Goal: Information Seeking & Learning: Learn about a topic

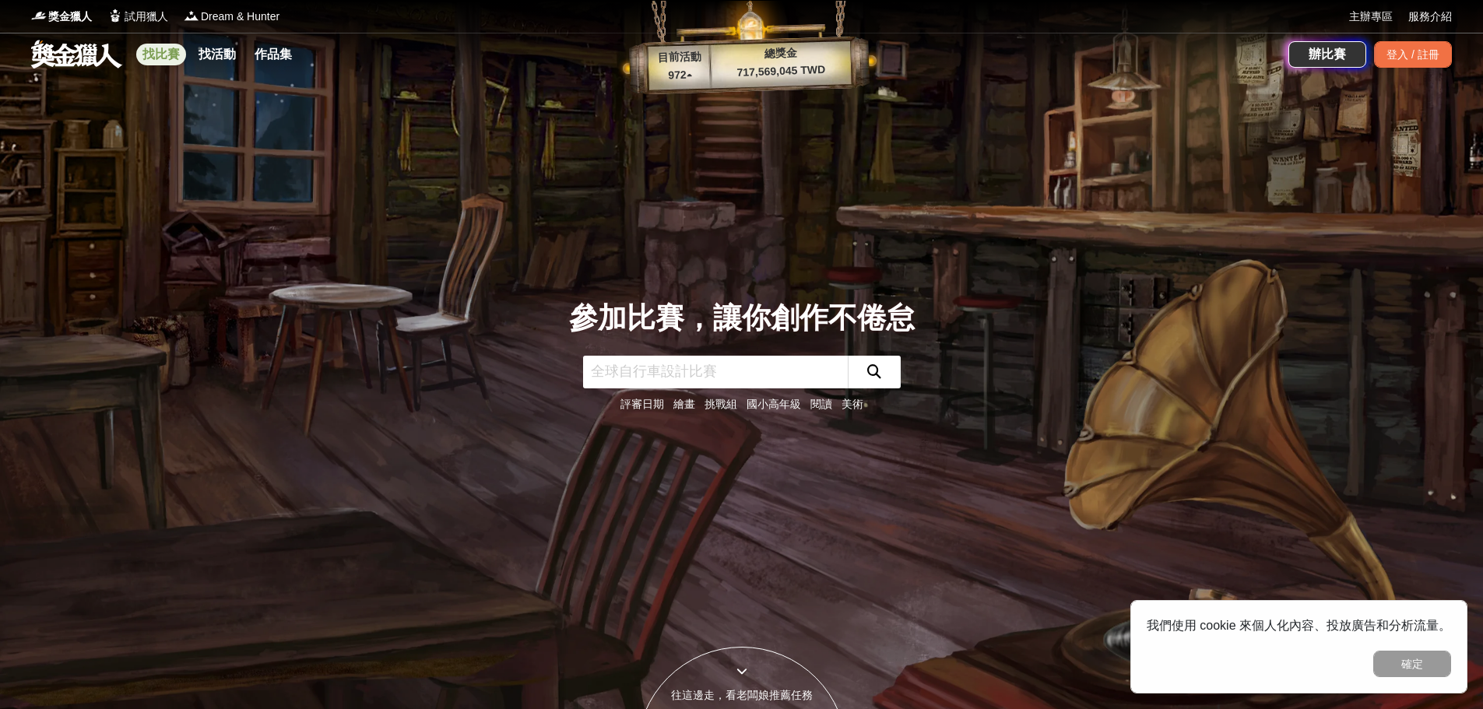
click at [166, 58] on link "找比賽" at bounding box center [161, 55] width 50 height 22
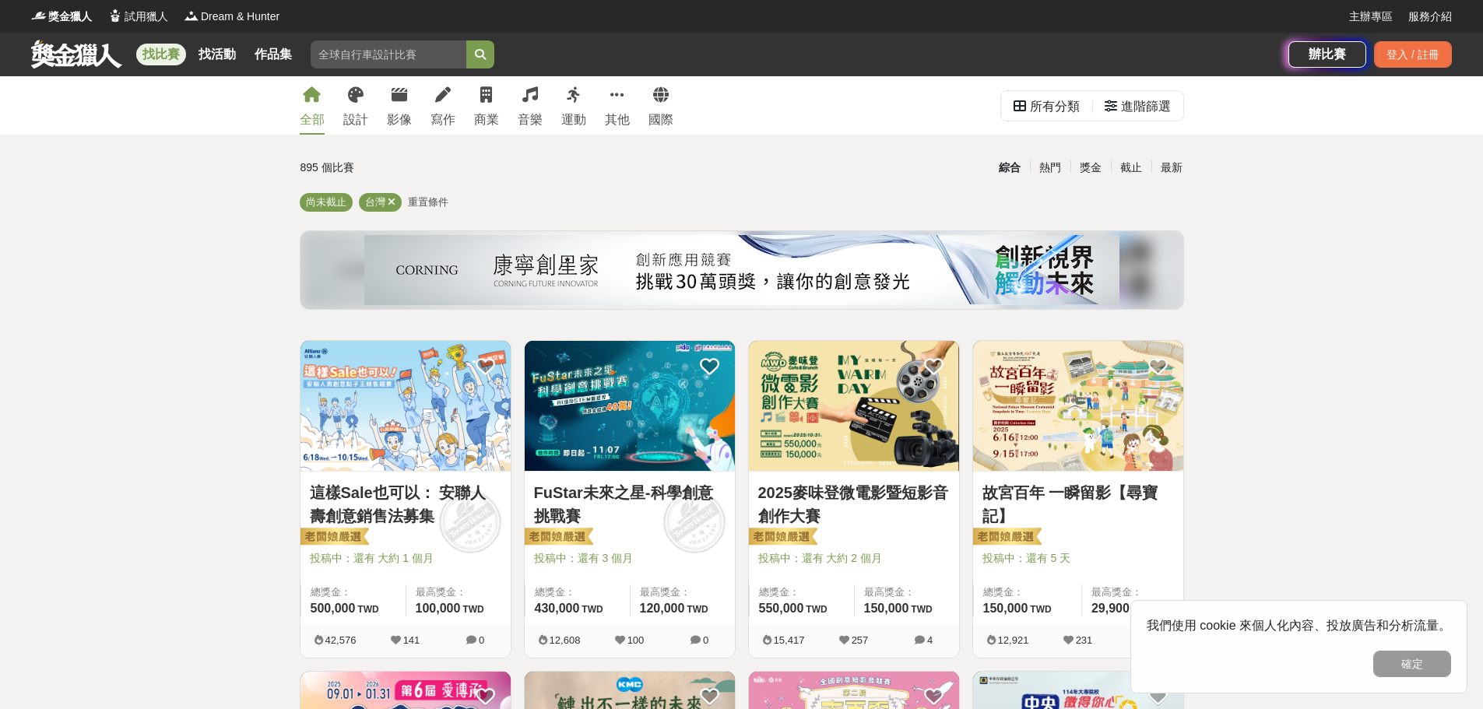
click at [645, 391] on img at bounding box center [630, 406] width 210 height 130
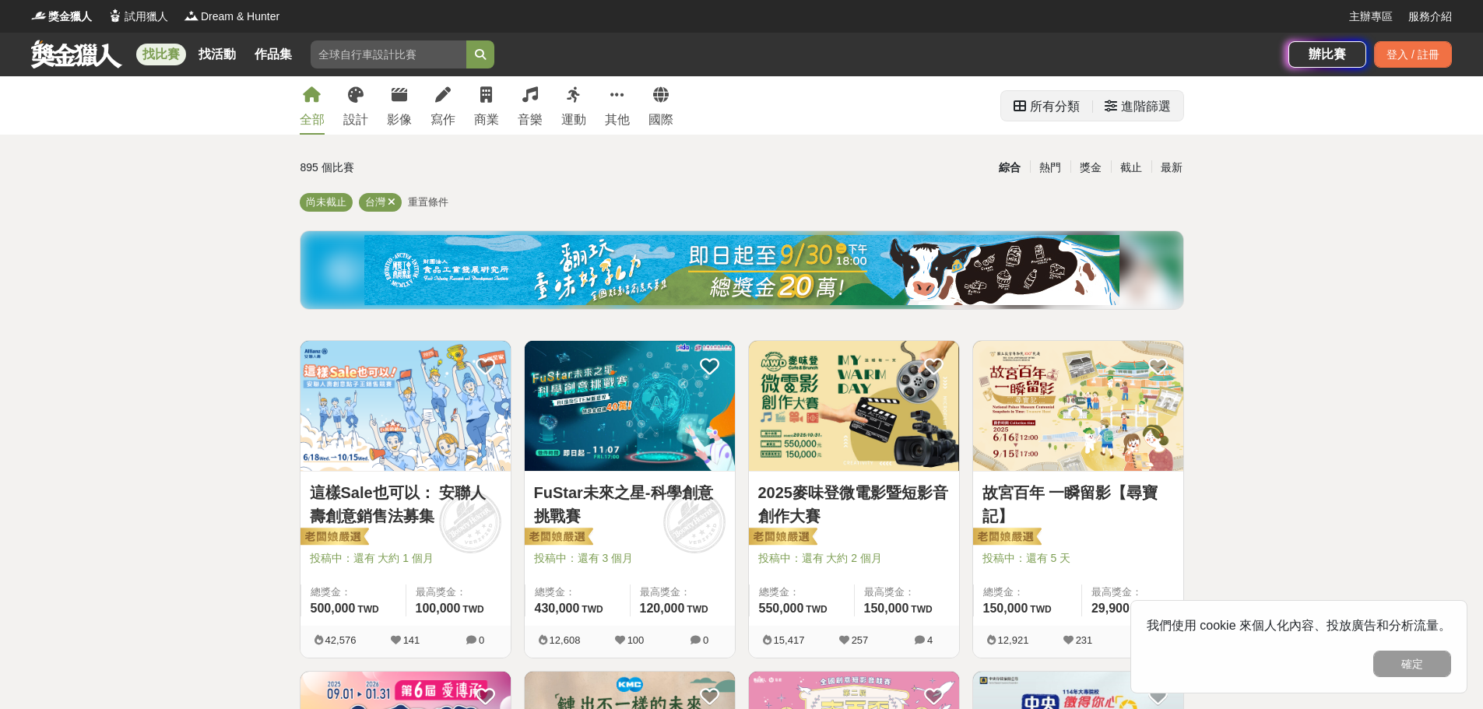
click at [1138, 112] on div "進階篩選" at bounding box center [1146, 106] width 50 height 31
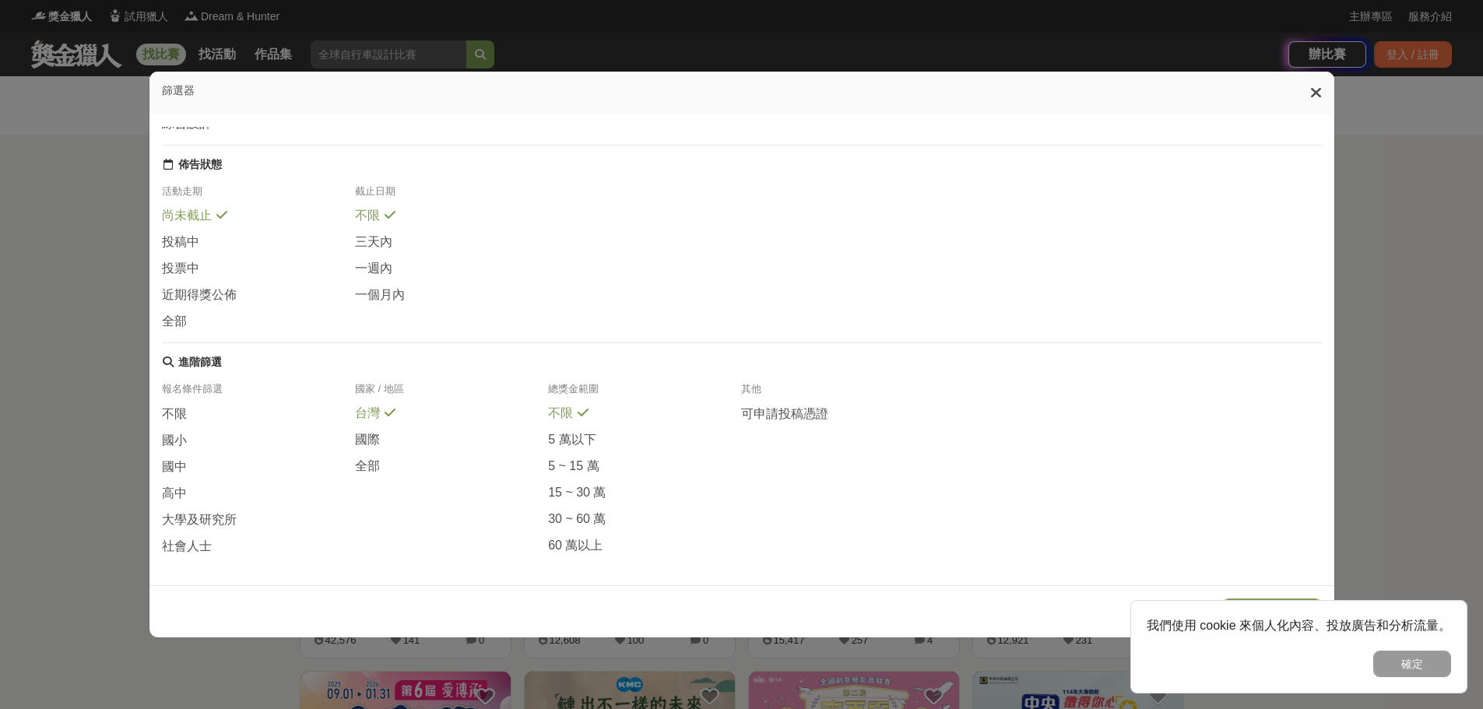
scroll to position [184, 0]
click at [202, 506] on span "大學及研究所" at bounding box center [199, 513] width 75 height 16
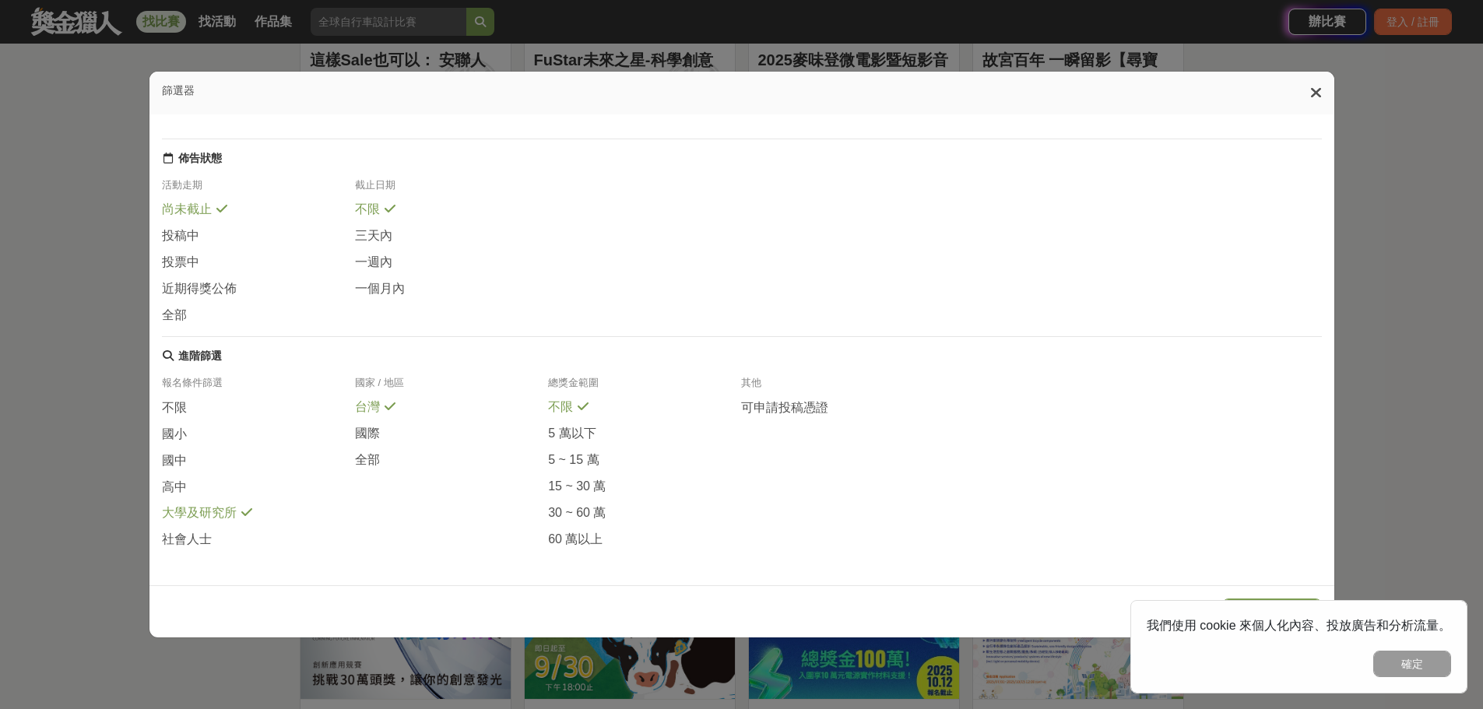
scroll to position [623, 0]
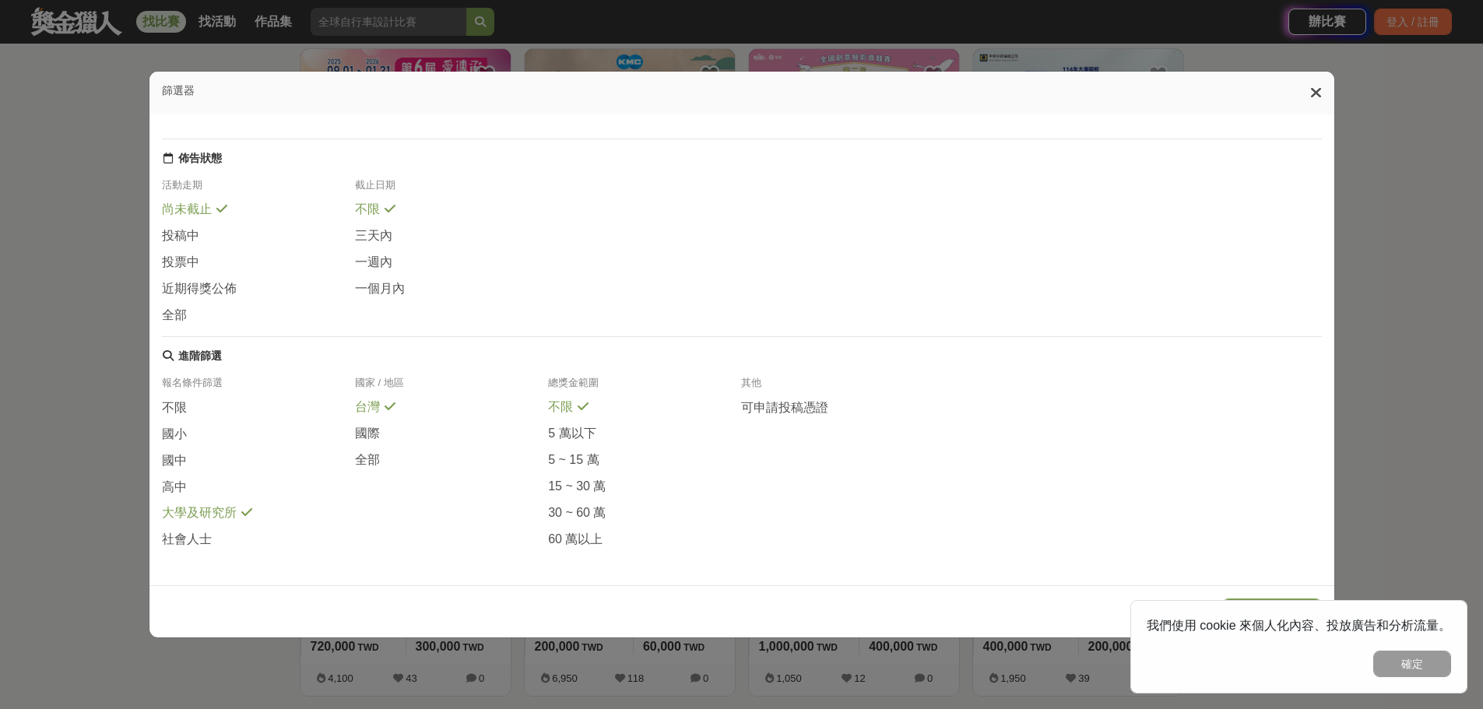
click at [1319, 95] on icon at bounding box center [1316, 93] width 12 height 16
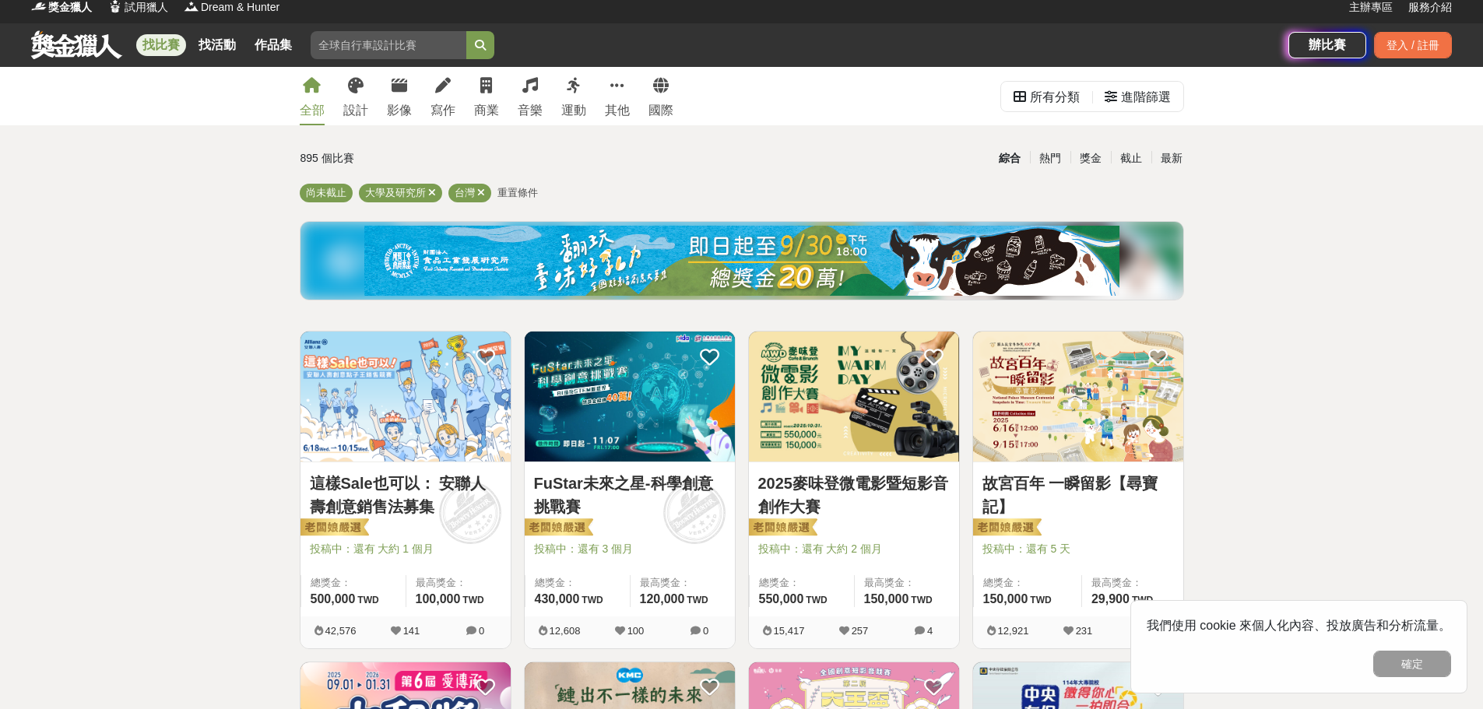
scroll to position [0, 0]
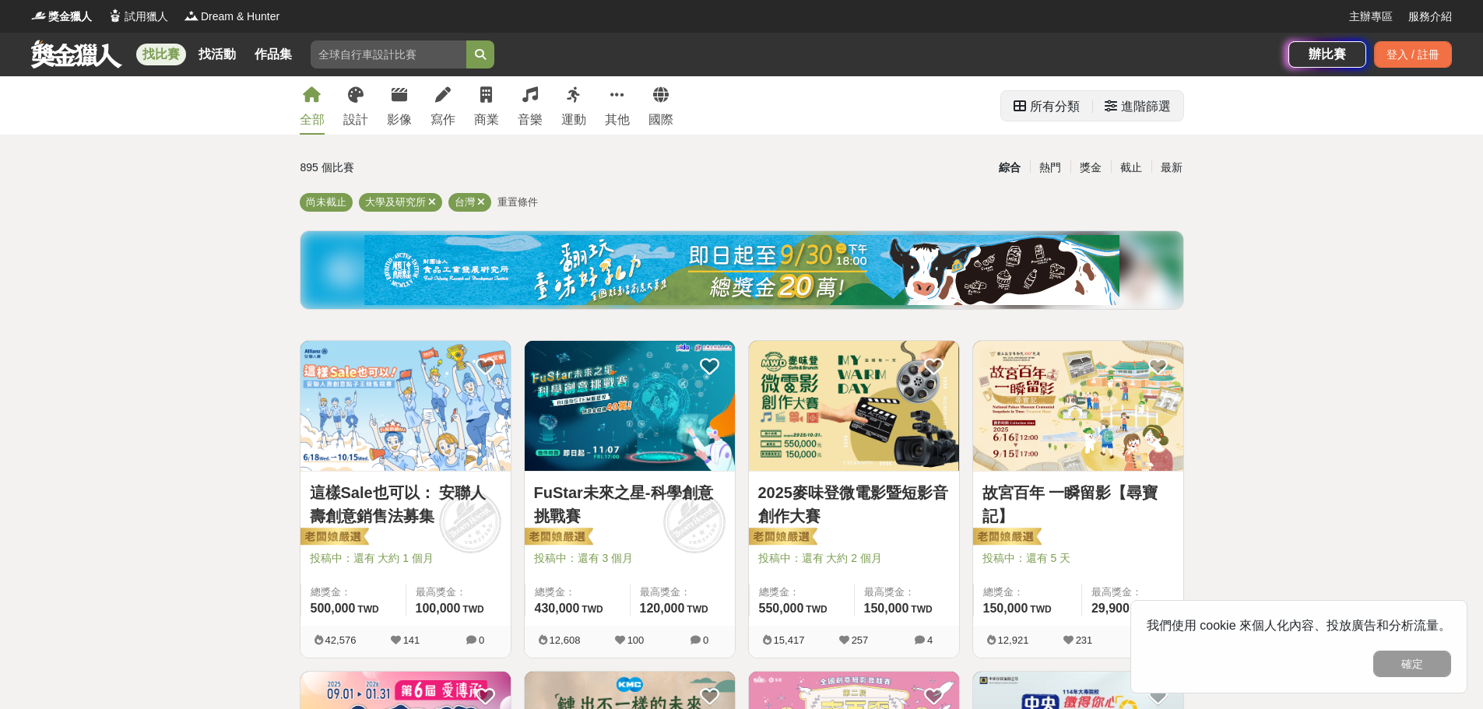
click at [1050, 110] on div "所有分類" at bounding box center [1055, 106] width 50 height 31
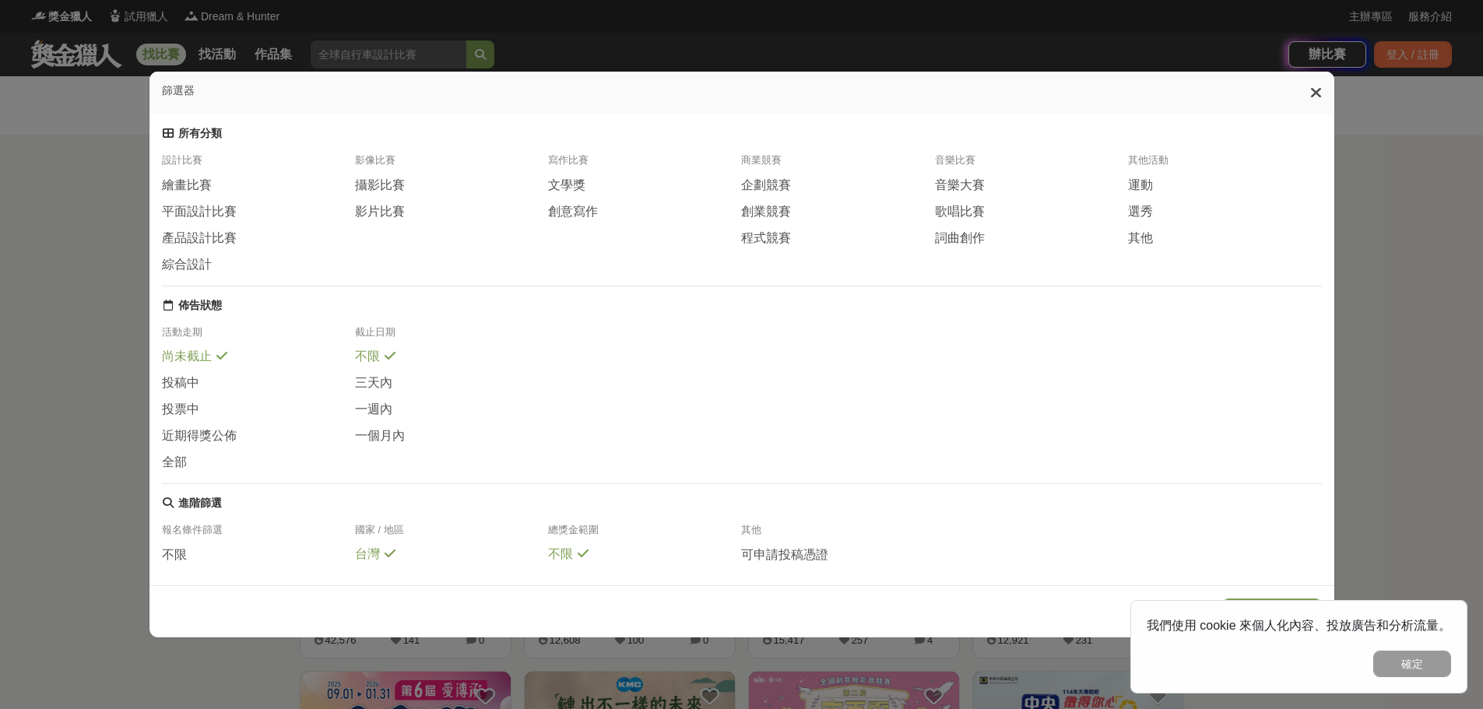
click at [1313, 101] on div "篩選器" at bounding box center [741, 93] width 1184 height 43
click at [1334, 95] on div "篩選器" at bounding box center [741, 93] width 1184 height 43
click at [1319, 96] on icon at bounding box center [1316, 93] width 12 height 16
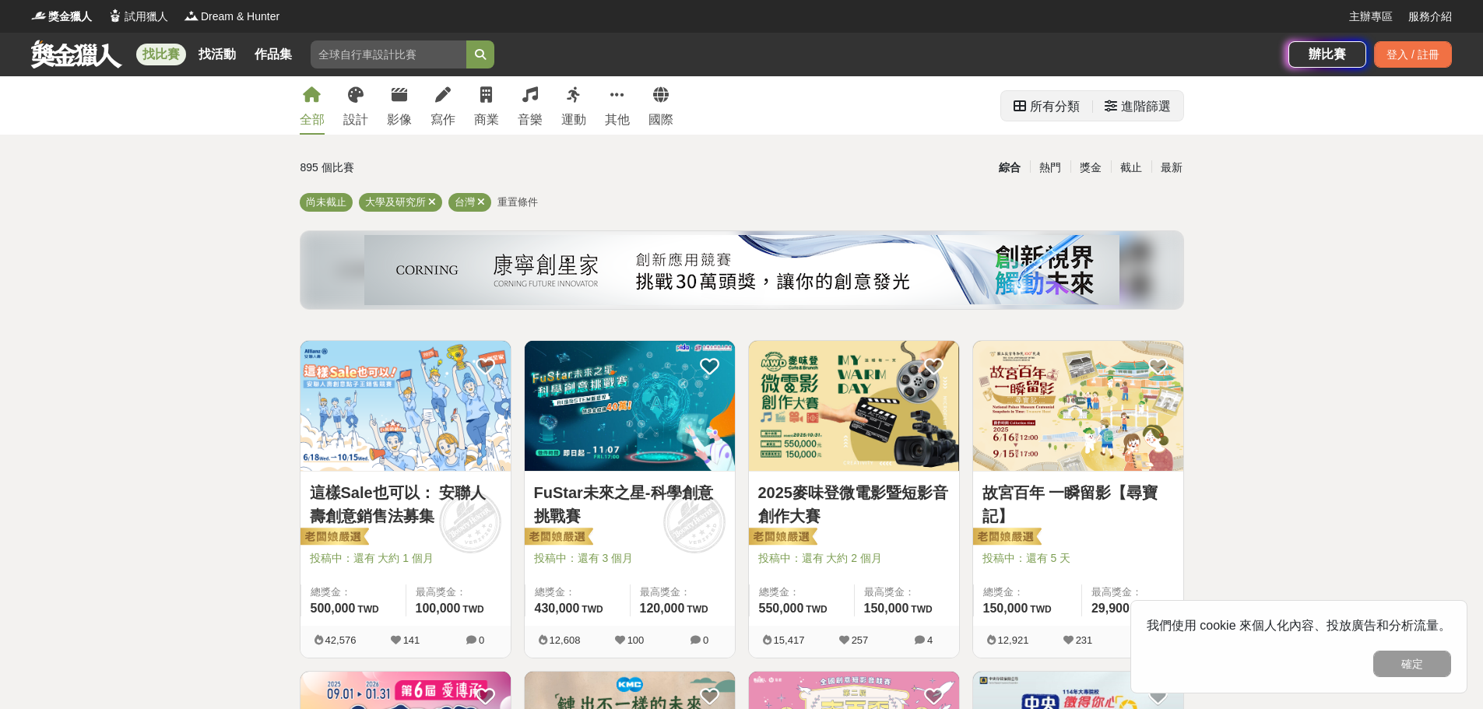
click at [1157, 109] on div "進階篩選" at bounding box center [1146, 106] width 50 height 31
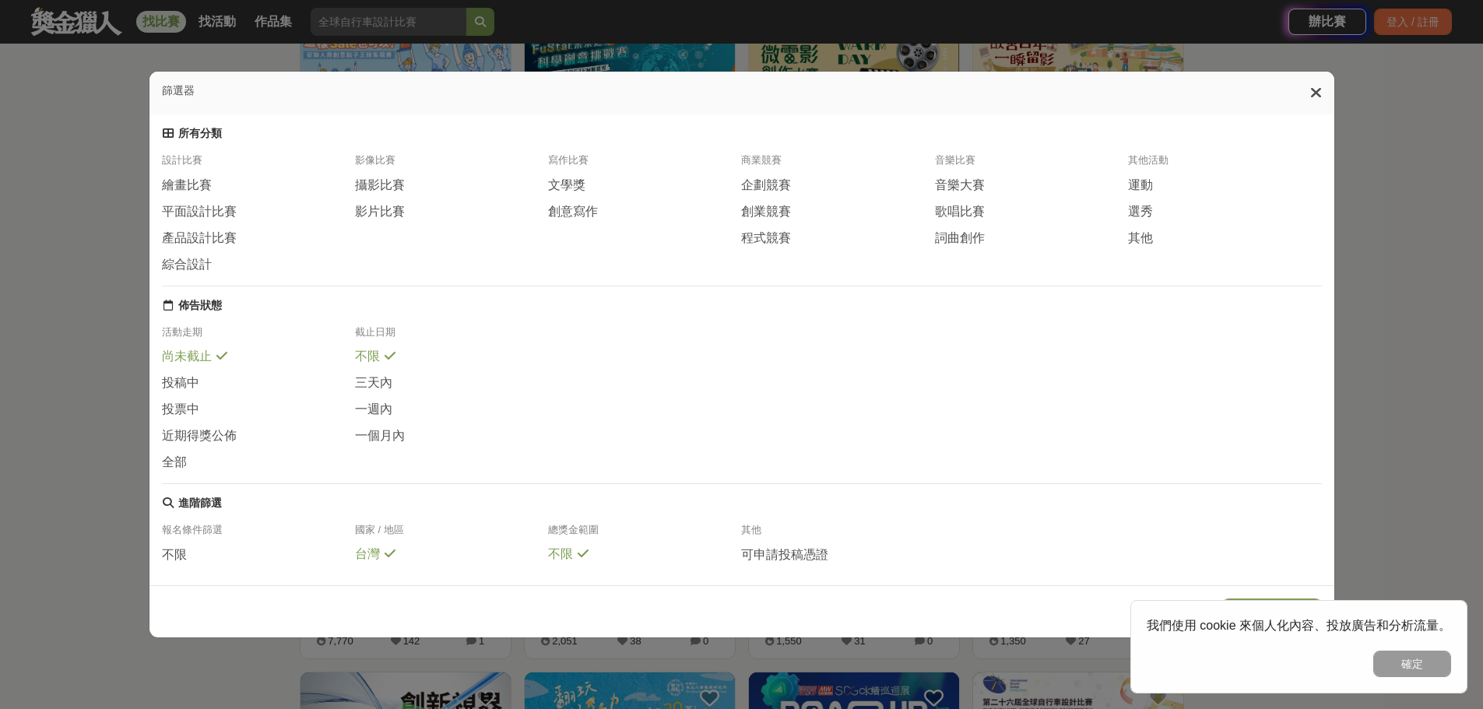
scroll to position [311, 0]
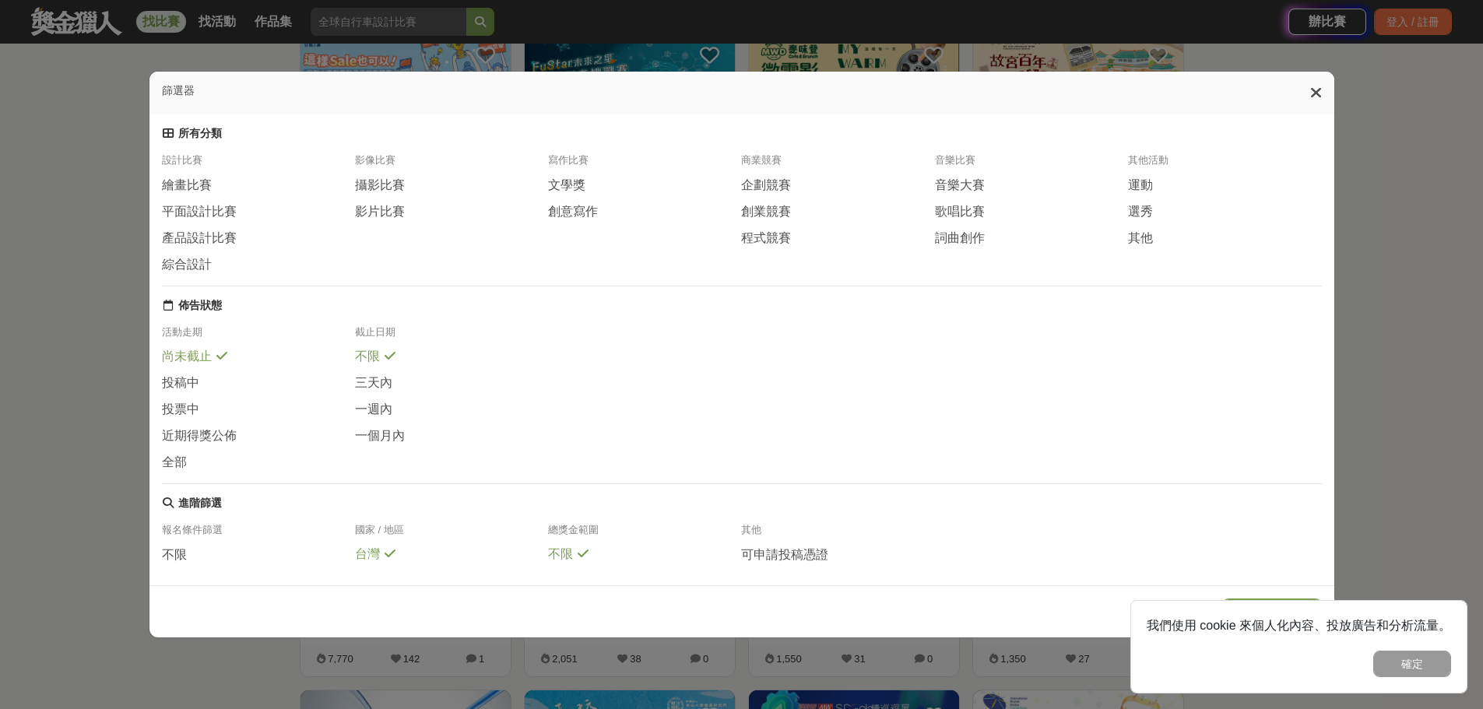
click at [1317, 100] on icon at bounding box center [1316, 93] width 12 height 16
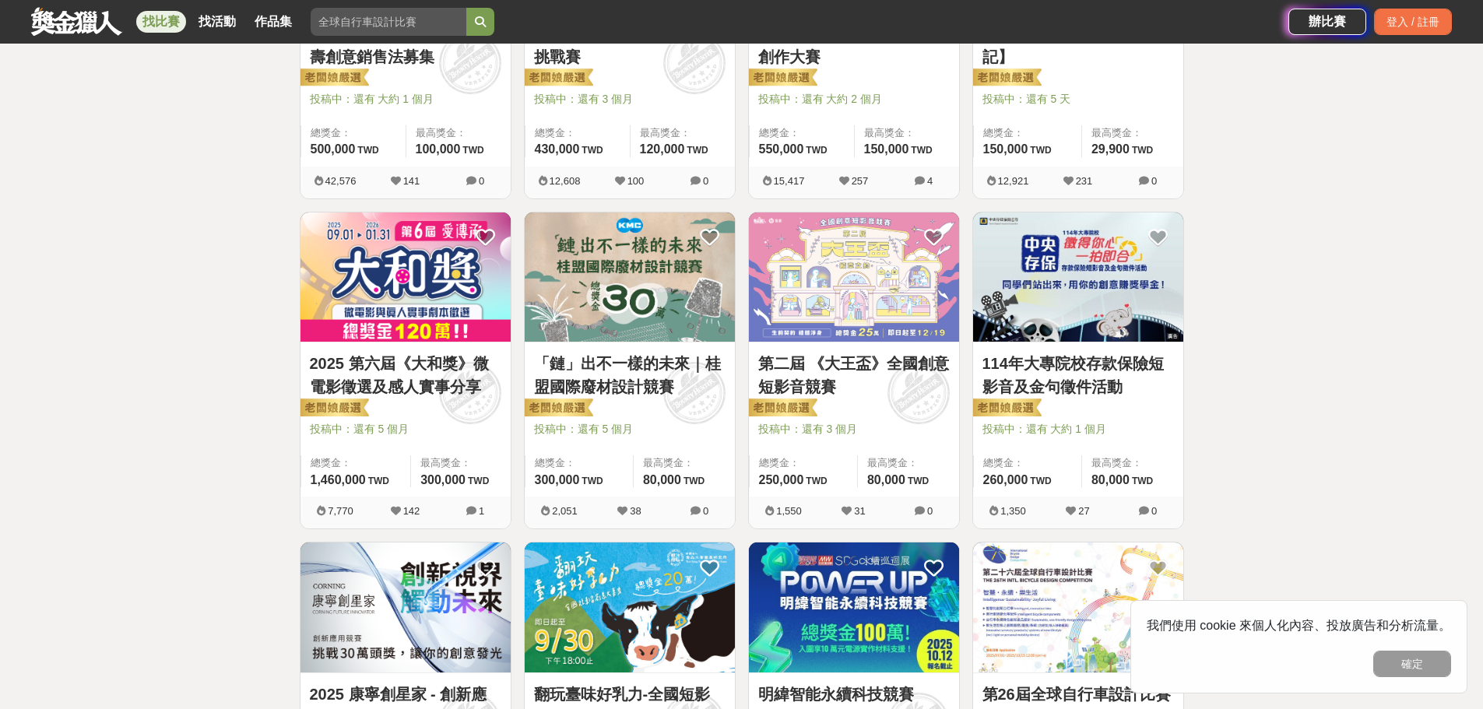
scroll to position [467, 0]
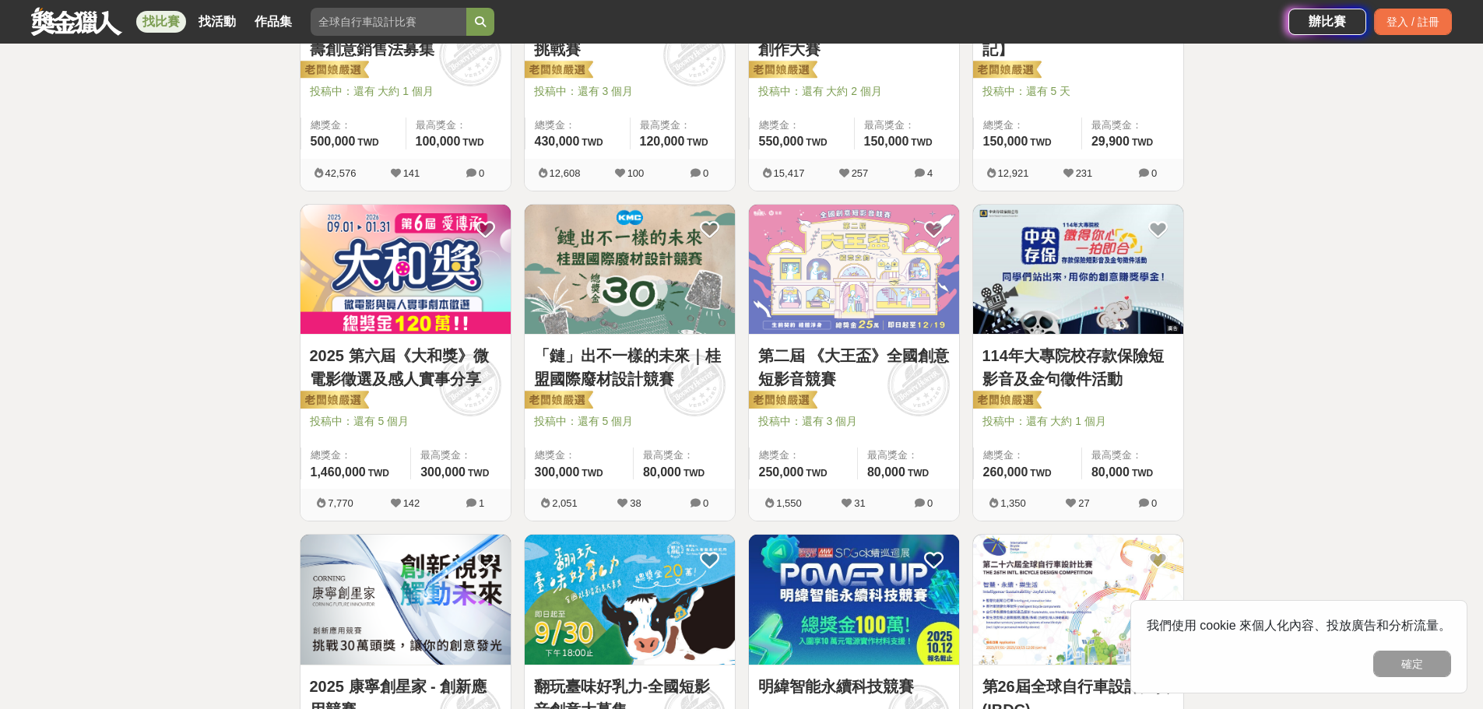
click at [1025, 270] on img at bounding box center [1078, 270] width 210 height 130
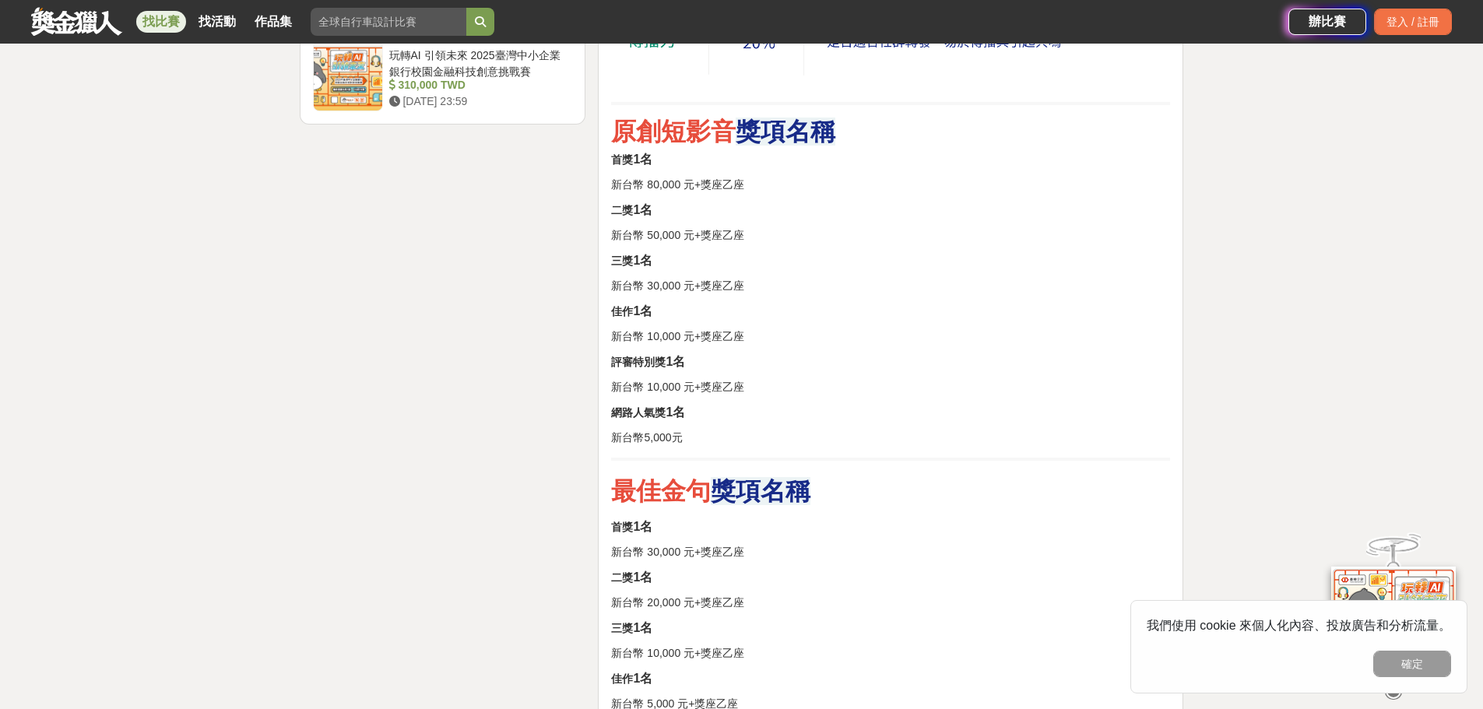
scroll to position [2335, 0]
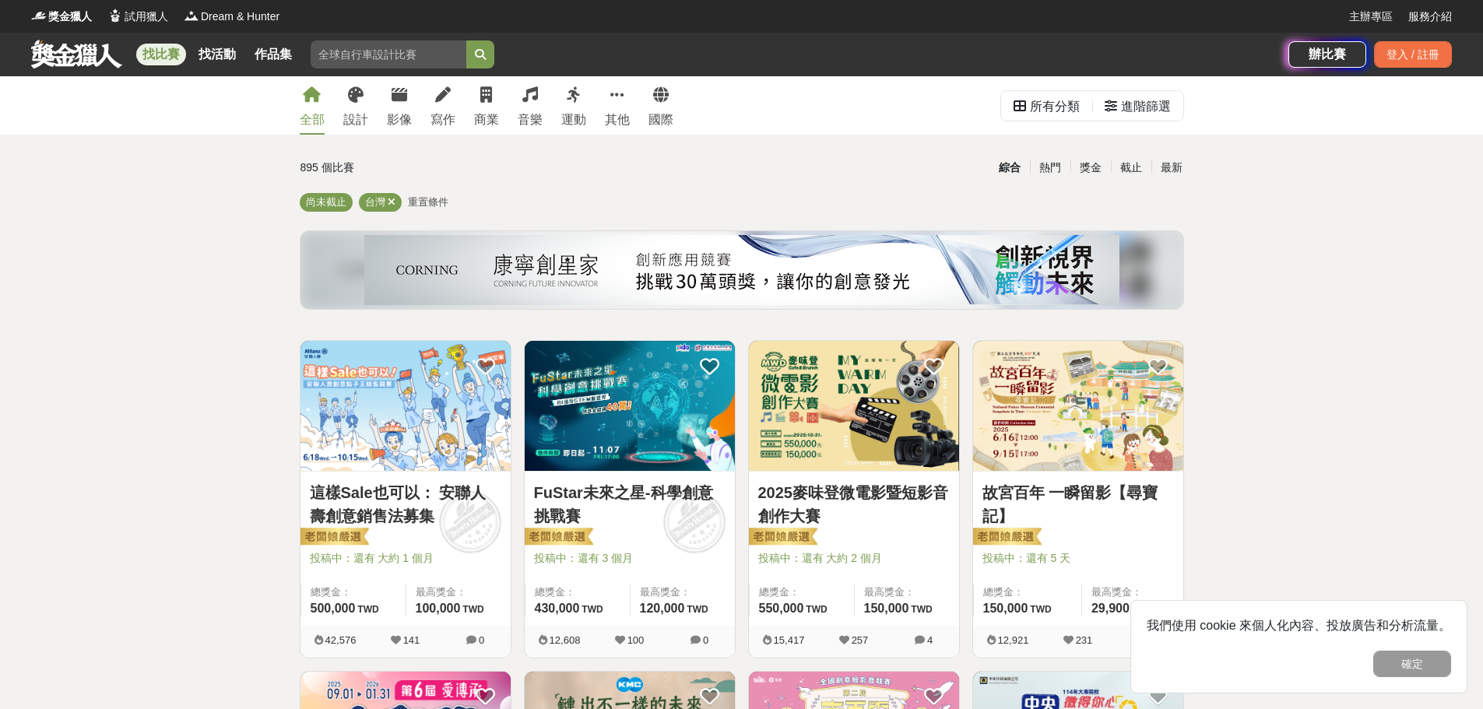
click at [415, 202] on span "重置條件" at bounding box center [428, 202] width 40 height 12
click at [410, 201] on span "重置條件" at bounding box center [428, 202] width 40 height 12
click at [421, 202] on span "重置條件" at bounding box center [428, 202] width 40 height 12
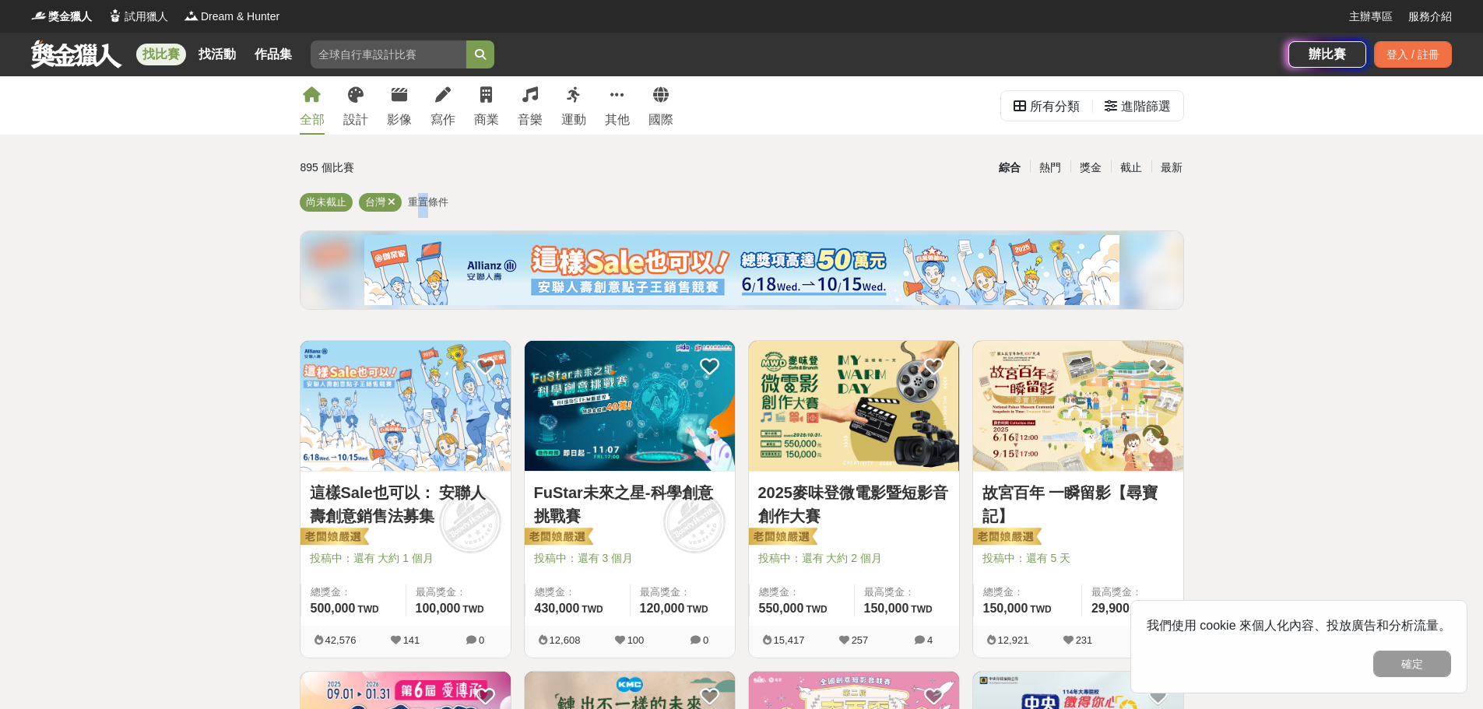
click at [421, 202] on span "重置條件" at bounding box center [428, 202] width 40 height 12
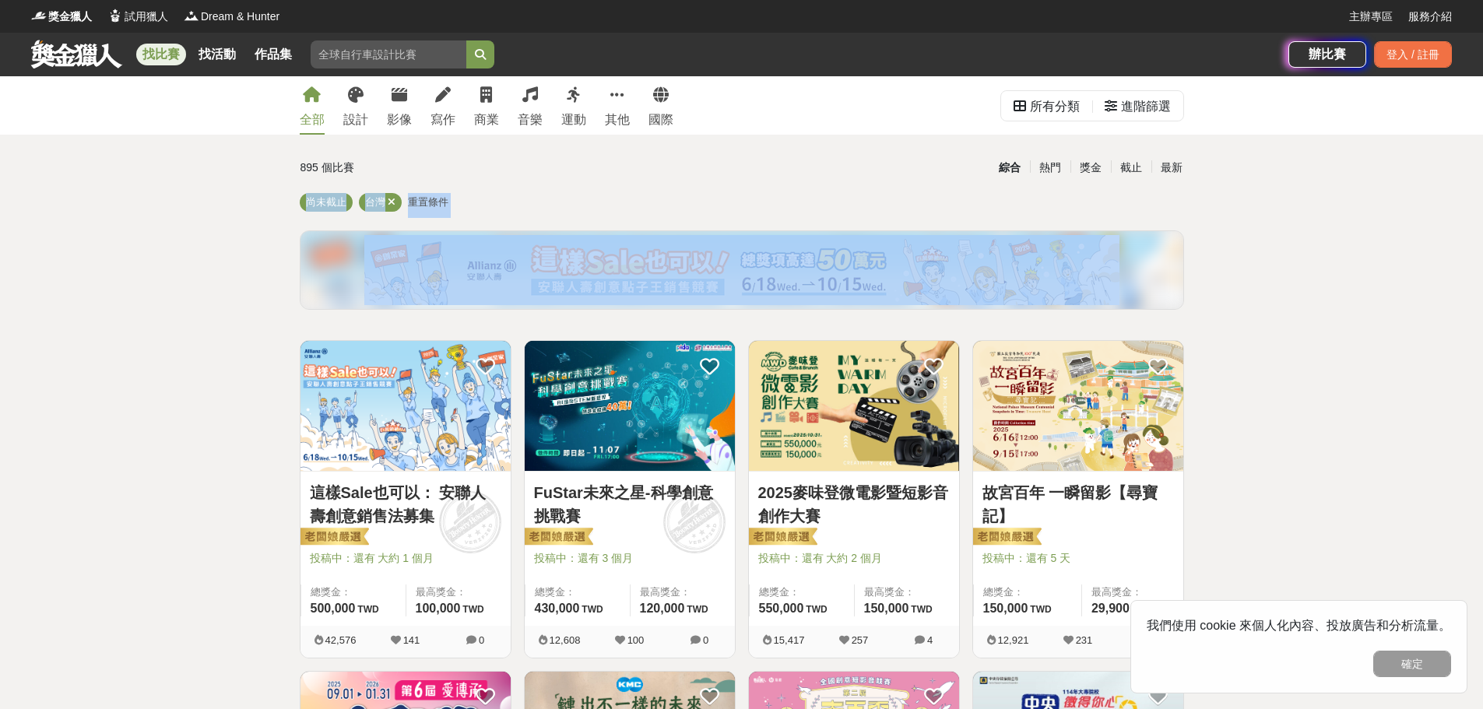
click at [421, 202] on span "重置條件" at bounding box center [428, 202] width 40 height 12
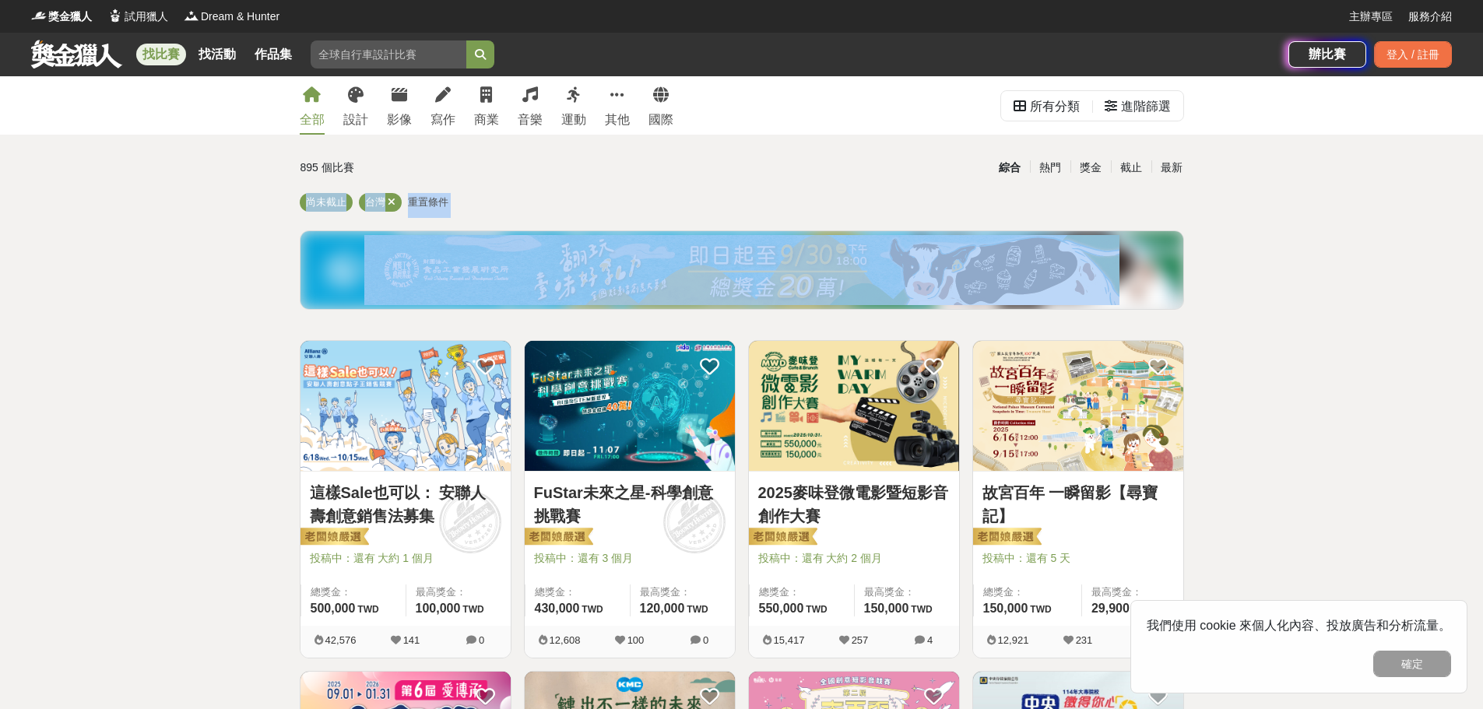
click at [421, 202] on span "重置條件" at bounding box center [428, 202] width 40 height 12
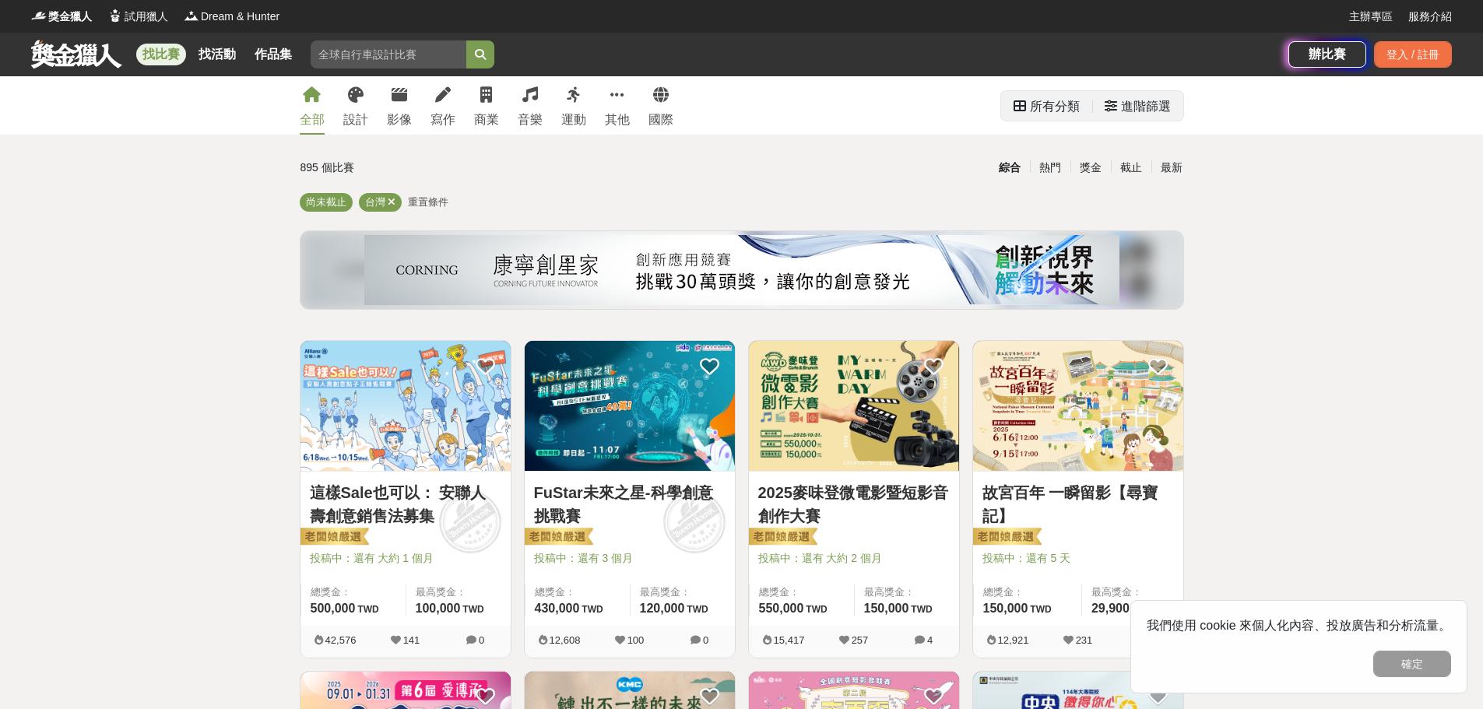
click at [1149, 114] on div "進階篩選" at bounding box center [1146, 106] width 50 height 31
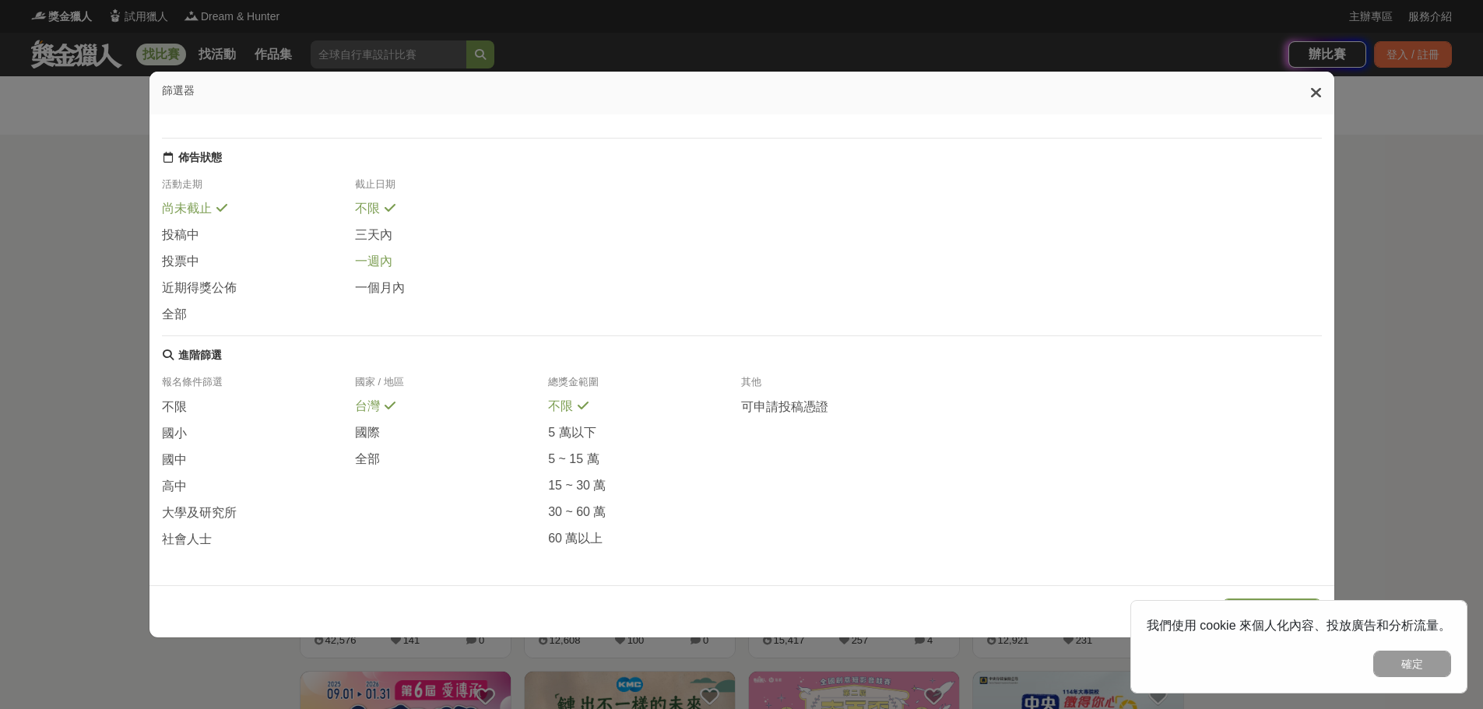
scroll to position [184, 0]
click at [217, 507] on span "大學及研究所" at bounding box center [199, 513] width 75 height 16
click at [217, 509] on span "大學及研究所" at bounding box center [199, 513] width 75 height 16
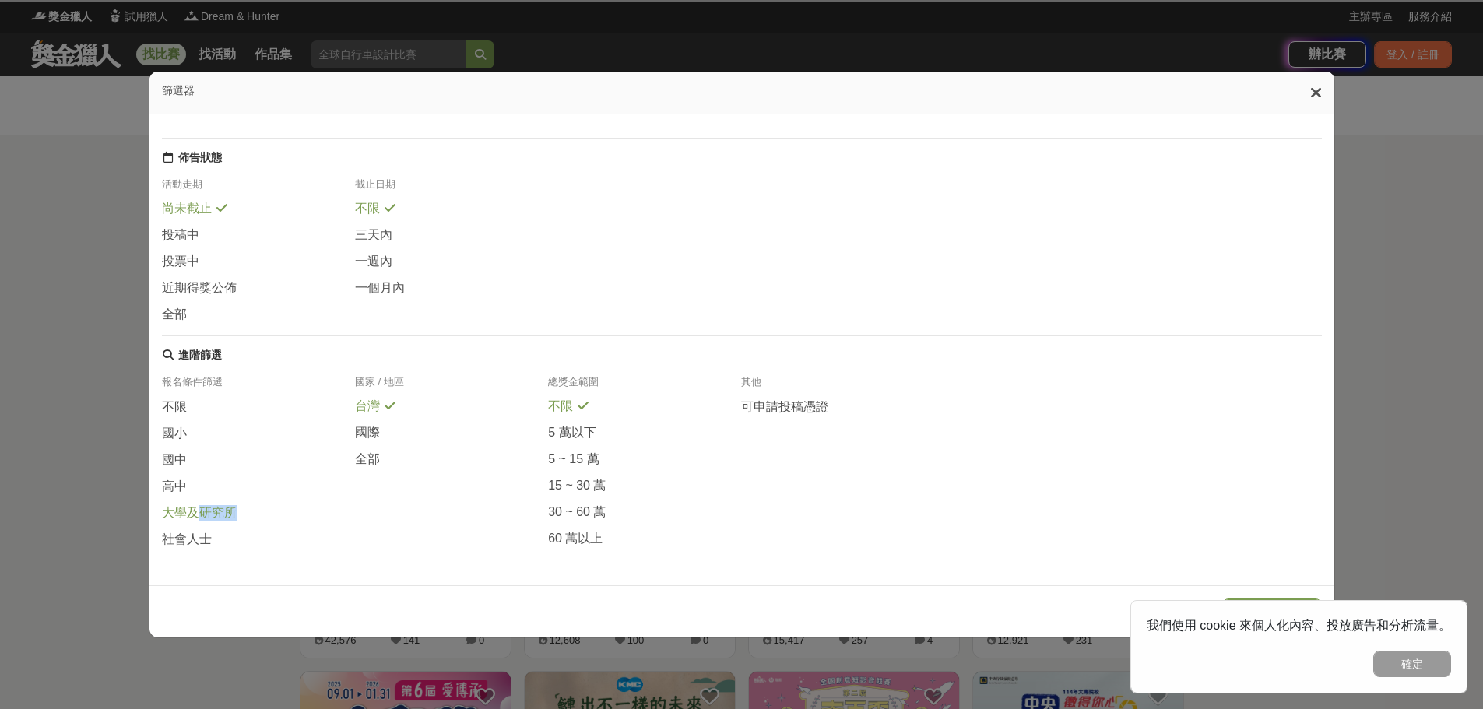
click at [217, 509] on span "大學及研究所" at bounding box center [199, 513] width 75 height 16
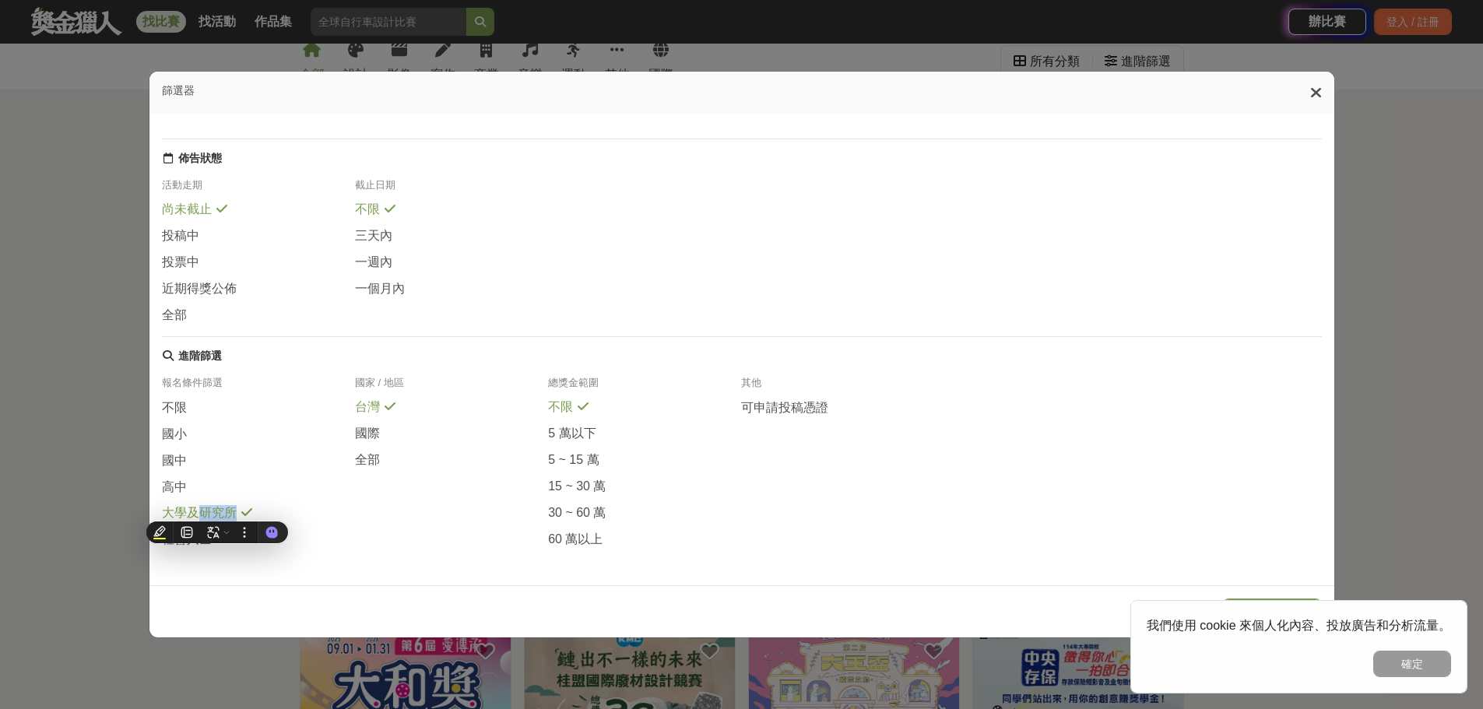
scroll to position [233, 0]
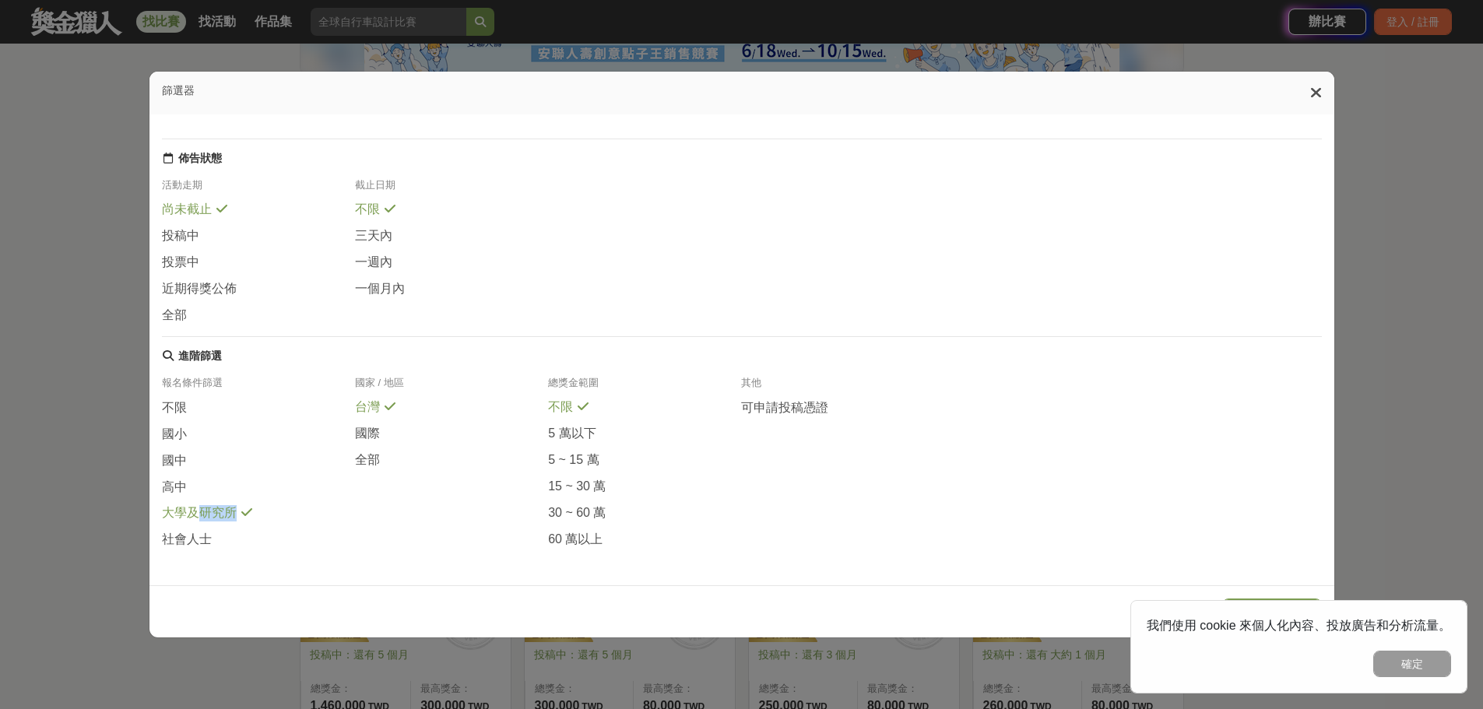
drag, startPoint x: 1419, startPoint y: 664, endPoint x: 1406, endPoint y: 660, distance: 13.0
click at [1416, 664] on button "確定" at bounding box center [1412, 664] width 78 height 26
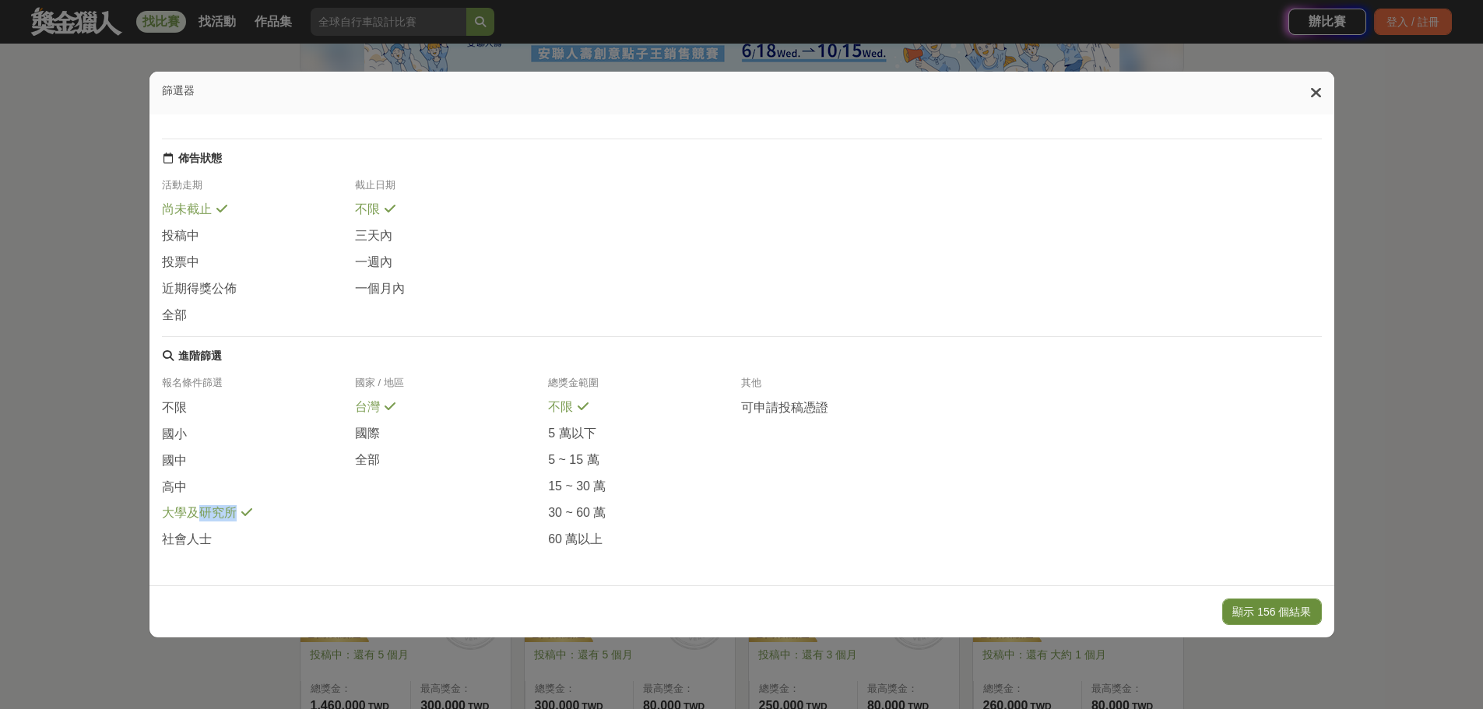
click at [1291, 618] on button "顯示 156 個結果" at bounding box center [1271, 611] width 99 height 26
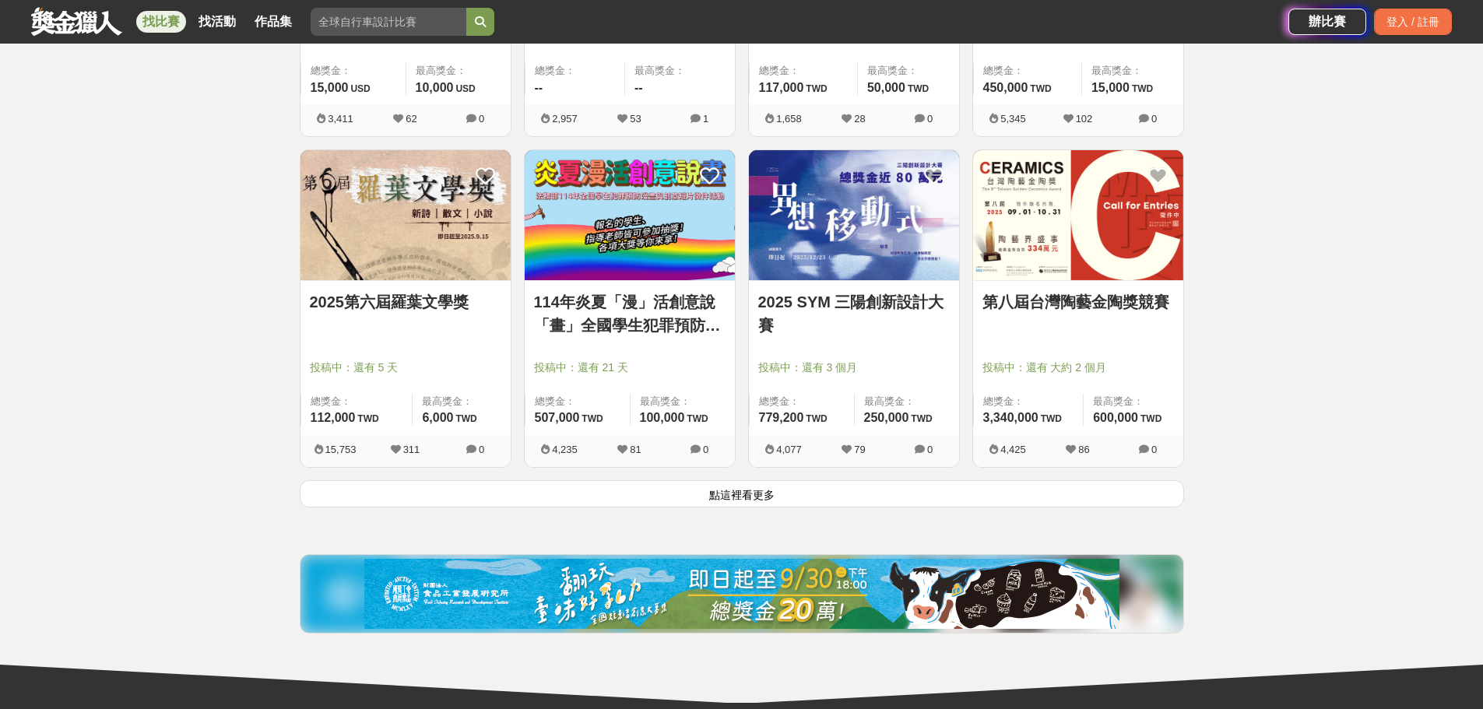
scroll to position [2023, 0]
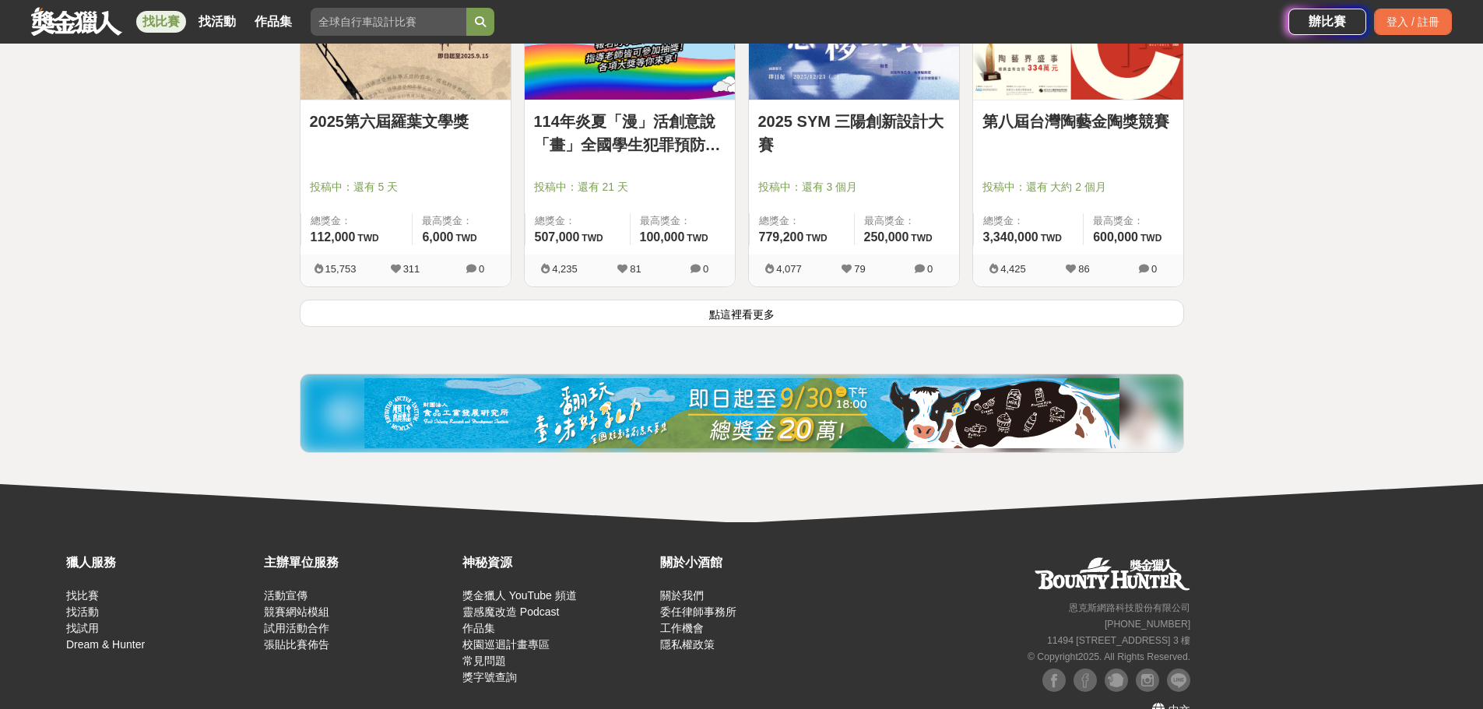
click at [671, 321] on button "點這裡看更多" at bounding box center [742, 313] width 884 height 27
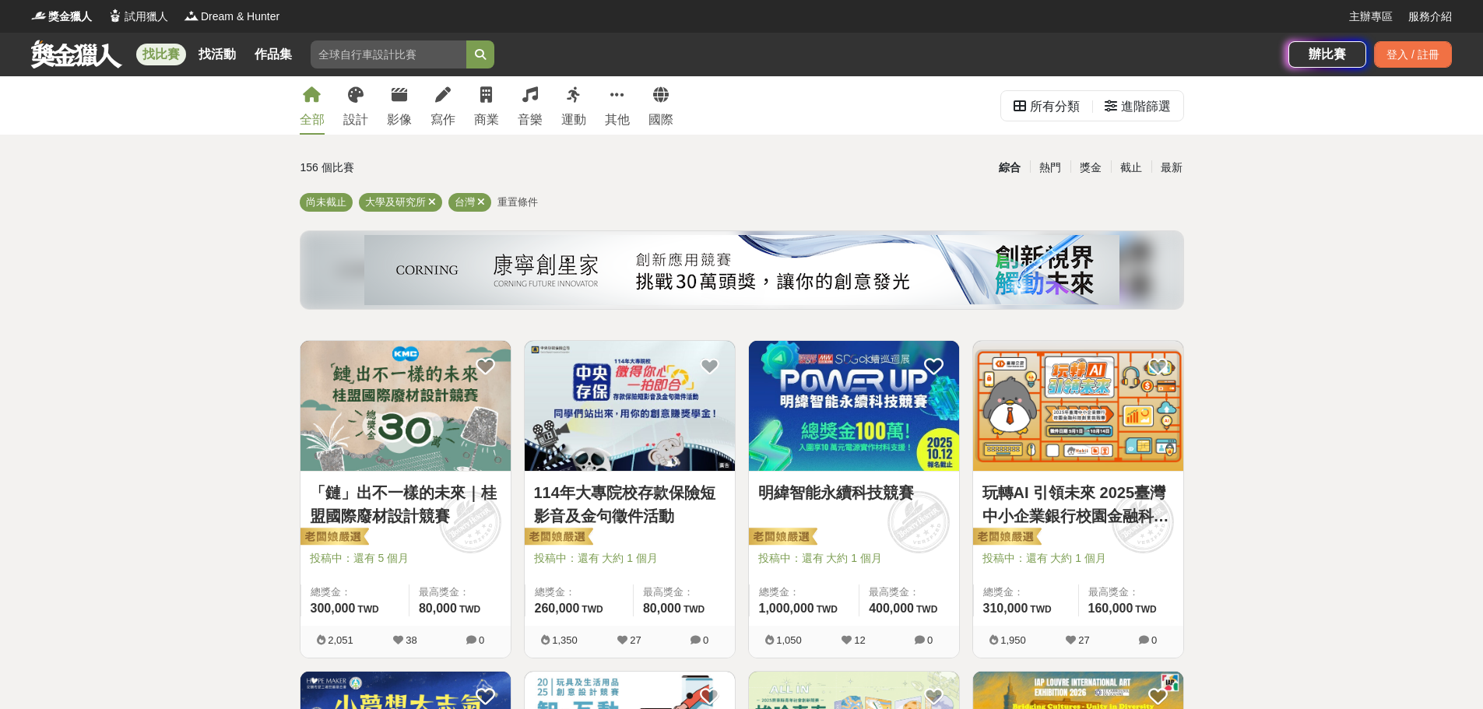
drag, startPoint x: 1198, startPoint y: 524, endPoint x: 723, endPoint y: 226, distance: 560.1
click at [1104, 111] on icon at bounding box center [1110, 106] width 12 height 12
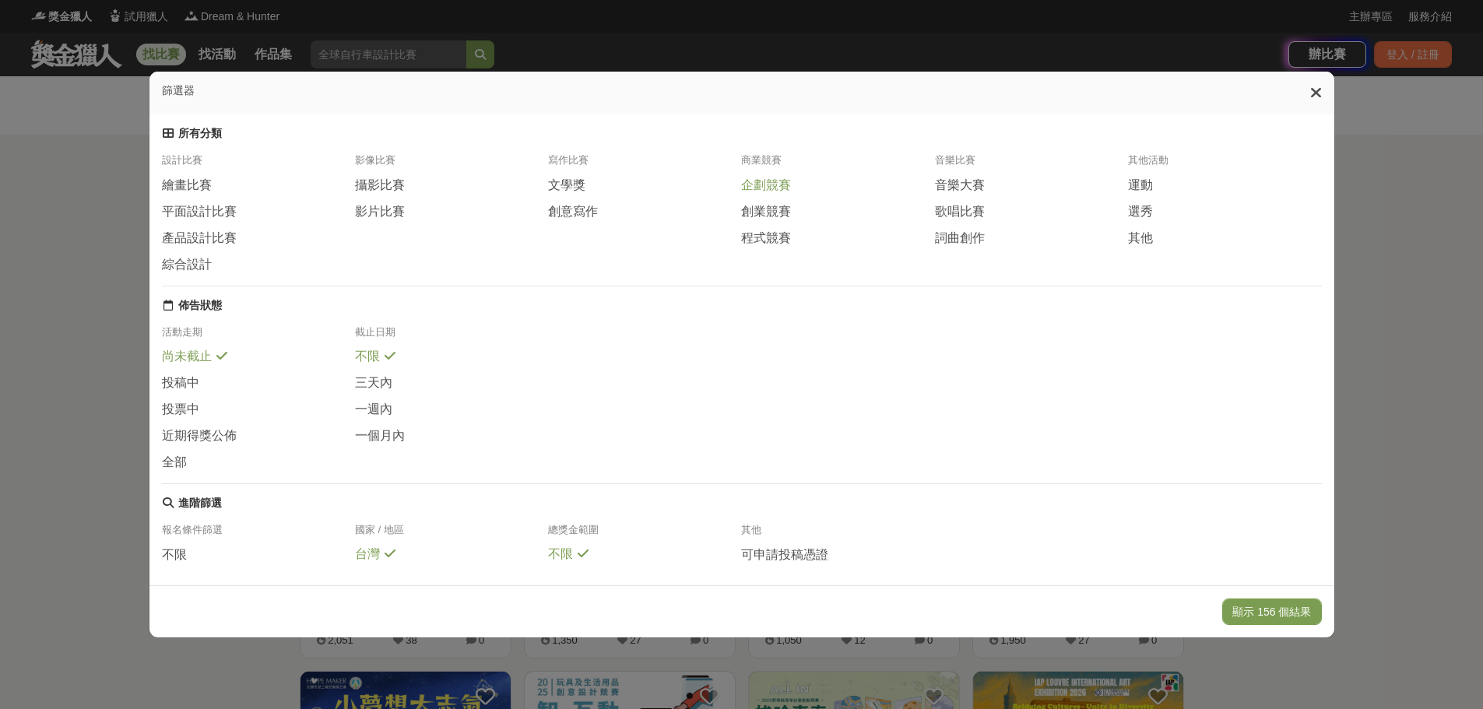
click at [784, 193] on span "企劃競賽" at bounding box center [766, 185] width 50 height 16
click at [779, 217] on span "創業競賽" at bounding box center [766, 211] width 50 height 16
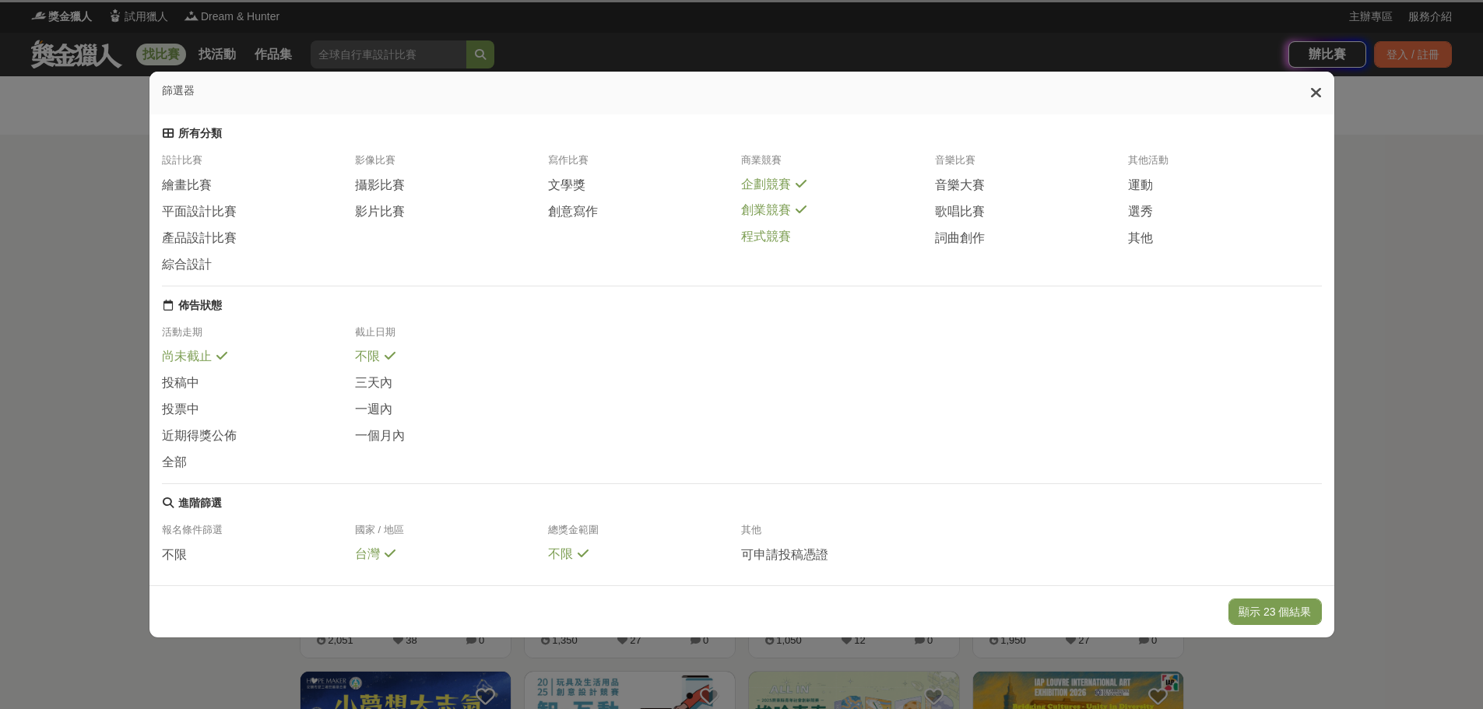
click at [774, 242] on span "程式競賽" at bounding box center [766, 237] width 50 height 16
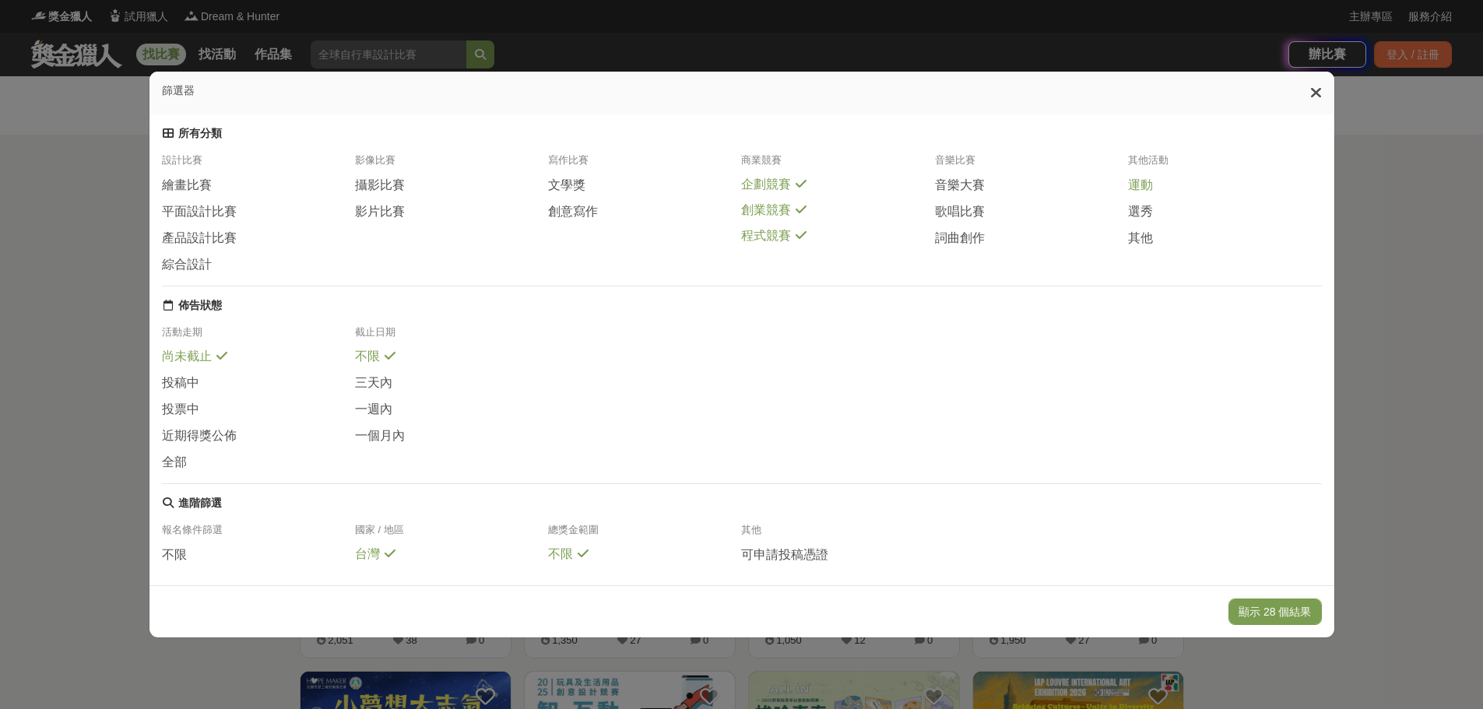
click at [1136, 194] on span "運動" at bounding box center [1140, 185] width 25 height 16
click at [1297, 603] on button "顯示 28 個結果" at bounding box center [1274, 611] width 93 height 26
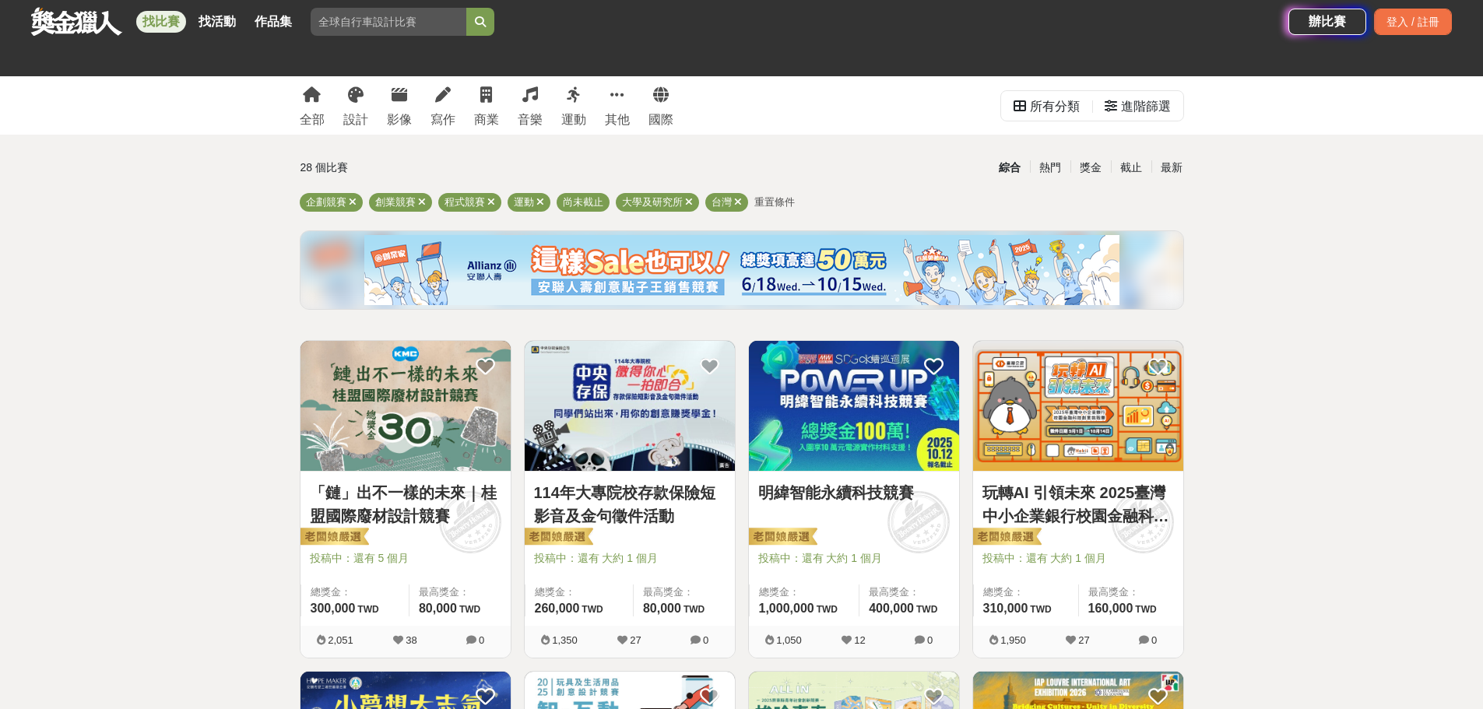
drag, startPoint x: 1316, startPoint y: 355, endPoint x: 1191, endPoint y: 240, distance: 169.6
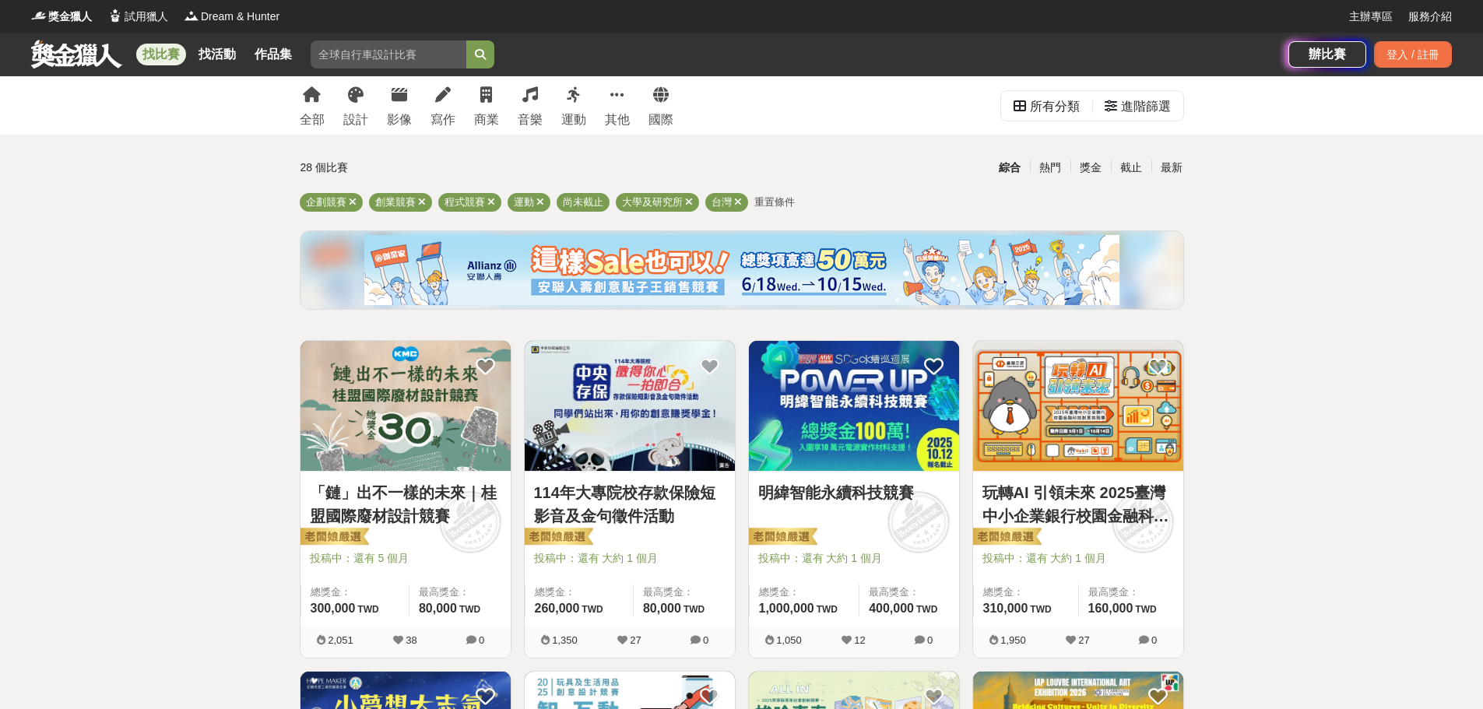
click at [791, 382] on img at bounding box center [854, 406] width 210 height 130
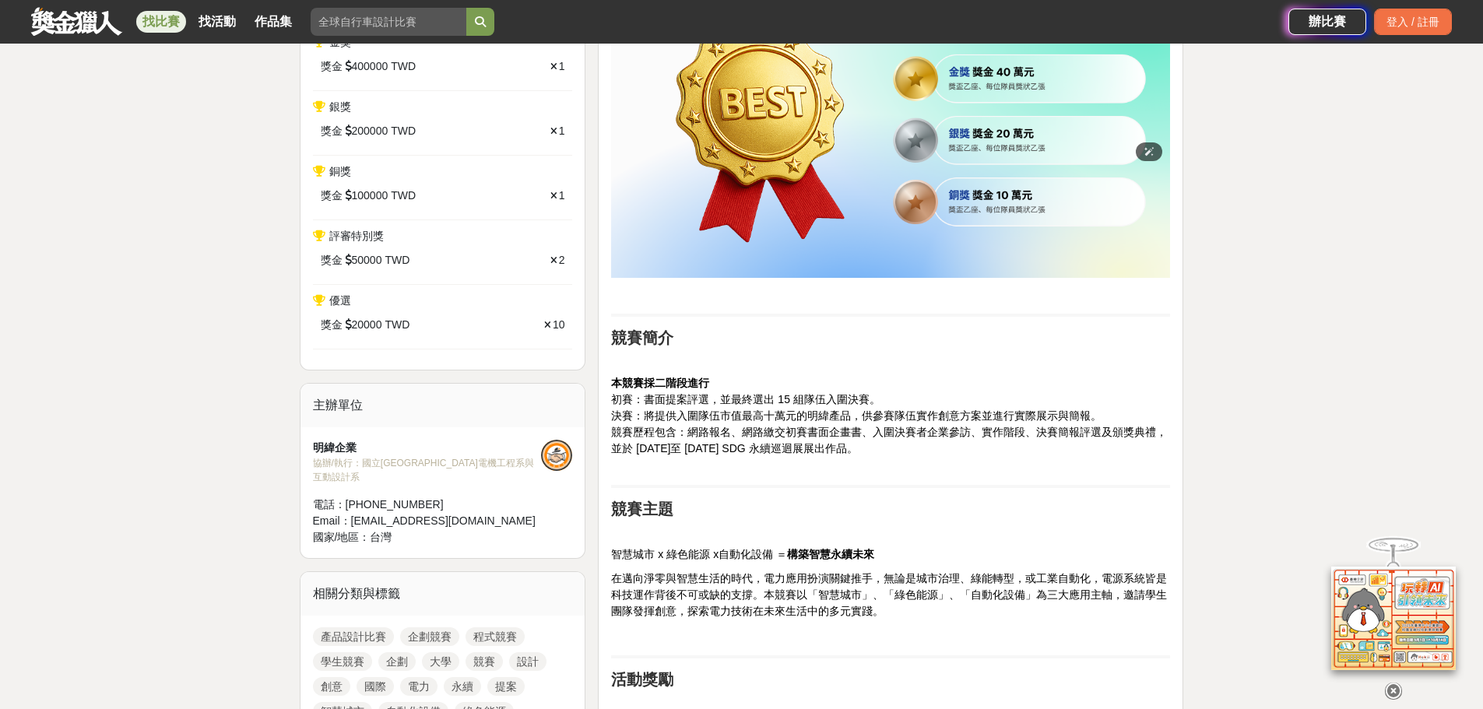
scroll to position [778, 0]
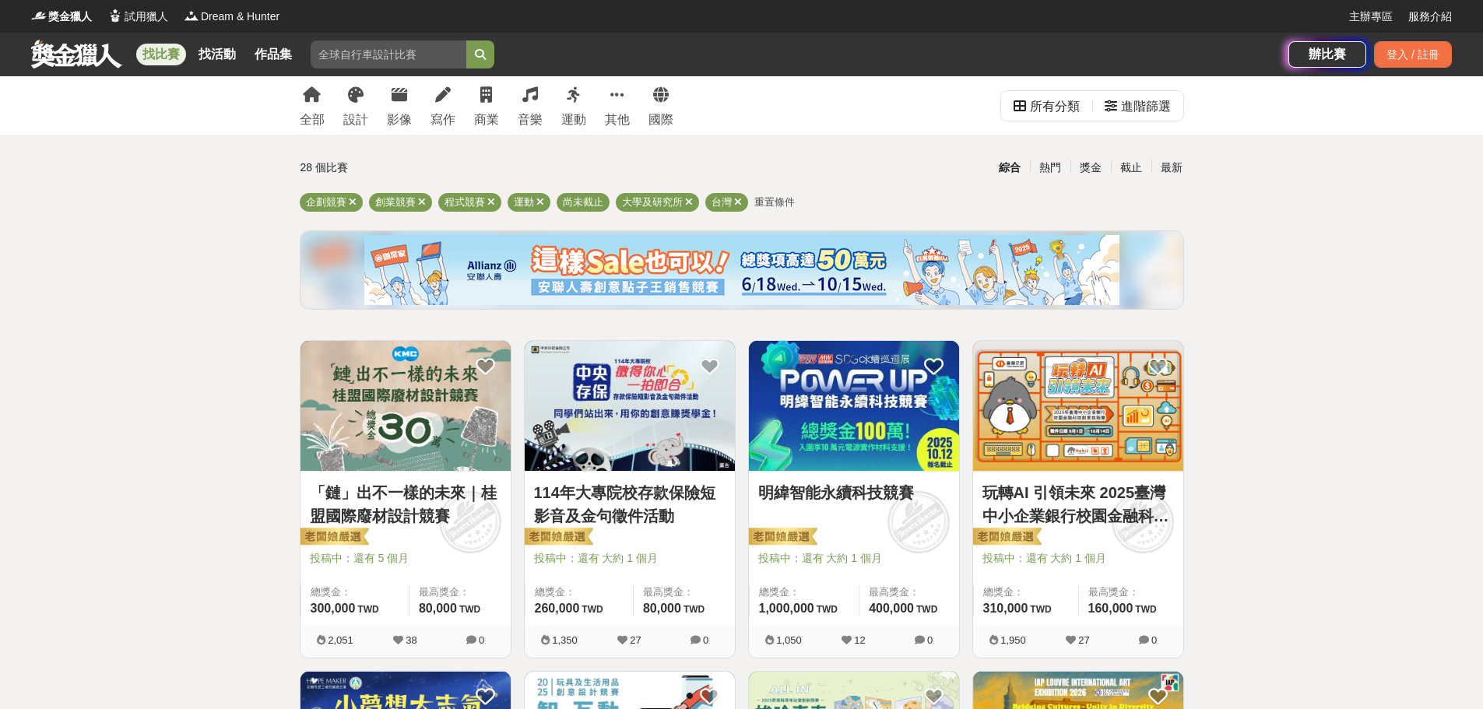
drag, startPoint x: 1328, startPoint y: 454, endPoint x: 1170, endPoint y: 191, distance: 306.8
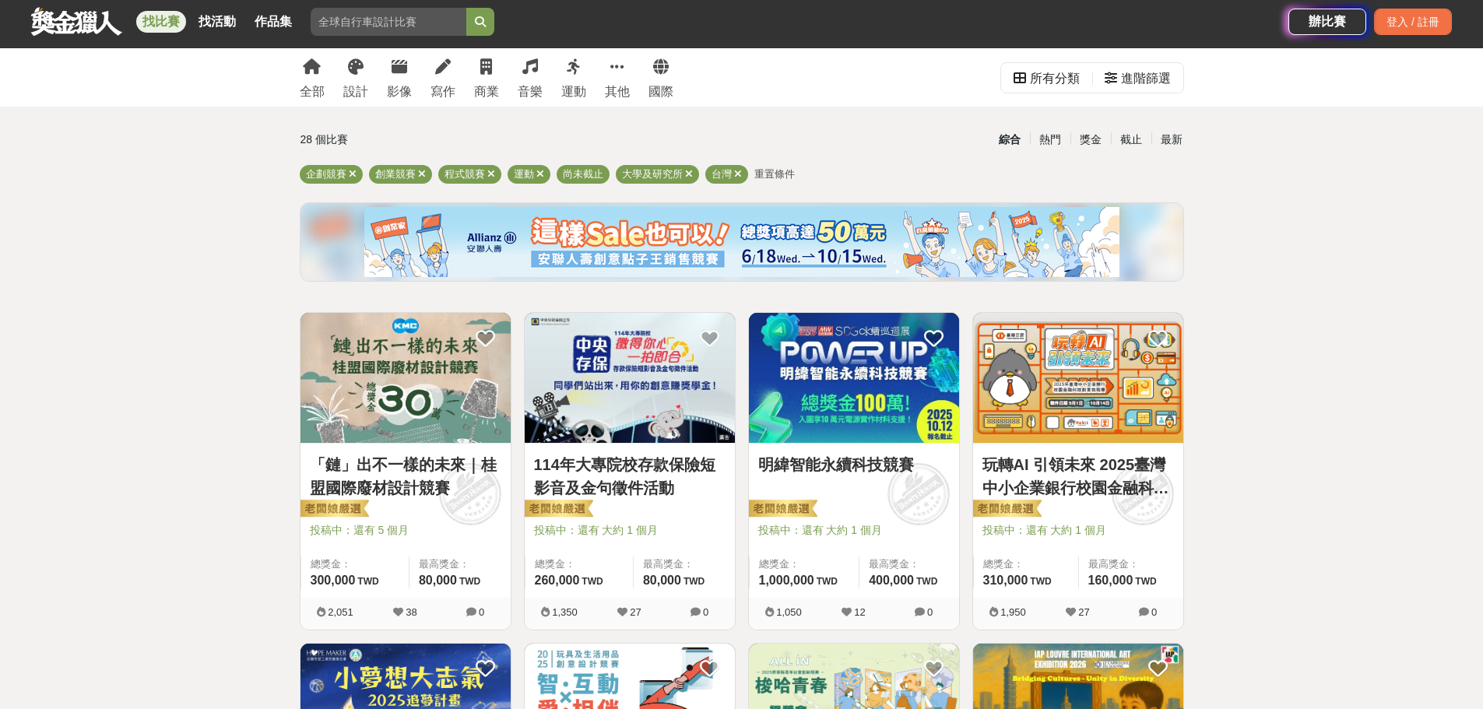
scroll to position [78, 0]
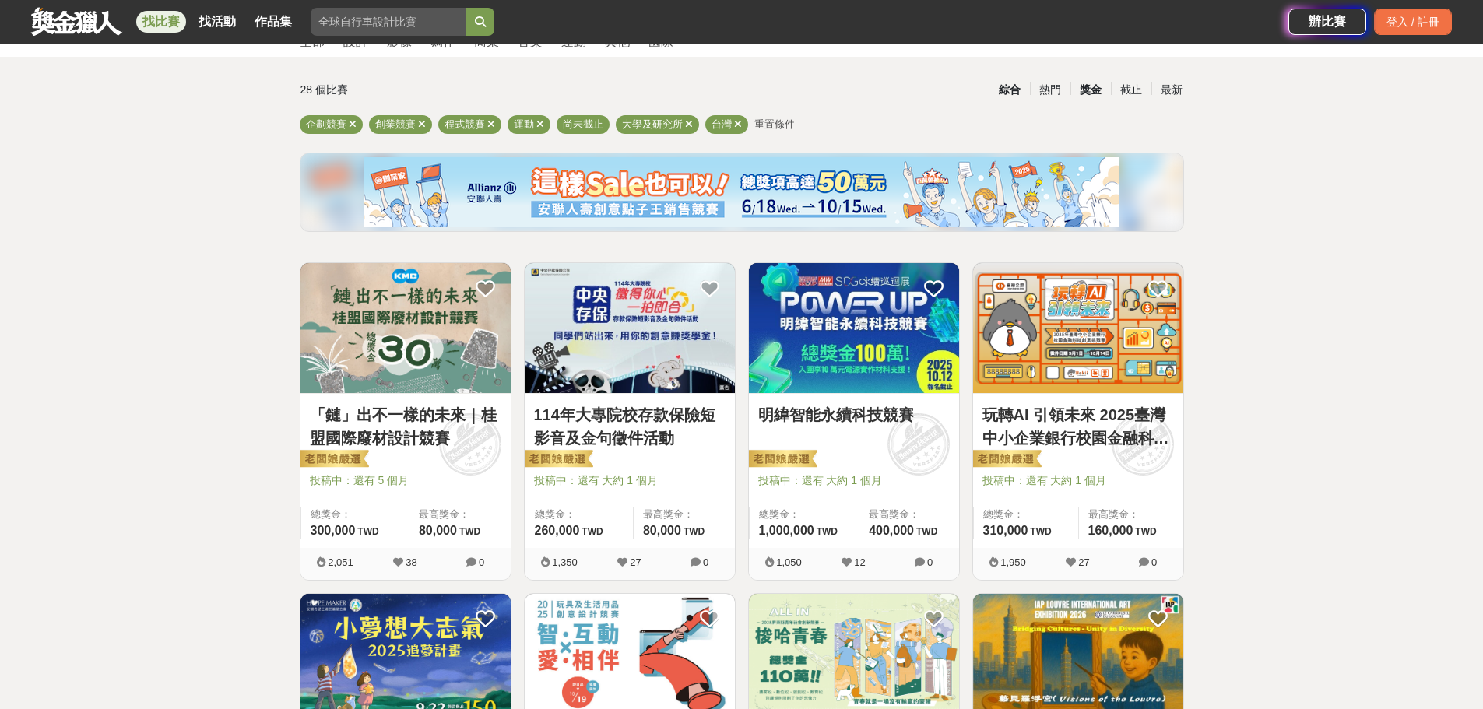
click at [1078, 89] on div "獎金" at bounding box center [1090, 89] width 40 height 27
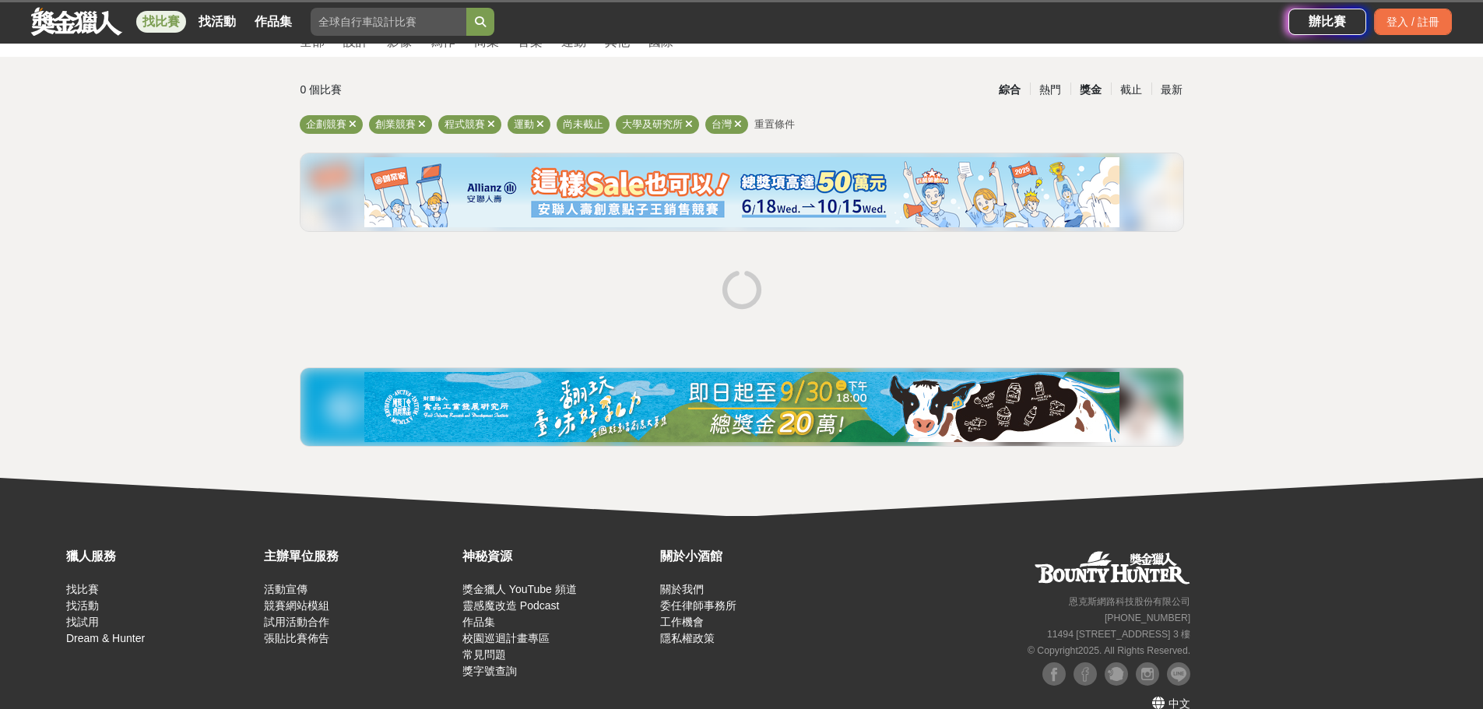
click at [1011, 91] on div "綜合" at bounding box center [1009, 89] width 40 height 27
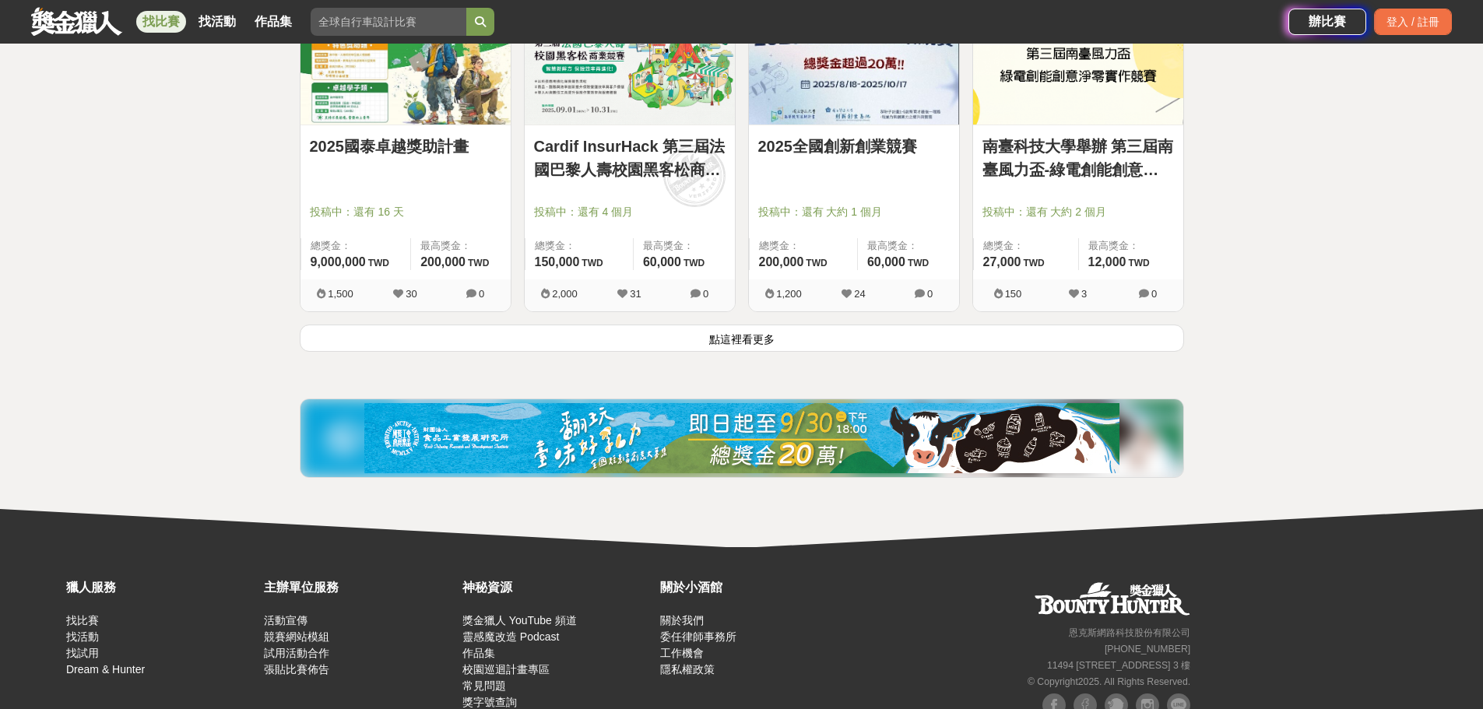
scroll to position [1899, 0]
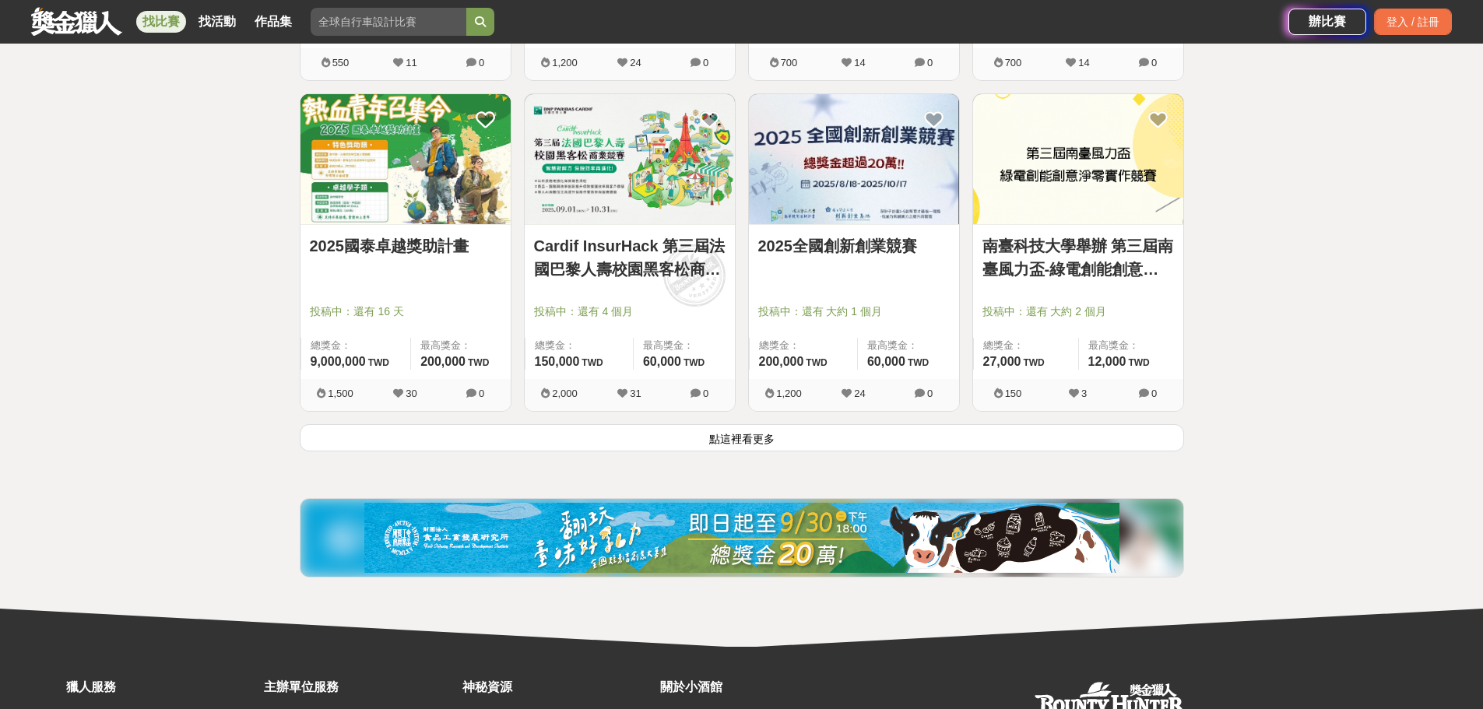
click at [829, 443] on button "點這裡看更多" at bounding box center [742, 437] width 884 height 27
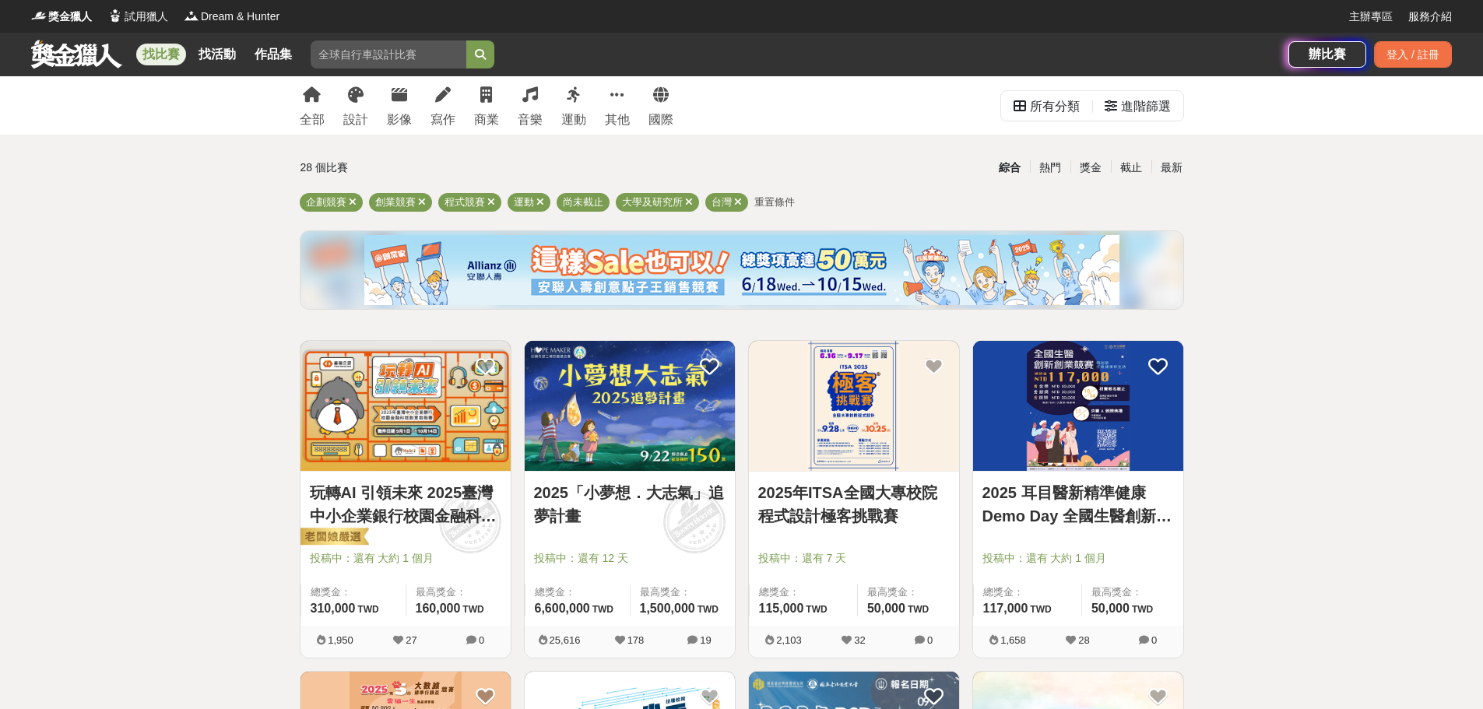
drag, startPoint x: 1319, startPoint y: 532, endPoint x: 1066, endPoint y: 261, distance: 371.1
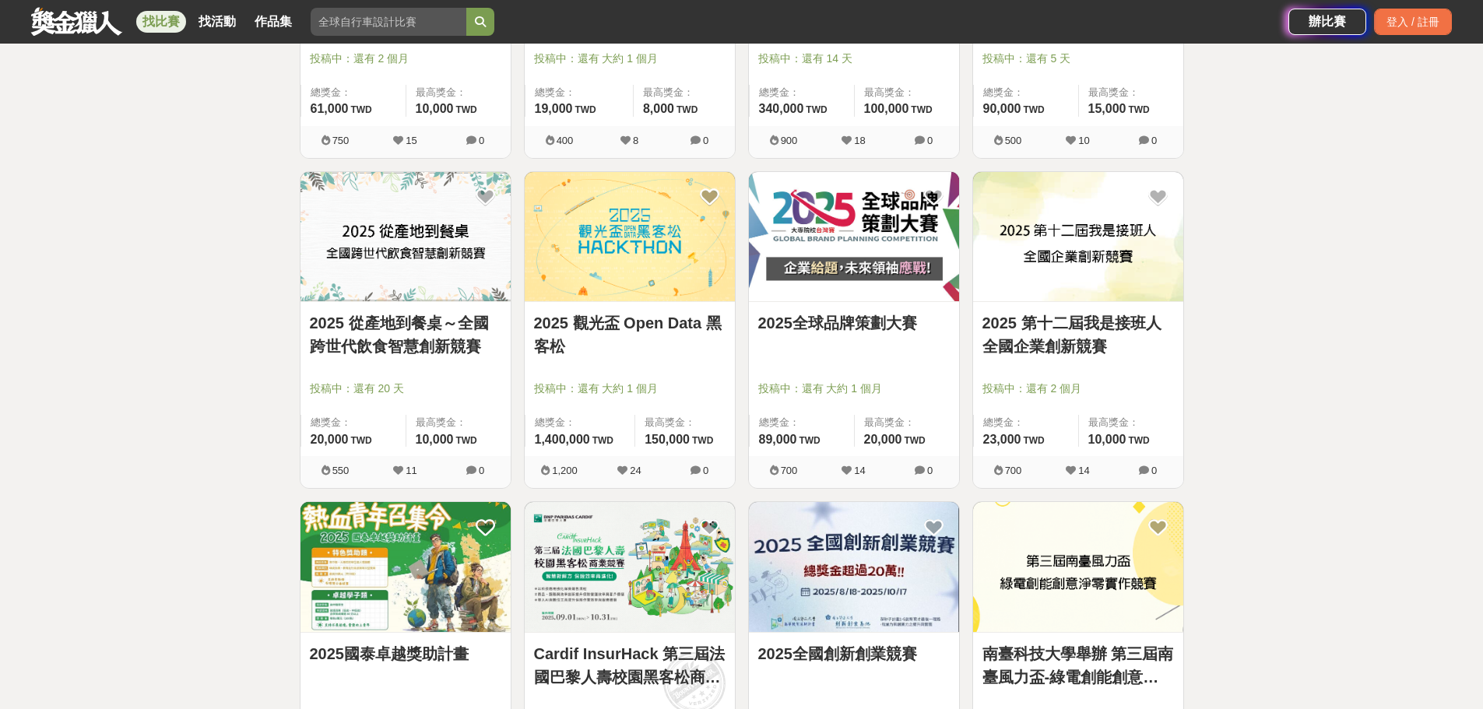
scroll to position [1712, 0]
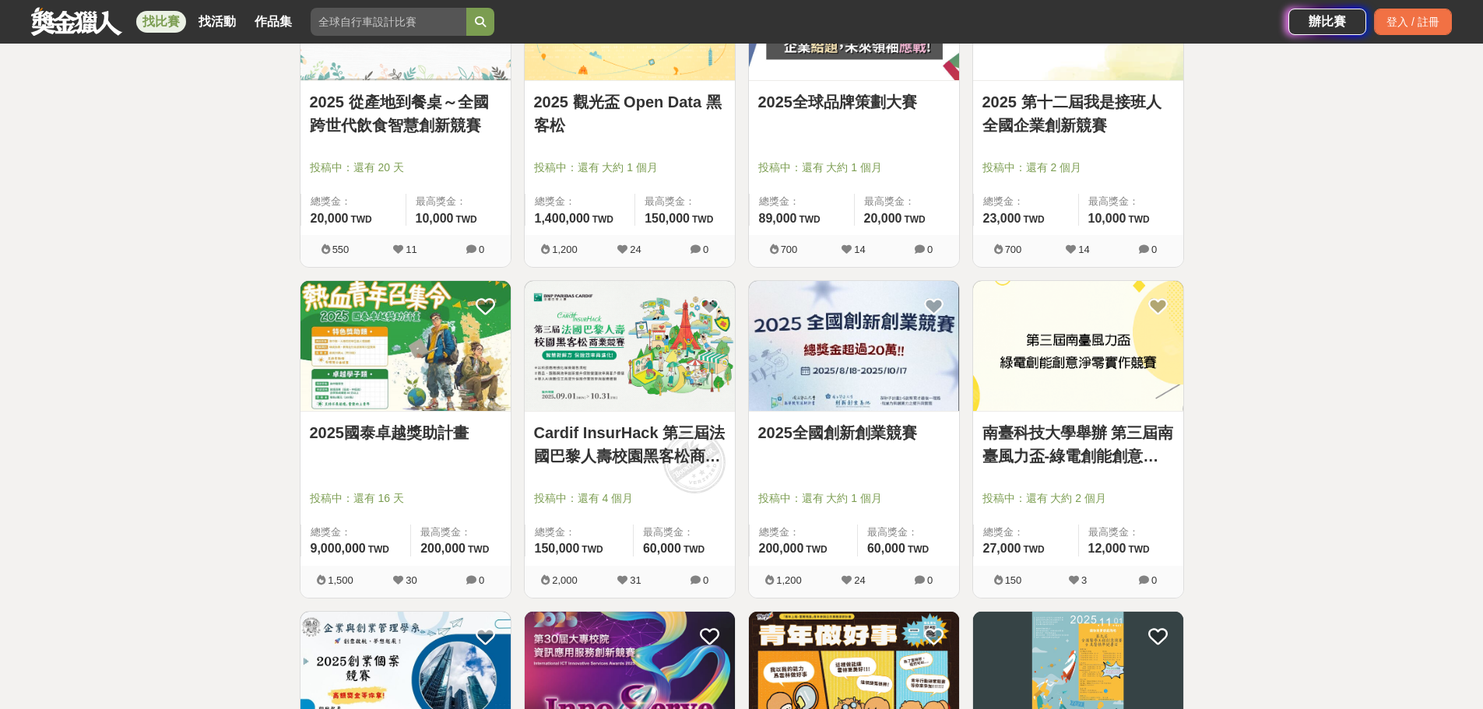
click at [455, 429] on link "2025國泰卓越獎助計畫" at bounding box center [405, 432] width 191 height 23
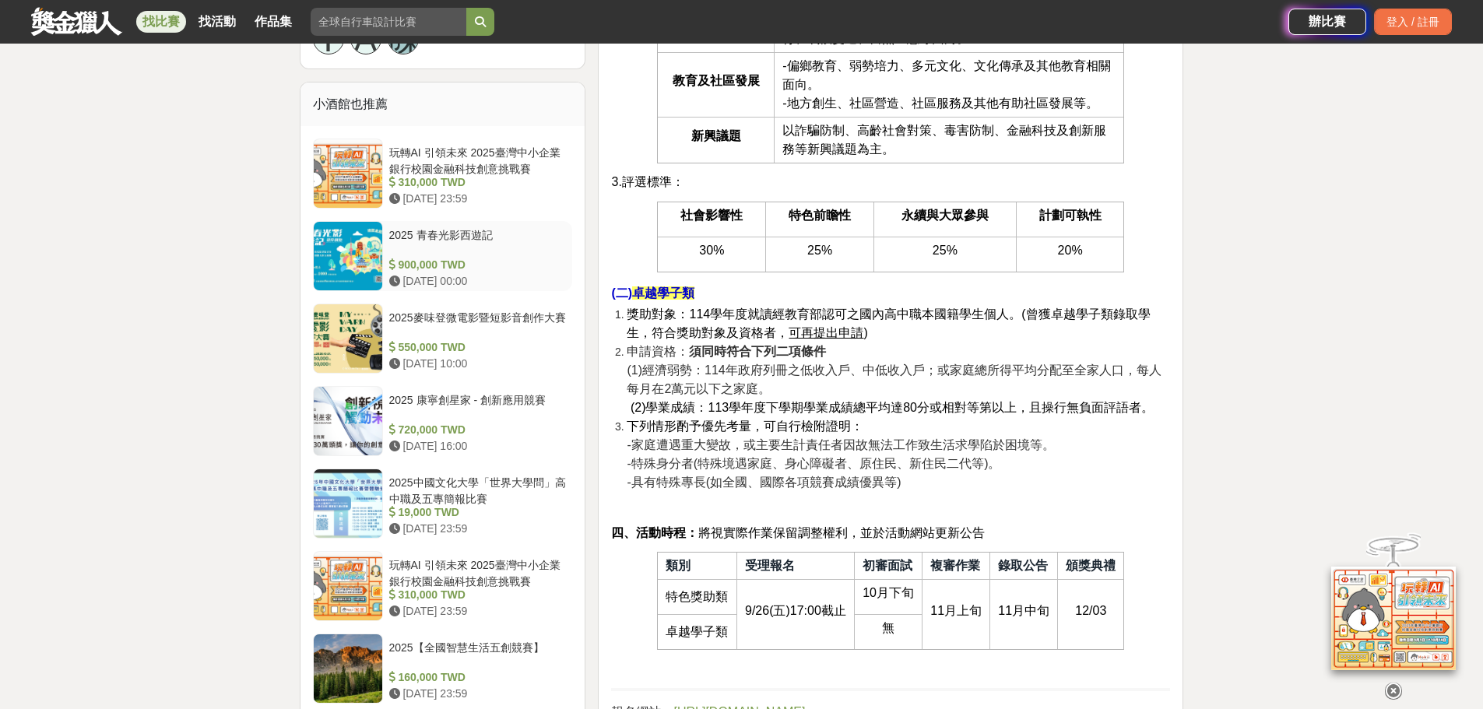
scroll to position [1401, 0]
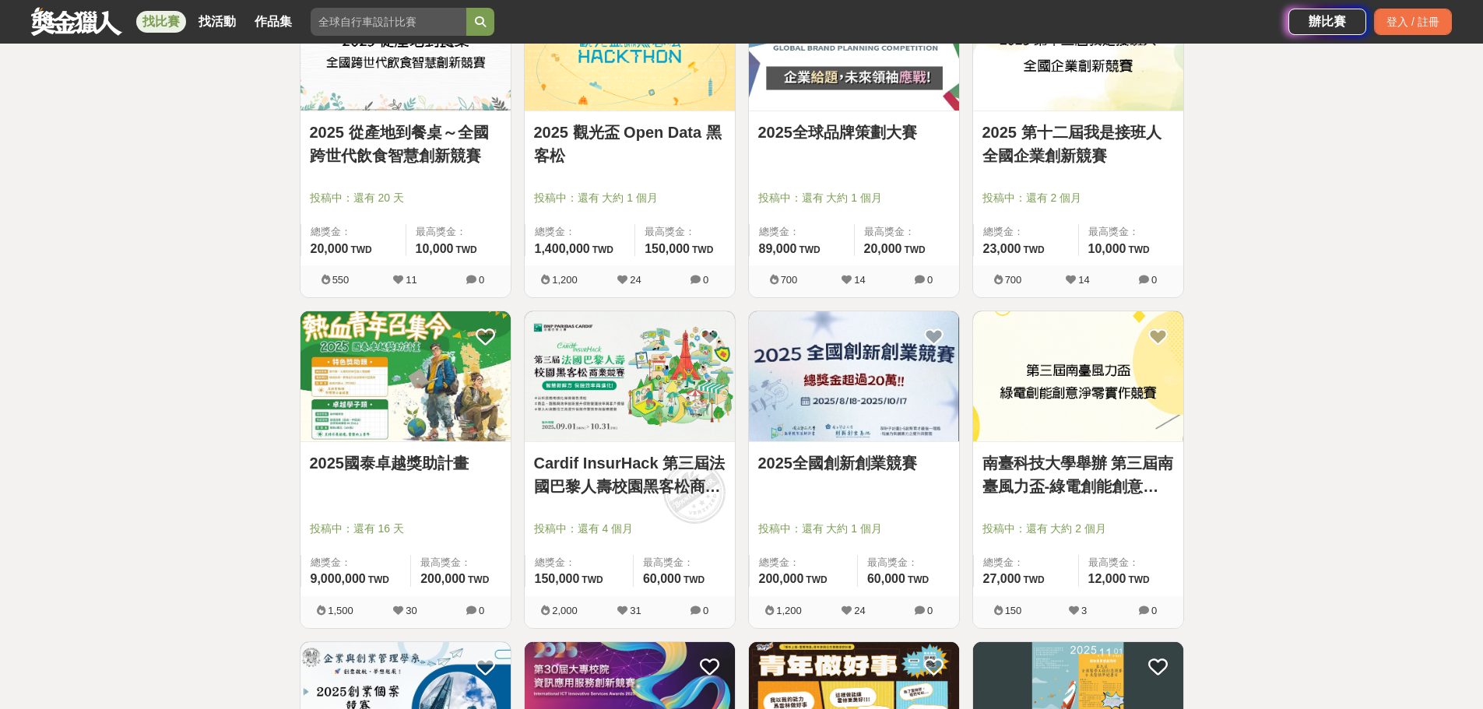
scroll to position [1712, 0]
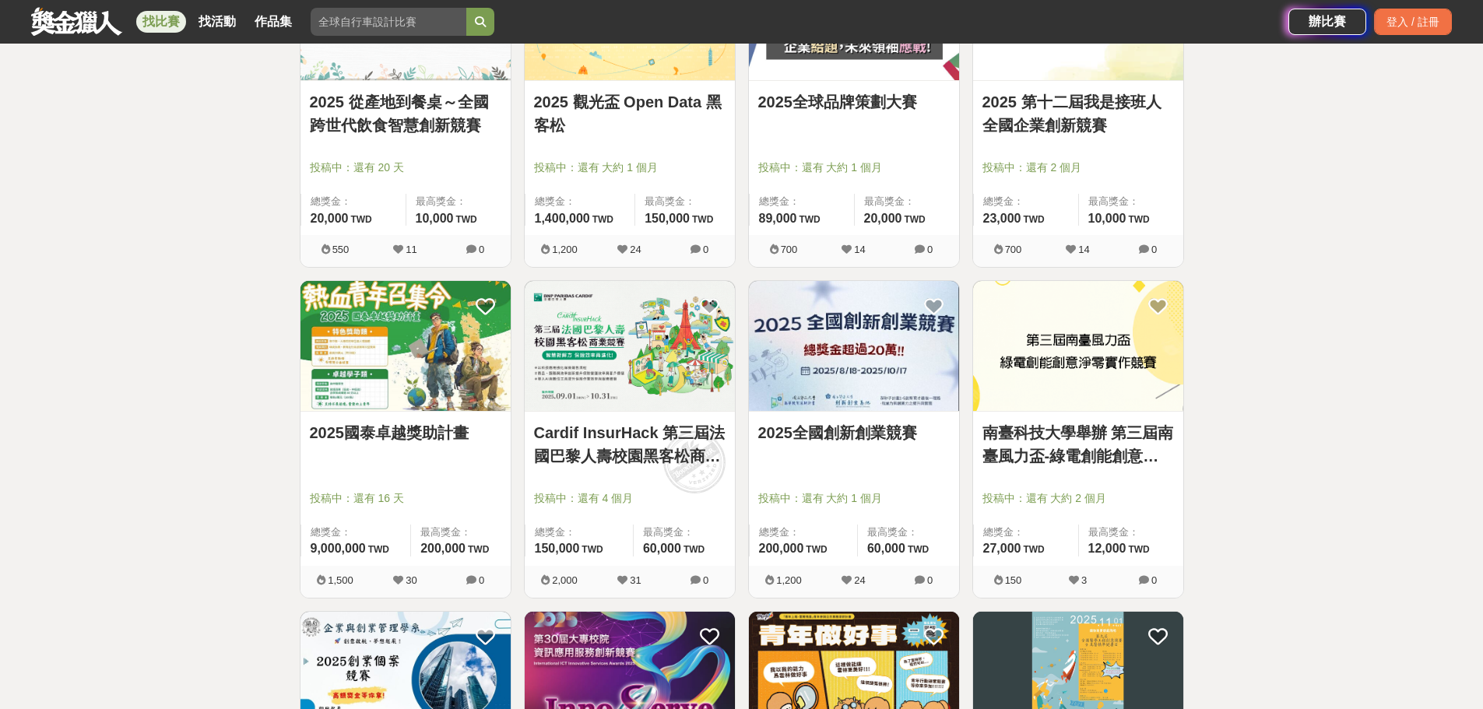
click at [655, 339] on img at bounding box center [630, 346] width 210 height 130
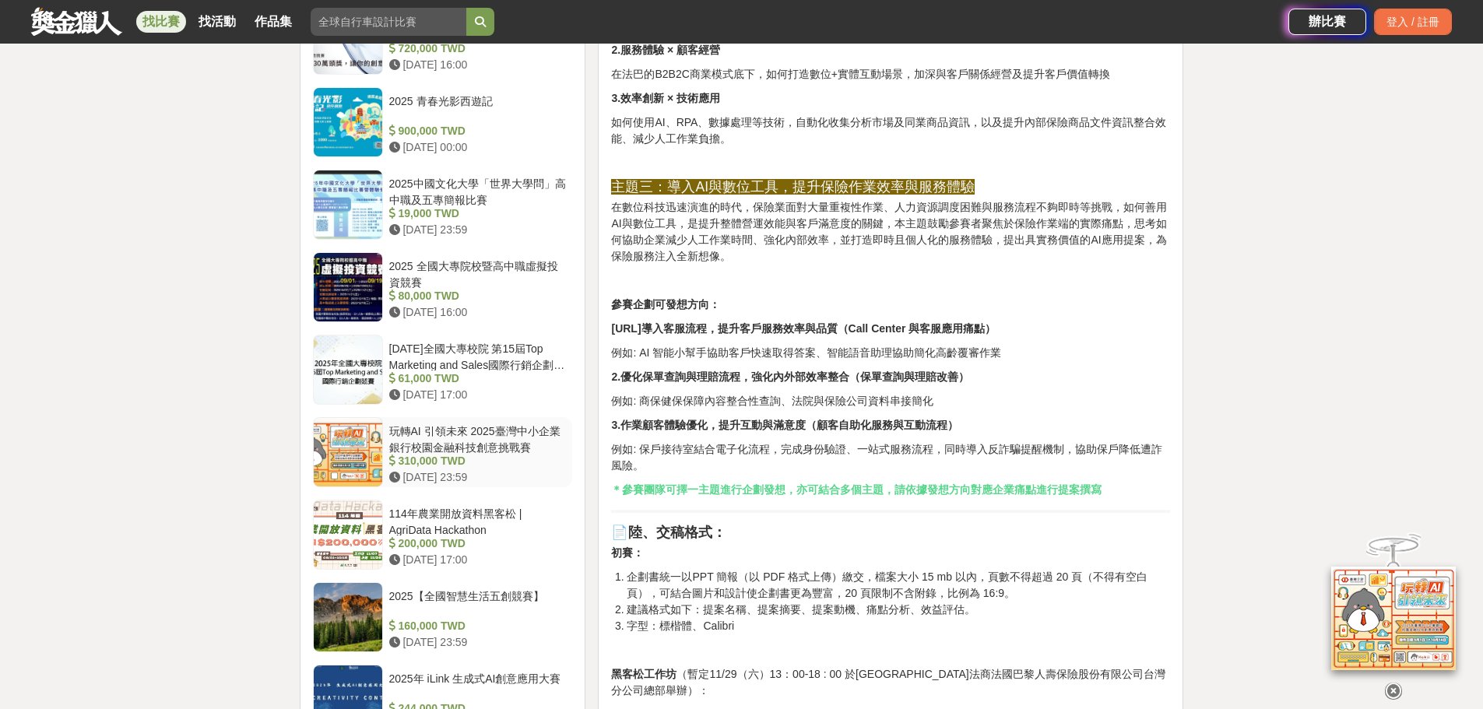
scroll to position [2101, 0]
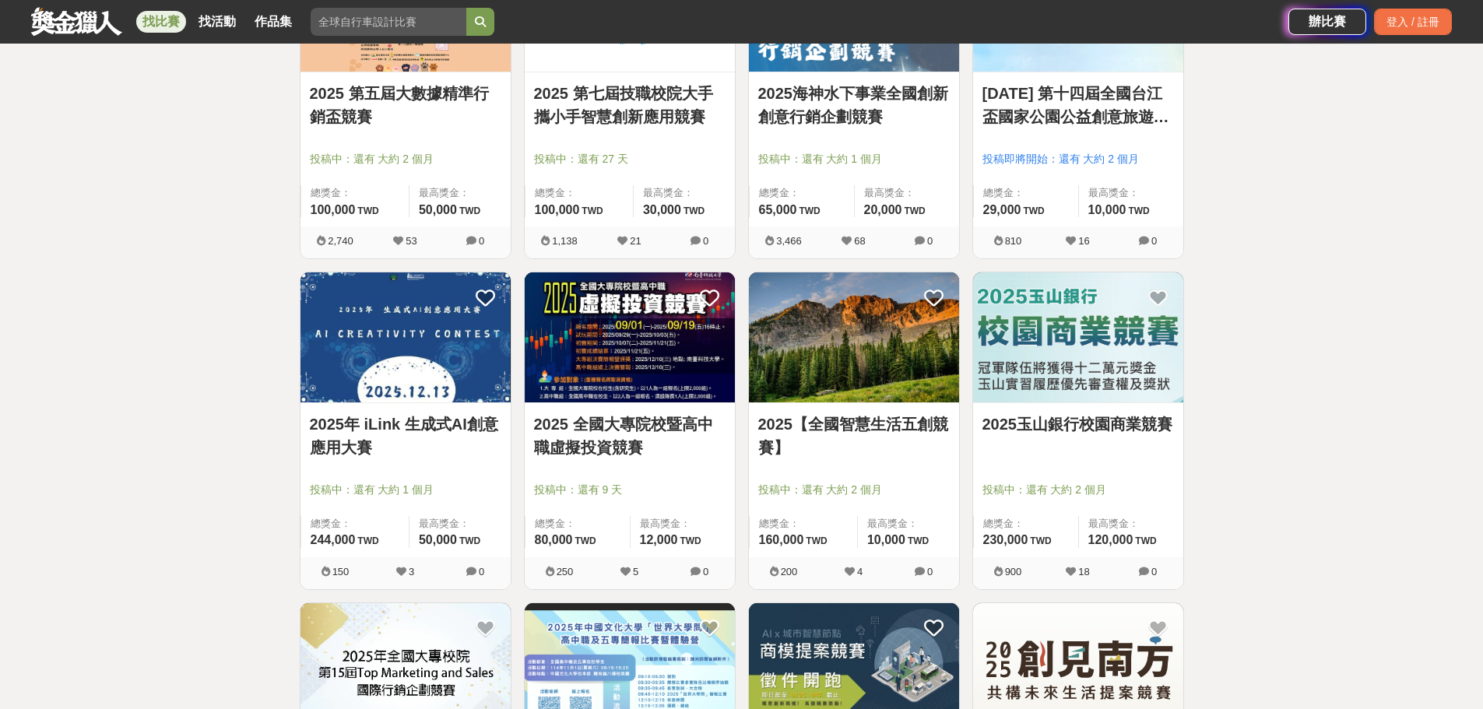
scroll to position [33, 0]
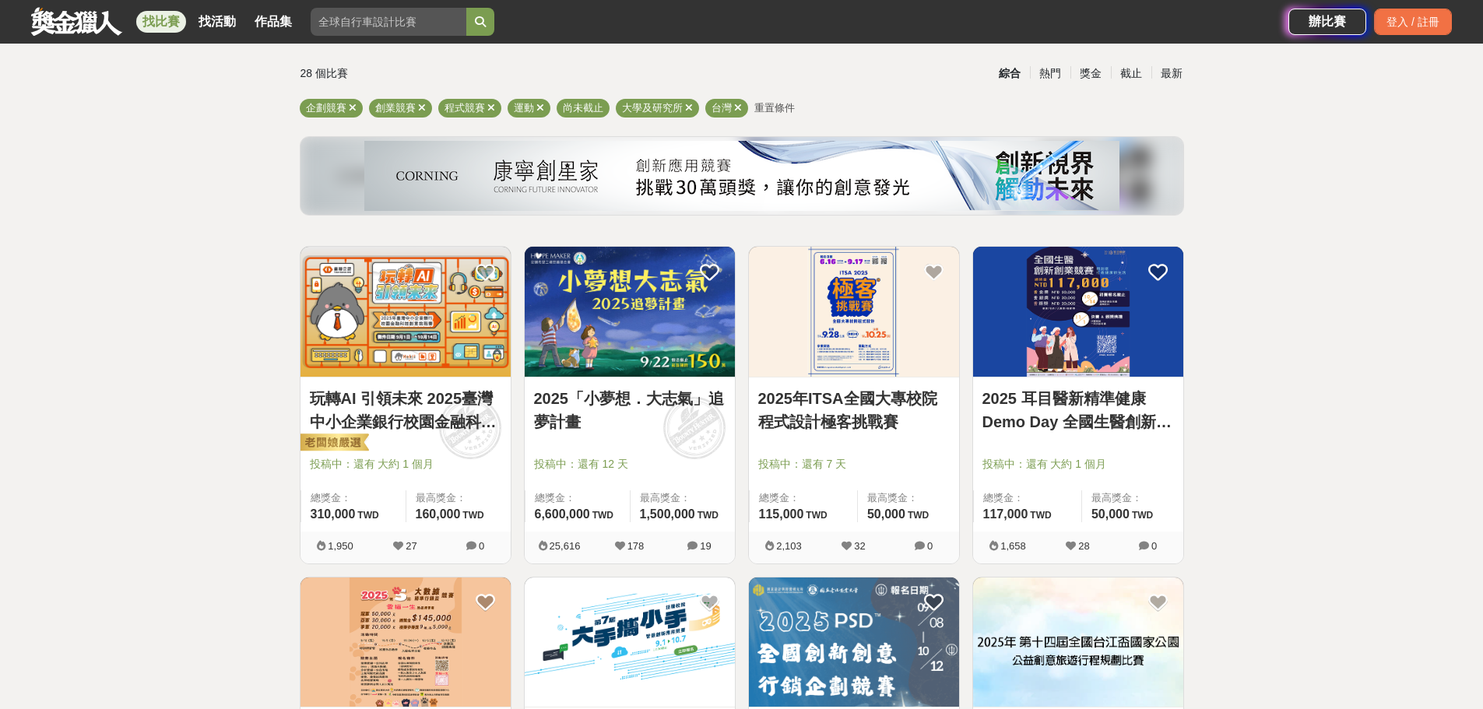
drag, startPoint x: 1323, startPoint y: 449, endPoint x: 1184, endPoint y: 223, distance: 265.5
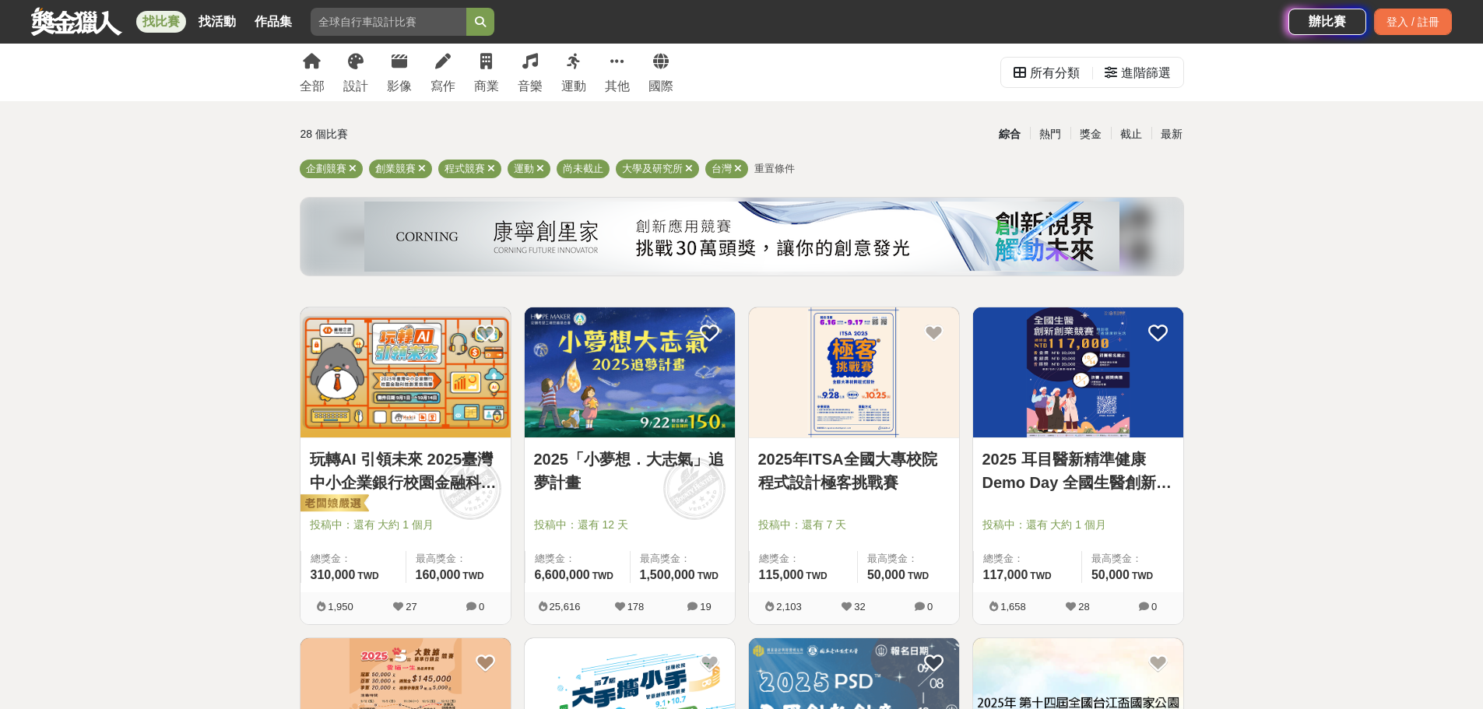
click at [666, 377] on img at bounding box center [630, 372] width 210 height 130
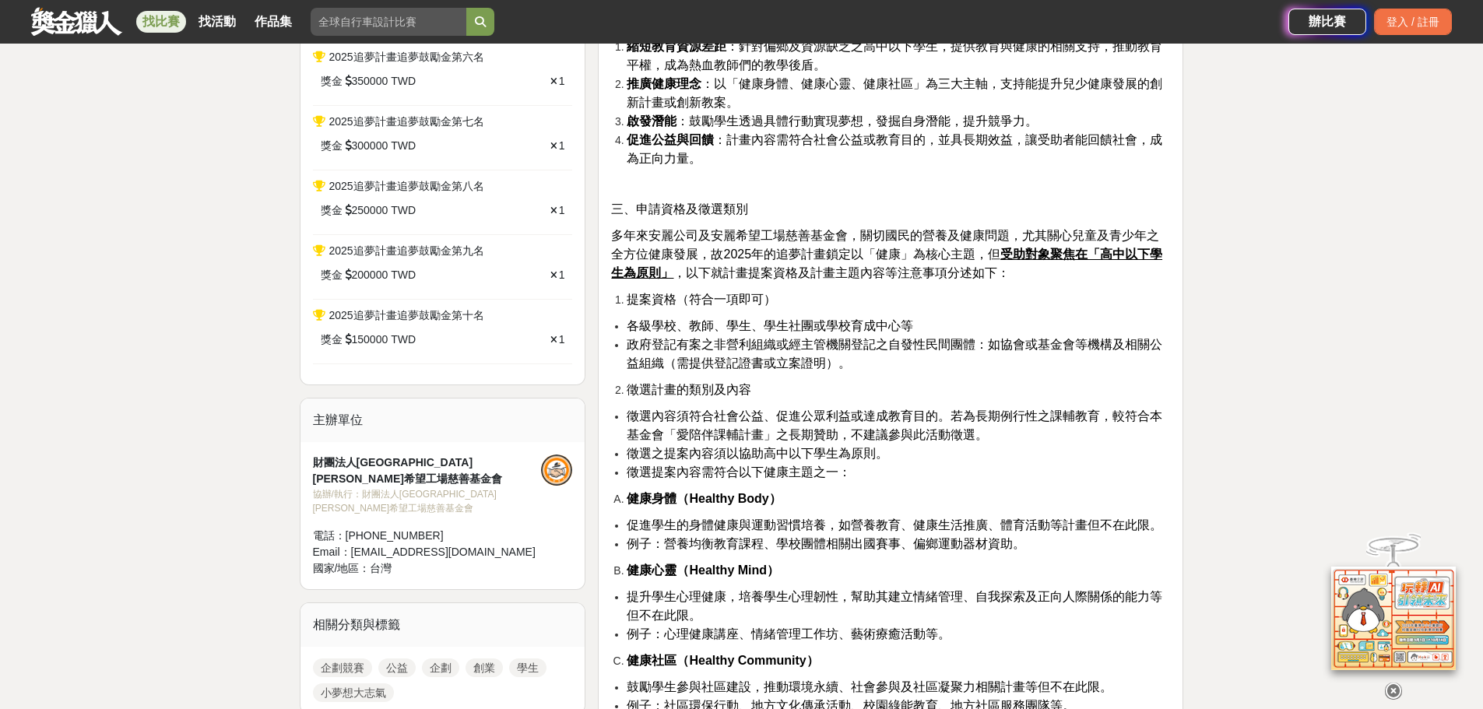
scroll to position [778, 0]
drag, startPoint x: 650, startPoint y: 331, endPoint x: 657, endPoint y: 336, distance: 8.9
click at [652, 339] on span "政府登記有案之非營利組織或經主管機關登記之自發性民間團體：如協會或基金會等機構及相關公益組織（需提供登記證書或立案證明）。" at bounding box center [893, 355] width 535 height 32
drag, startPoint x: 637, startPoint y: 311, endPoint x: 944, endPoint y: 318, distance: 307.5
click at [919, 318] on li "各級學校、教師、學生、學生社團或學校育成中心等" at bounding box center [897, 327] width 543 height 19
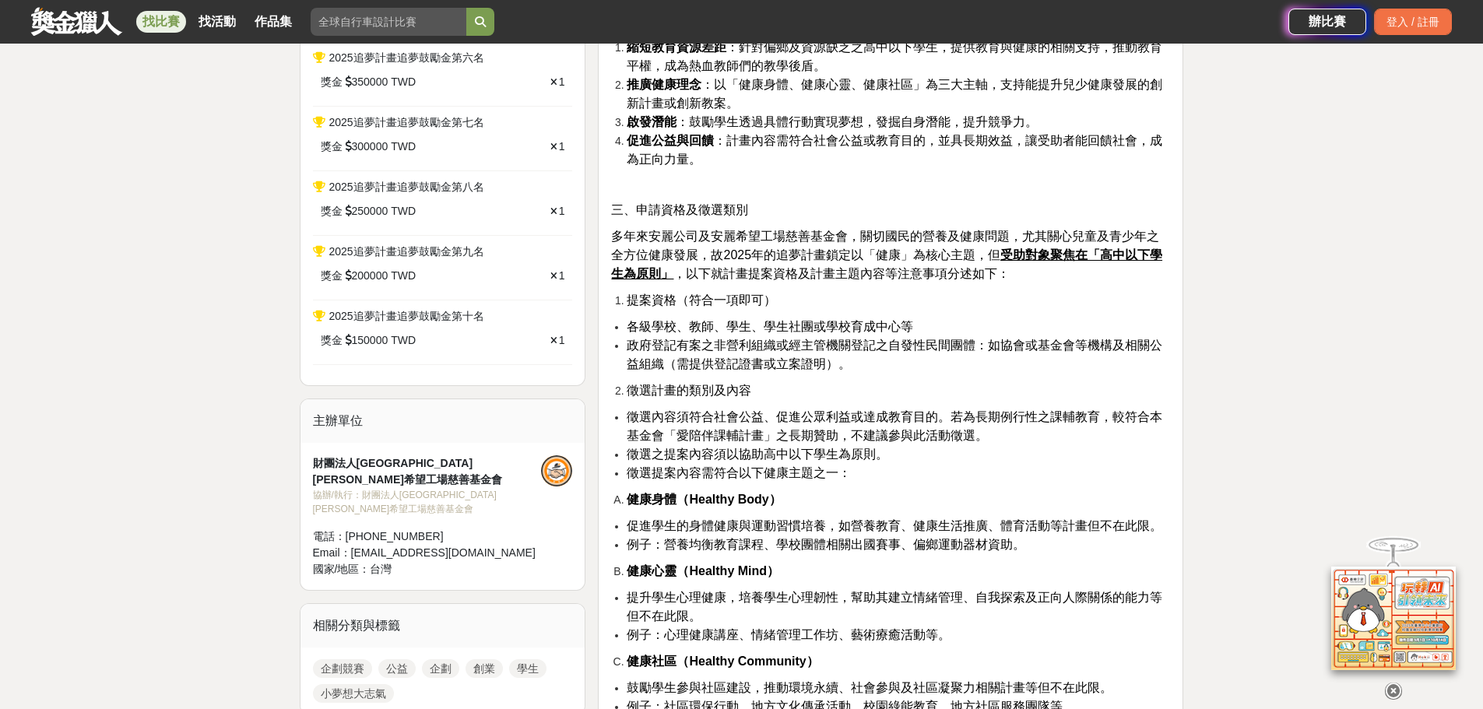
click at [1102, 381] on li "徵選計畫的類別及內容" at bounding box center [897, 390] width 543 height 19
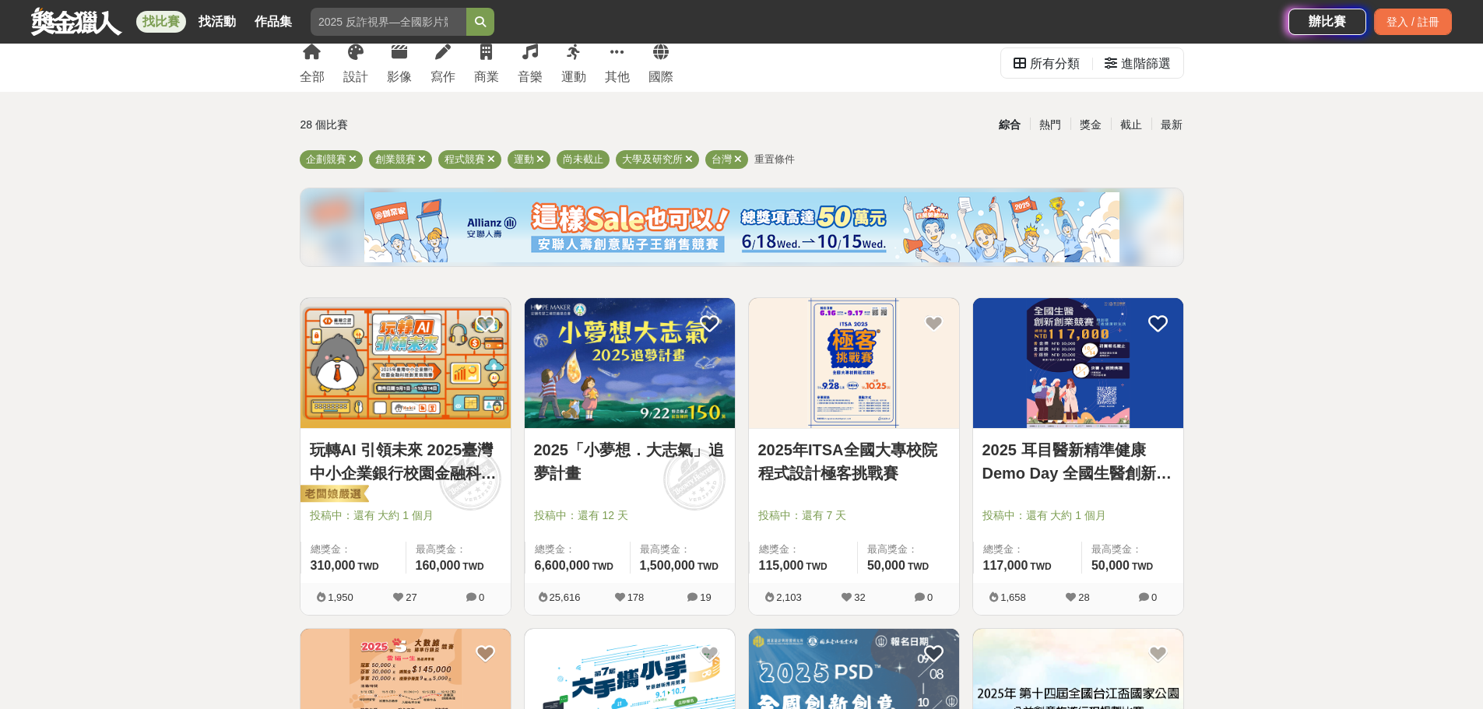
scroll to position [33, 0]
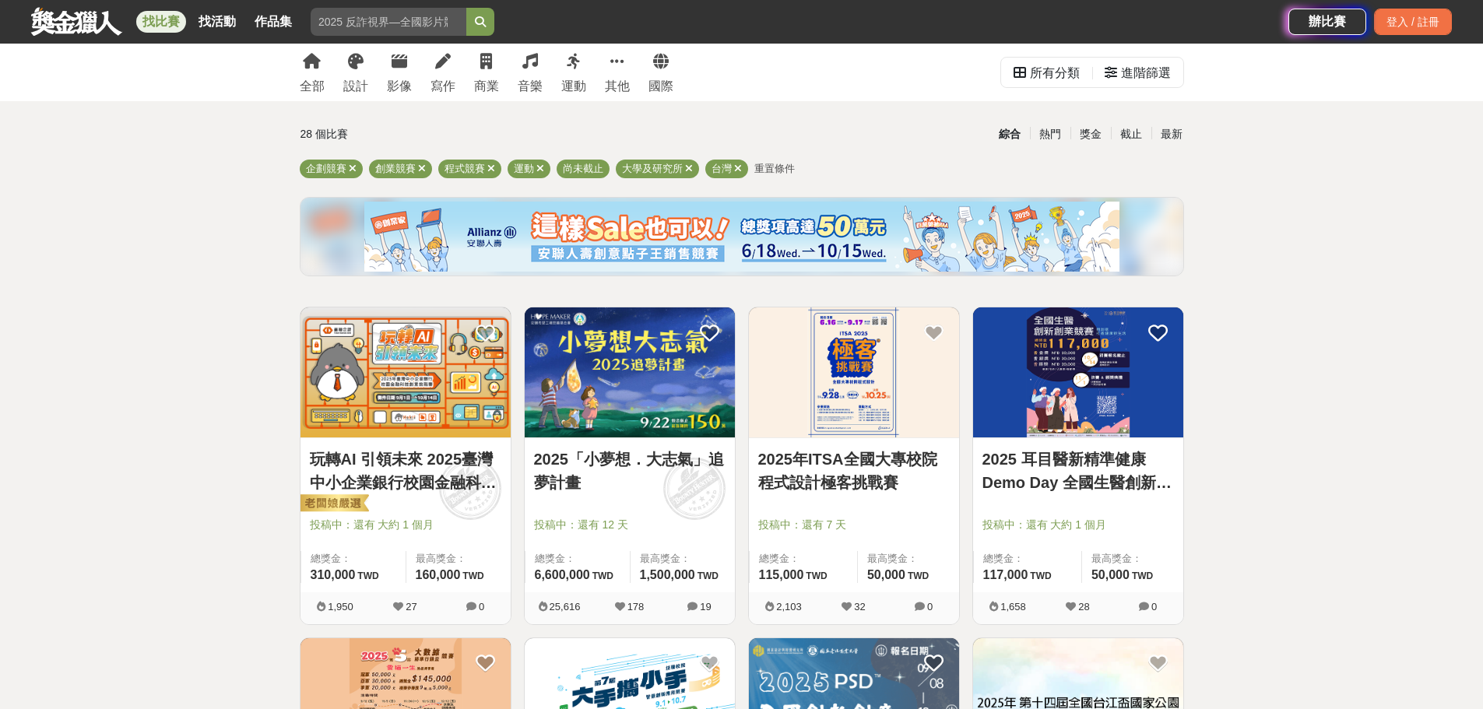
click at [433, 350] on img at bounding box center [405, 372] width 210 height 130
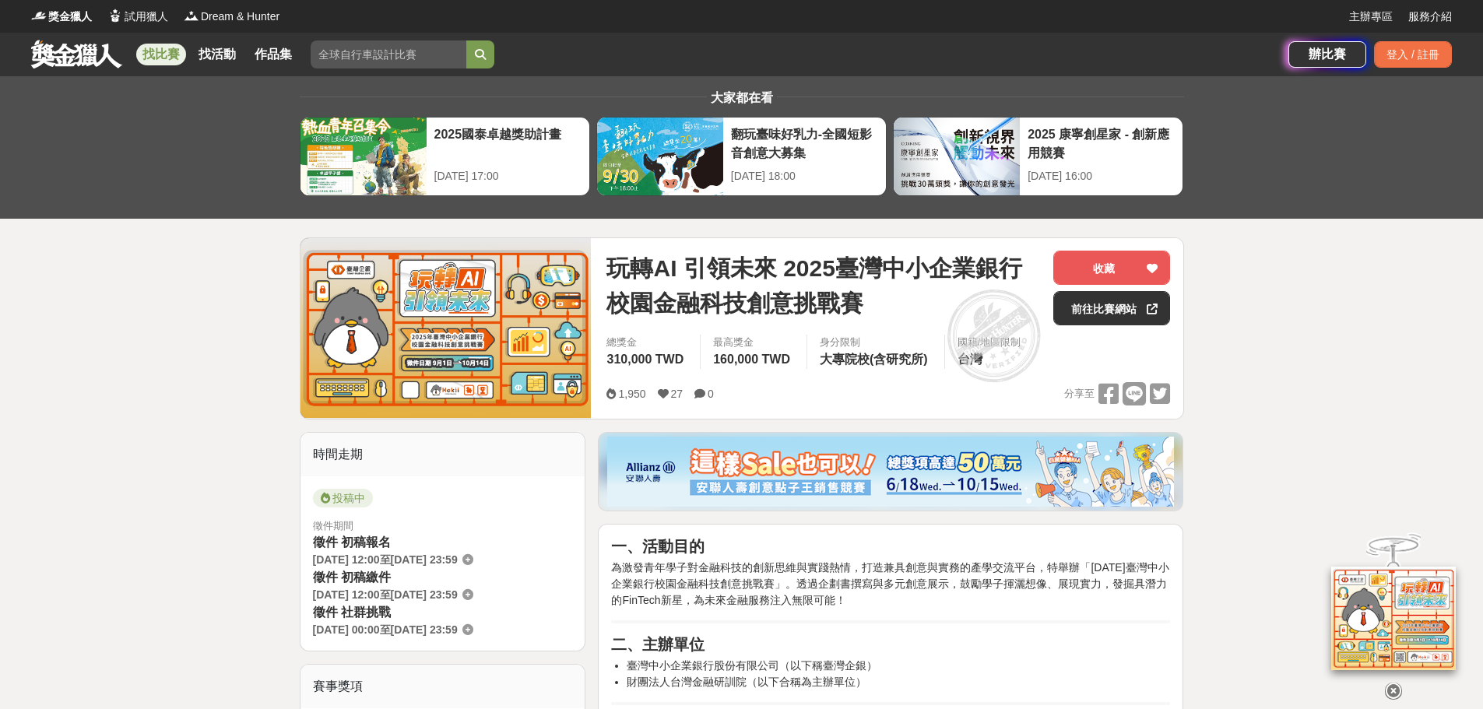
scroll to position [389, 0]
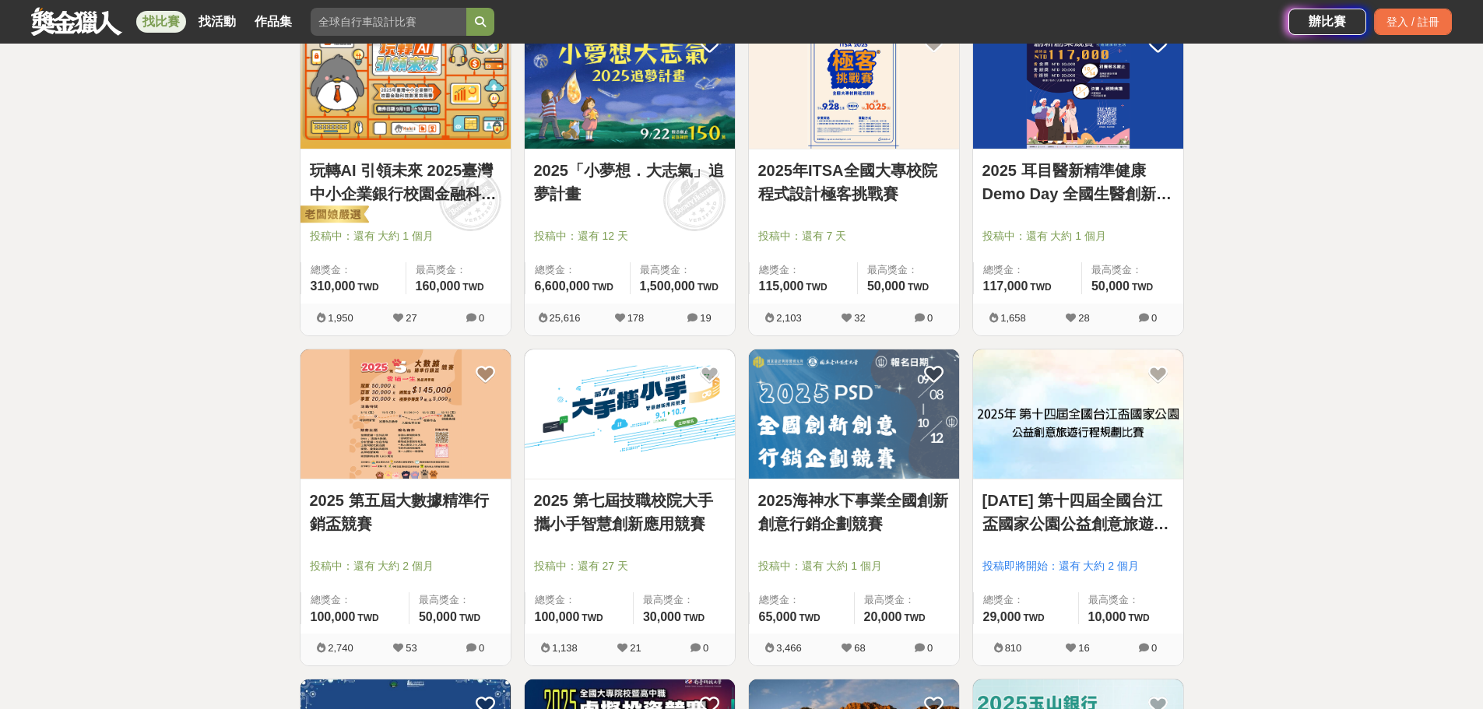
scroll to position [423, 0]
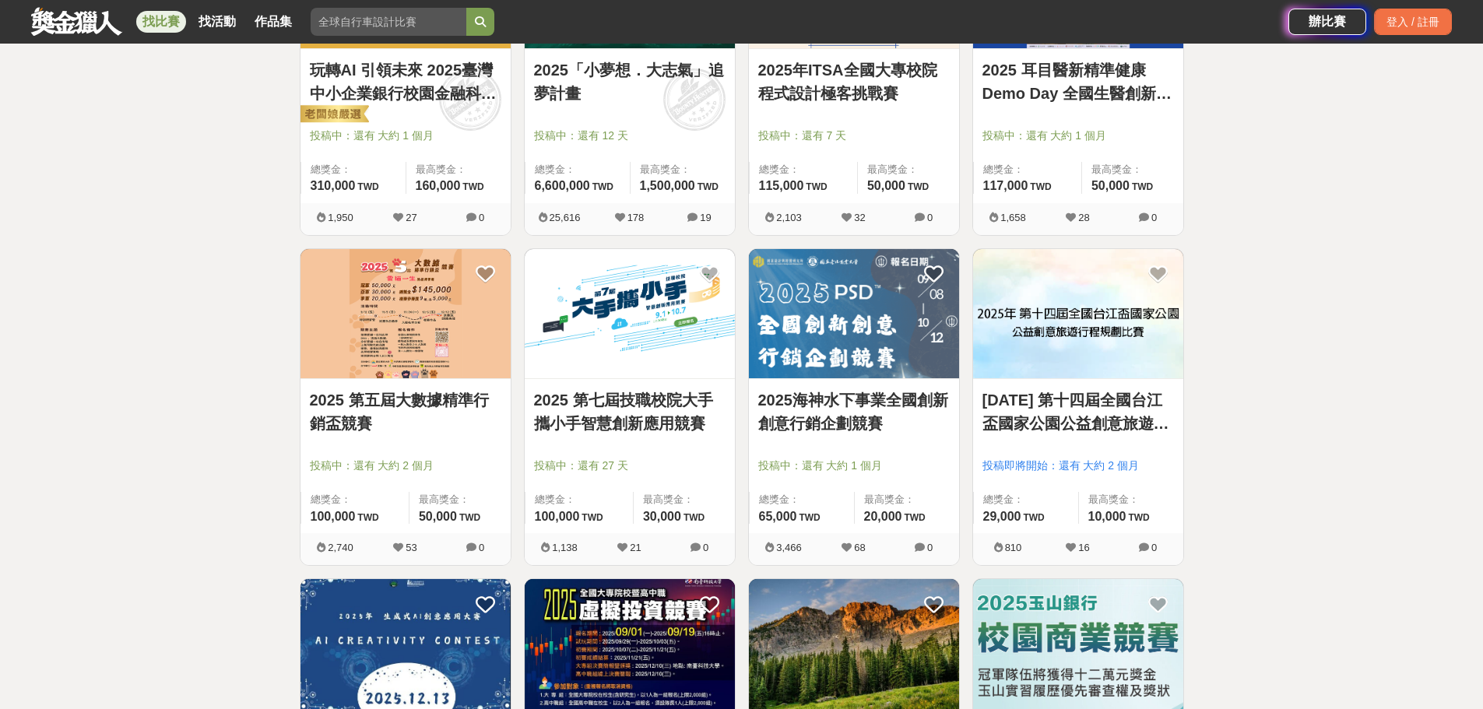
click at [842, 102] on link "2025年ITSA全國大專校院程式設計極客挑戰賽" at bounding box center [853, 81] width 191 height 47
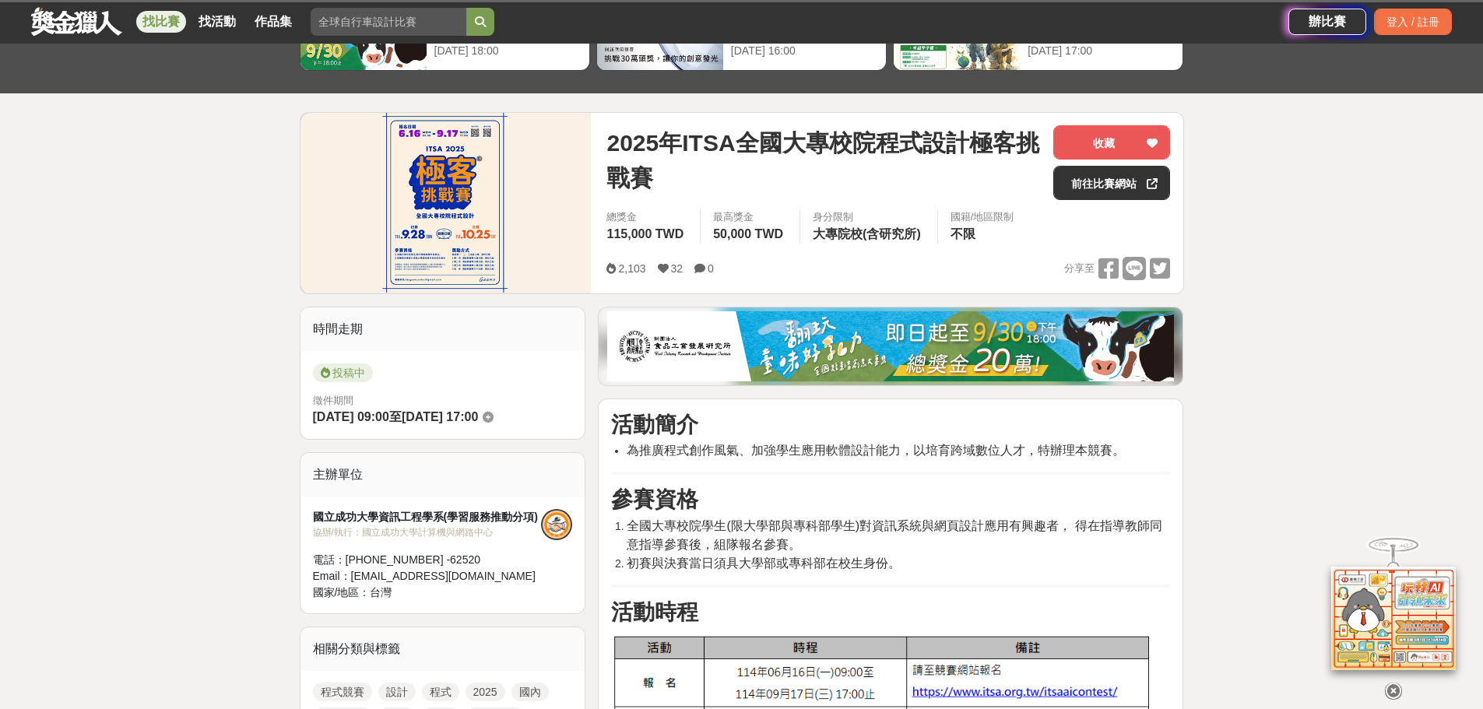
scroll to position [311, 0]
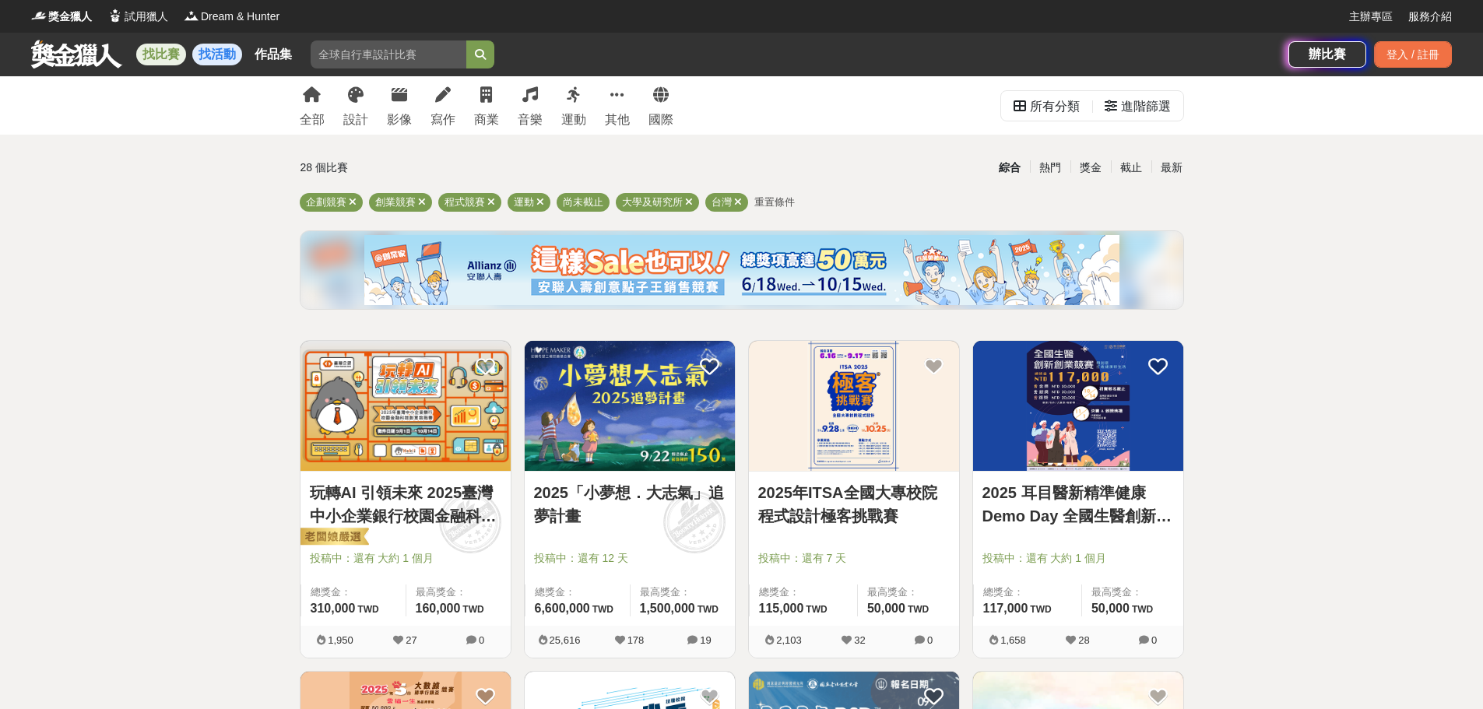
click at [211, 58] on link "找活動" at bounding box center [217, 55] width 50 height 22
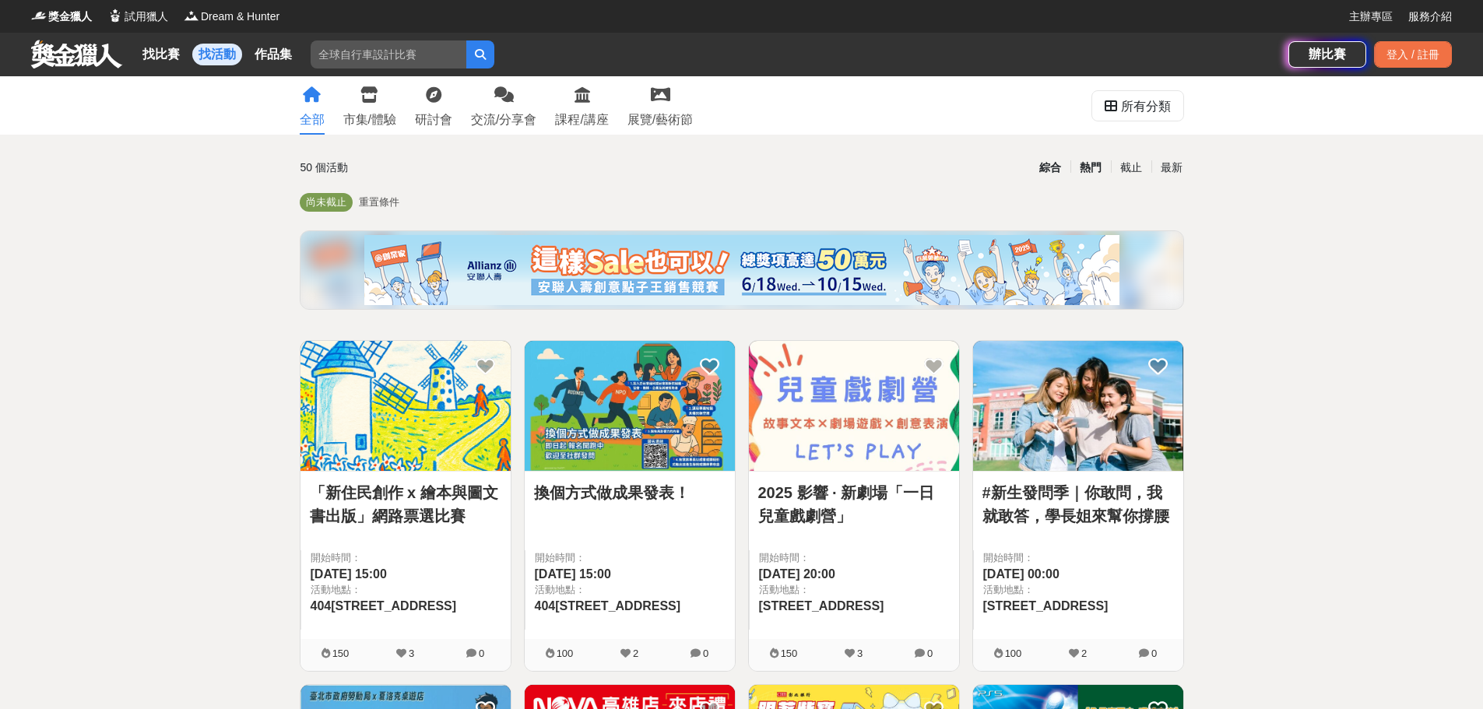
click at [1093, 174] on div "熱門" at bounding box center [1090, 167] width 40 height 27
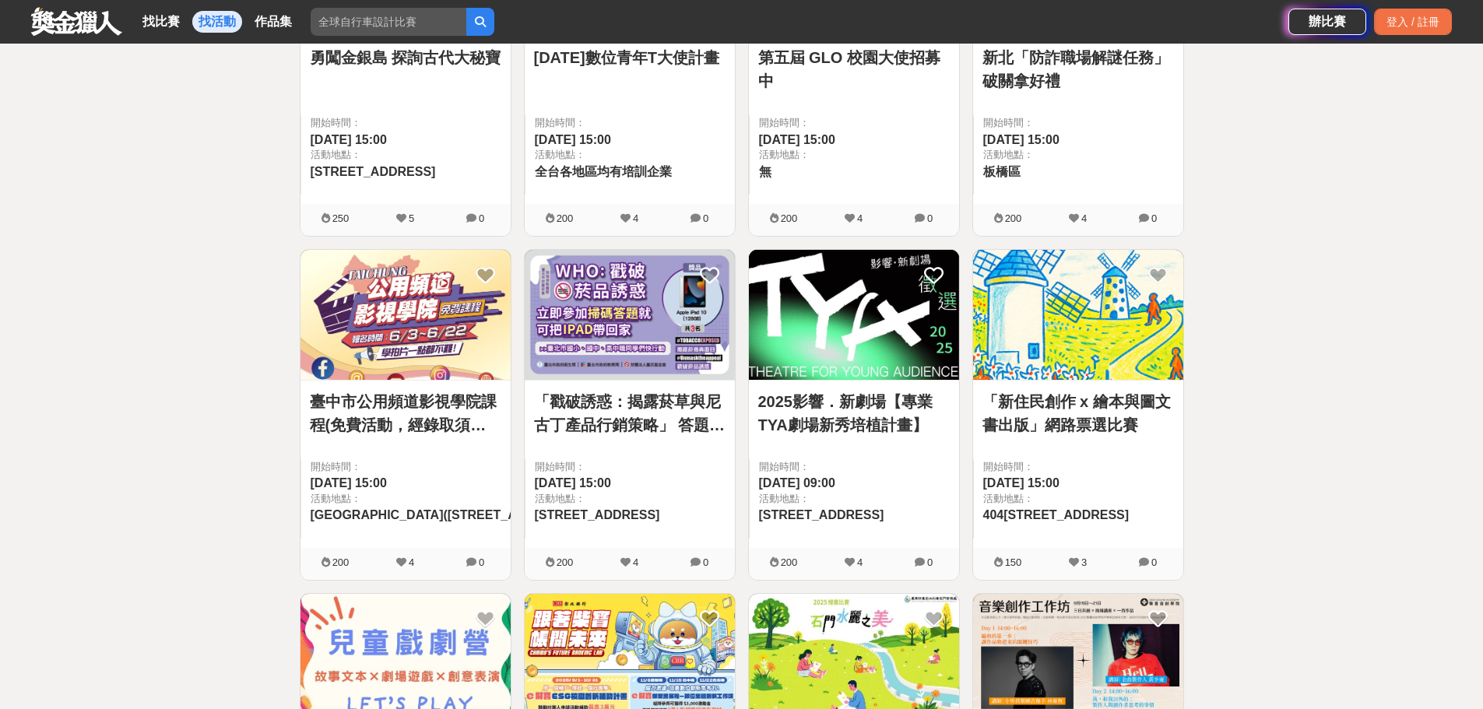
scroll to position [1090, 0]
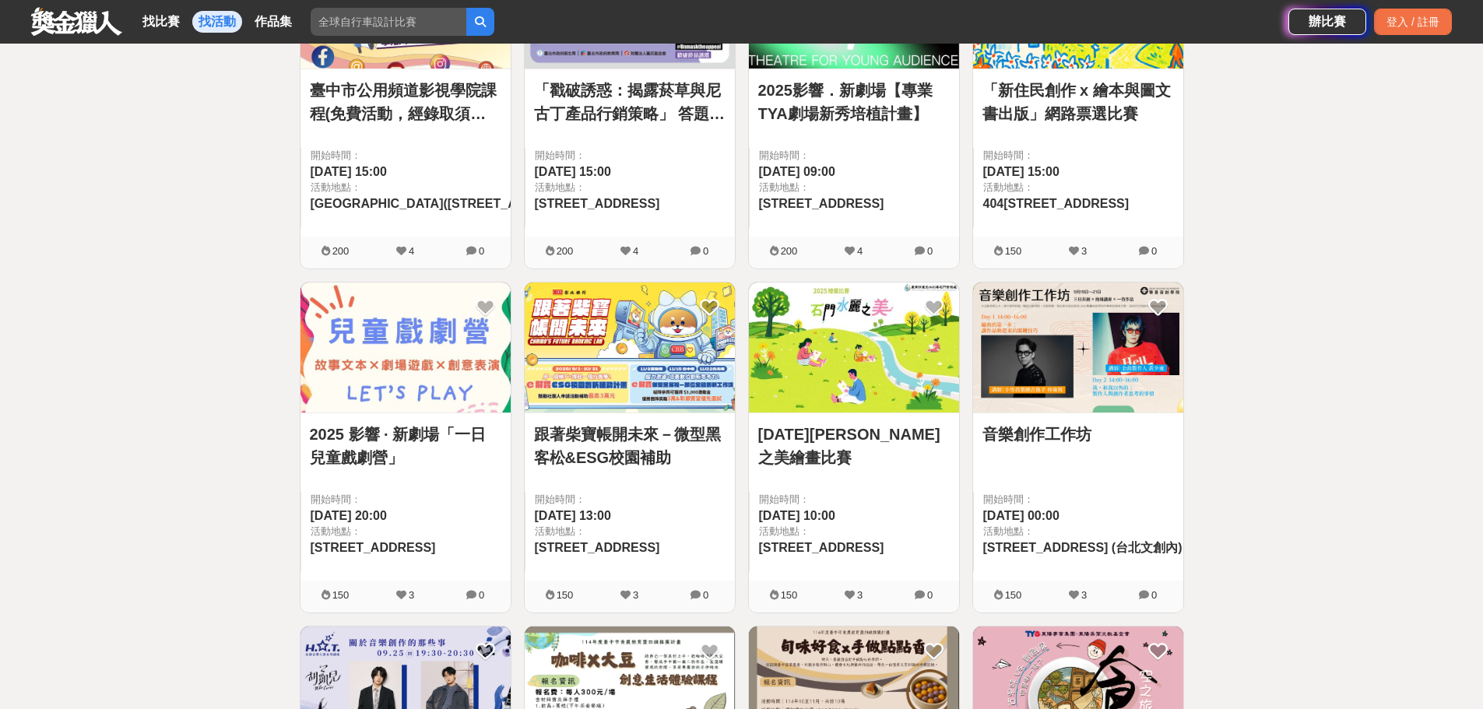
click at [653, 319] on img at bounding box center [630, 348] width 210 height 130
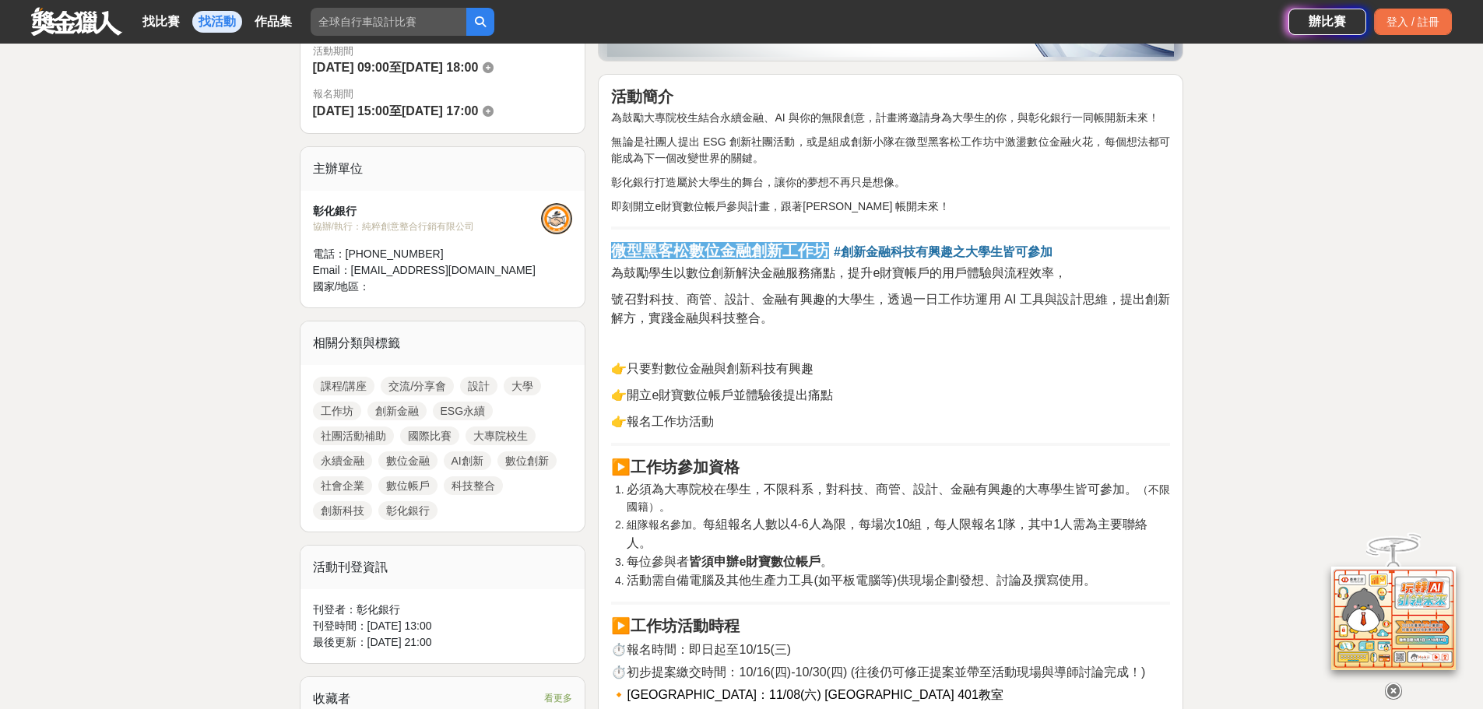
scroll to position [467, 0]
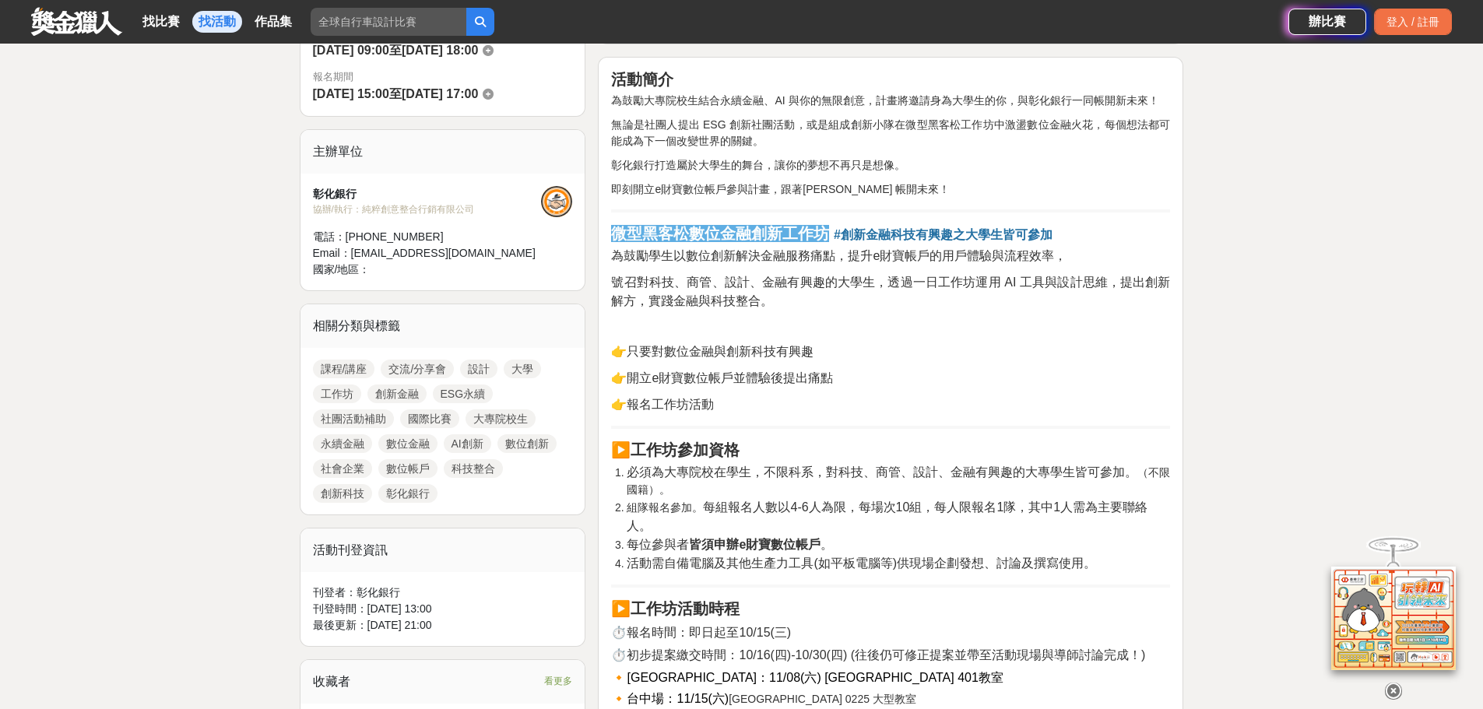
drag, startPoint x: 63, startPoint y: 0, endPoint x: 637, endPoint y: 196, distance: 606.9
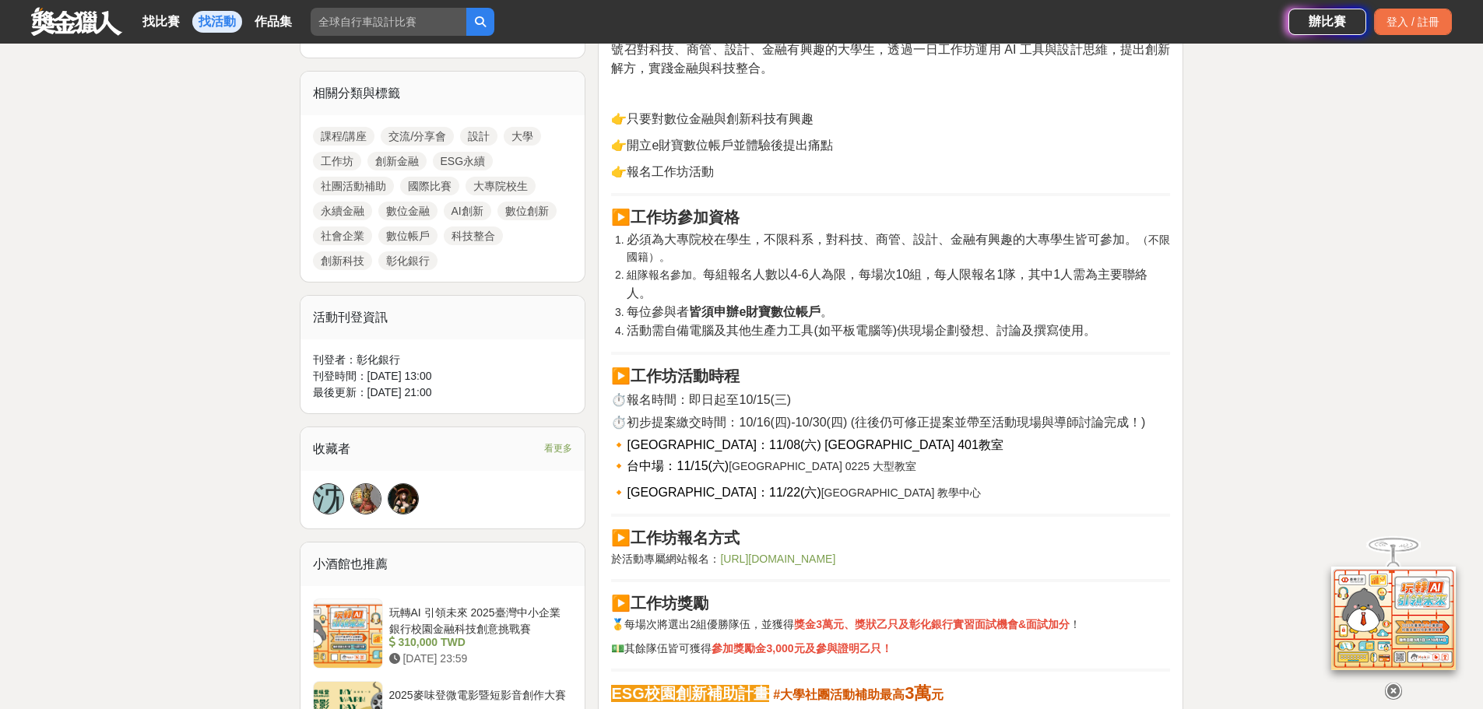
scroll to position [700, 0]
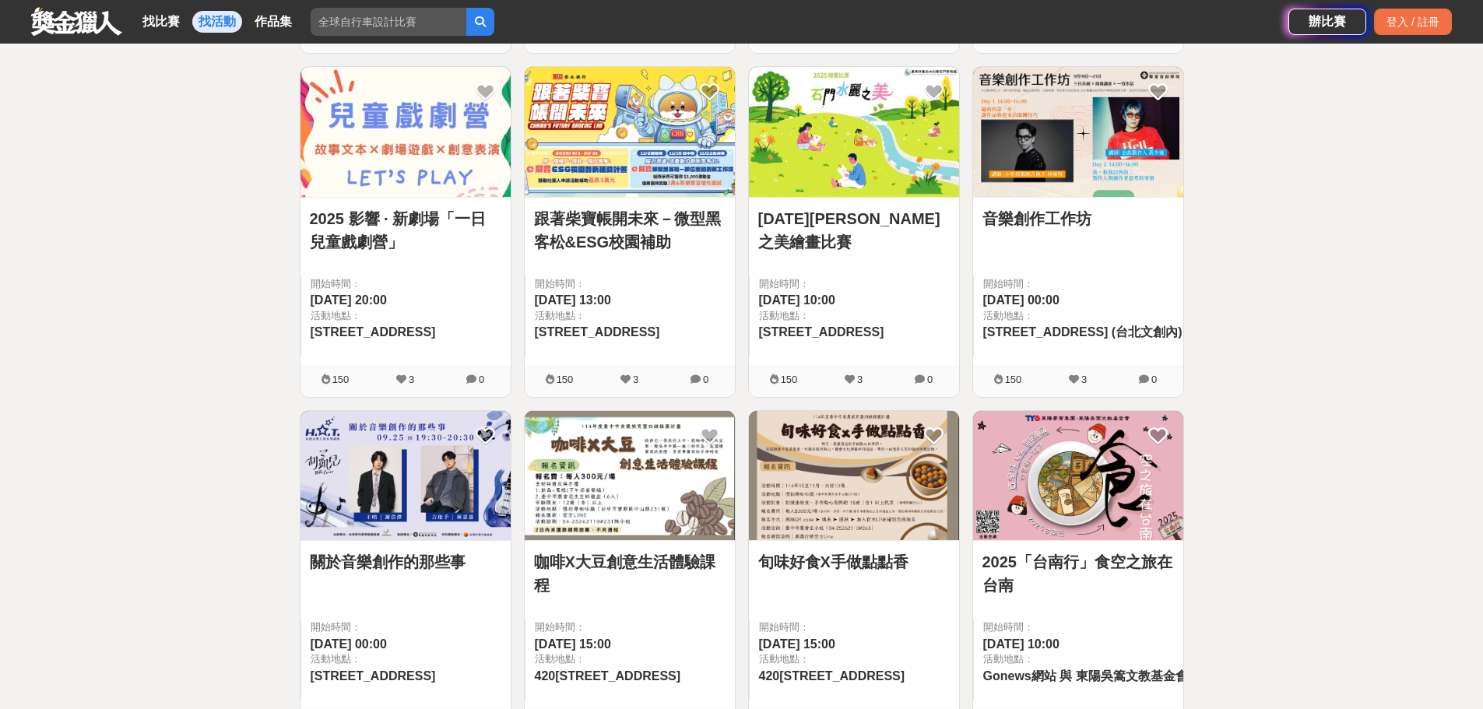
scroll to position [1323, 0]
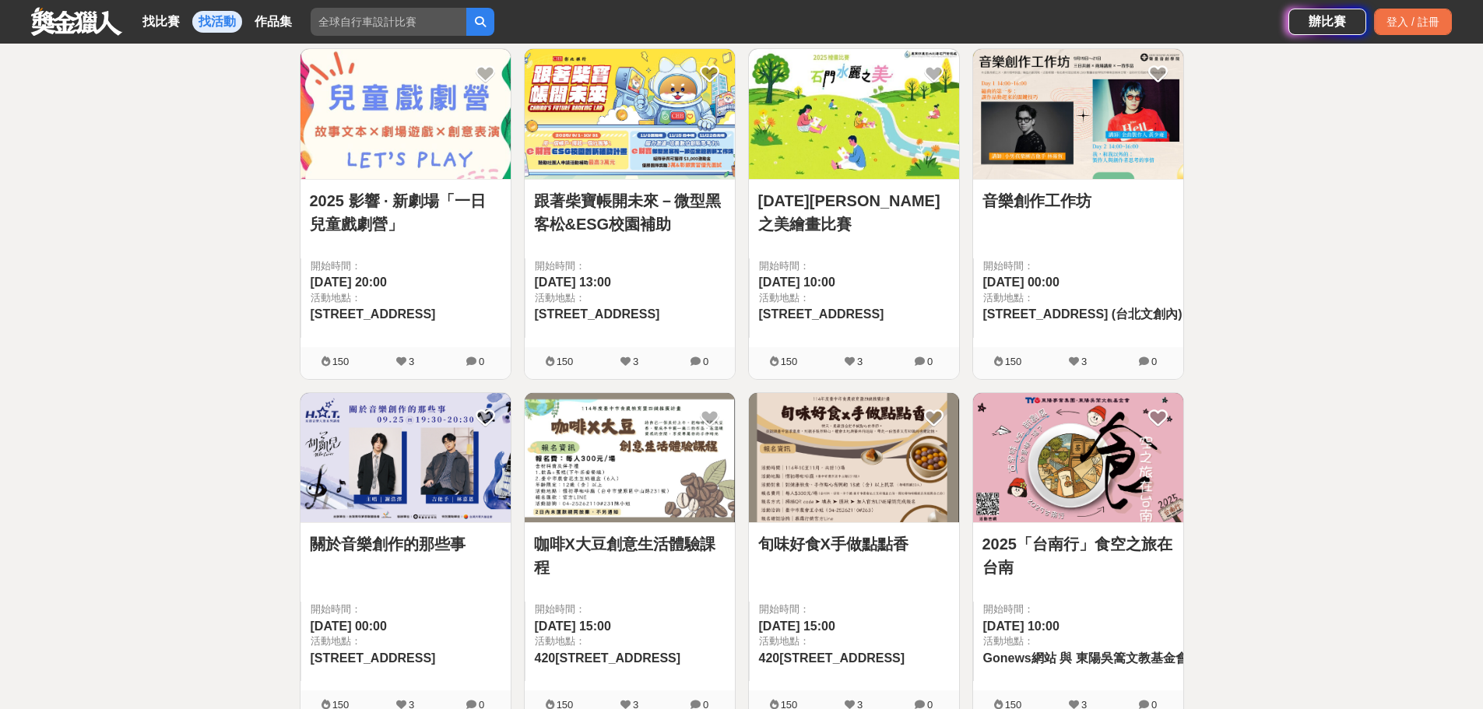
click at [1120, 537] on link "2025「台南行」食空之旅在台南" at bounding box center [1077, 555] width 191 height 47
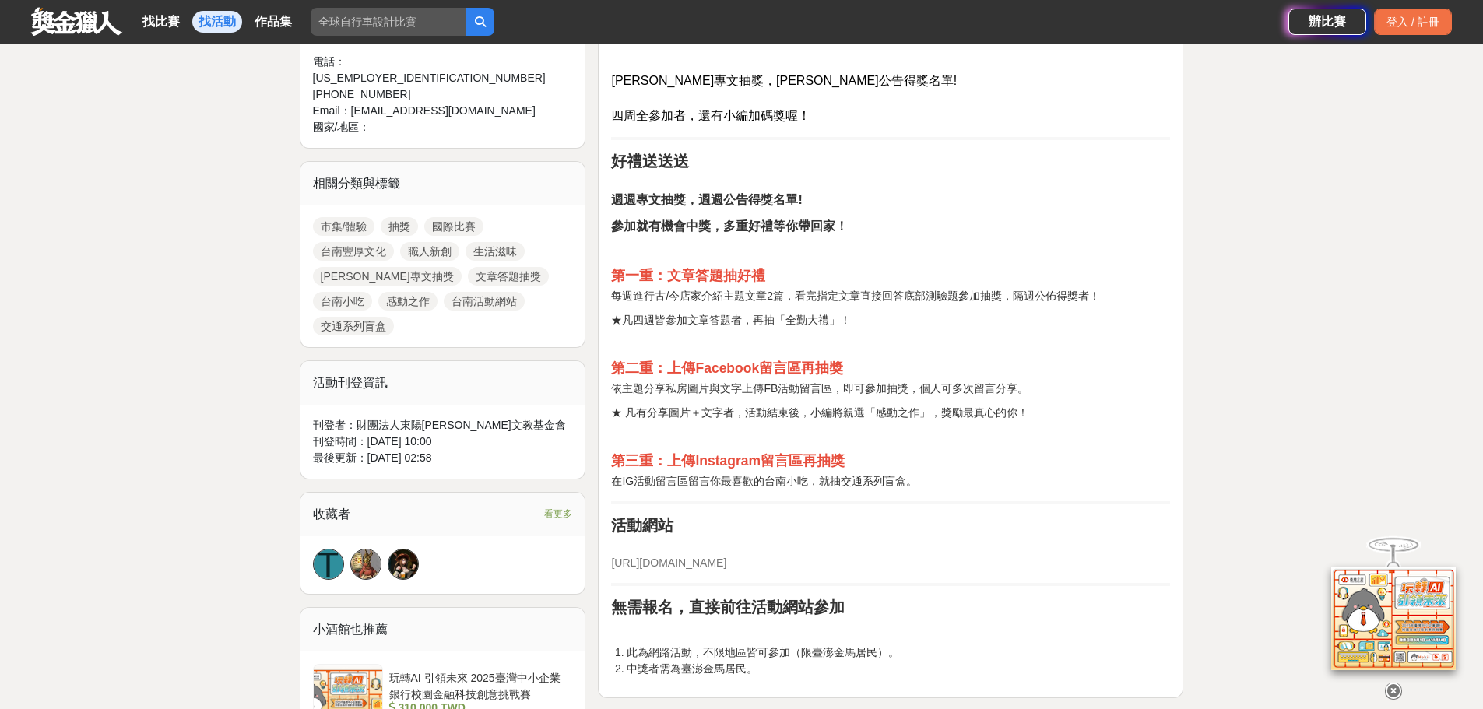
scroll to position [856, 0]
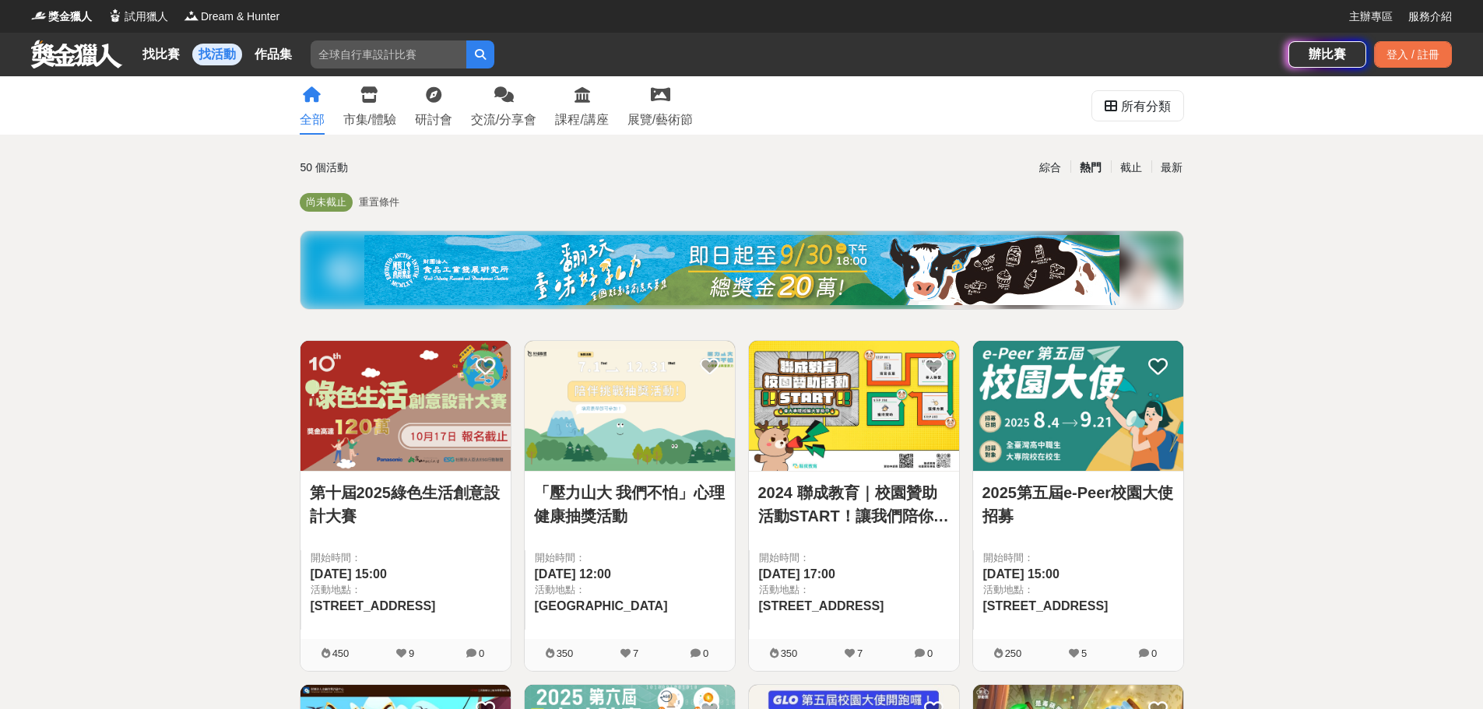
drag, startPoint x: 1219, startPoint y: 444, endPoint x: 689, endPoint y: 165, distance: 599.4
click at [1130, 110] on div "所有分類" at bounding box center [1146, 106] width 50 height 31
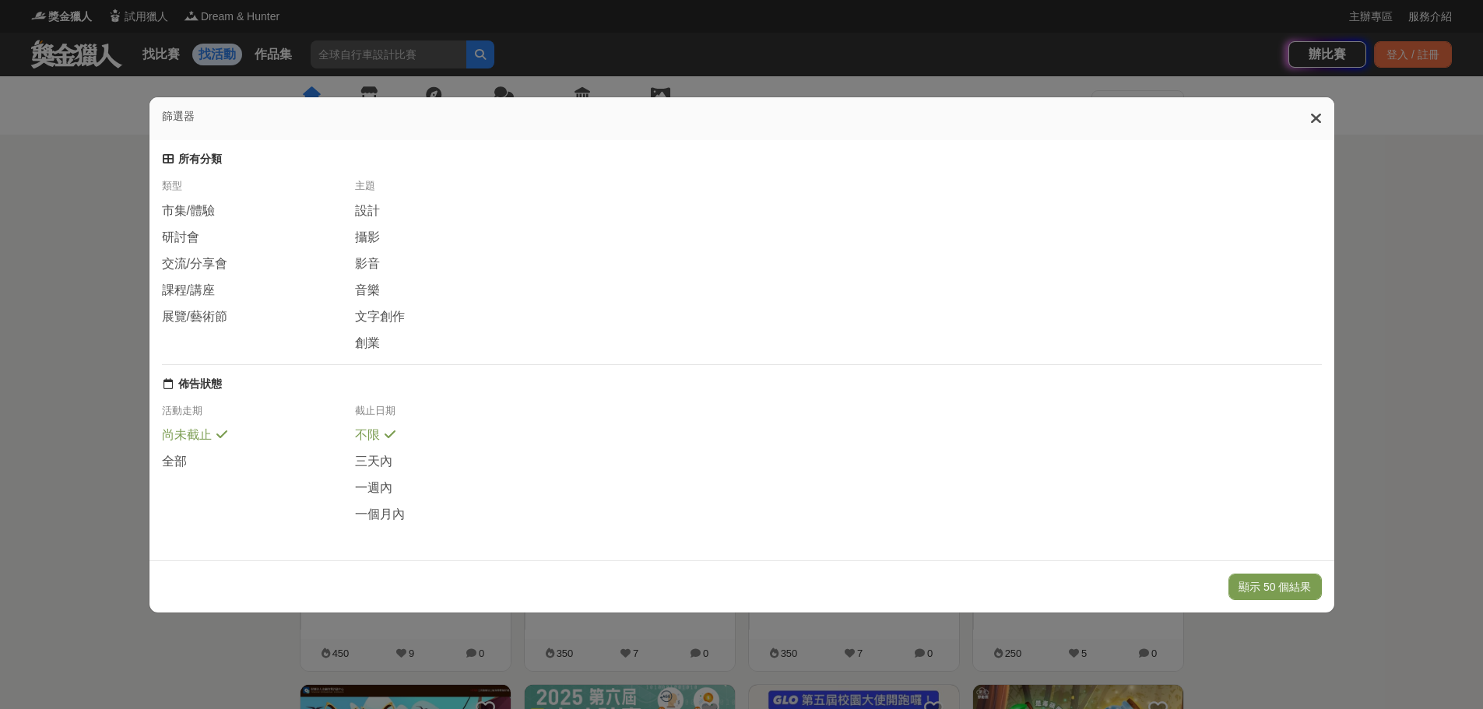
click at [1315, 111] on icon at bounding box center [1316, 119] width 12 height 16
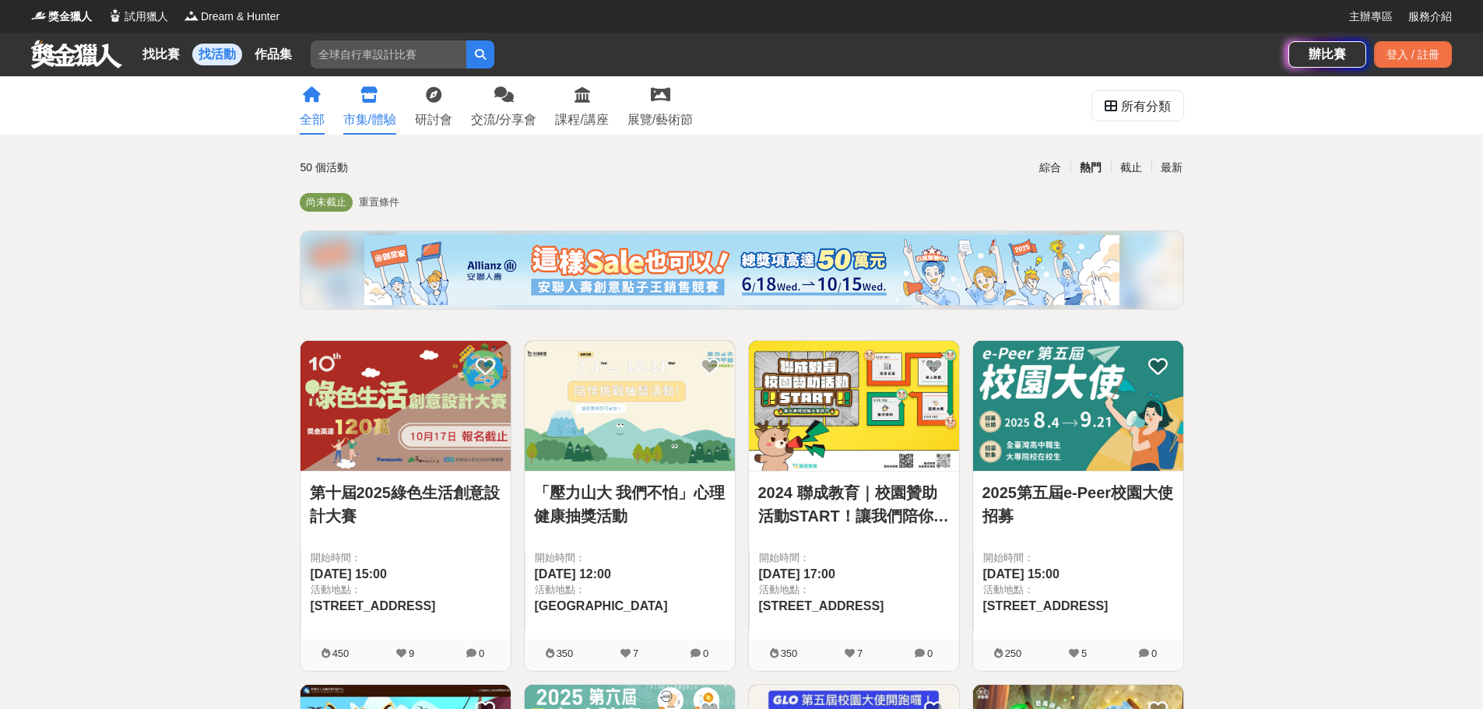
click at [389, 108] on link "市集/體驗" at bounding box center [369, 105] width 53 height 58
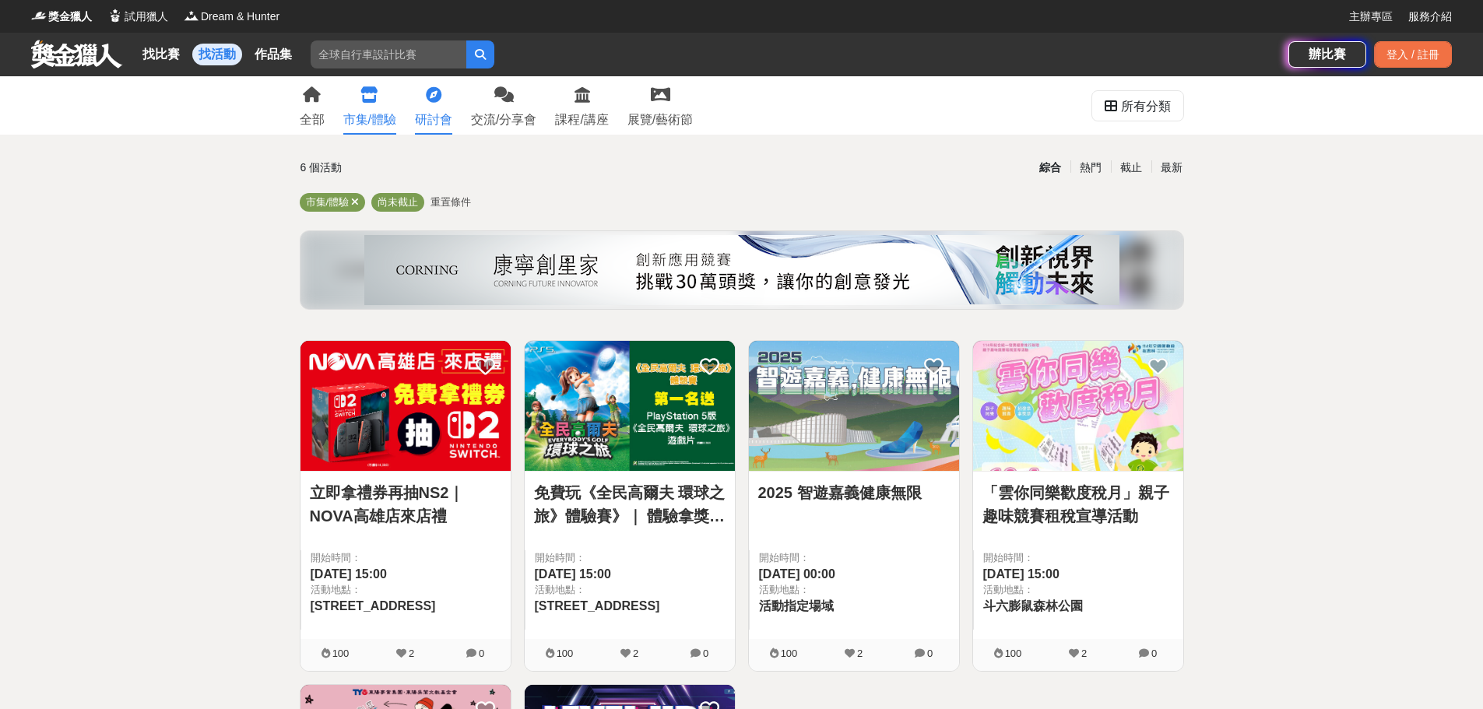
click at [424, 108] on link "研討會" at bounding box center [433, 105] width 37 height 58
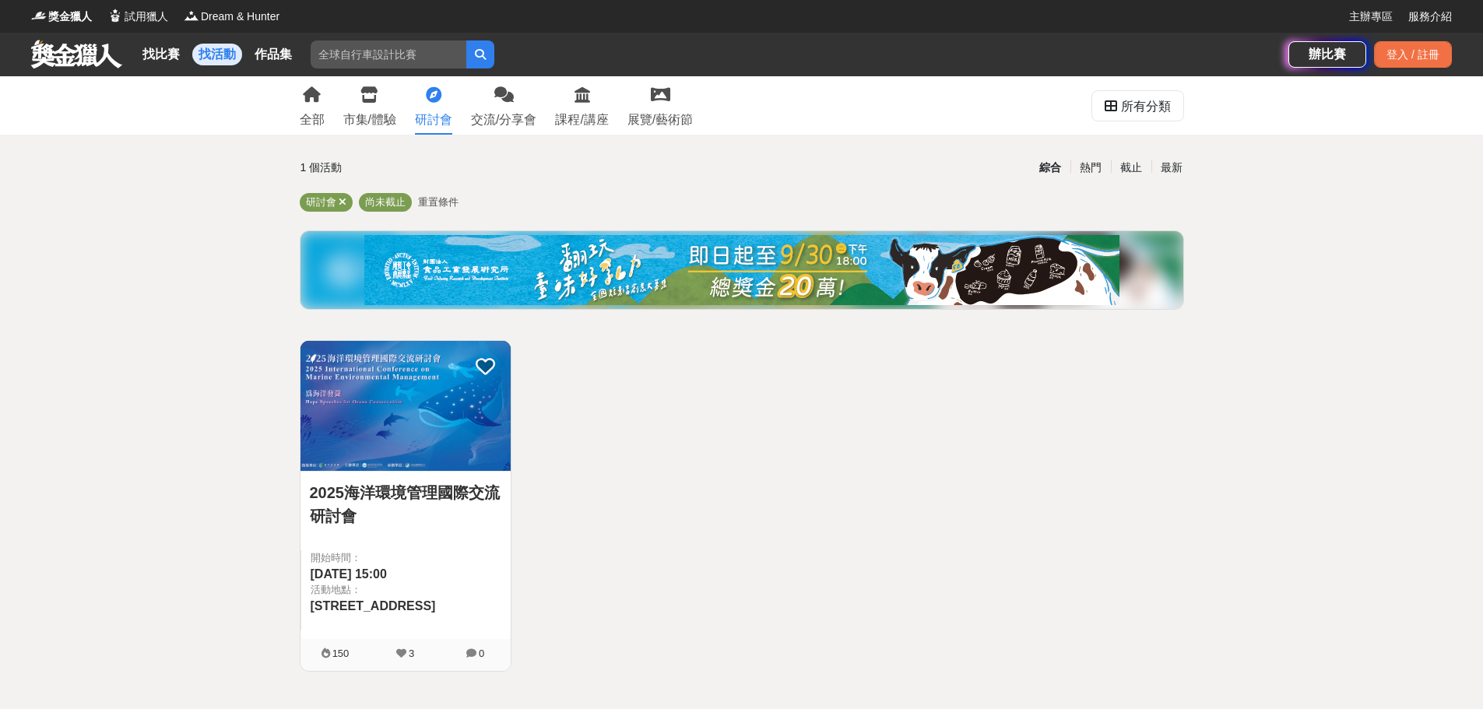
click at [450, 455] on img at bounding box center [405, 406] width 210 height 130
click at [490, 109] on link "交流/分享會" at bounding box center [503, 105] width 65 height 58
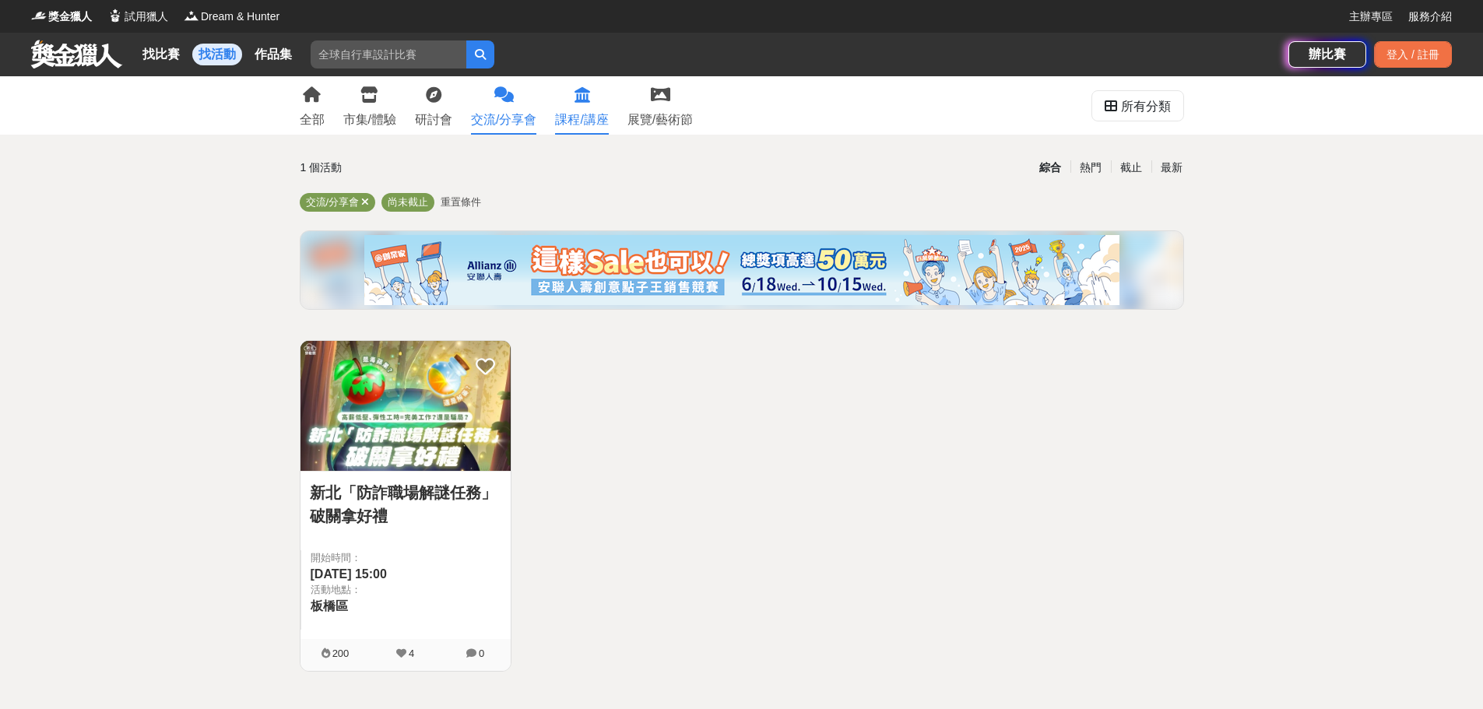
click at [579, 118] on div "課程/講座" at bounding box center [581, 120] width 53 height 19
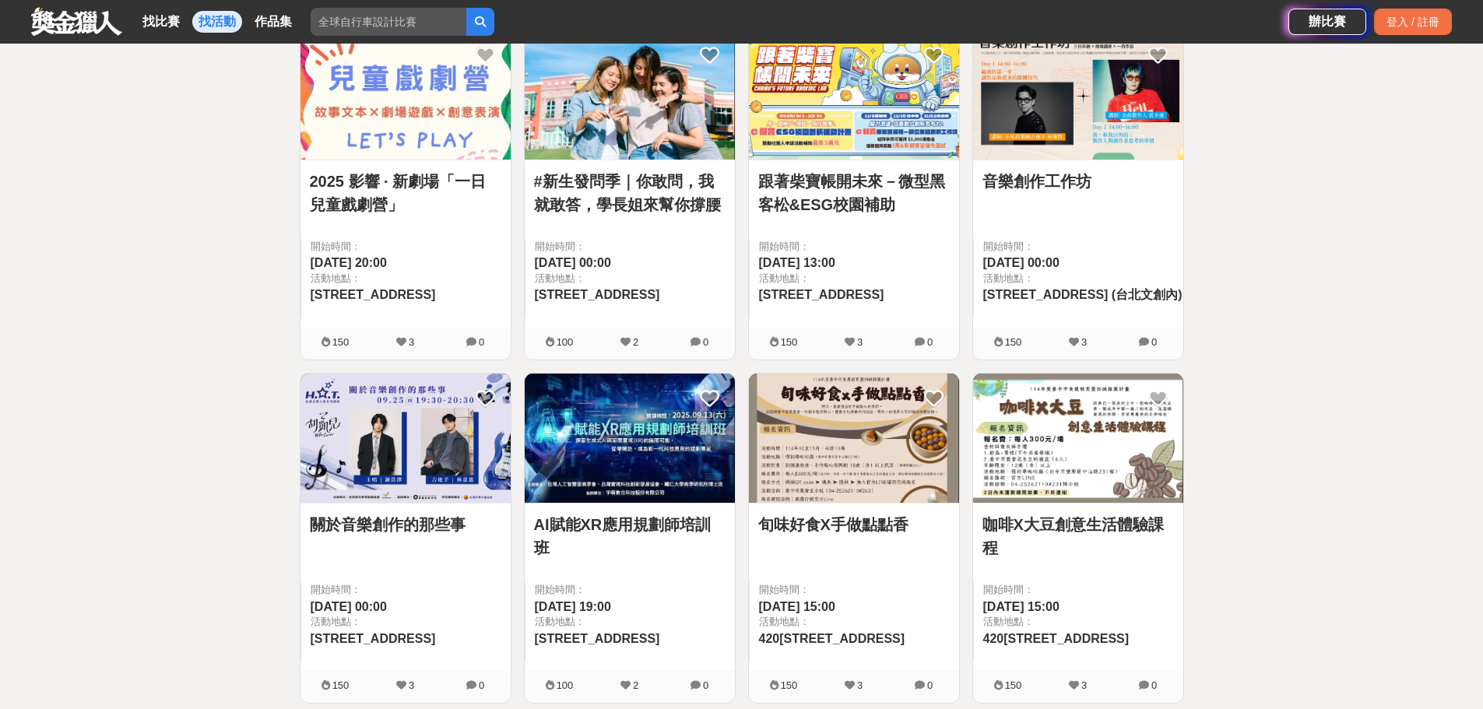
scroll to position [700, 0]
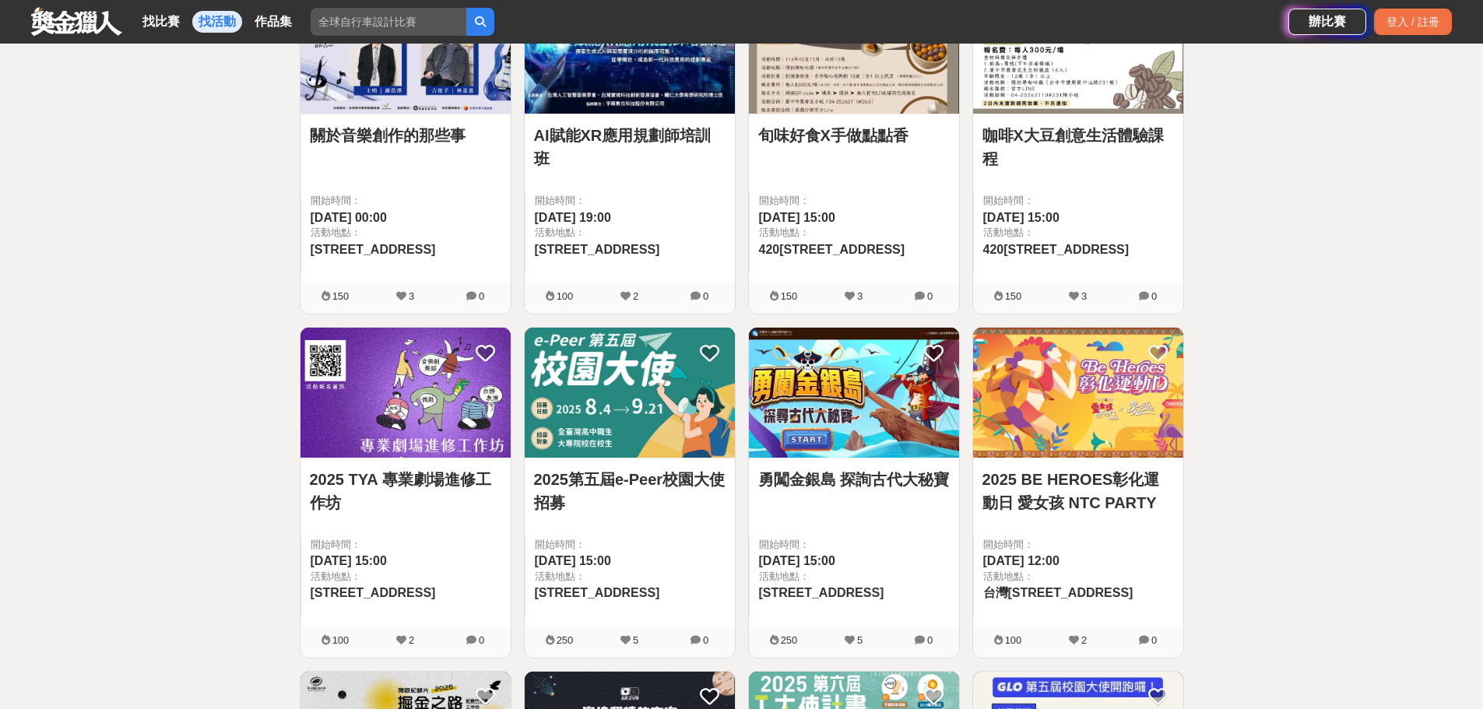
click at [660, 374] on img at bounding box center [630, 393] width 210 height 130
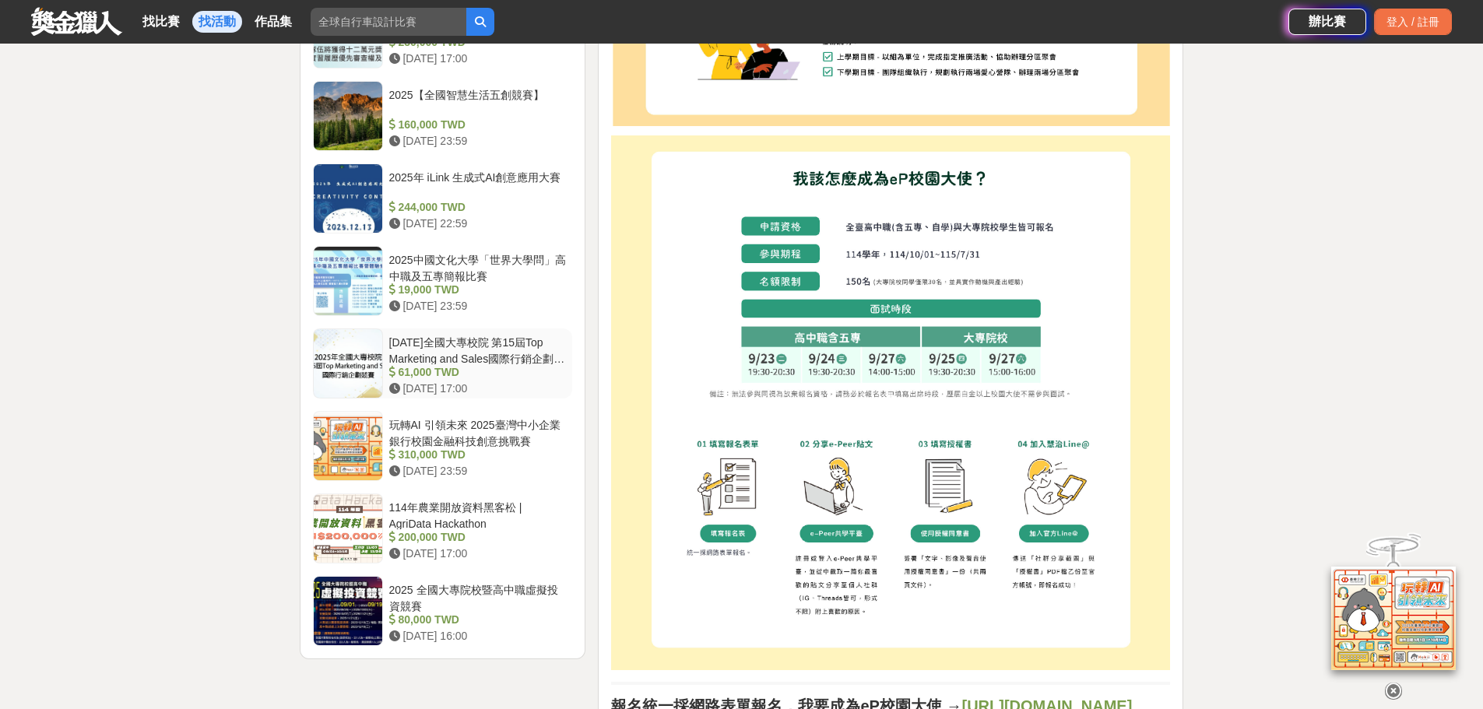
scroll to position [1868, 0]
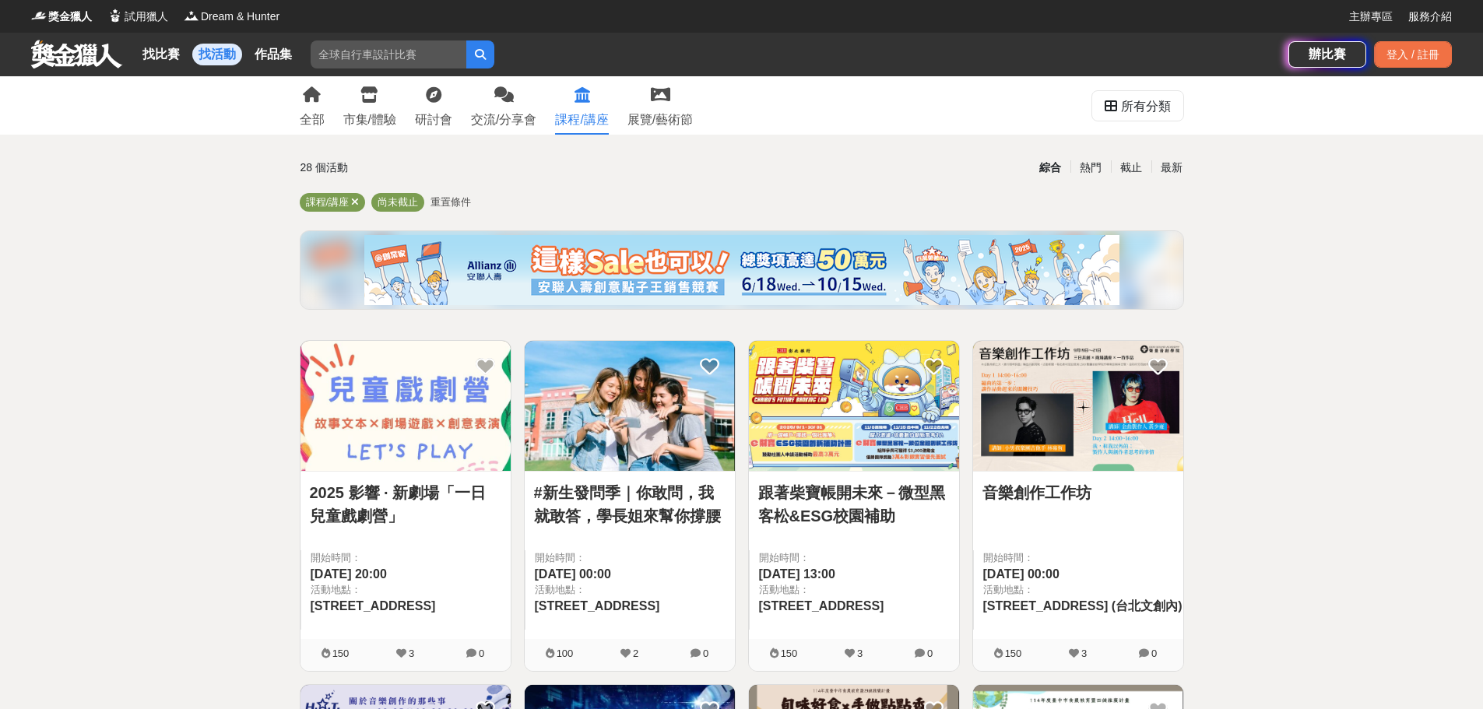
drag, startPoint x: 1259, startPoint y: 513, endPoint x: 844, endPoint y: 190, distance: 526.3
click at [629, 123] on div "全部 市集/體驗 研討會 交流/分享會 課程/講座 展覽/藝術節" at bounding box center [496, 105] width 412 height 58
click at [650, 111] on div "展覽/藝術節" at bounding box center [659, 120] width 65 height 19
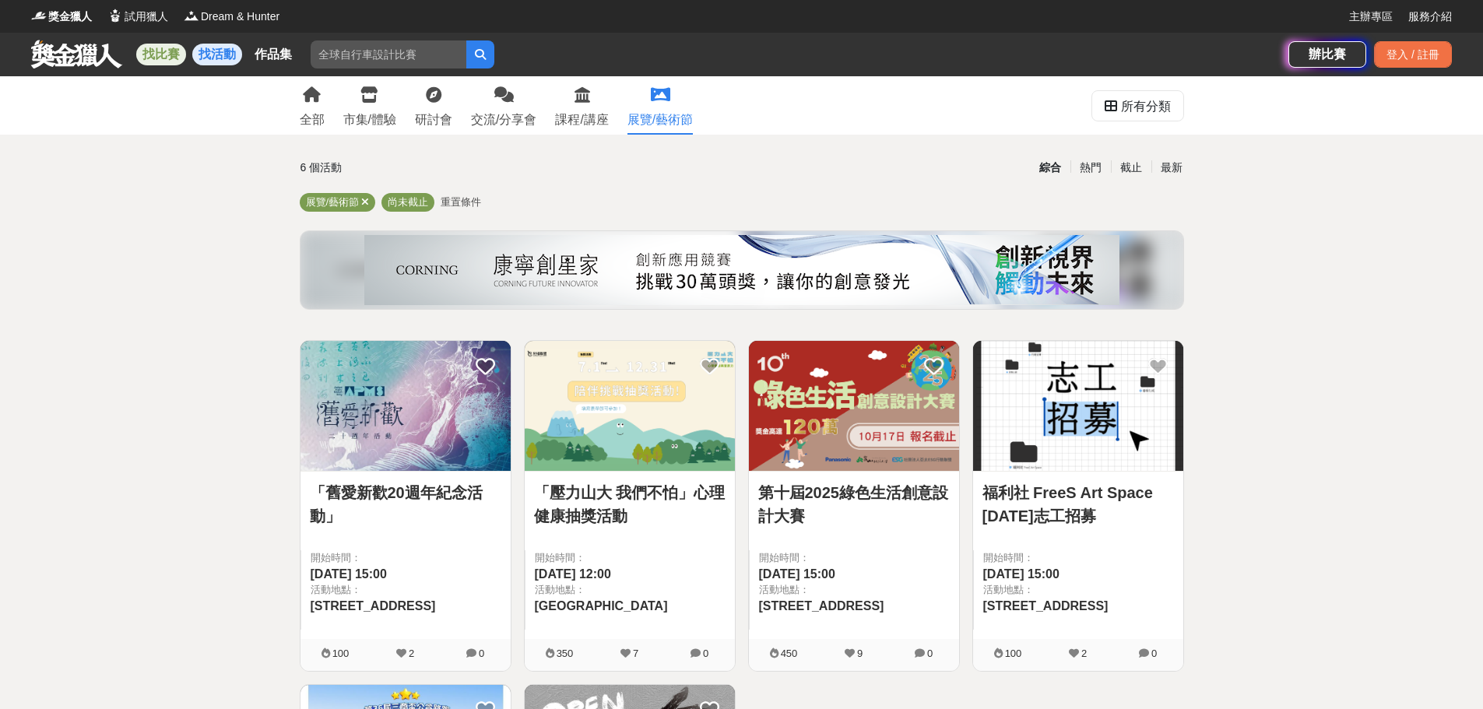
click at [177, 58] on link "找比賽" at bounding box center [161, 55] width 50 height 22
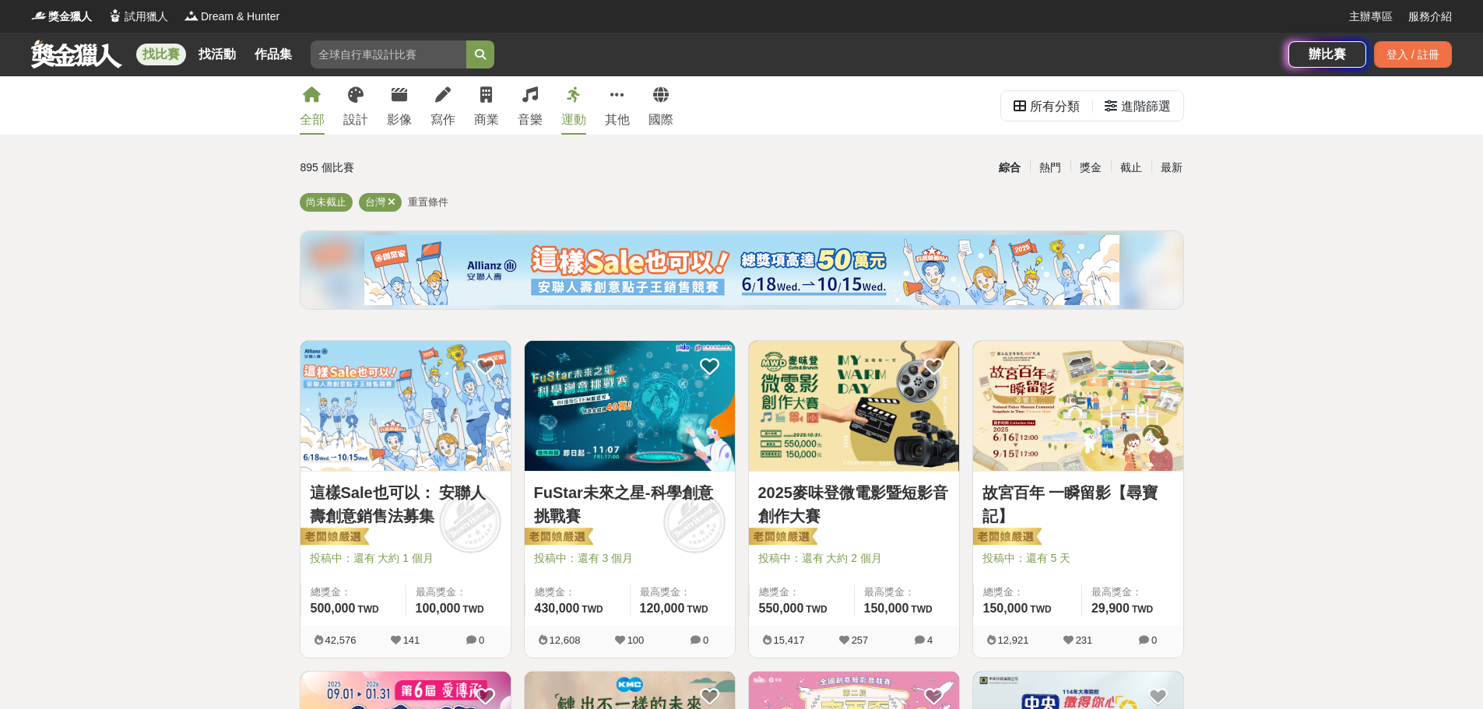
click at [574, 107] on link "運動" at bounding box center [573, 105] width 25 height 58
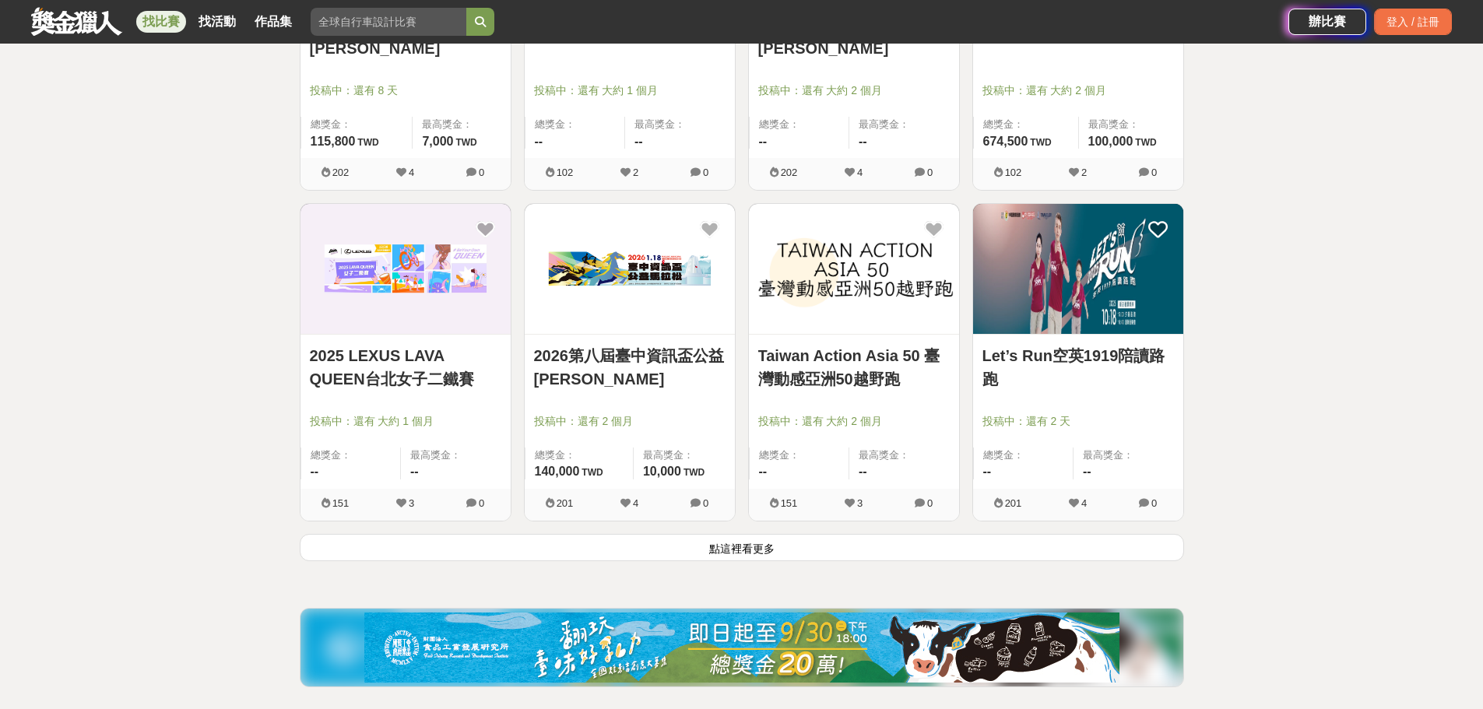
scroll to position [1790, 0]
click at [784, 540] on button "點這裡看更多" at bounding box center [742, 546] width 884 height 27
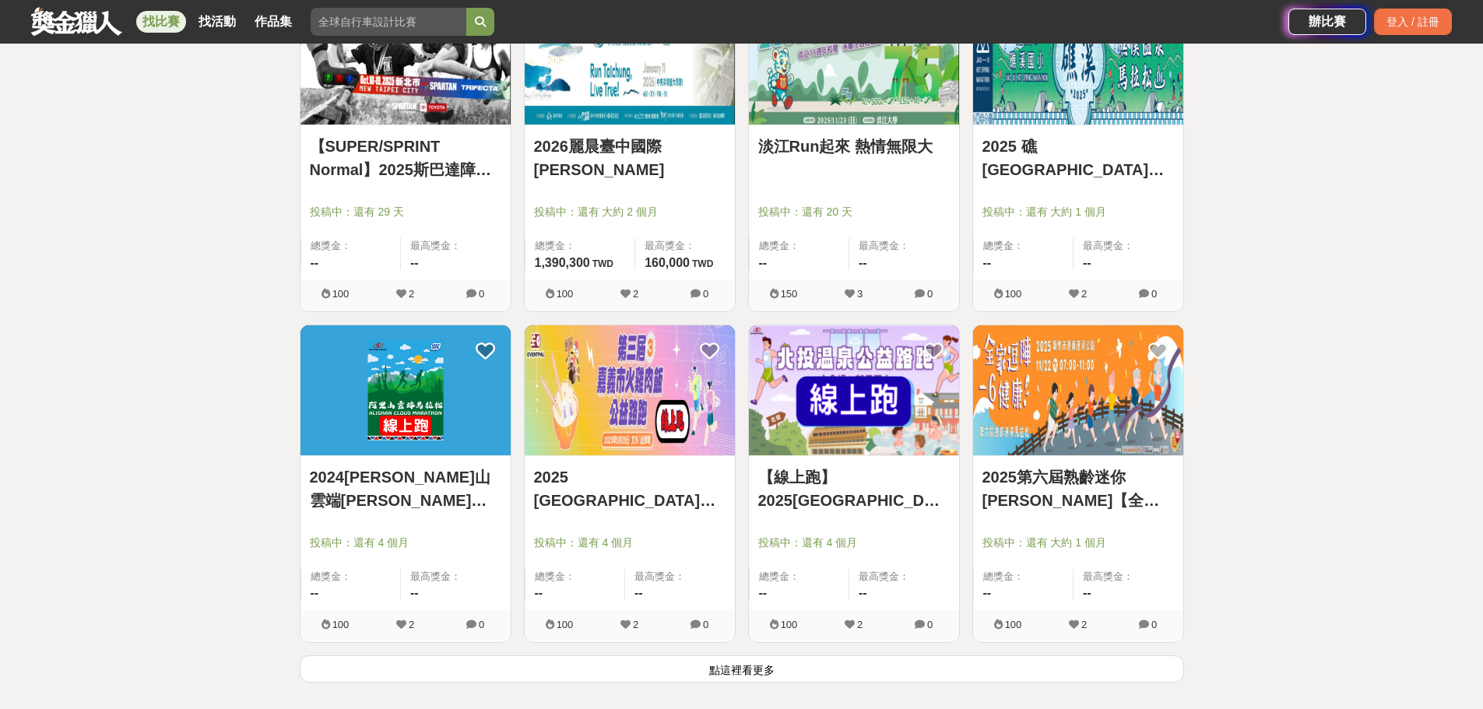
scroll to position [3658, 0]
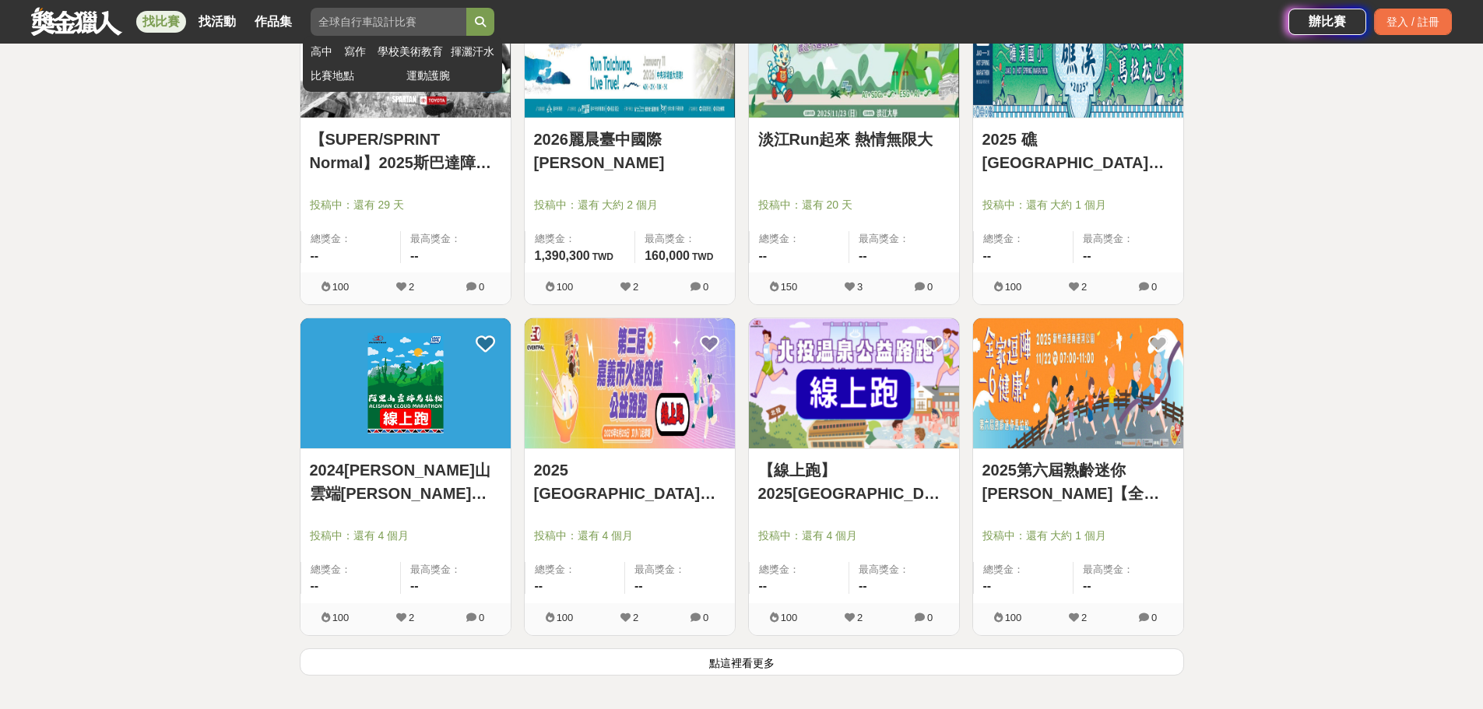
click at [400, 22] on input "search" at bounding box center [389, 22] width 156 height 28
click at [466, 8] on button "submit" at bounding box center [480, 22] width 28 height 28
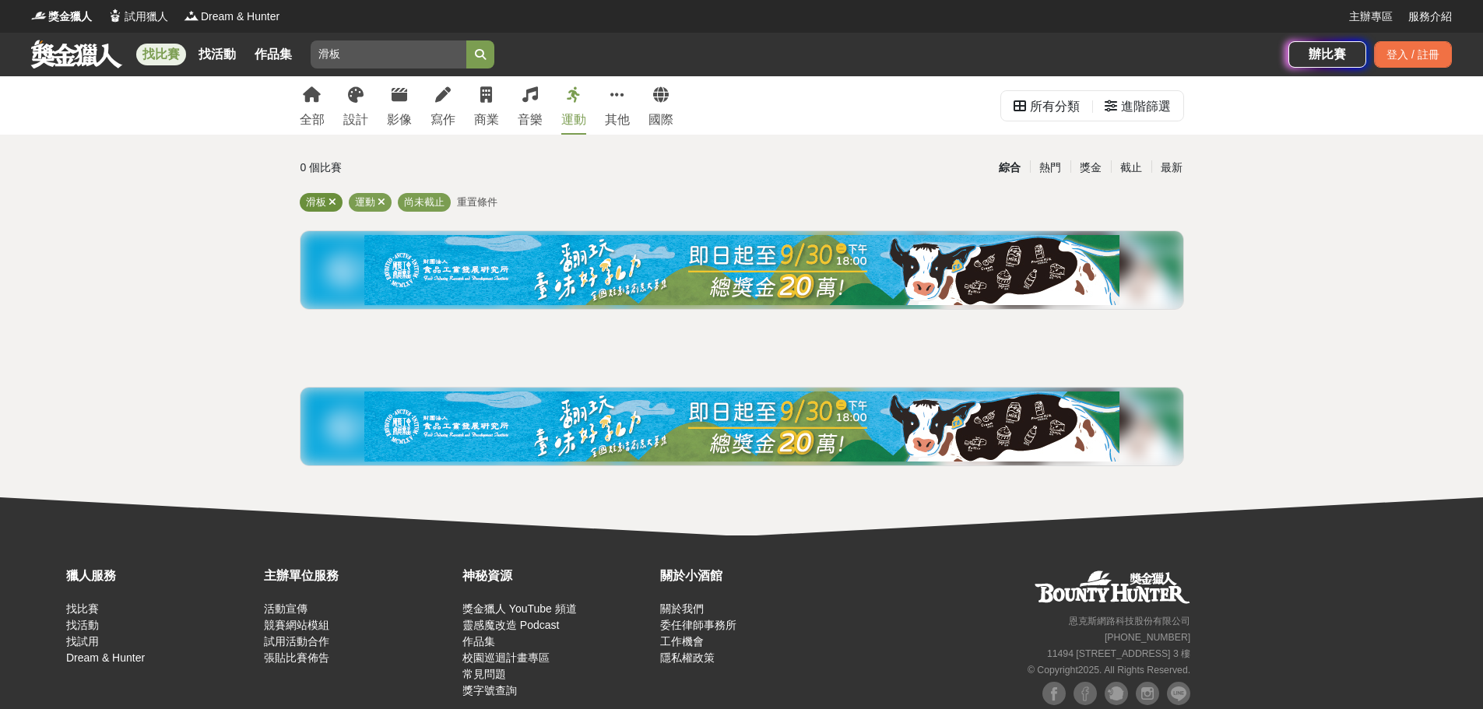
click at [331, 200] on icon at bounding box center [332, 202] width 8 height 10
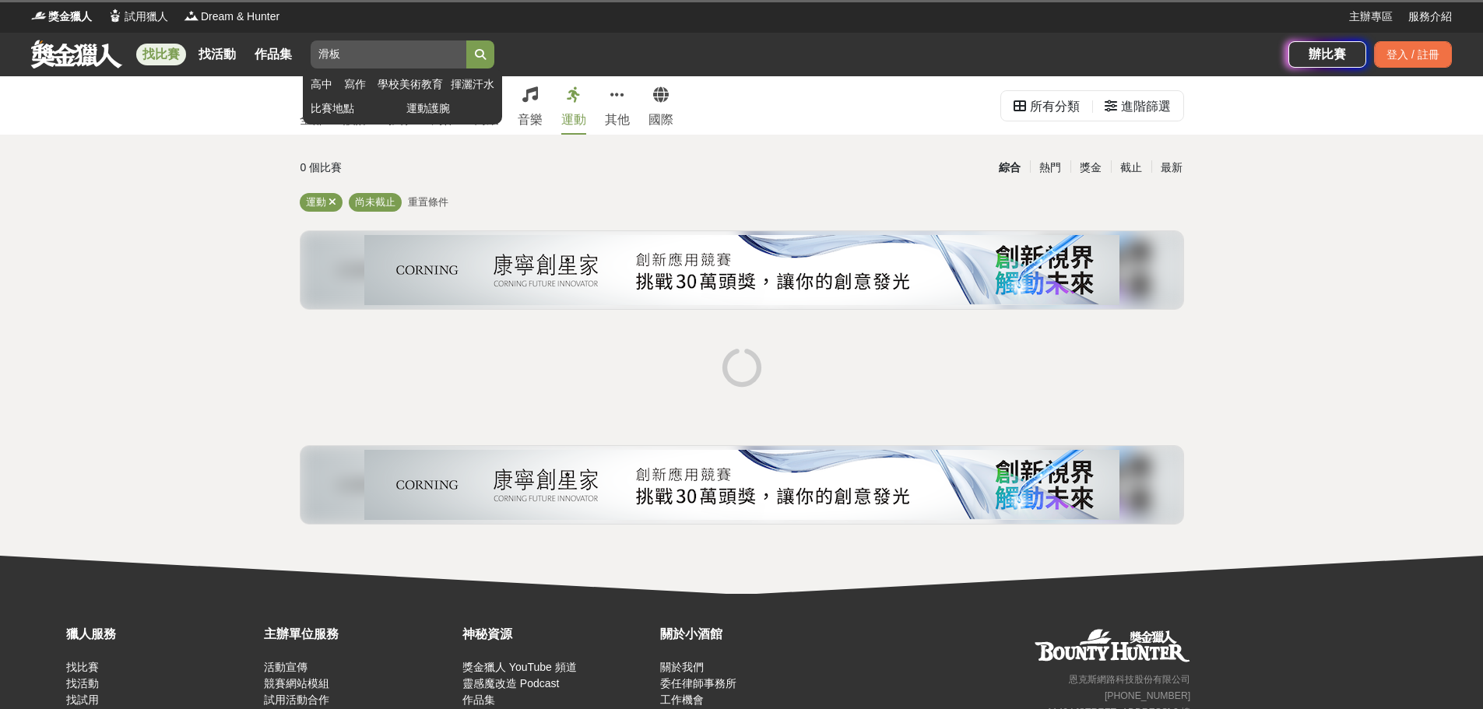
click at [412, 61] on input "滑板" at bounding box center [389, 54] width 156 height 28
type input "滑"
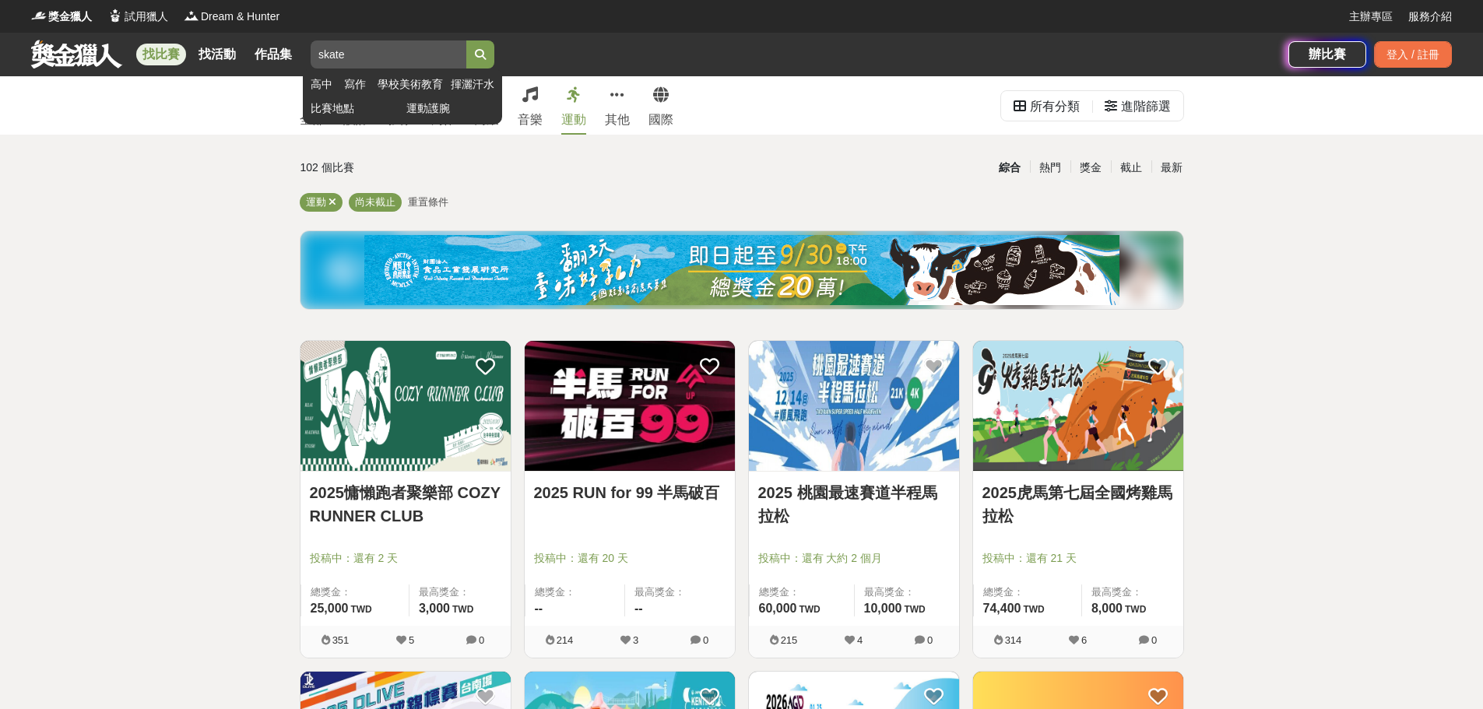
type input "skate"
click at [466, 40] on button "submit" at bounding box center [480, 54] width 28 height 28
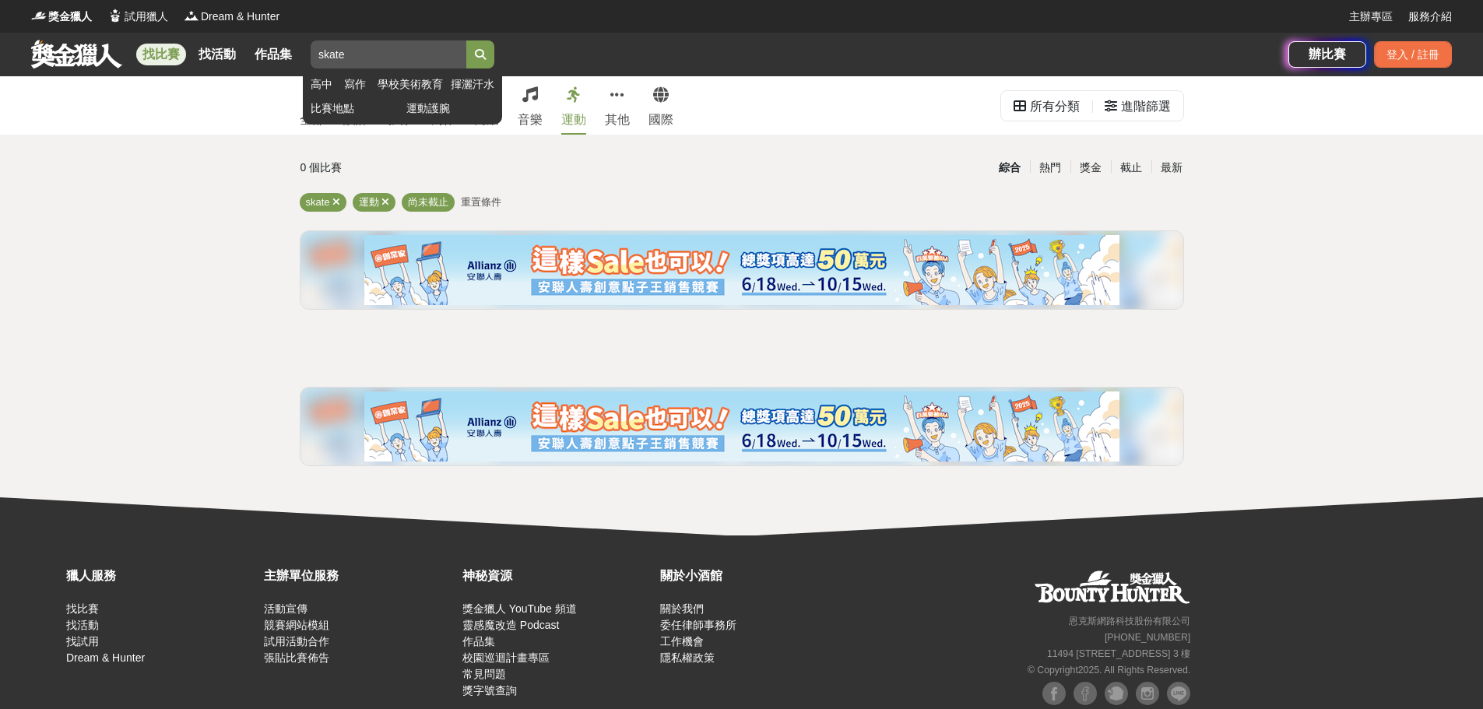
click at [460, 53] on input "skate" at bounding box center [389, 54] width 156 height 28
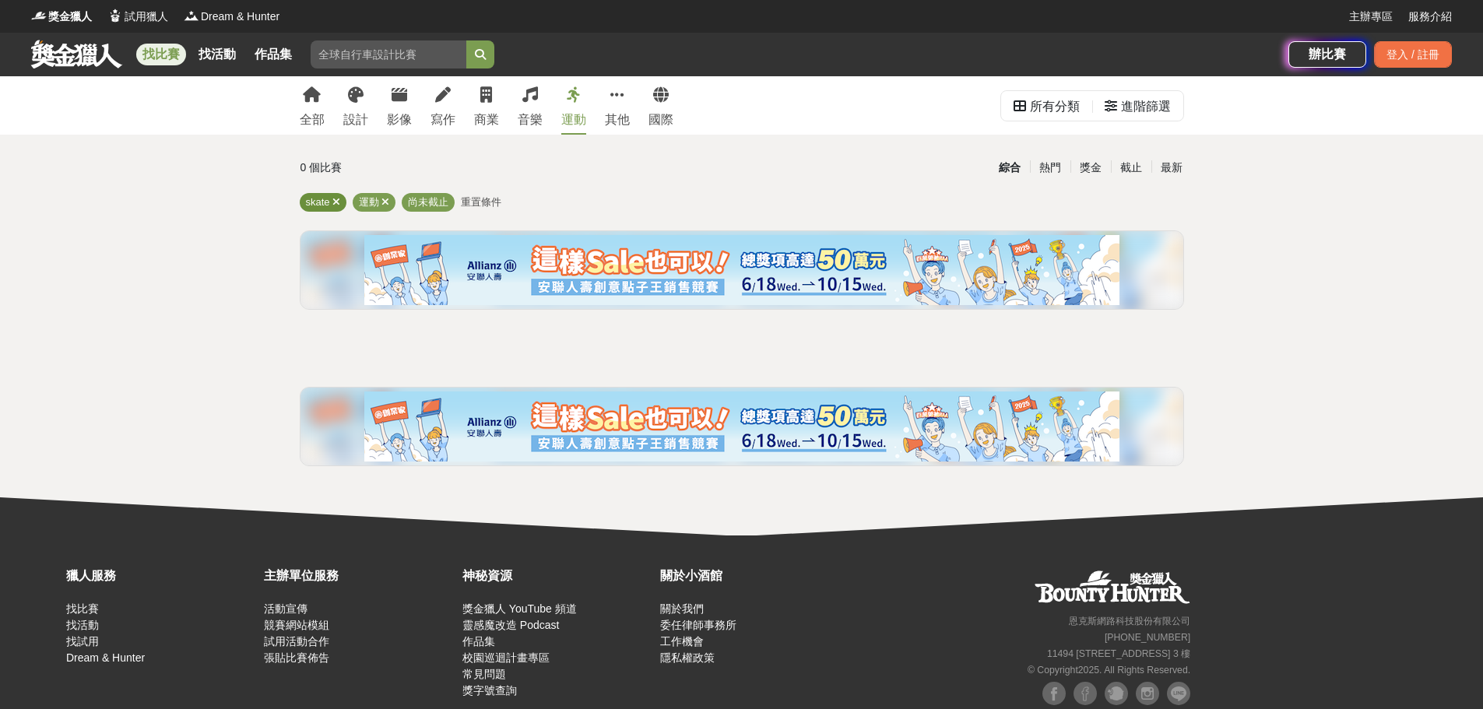
click at [334, 204] on icon at bounding box center [336, 202] width 8 height 10
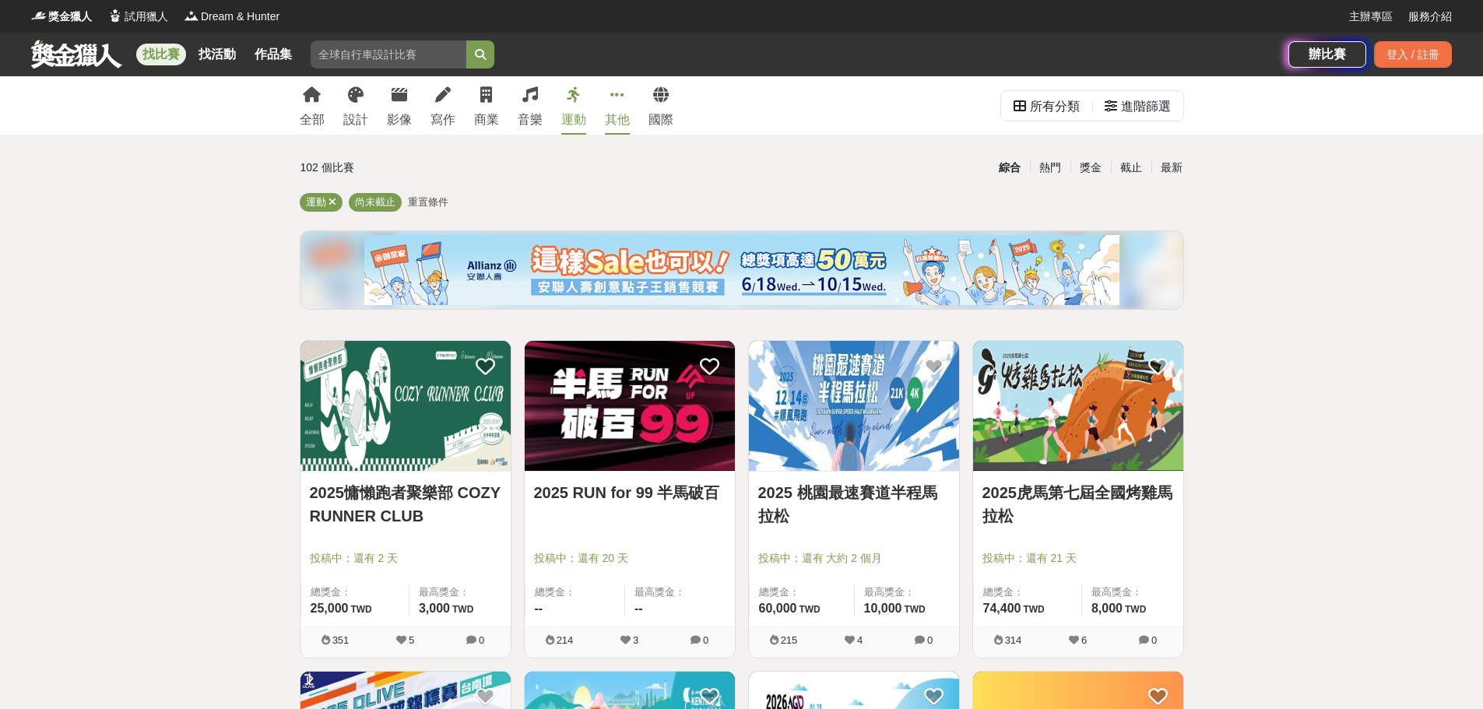
click at [612, 107] on link "其他" at bounding box center [617, 105] width 25 height 58
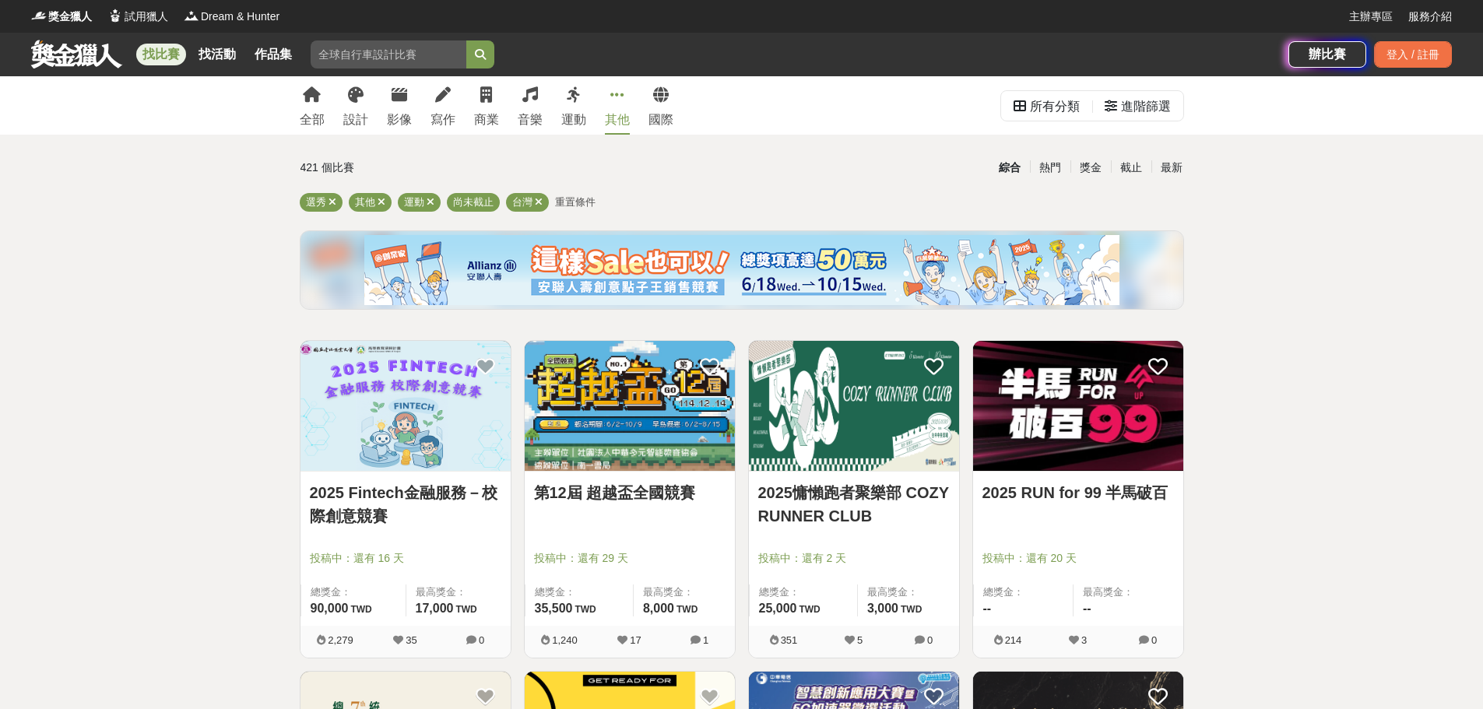
click at [613, 107] on link "其他" at bounding box center [617, 105] width 25 height 58
click at [330, 201] on icon at bounding box center [332, 202] width 8 height 10
click at [384, 202] on icon at bounding box center [381, 202] width 8 height 10
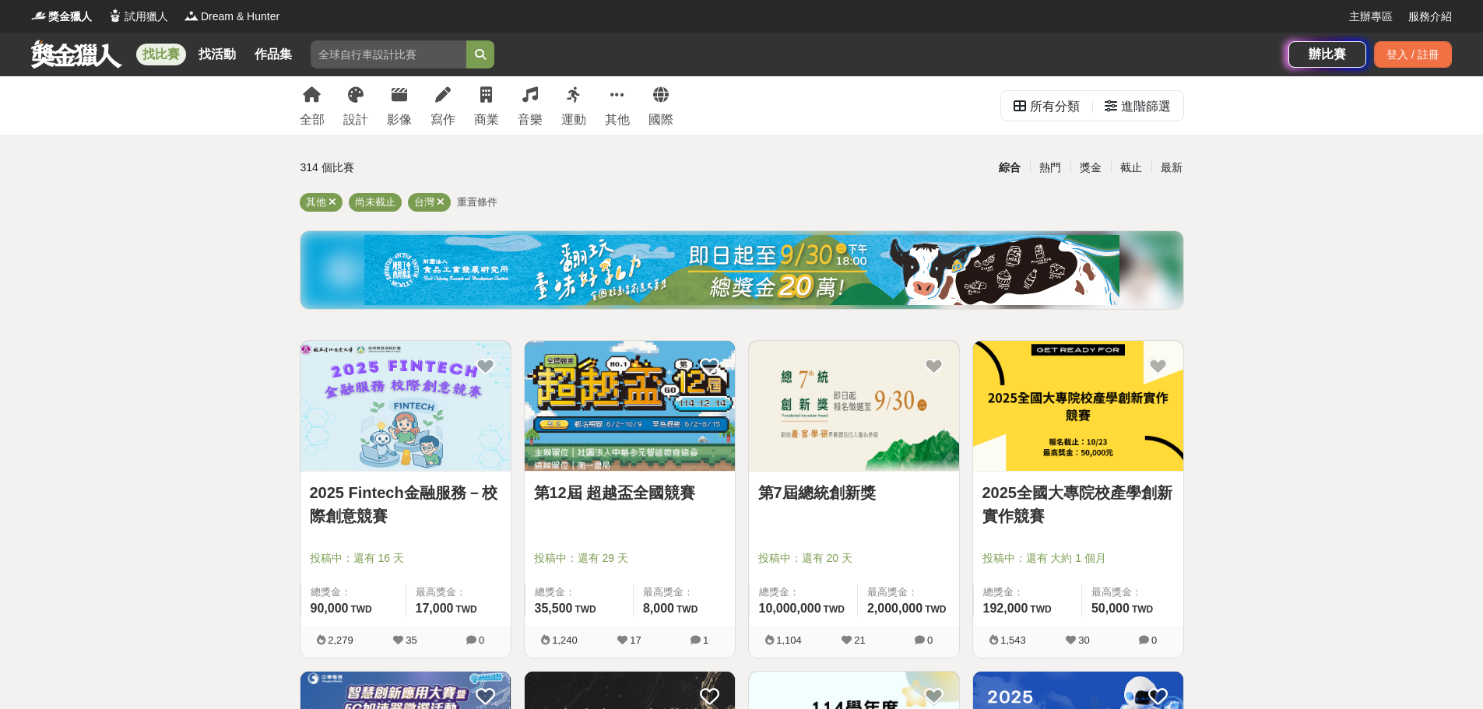
click at [872, 381] on img at bounding box center [854, 406] width 210 height 130
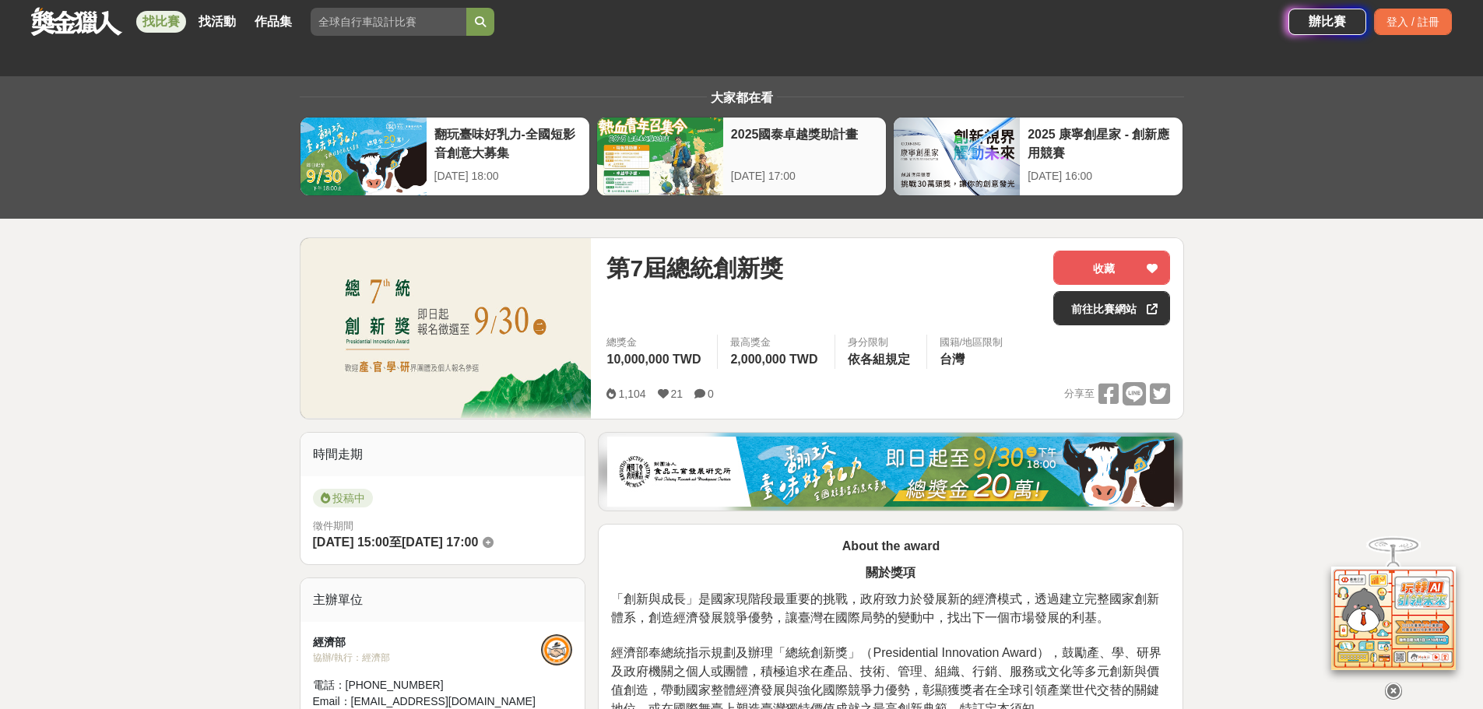
drag, startPoint x: 918, startPoint y: 343, endPoint x: 699, endPoint y: 123, distance: 310.9
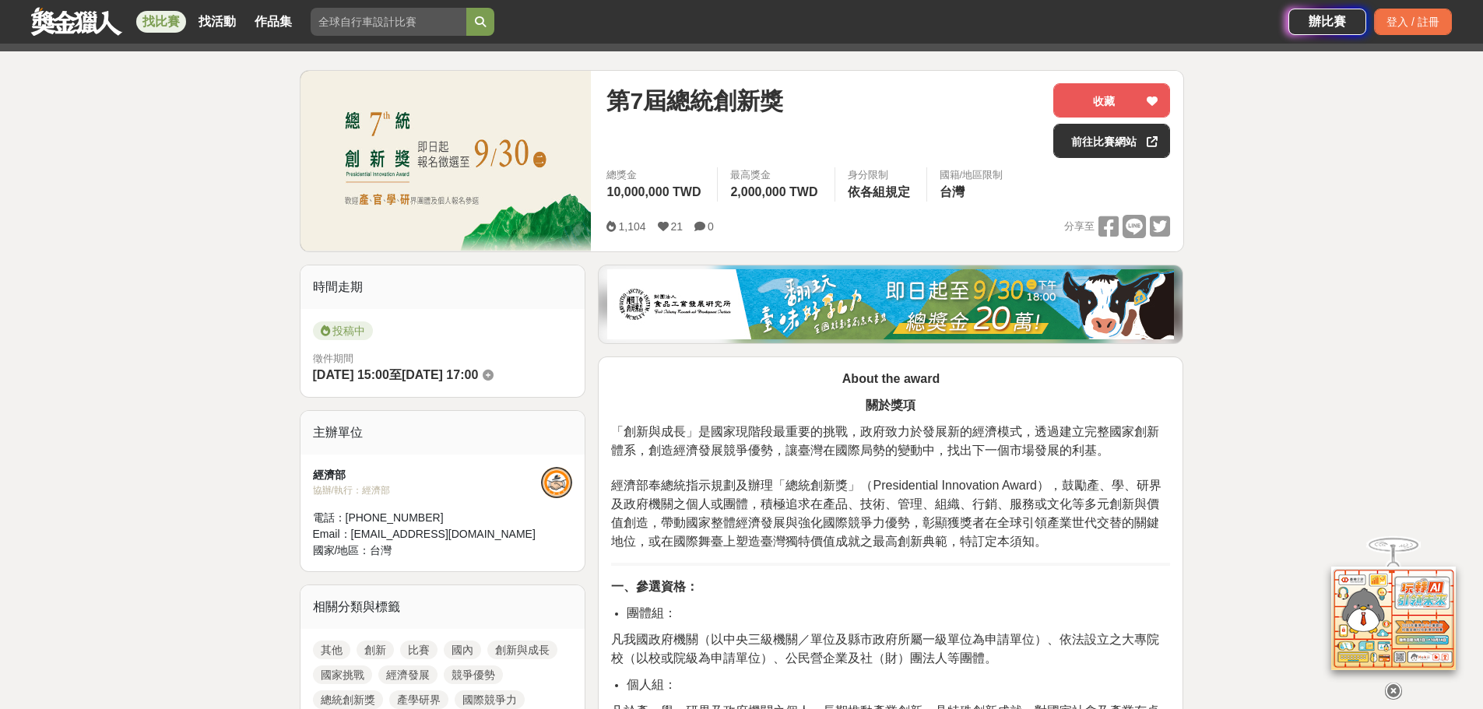
scroll to position [389, 0]
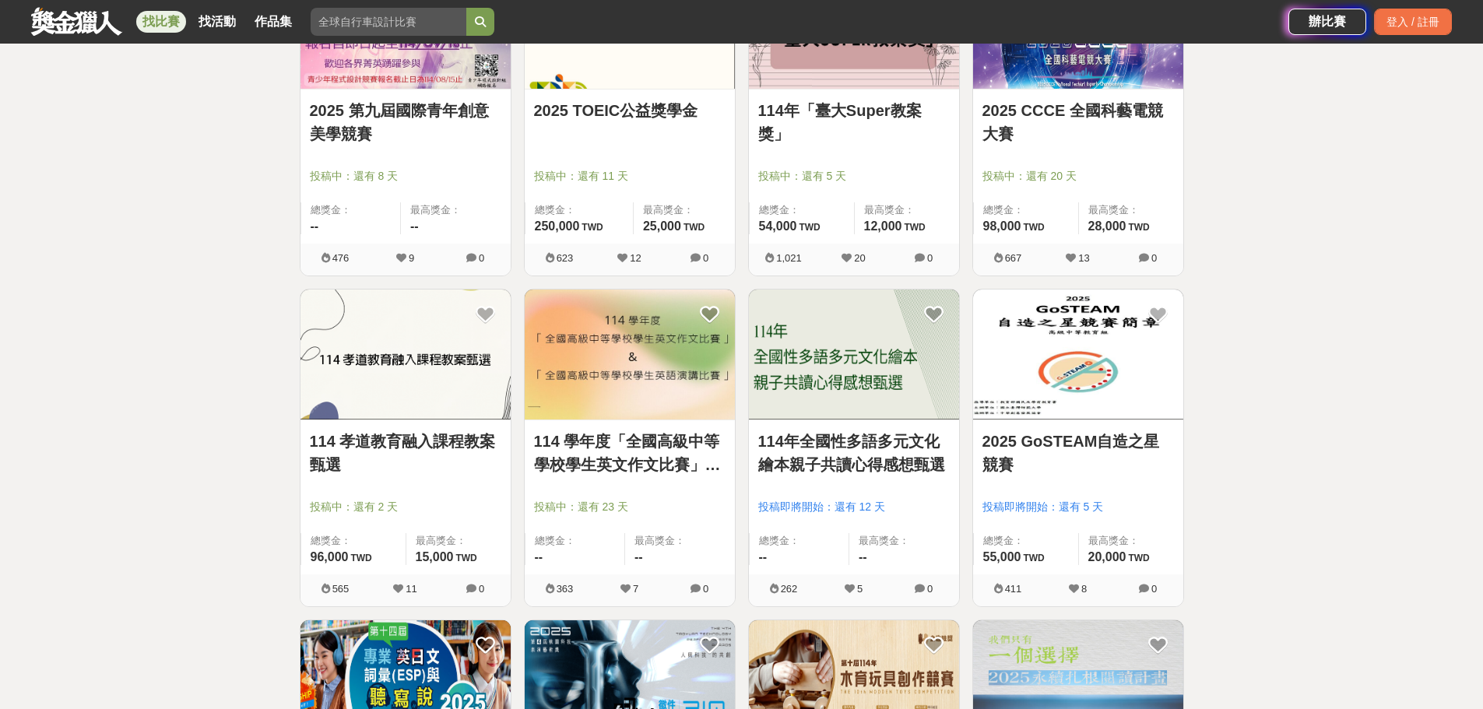
scroll to position [934, 0]
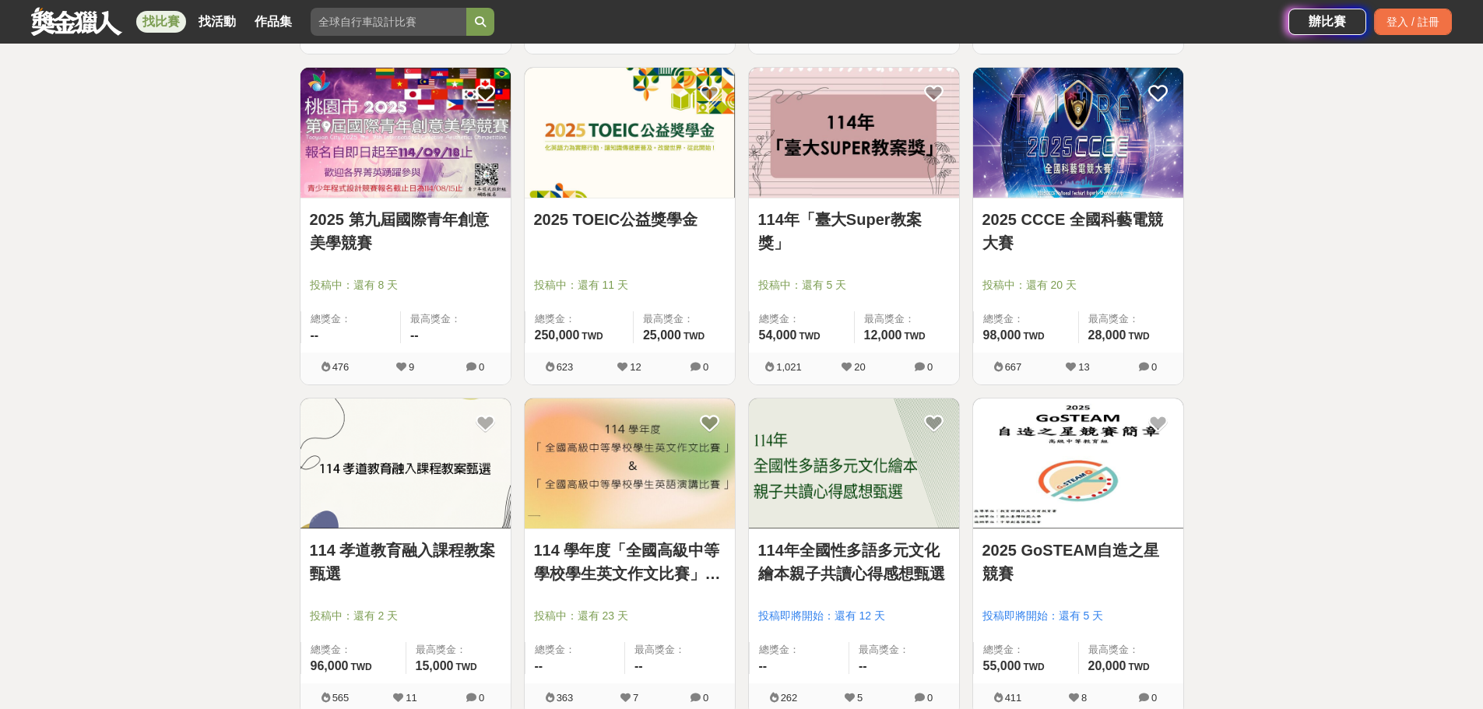
click at [1121, 232] on link "2025 CCCE 全國科藝電競大賽" at bounding box center [1077, 231] width 191 height 47
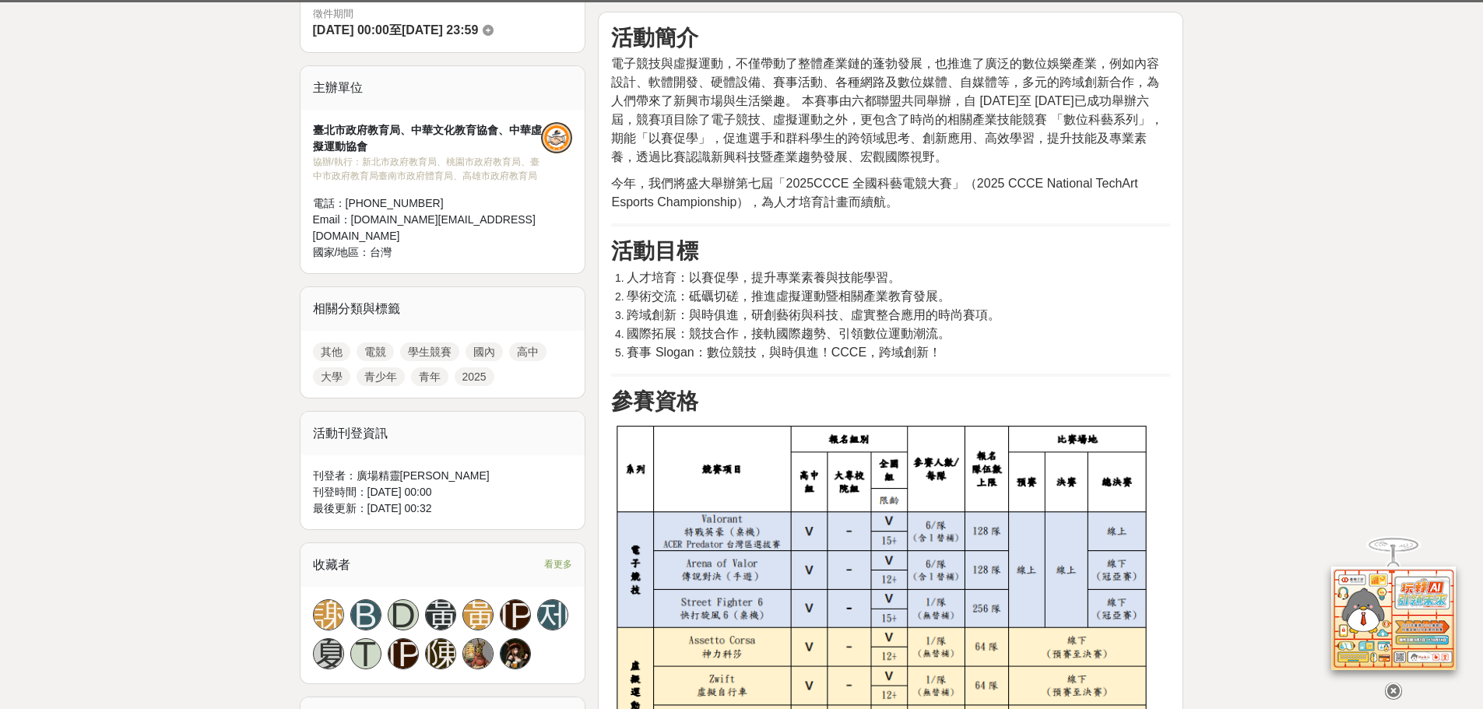
scroll to position [545, 0]
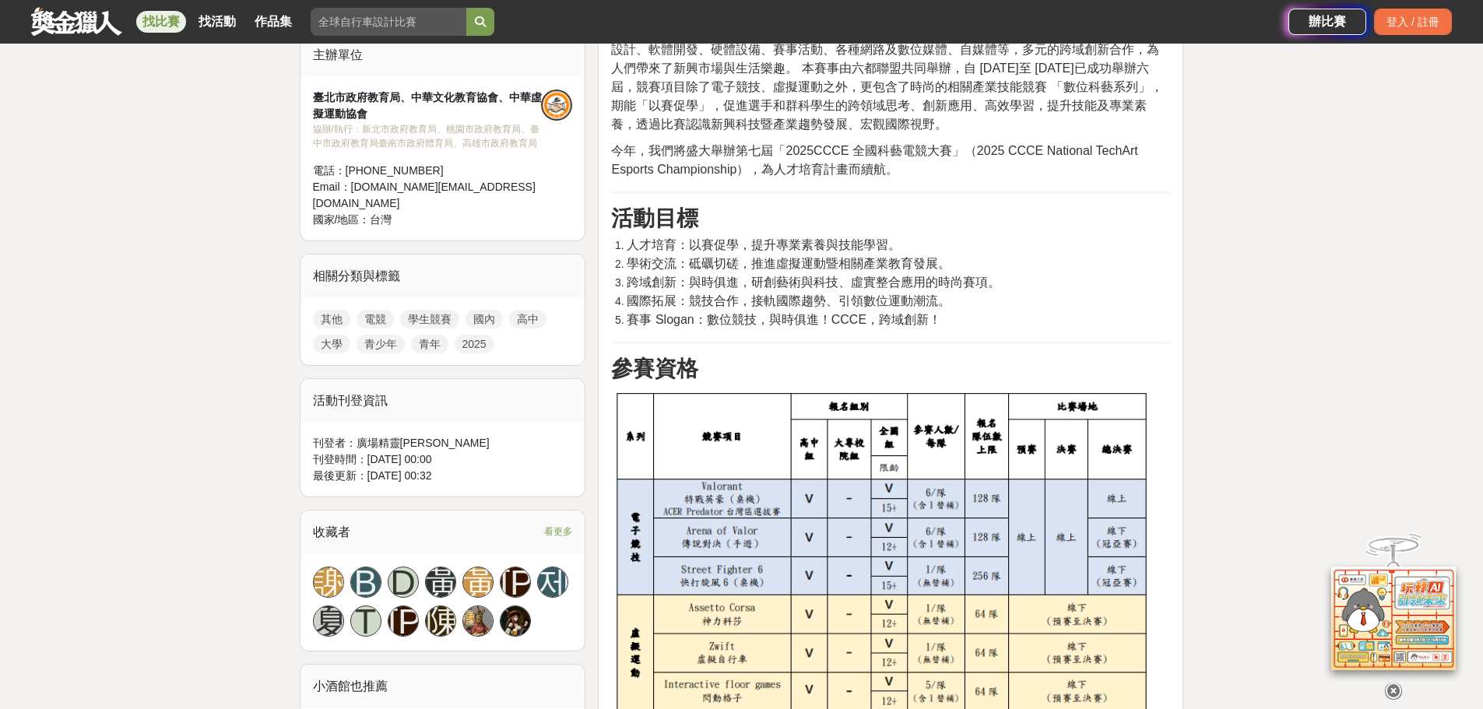
drag, startPoint x: 655, startPoint y: 281, endPoint x: 1103, endPoint y: 241, distance: 449.2
click at [1108, 240] on li "人才培育：以賽促學，提升專業素養與技能學習。" at bounding box center [897, 245] width 543 height 19
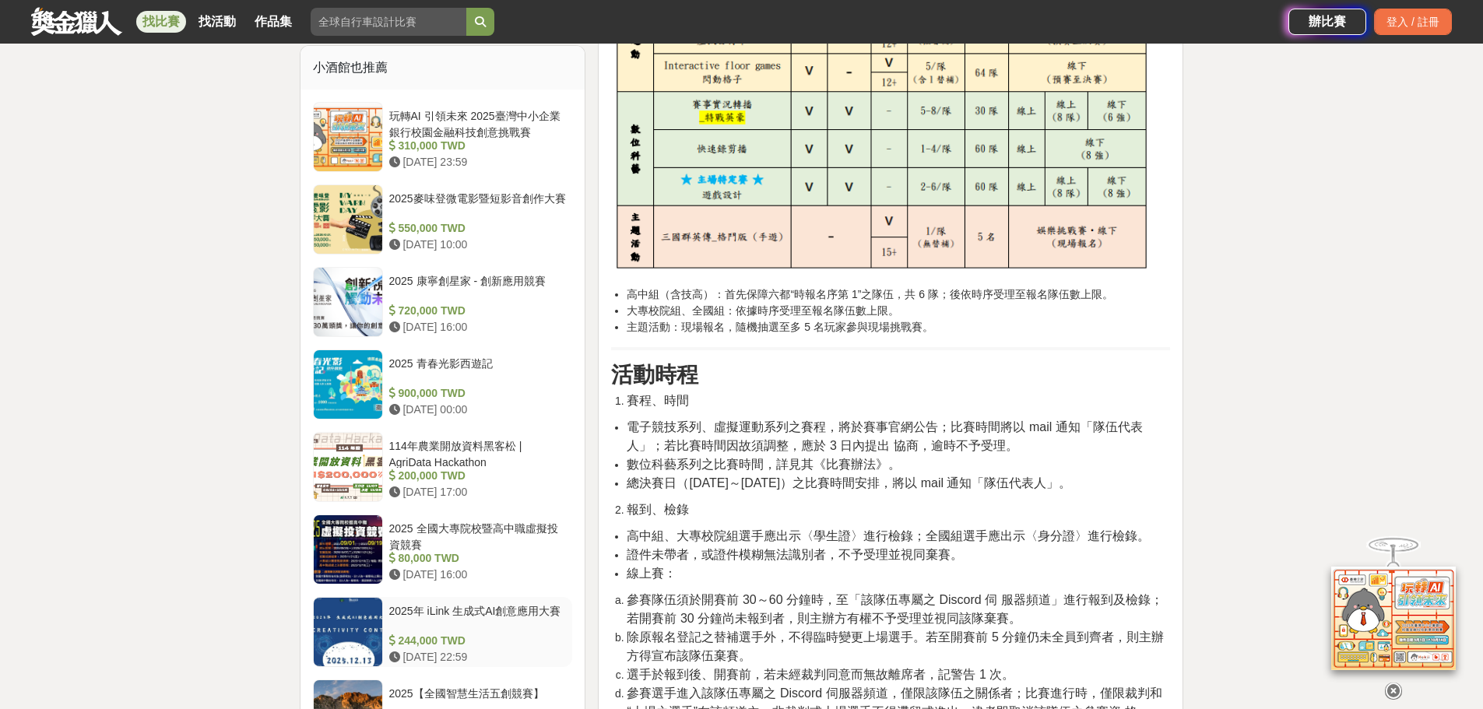
scroll to position [1167, 0]
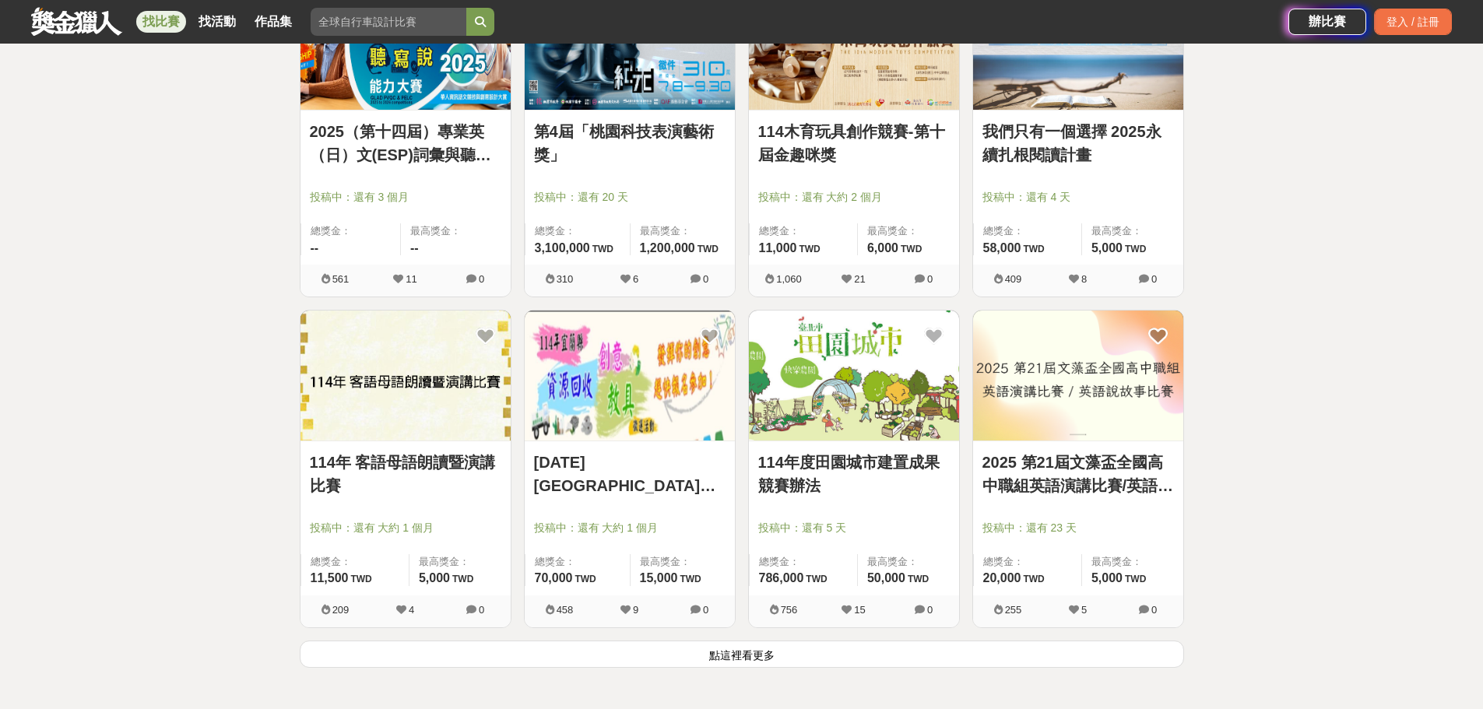
scroll to position [1712, 0]
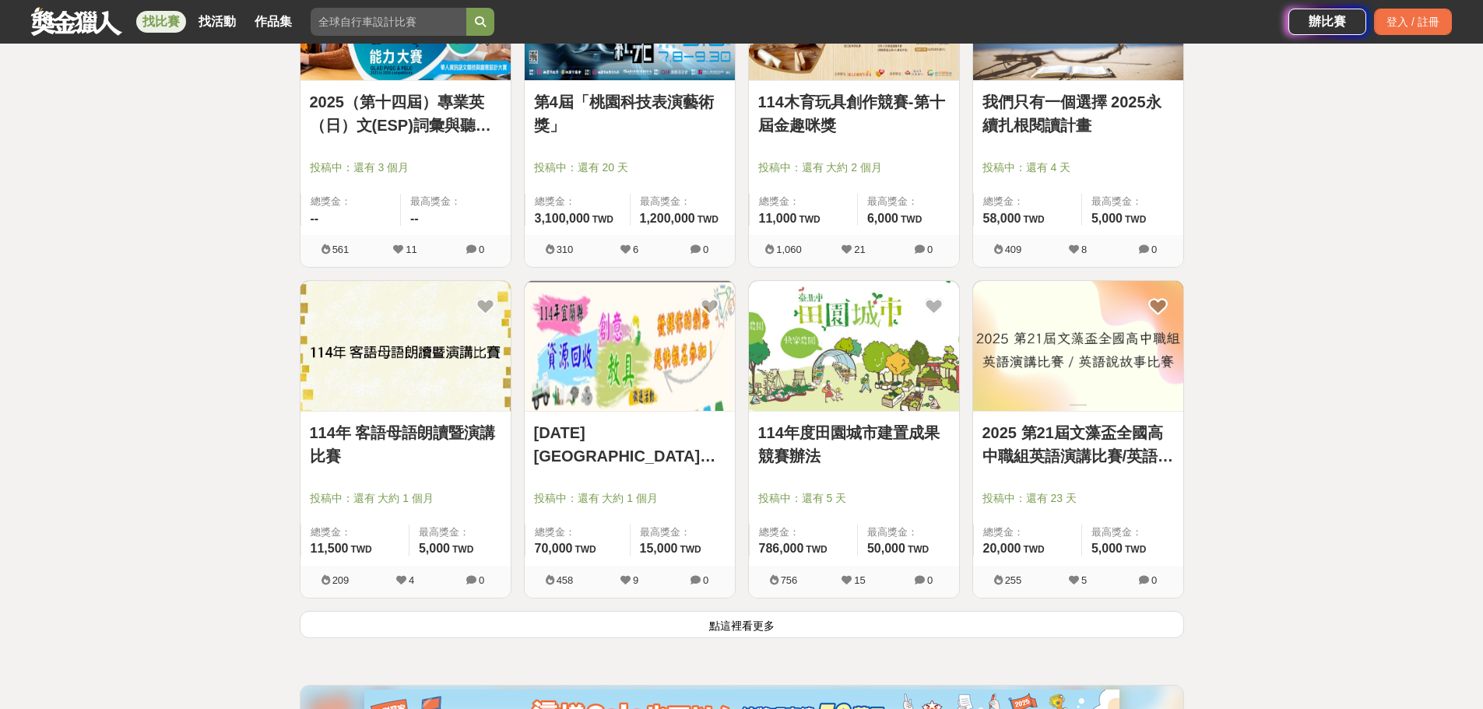
click at [988, 636] on button "點這裡看更多" at bounding box center [742, 624] width 884 height 27
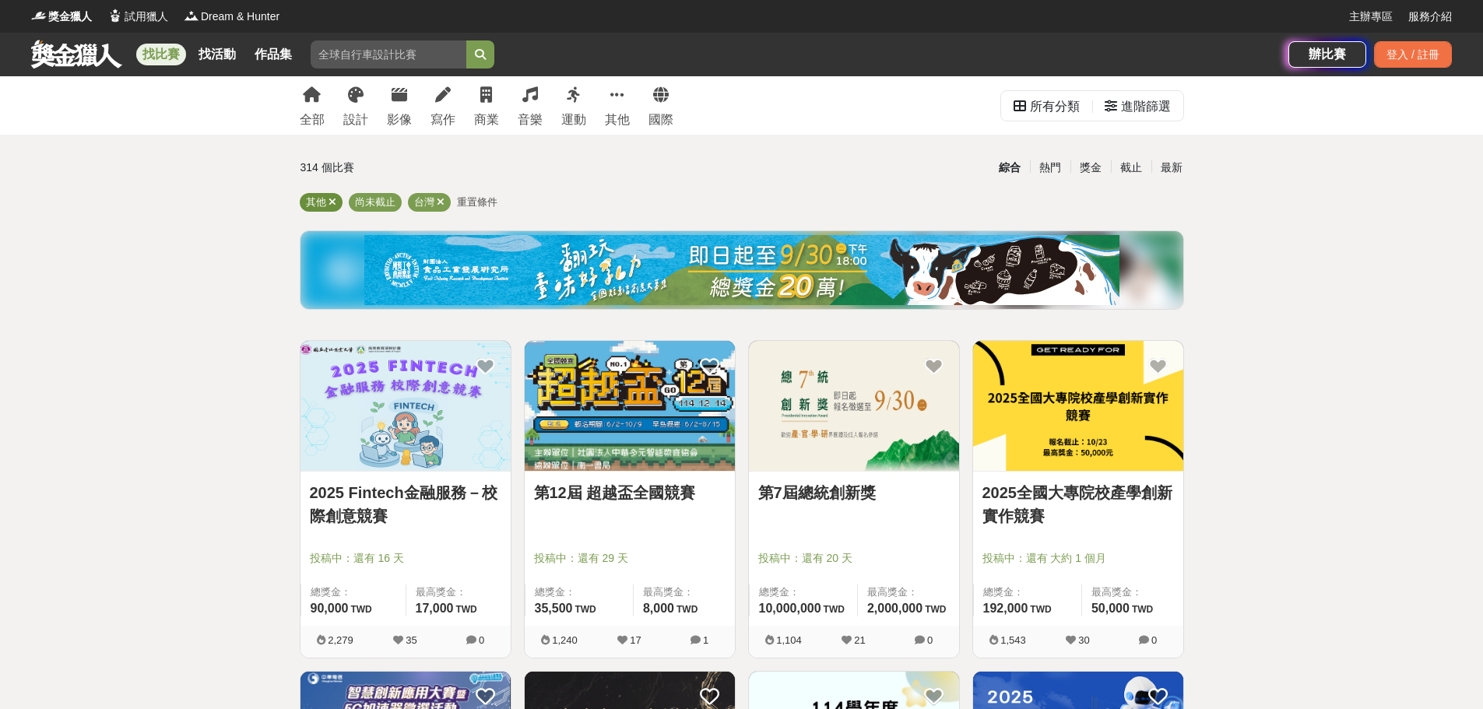
click at [331, 200] on icon at bounding box center [332, 202] width 8 height 10
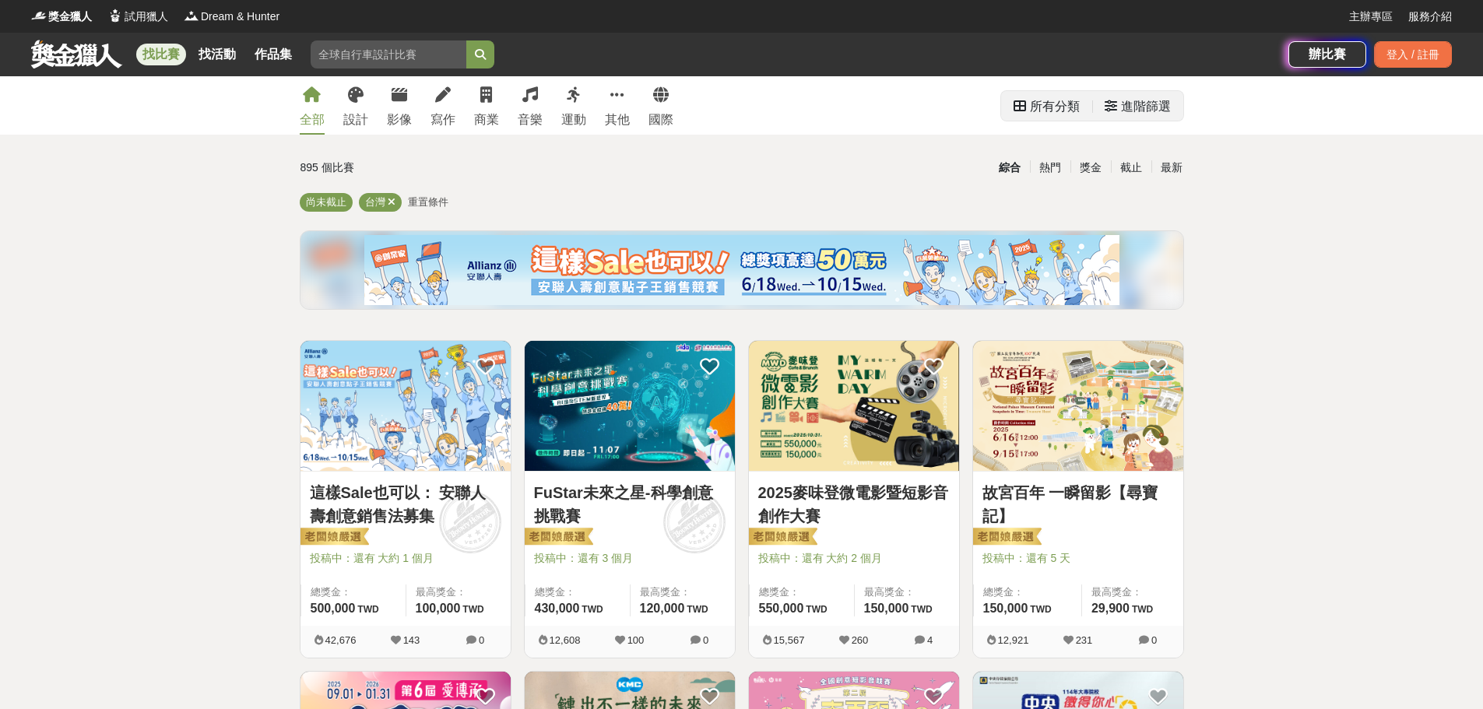
click at [1040, 118] on div "所有分類" at bounding box center [1055, 106] width 50 height 31
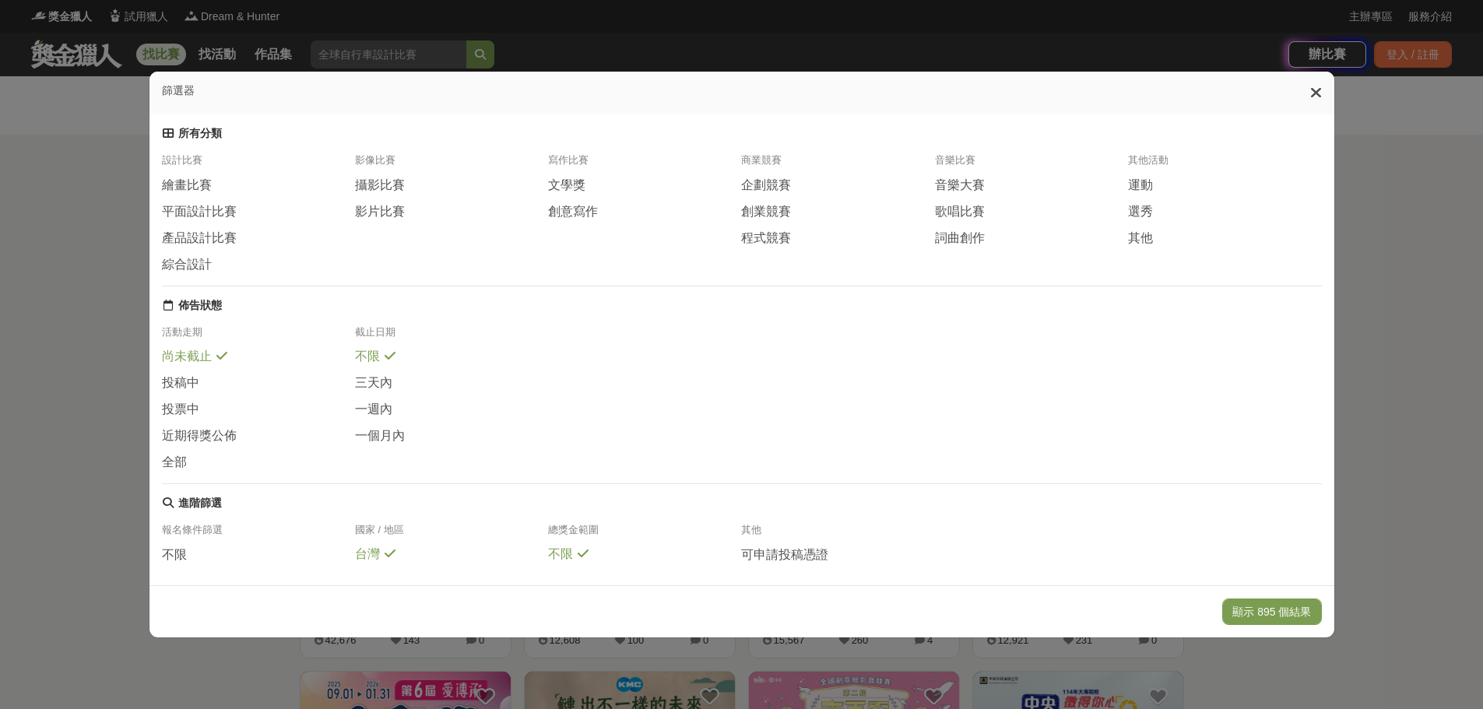
click at [1314, 91] on div "篩選器" at bounding box center [741, 93] width 1184 height 43
click at [1113, 245] on div "詞曲創作" at bounding box center [1031, 238] width 193 height 17
click at [995, 230] on div "歌唱比賽" at bounding box center [1031, 216] width 193 height 26
click at [1127, 246] on div "詞曲創作" at bounding box center [1031, 238] width 193 height 16
click at [1145, 247] on span "其他" at bounding box center [1140, 238] width 25 height 16
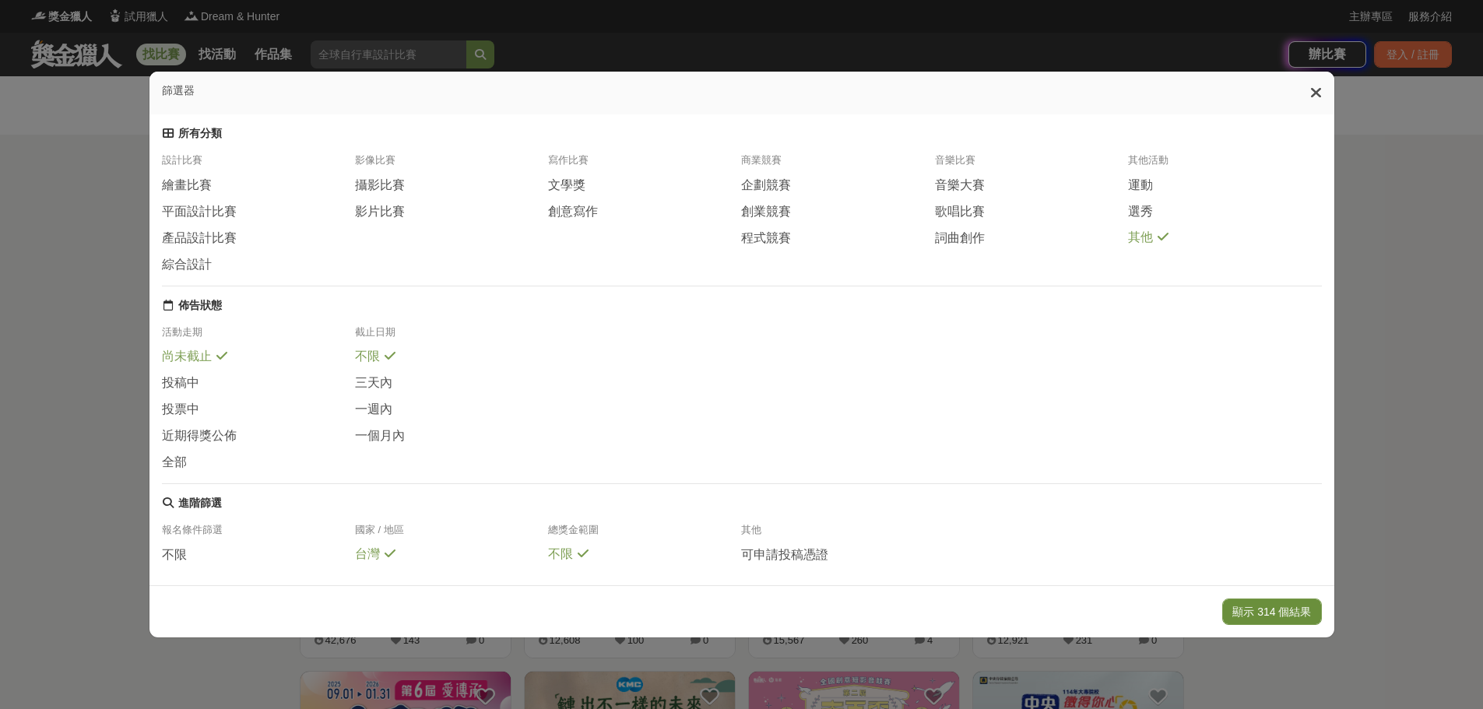
click at [1296, 603] on button "顯示 314 個結果" at bounding box center [1271, 611] width 99 height 26
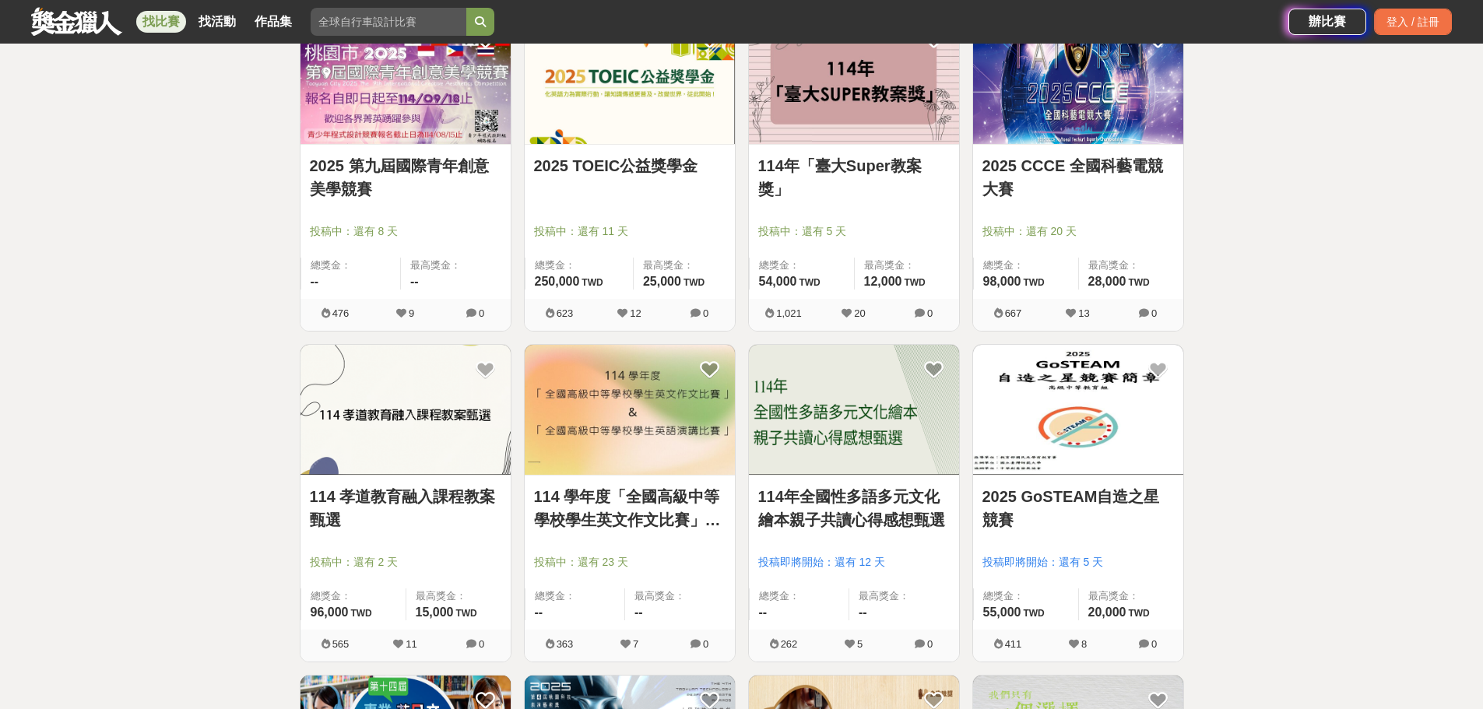
scroll to position [2055, 0]
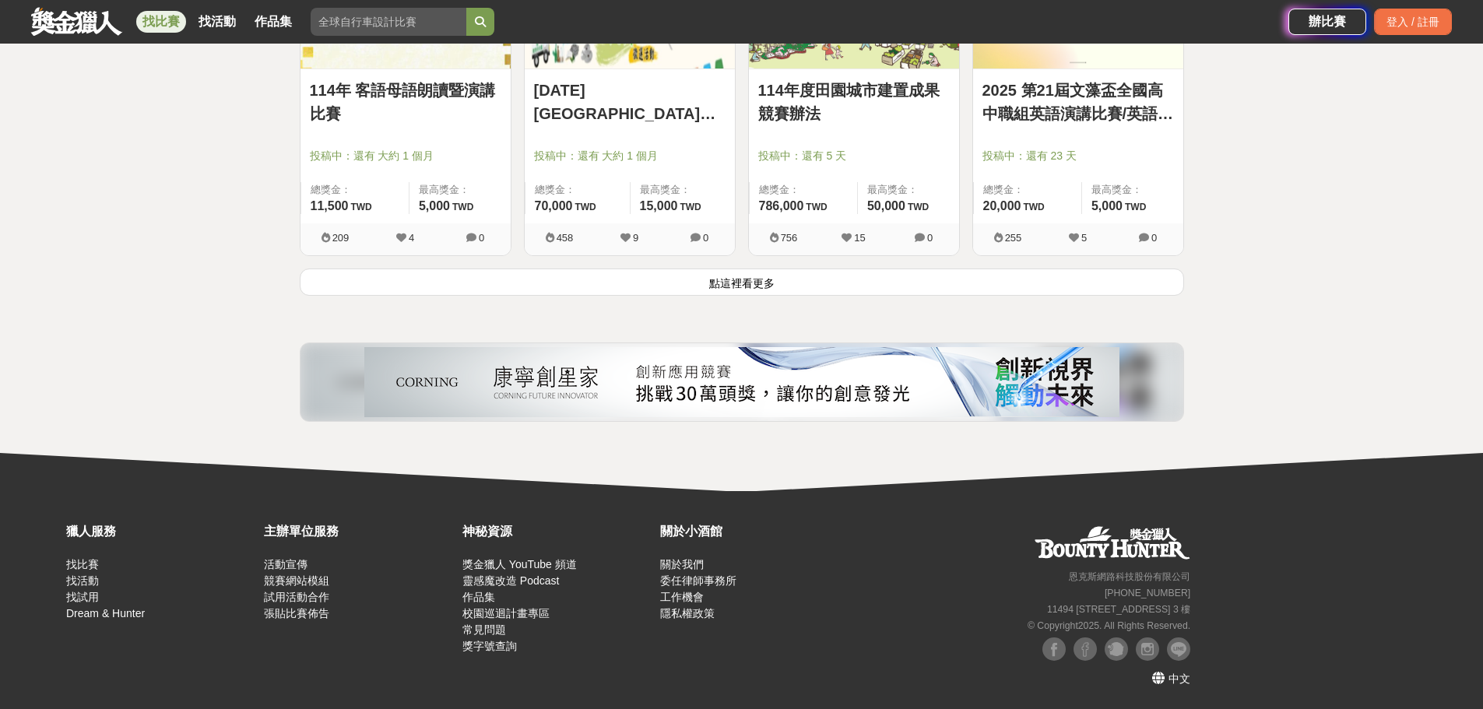
drag, startPoint x: 1216, startPoint y: 251, endPoint x: 1277, endPoint y: 746, distance: 498.0
click at [800, 273] on button "點這裡看更多" at bounding box center [742, 281] width 884 height 27
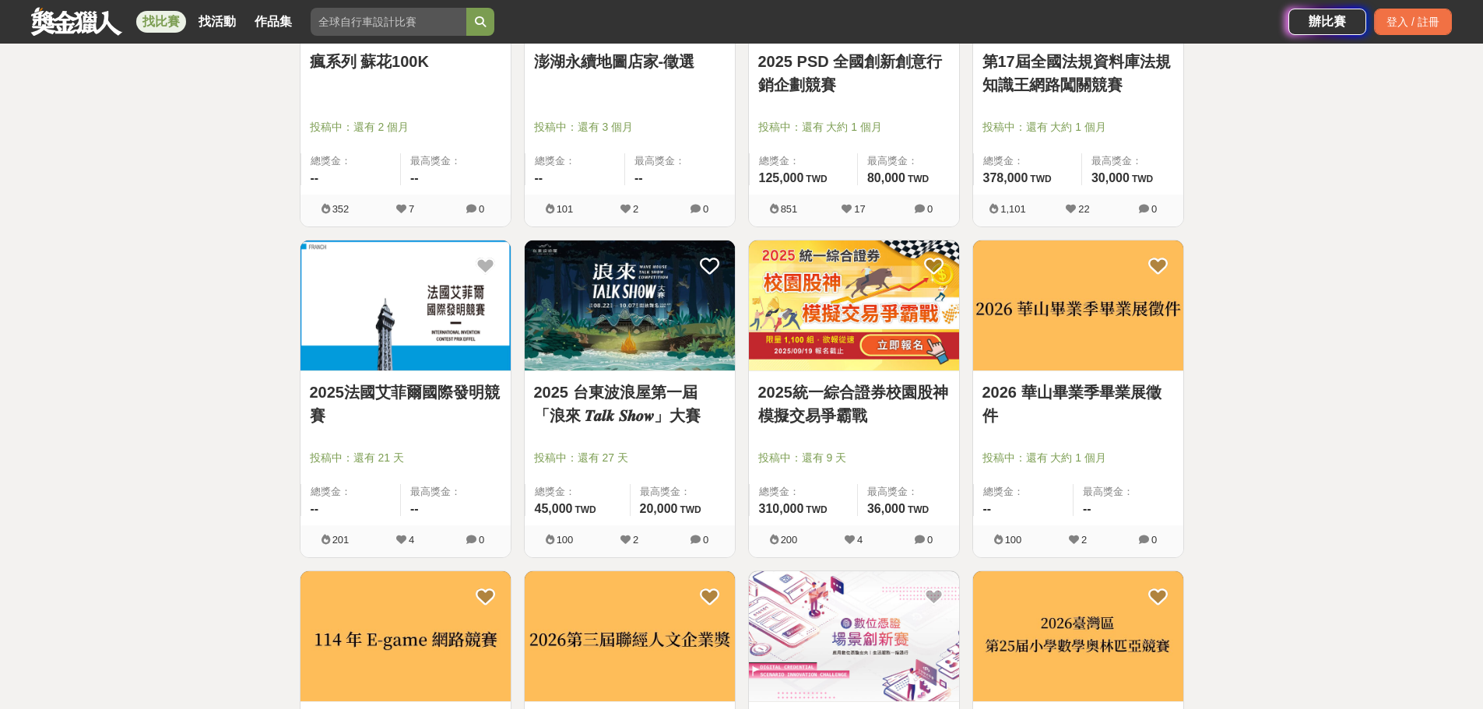
scroll to position [3689, 0]
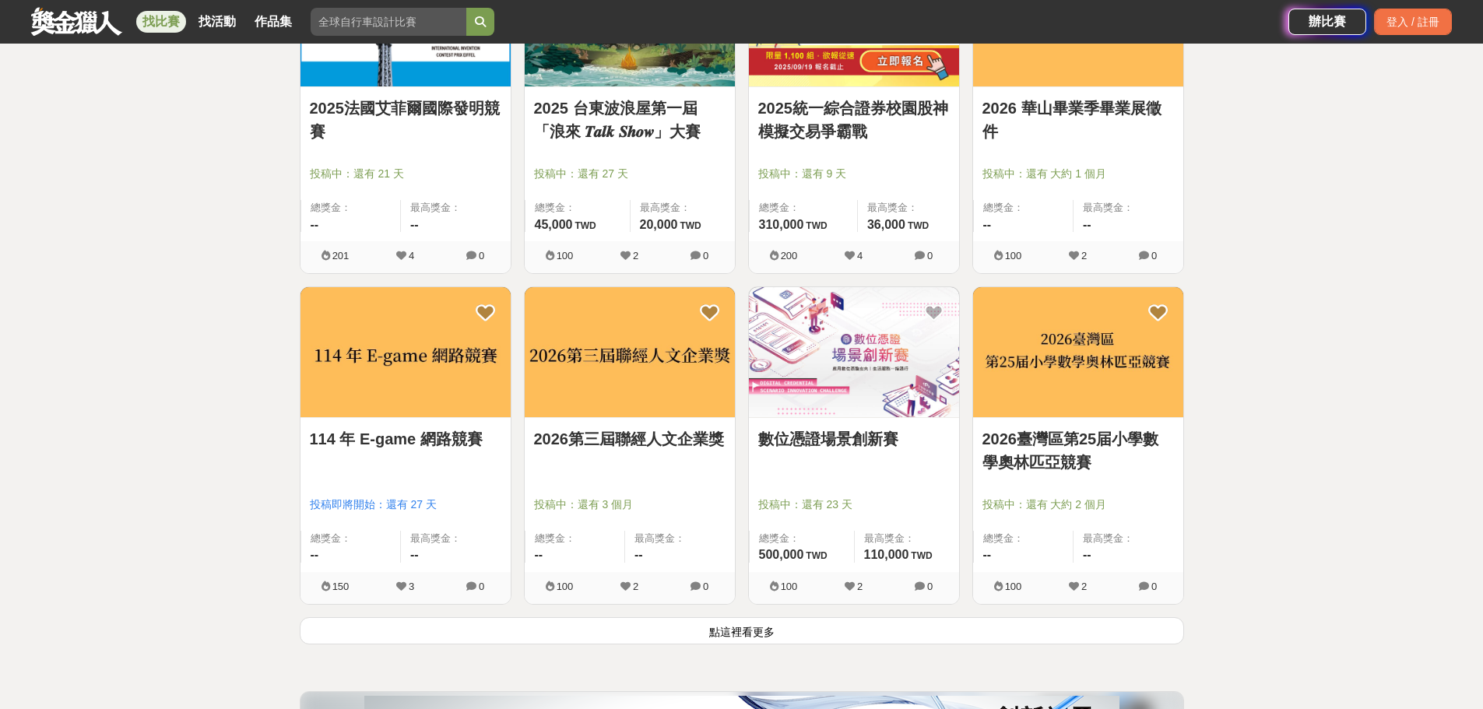
click at [836, 629] on button "點這裡看更多" at bounding box center [742, 630] width 884 height 27
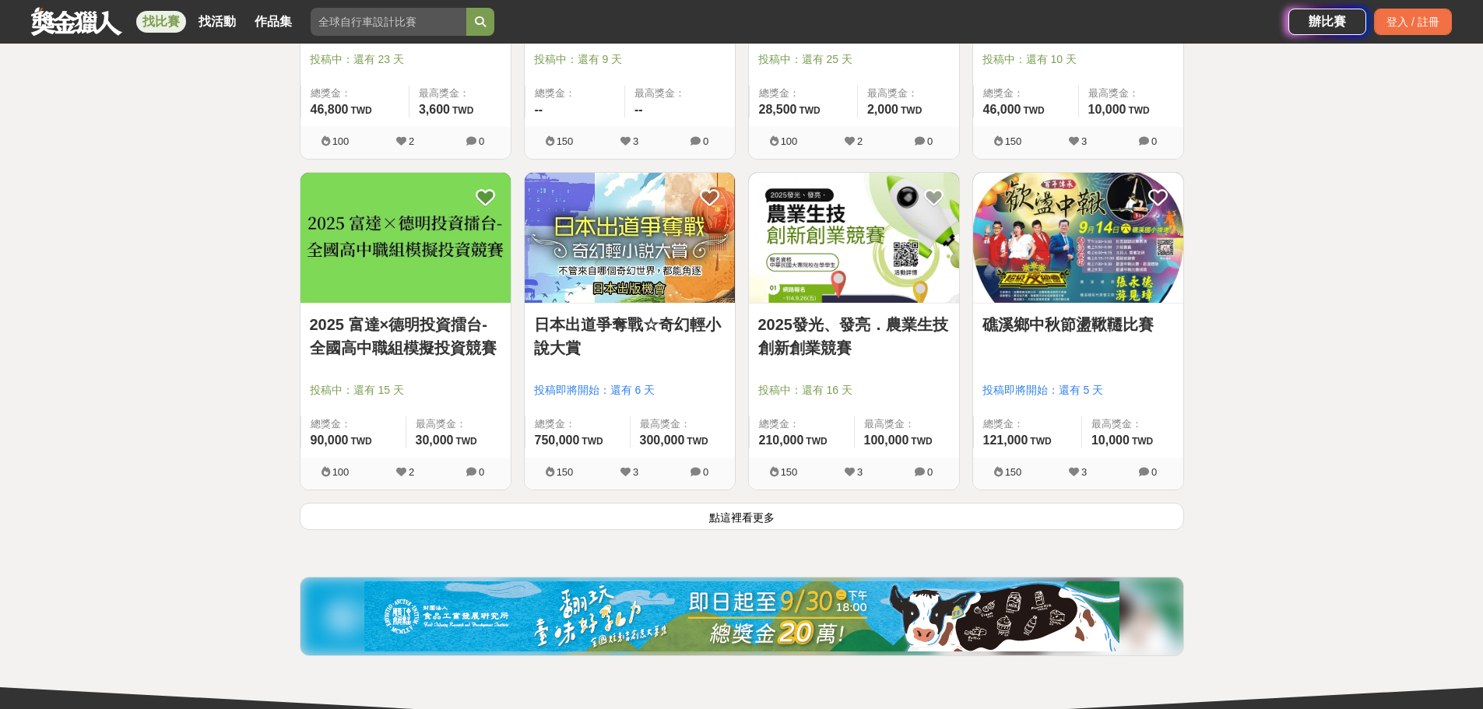
scroll to position [5790, 0]
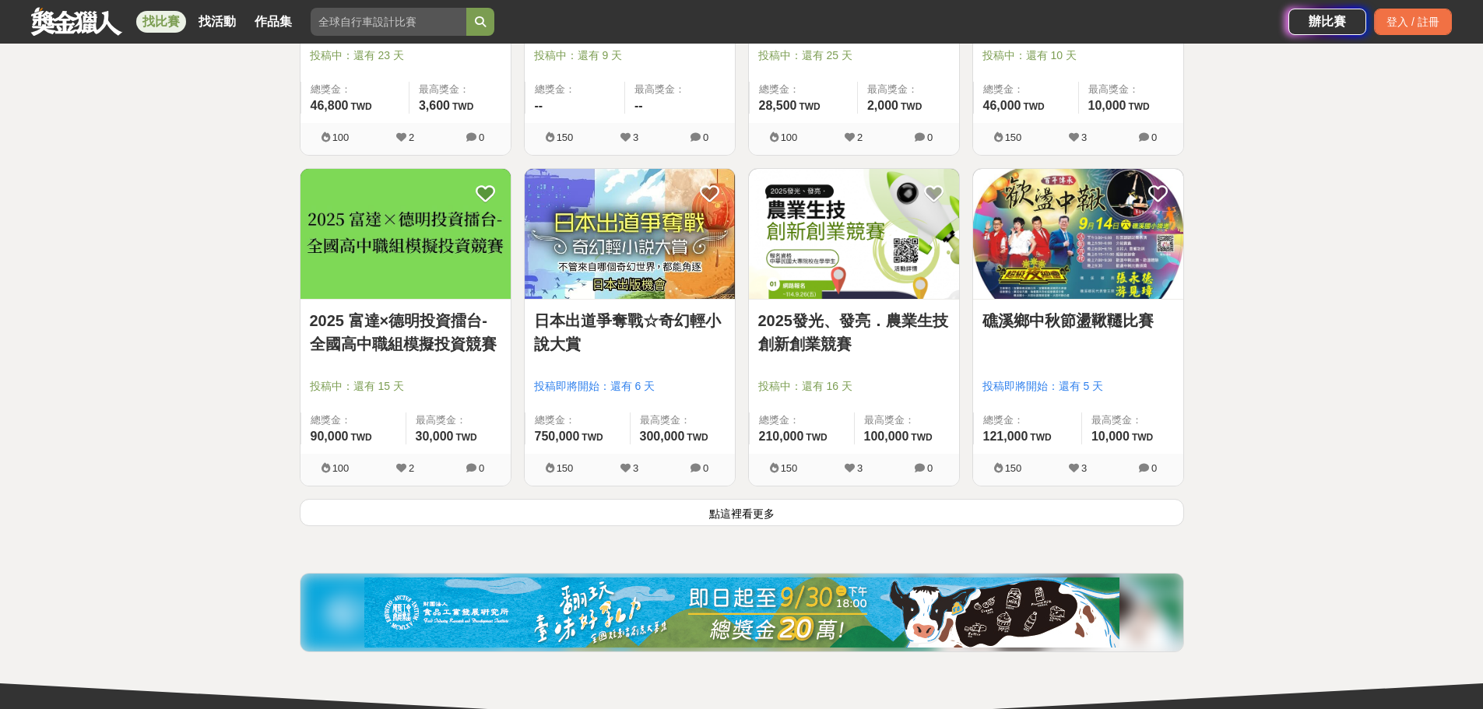
click at [850, 510] on button "點這裡看更多" at bounding box center [742, 512] width 884 height 27
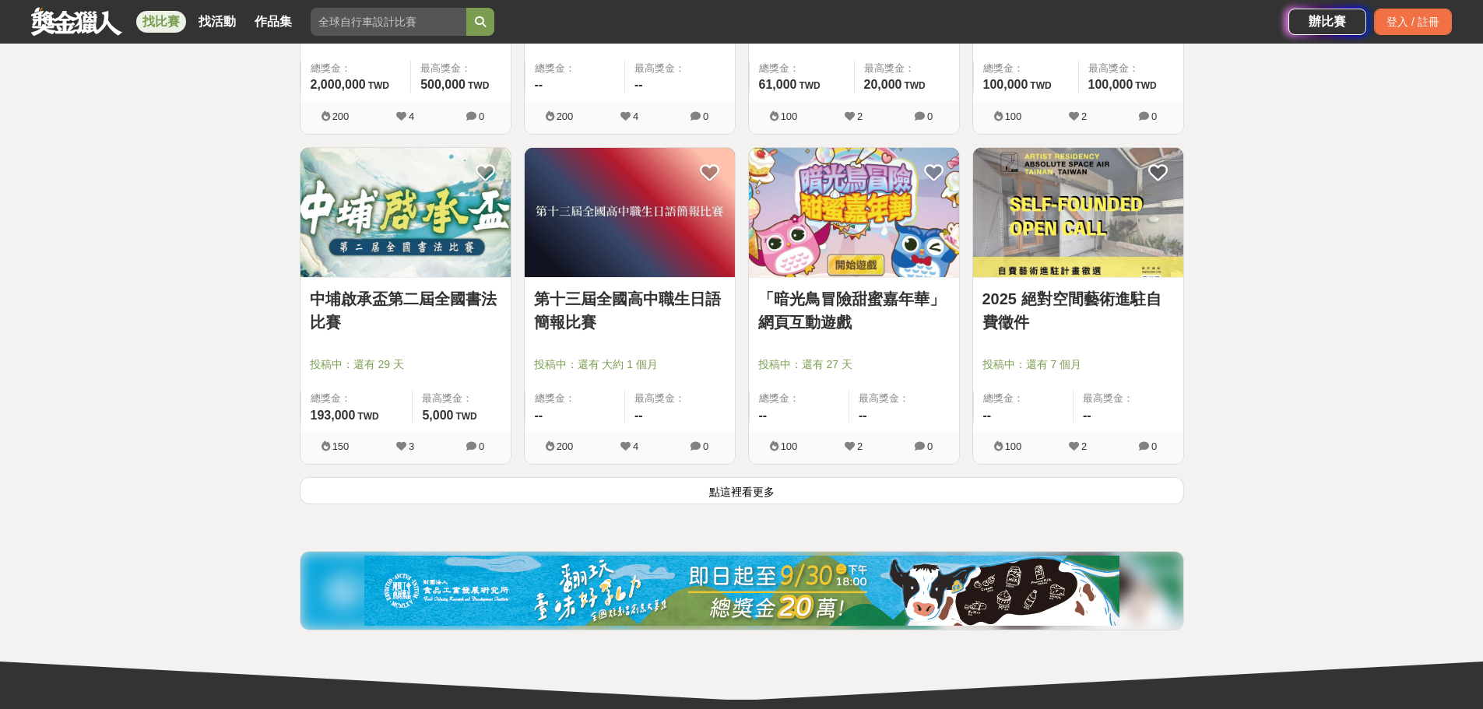
scroll to position [7814, 0]
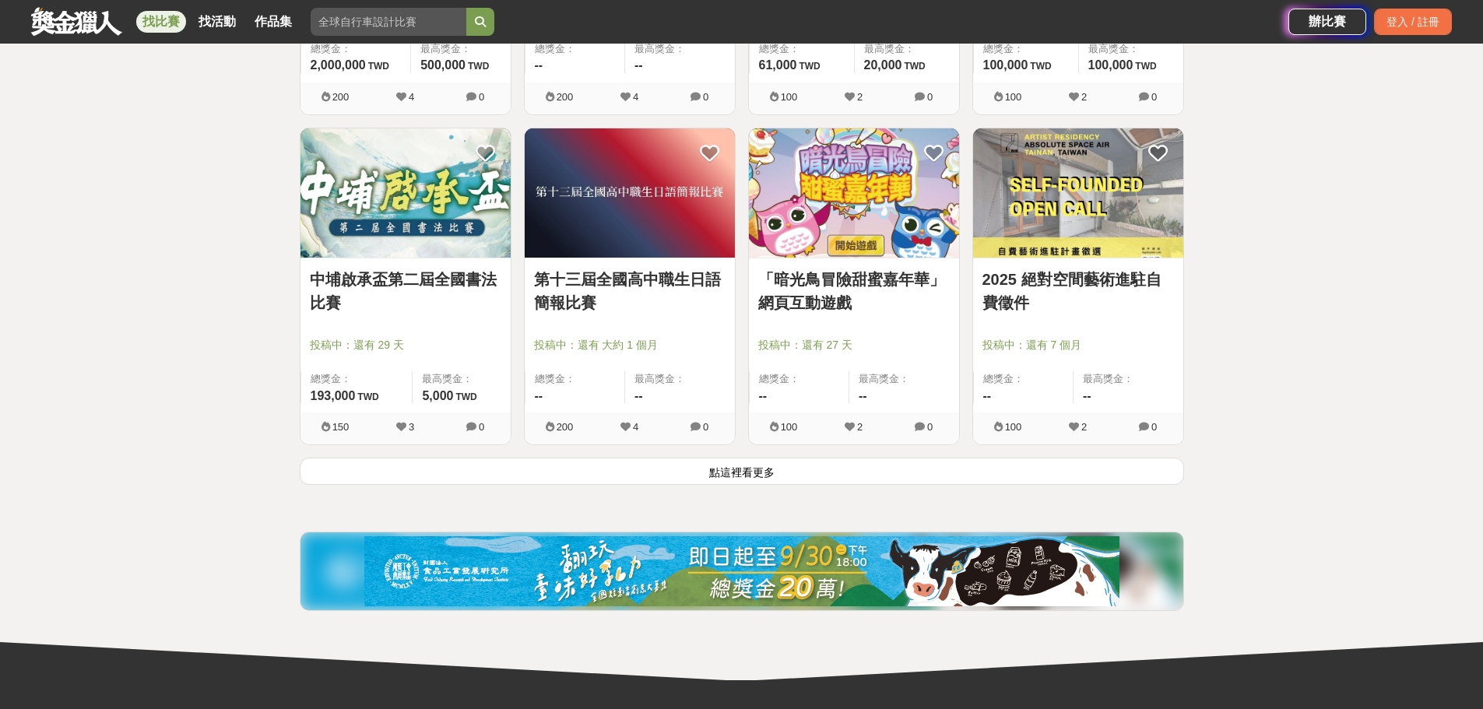
click at [878, 461] on button "點這裡看更多" at bounding box center [742, 471] width 884 height 27
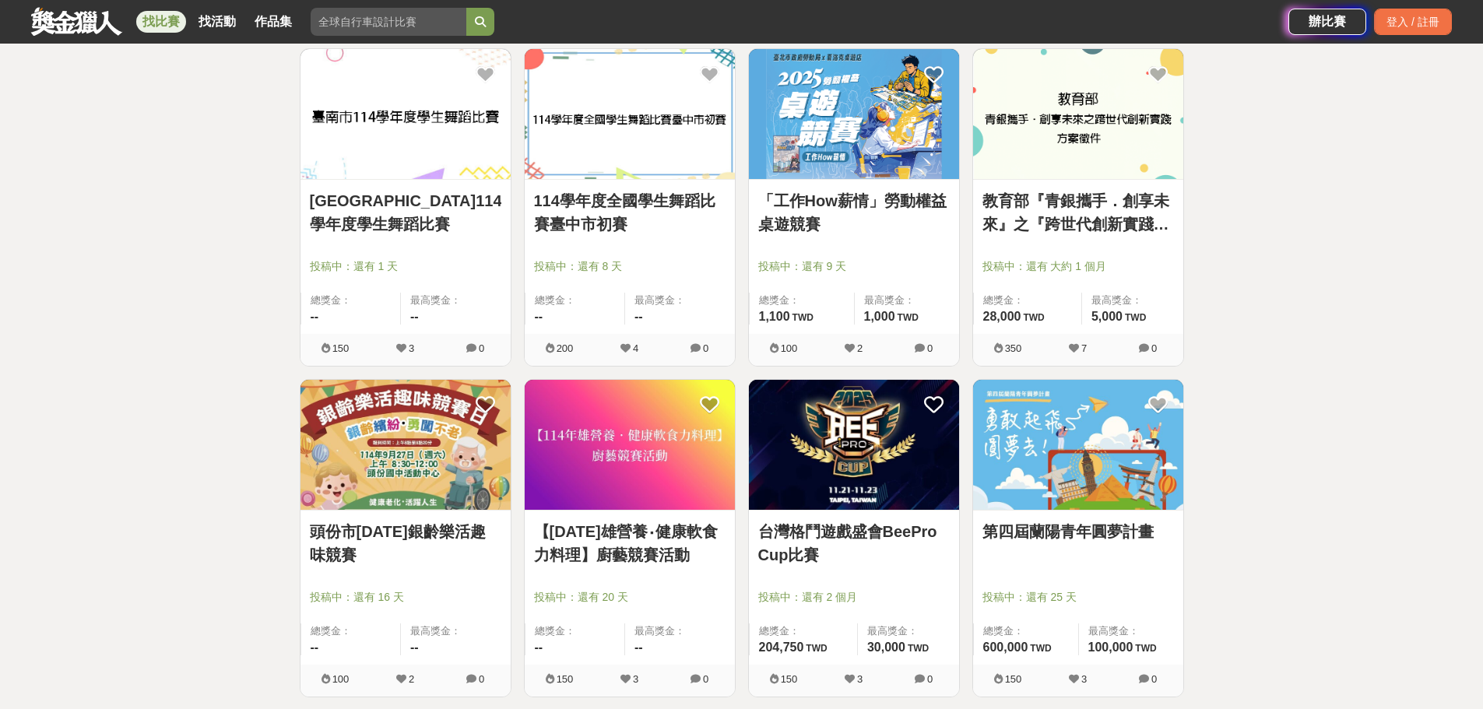
scroll to position [9681, 0]
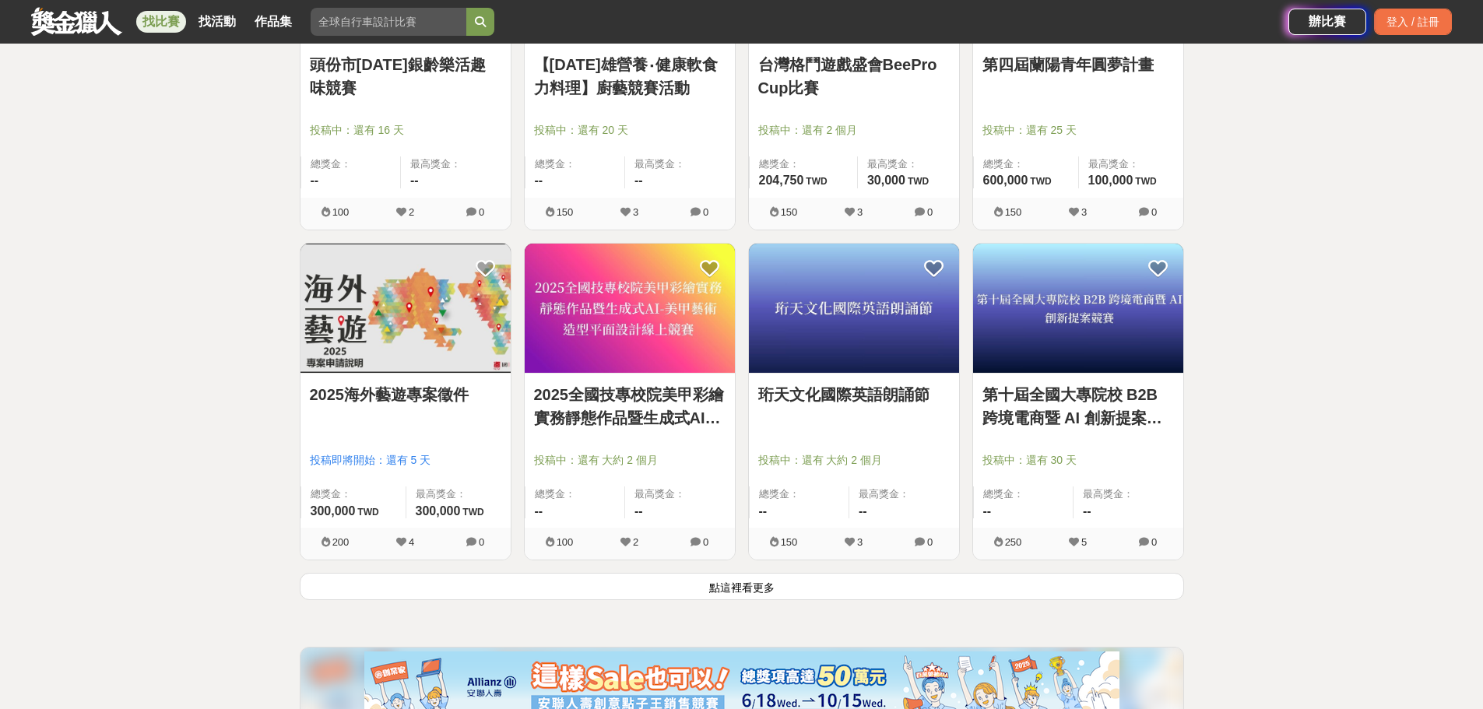
click at [732, 577] on button "點這裡看更多" at bounding box center [742, 586] width 884 height 27
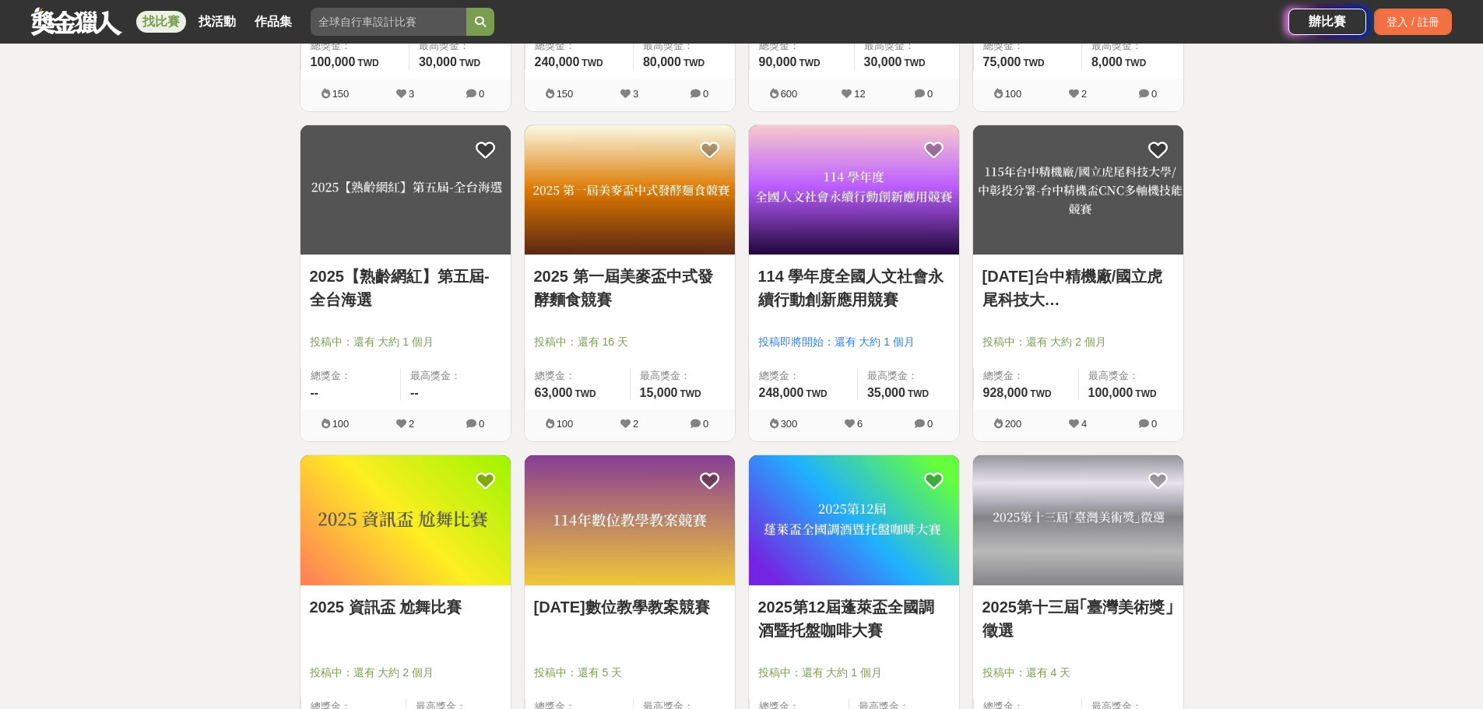
scroll to position [11627, 0]
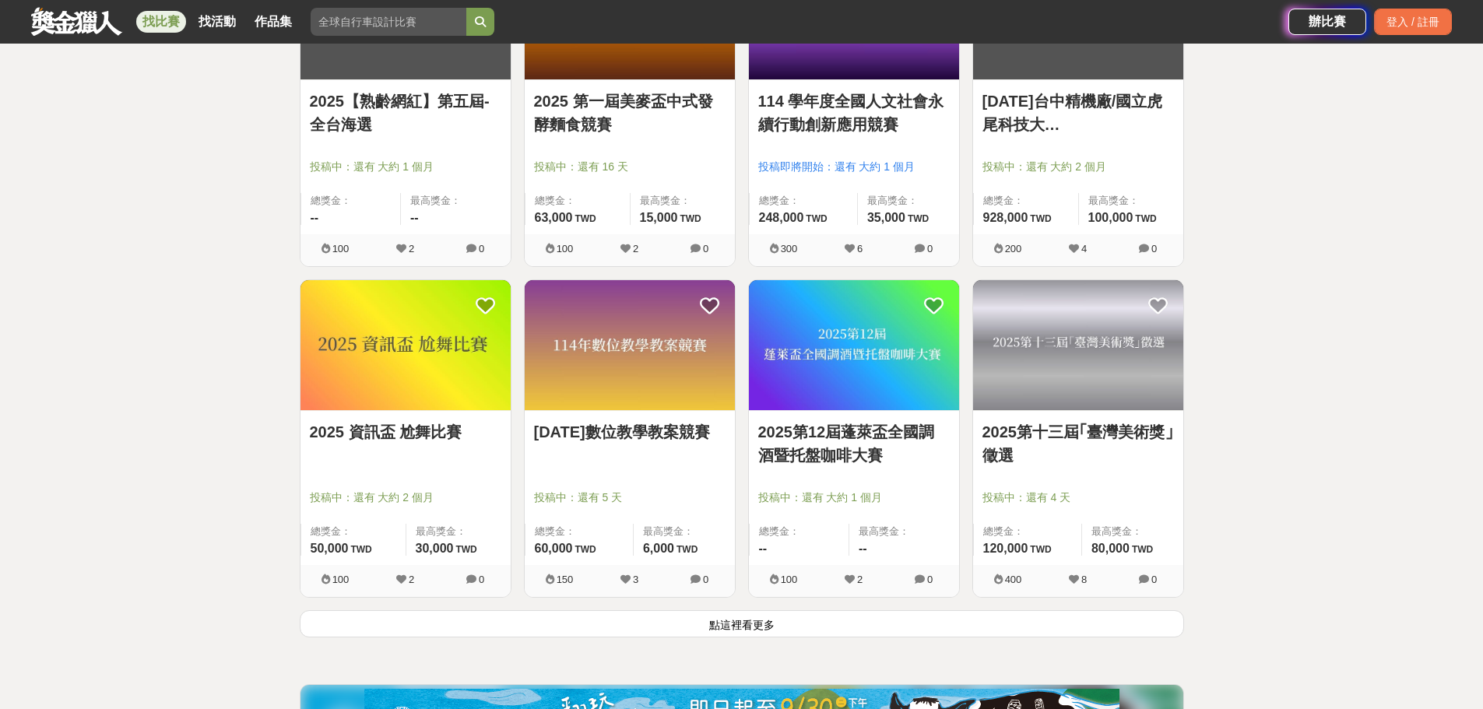
click at [823, 620] on button "點這裡看更多" at bounding box center [742, 623] width 884 height 27
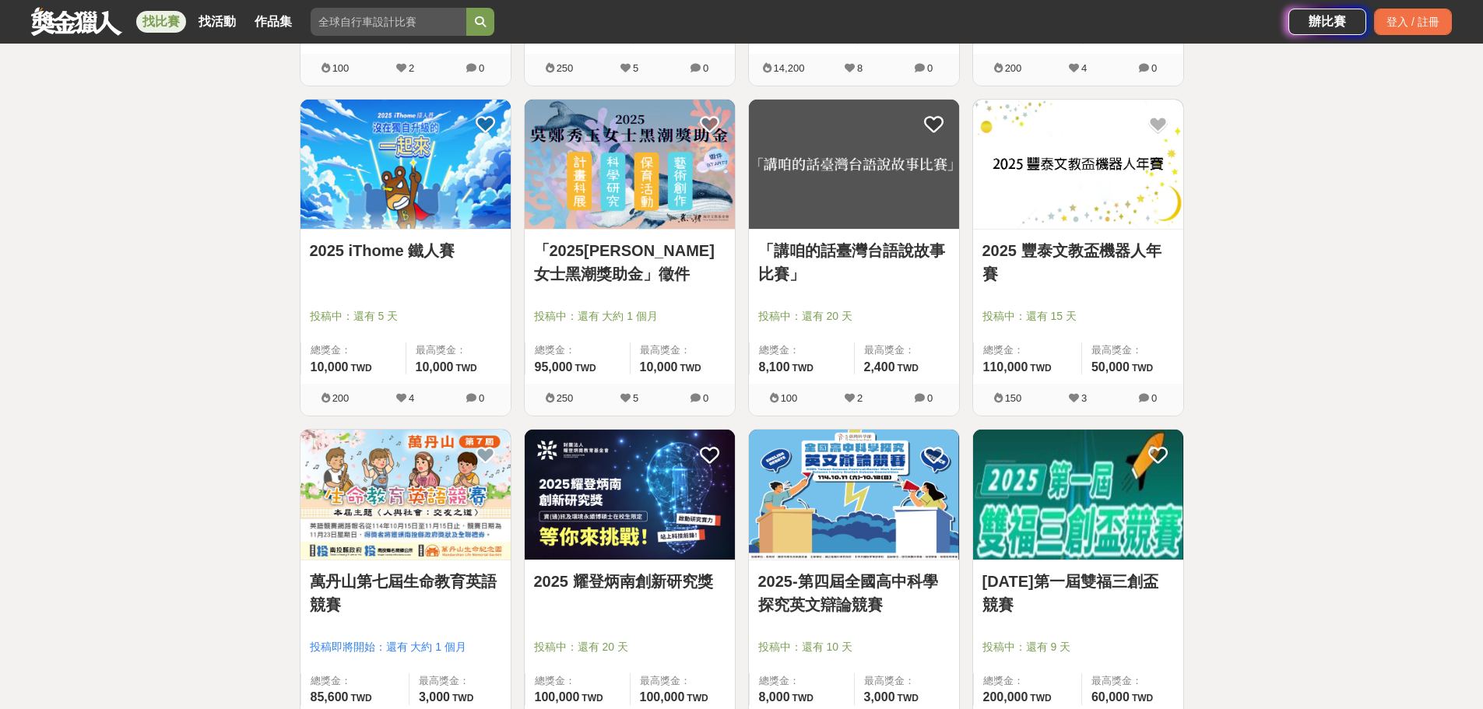
scroll to position [13728, 0]
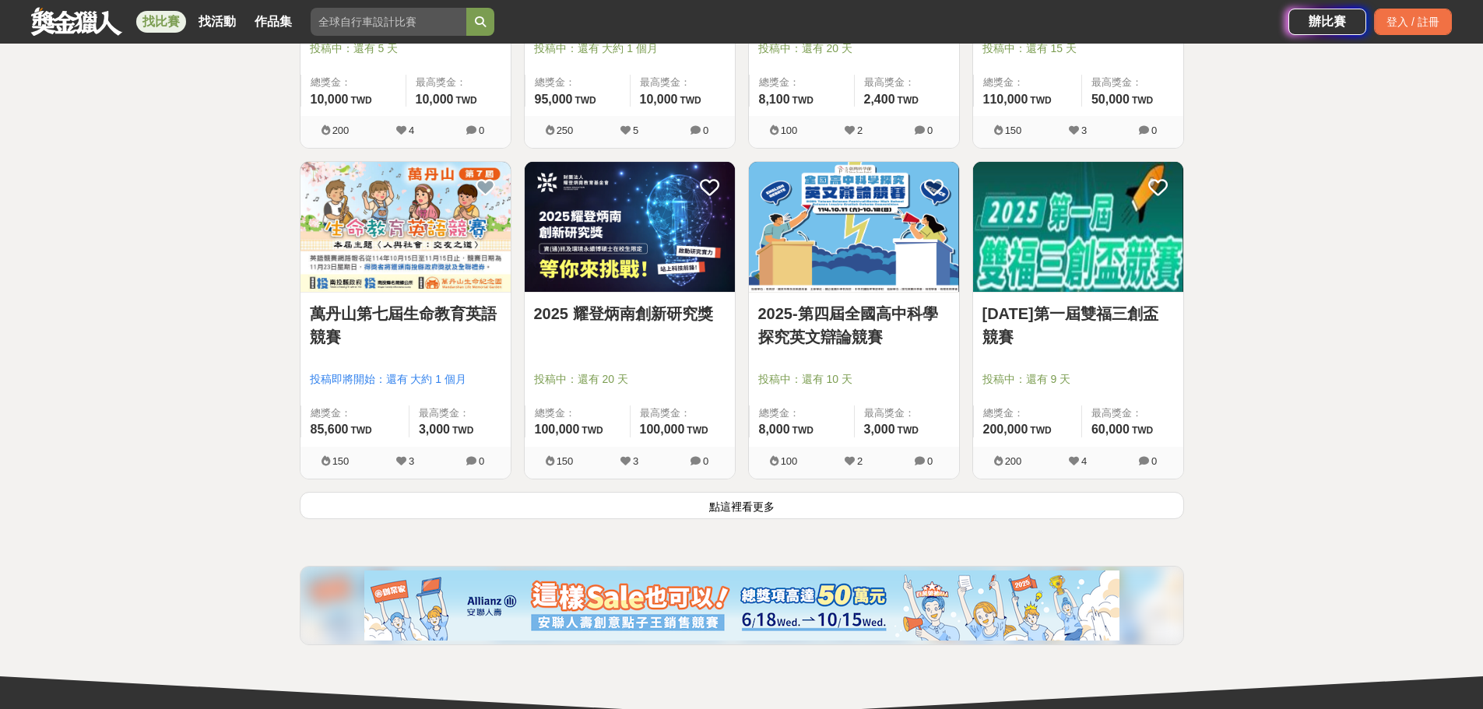
click at [912, 498] on button "點這裡看更多" at bounding box center [742, 505] width 884 height 27
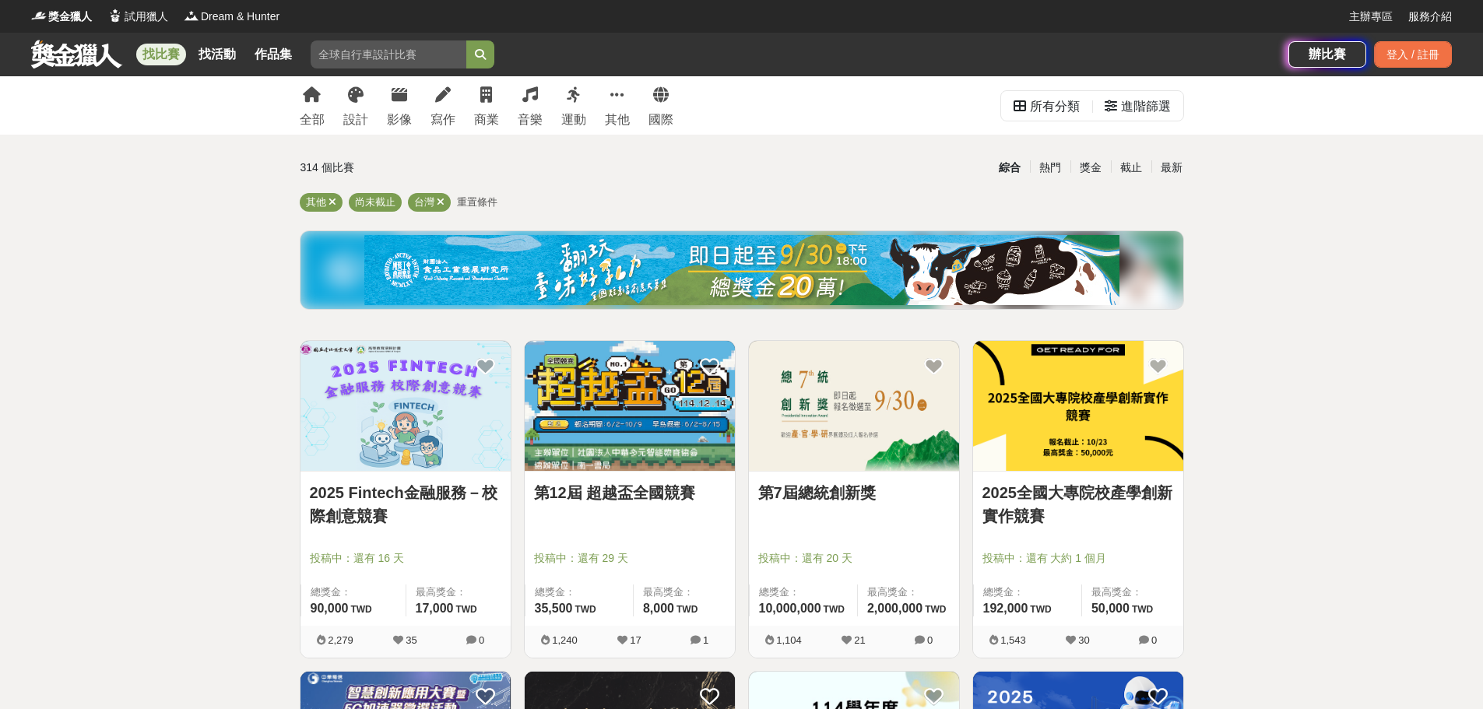
drag, startPoint x: 1315, startPoint y: 588, endPoint x: 1149, endPoint y: 74, distance: 539.7
click at [1136, 106] on div "進階篩選" at bounding box center [1146, 106] width 50 height 31
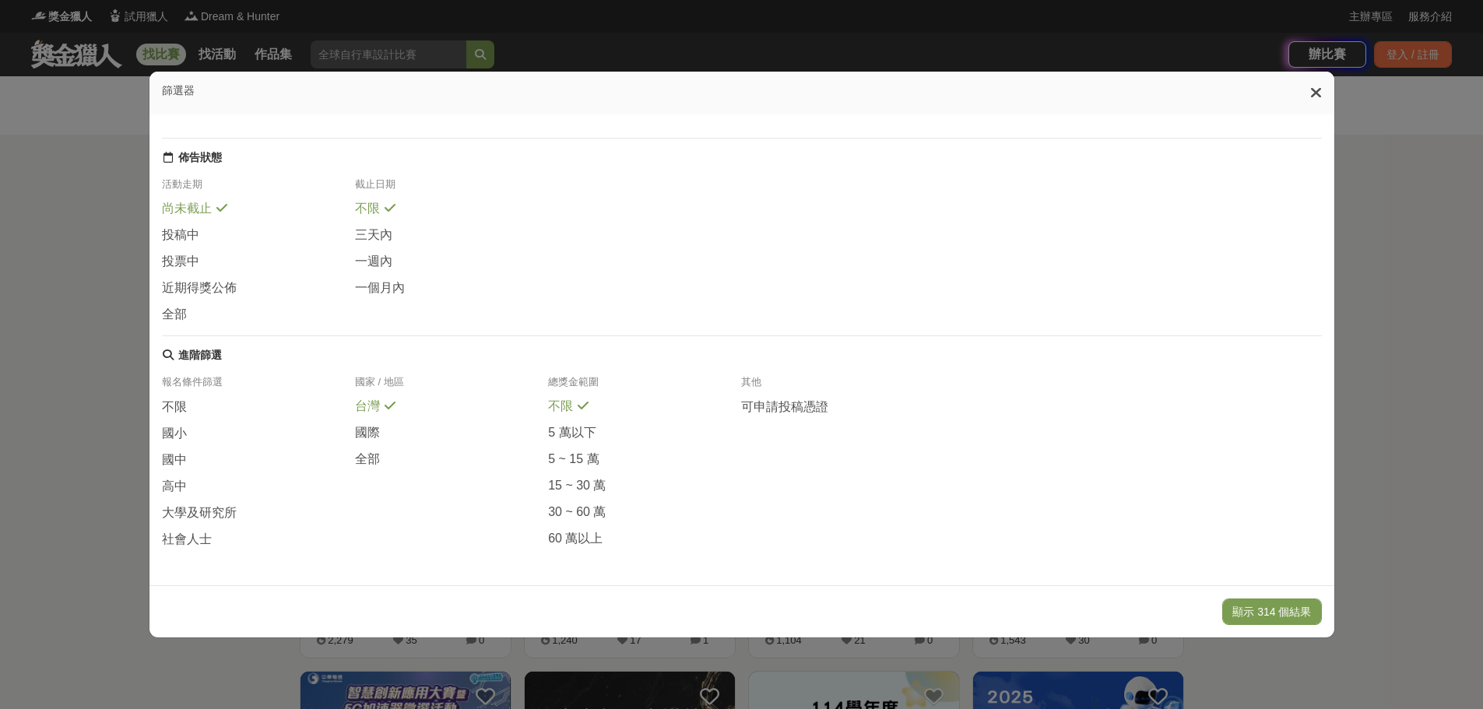
scroll to position [184, 0]
click at [220, 506] on span "大學及研究所" at bounding box center [199, 513] width 75 height 16
click at [228, 544] on div "社會人士" at bounding box center [258, 539] width 193 height 17
click at [217, 543] on icon at bounding box center [221, 538] width 11 height 12
click at [1268, 609] on button "顯示 53 個結果" at bounding box center [1274, 611] width 93 height 26
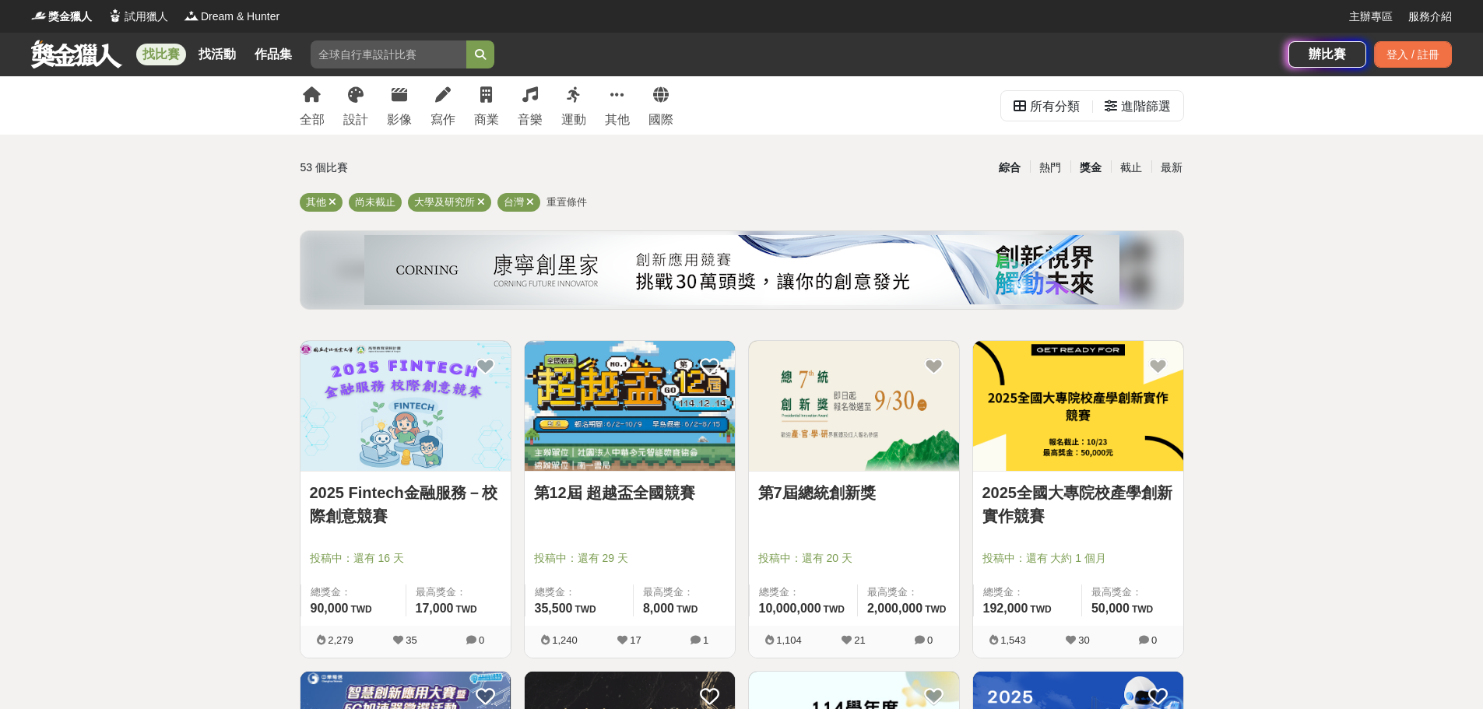
click at [1090, 174] on div "獎金" at bounding box center [1090, 167] width 40 height 27
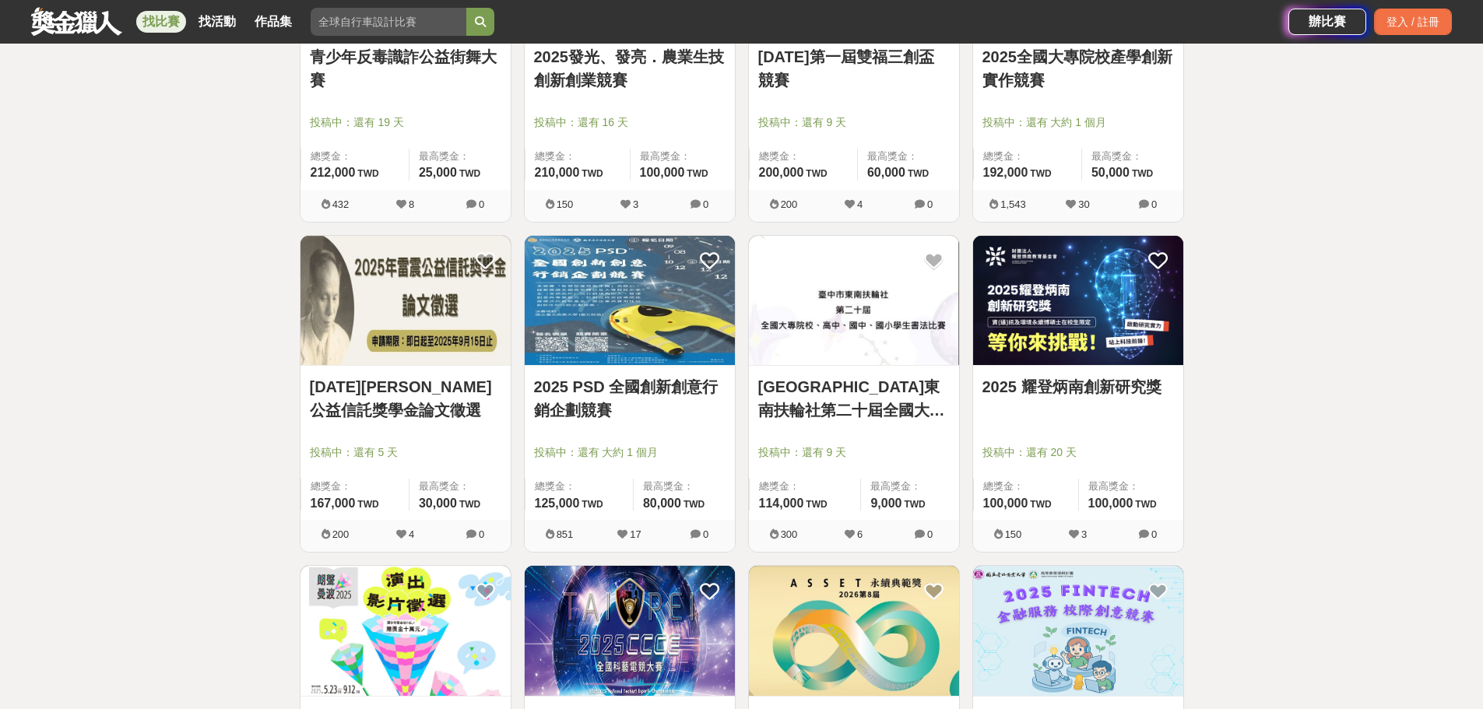
scroll to position [2055, 0]
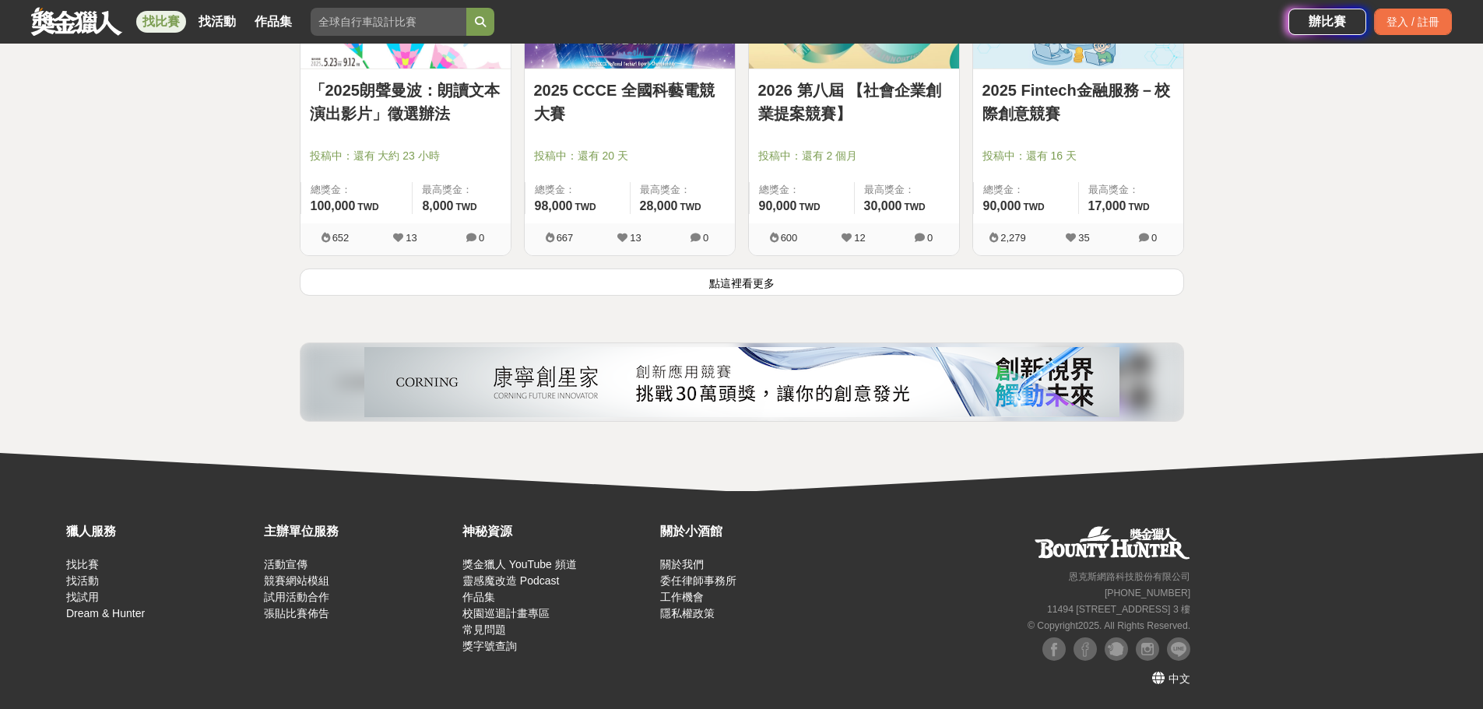
drag, startPoint x: 1324, startPoint y: 314, endPoint x: 1384, endPoint y: 627, distance: 318.5
click at [956, 281] on button "點這裡看更多" at bounding box center [742, 281] width 884 height 27
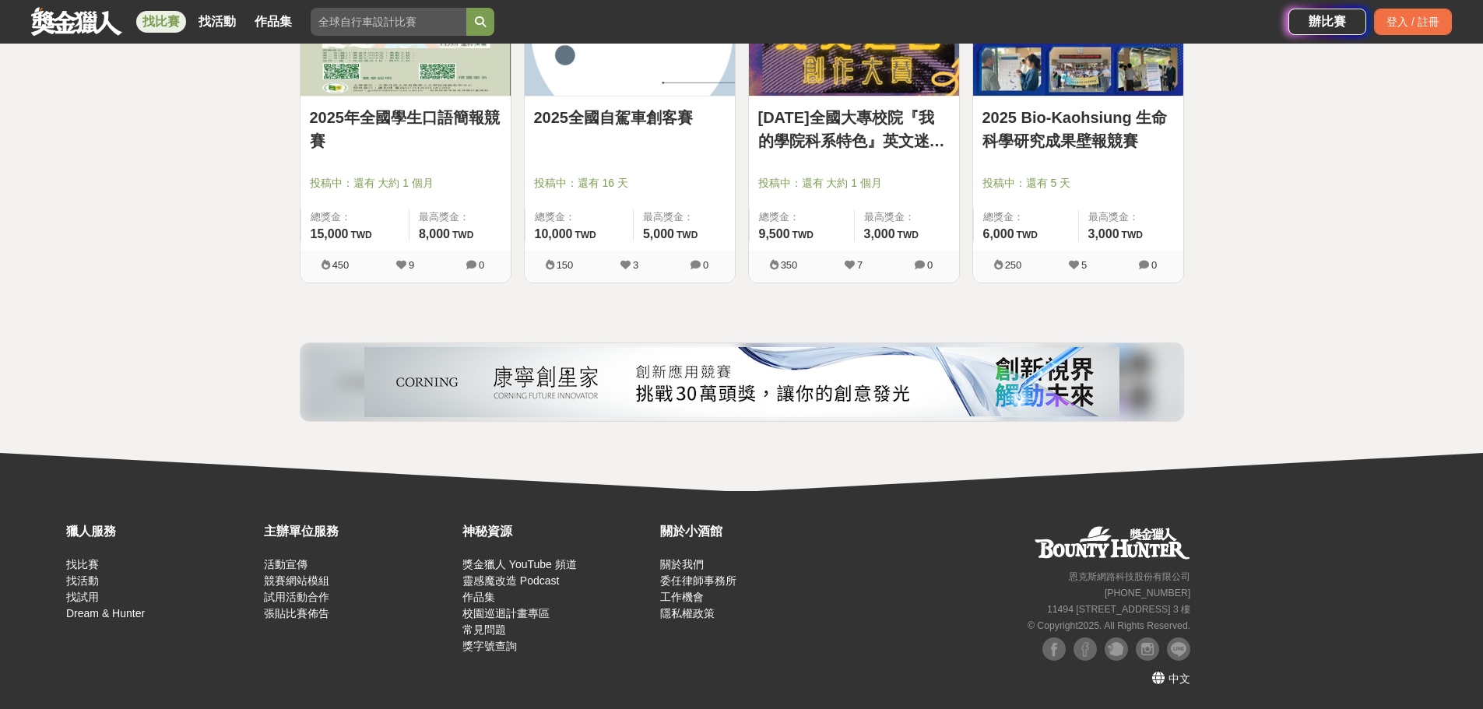
drag, startPoint x: 1327, startPoint y: 261, endPoint x: 1348, endPoint y: 563, distance: 302.7
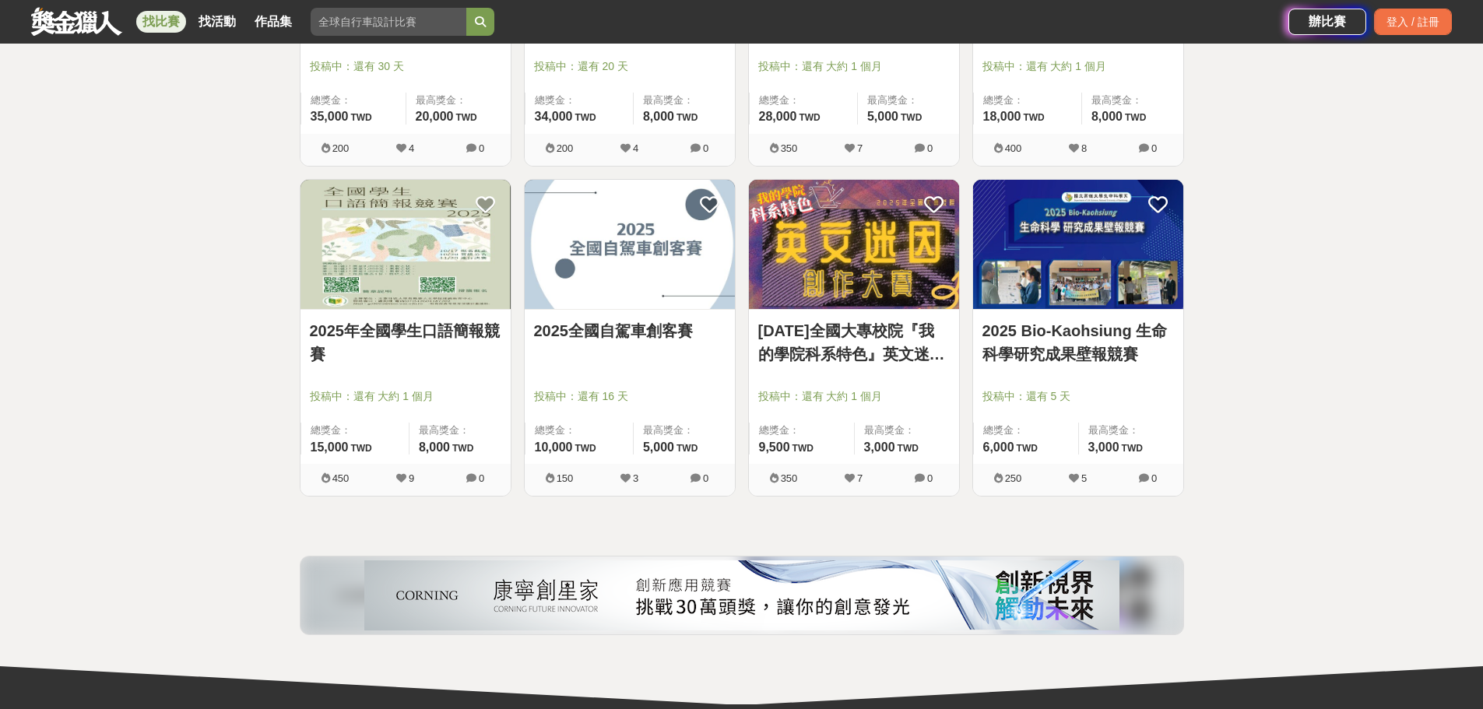
scroll to position [3115, 0]
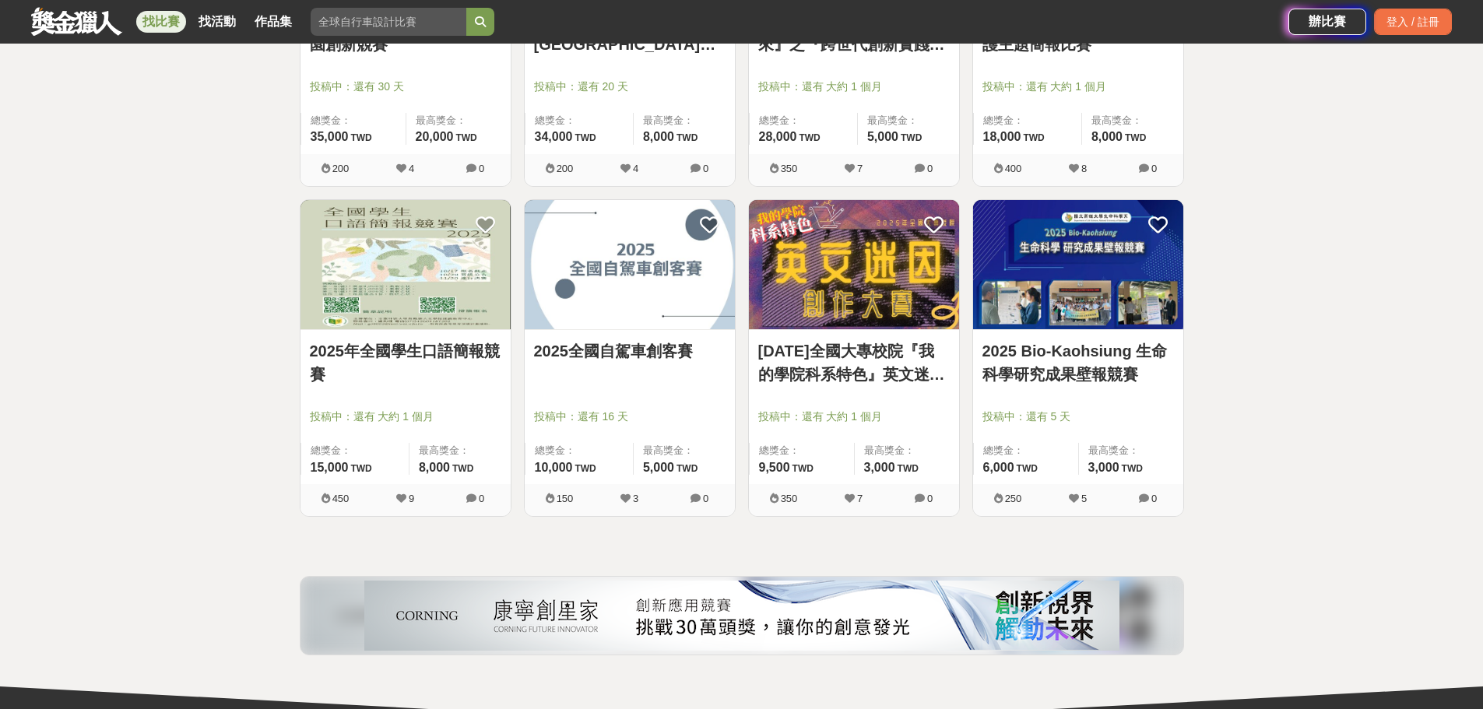
click at [1139, 369] on link "2025 Bio-Kaohsiung 生命科學研究成果壁報競賽" at bounding box center [1077, 362] width 191 height 47
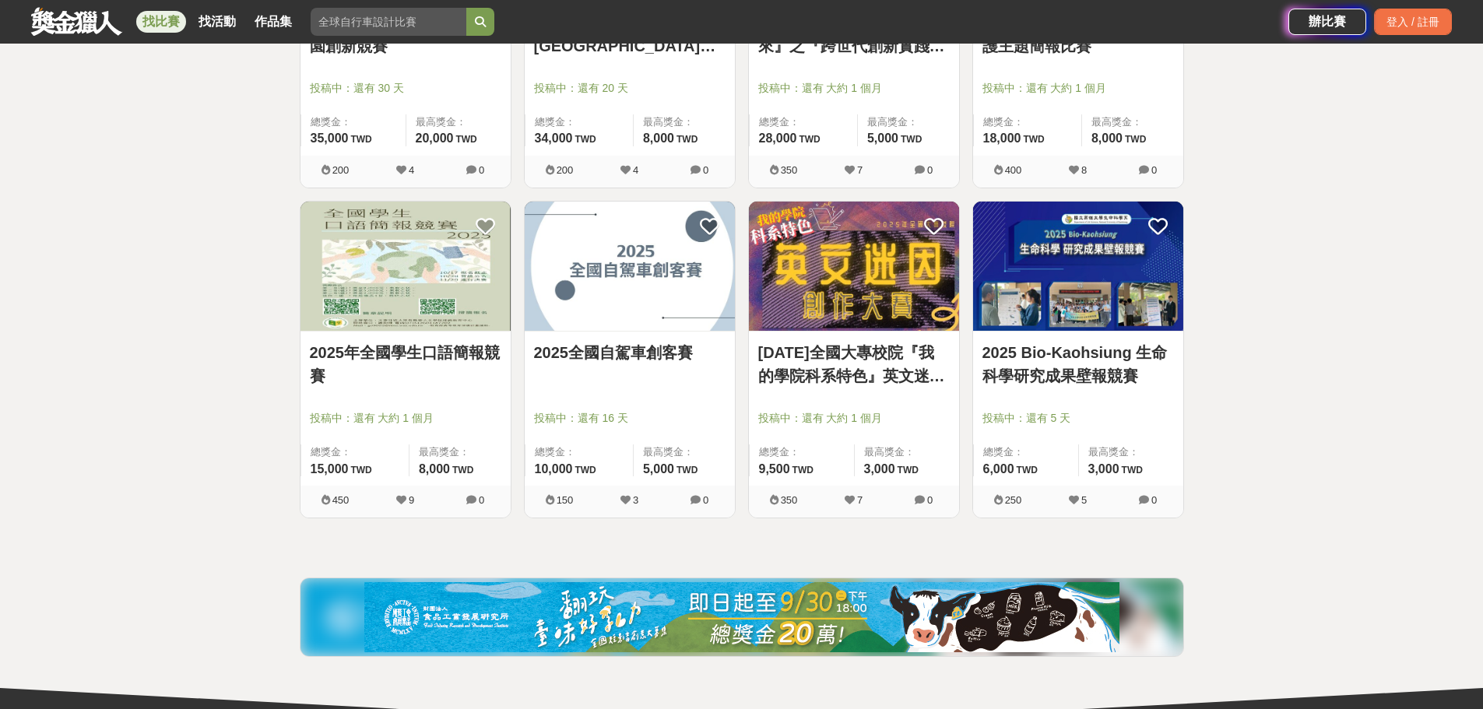
scroll to position [3115, 0]
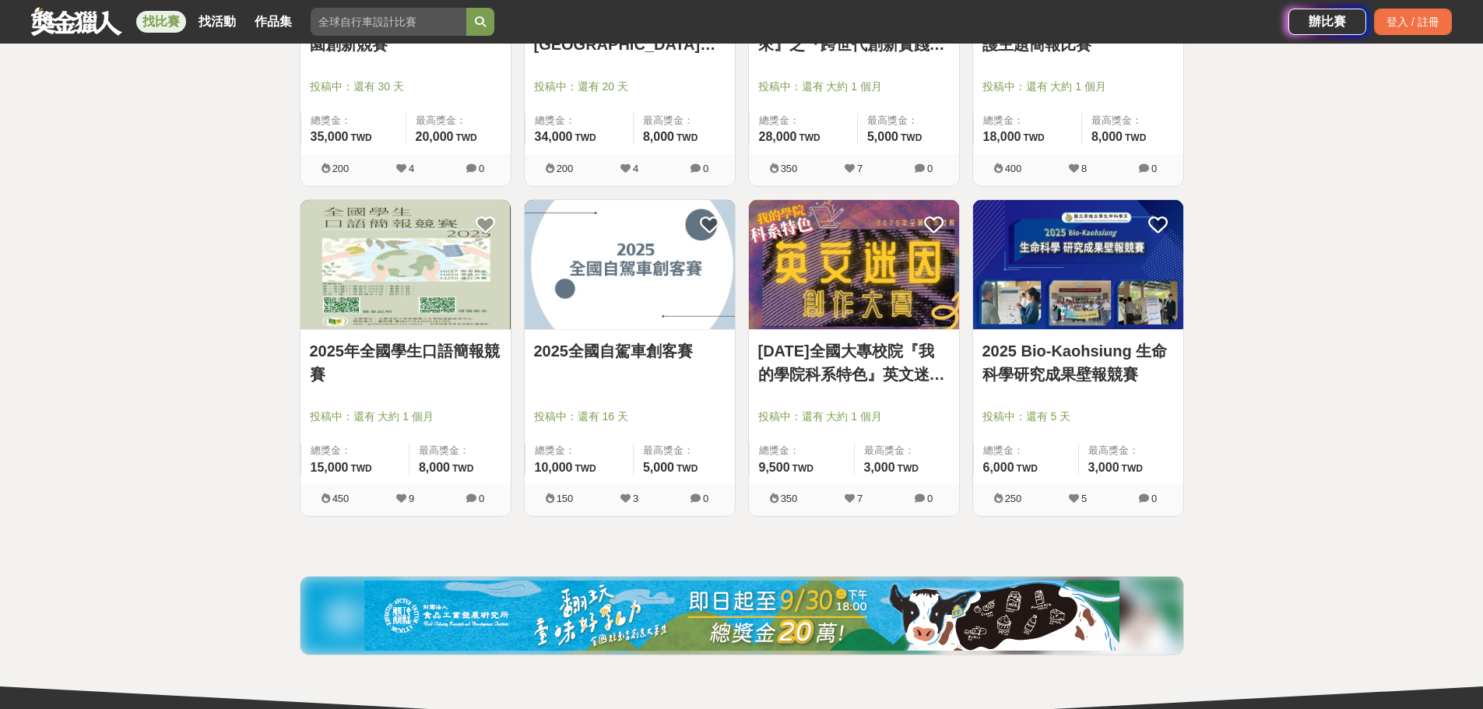
click at [807, 376] on link "2025 年全國大專校院『我的學院科系特色』英文迷因創作競賽" at bounding box center [853, 362] width 191 height 47
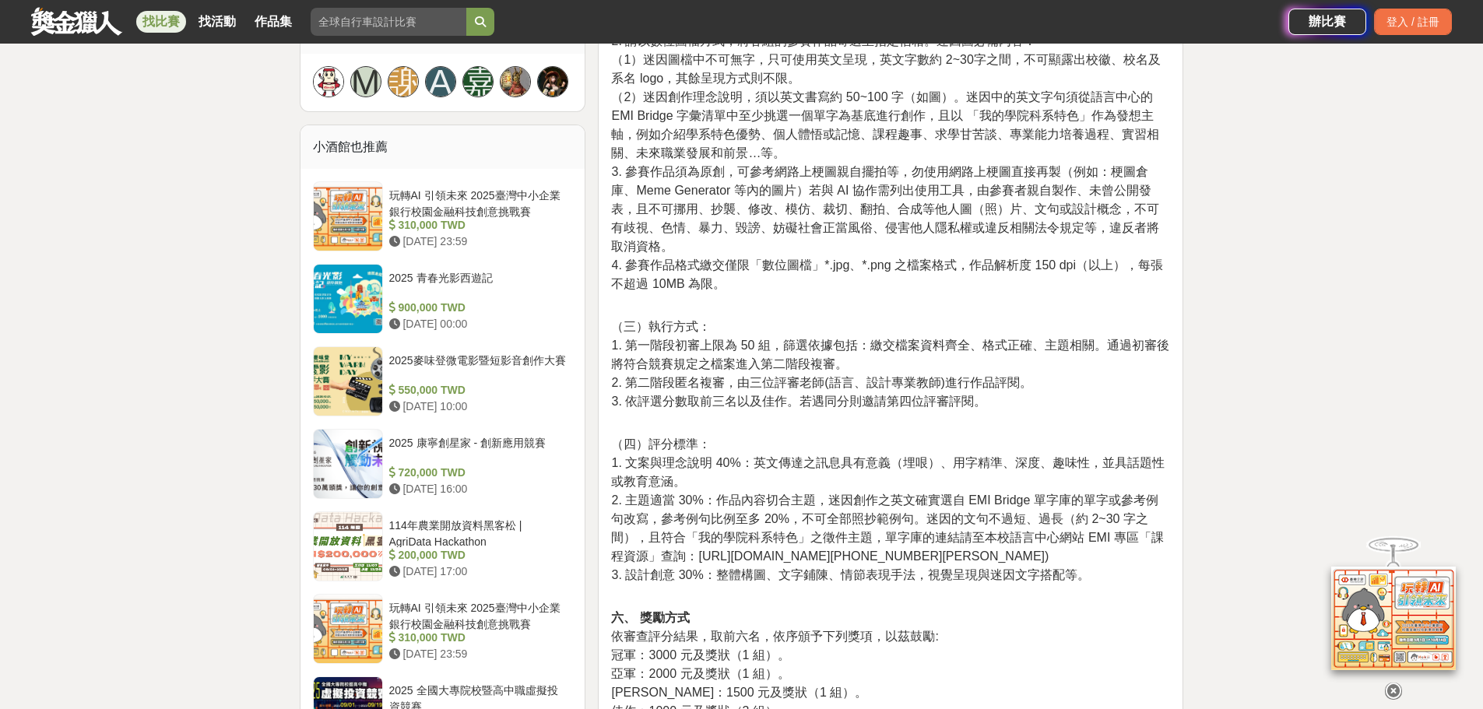
scroll to position [1245, 0]
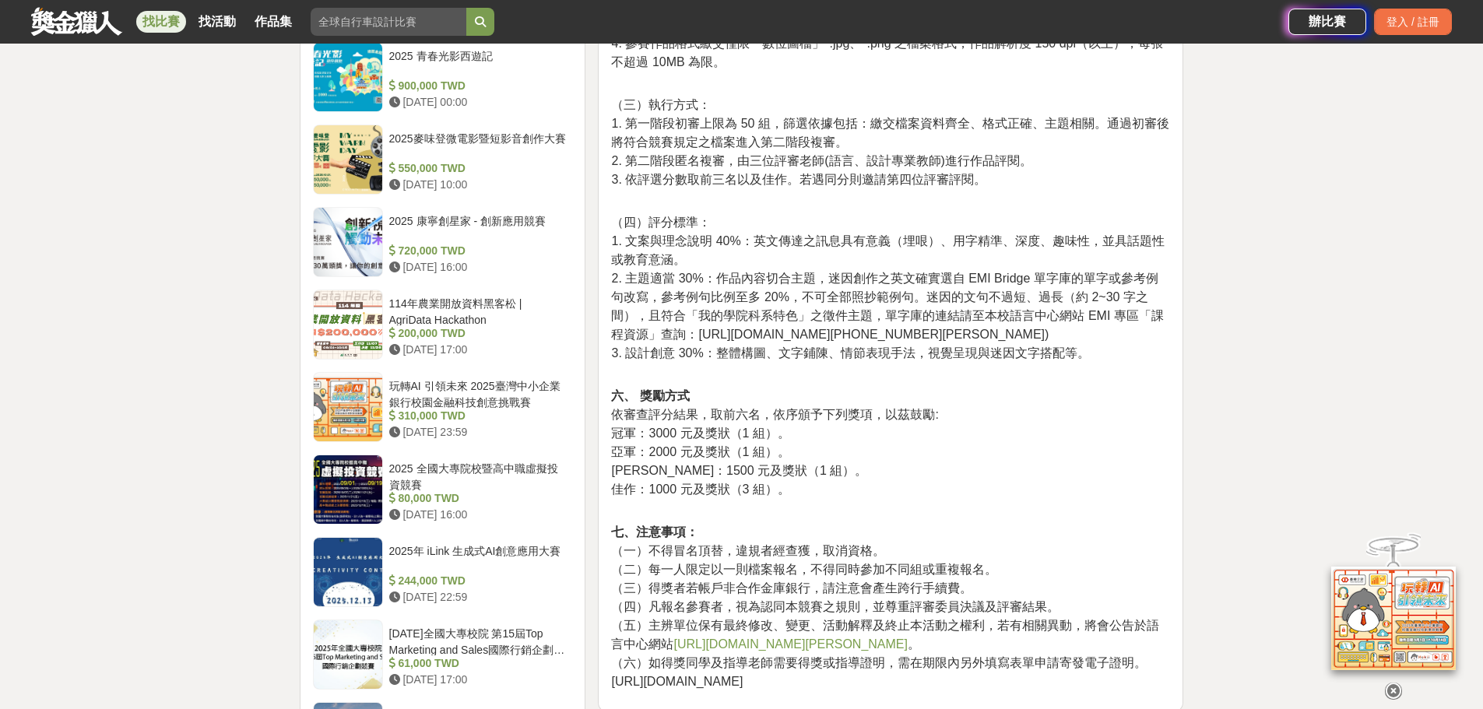
drag, startPoint x: 875, startPoint y: 123, endPoint x: 897, endPoint y: 217, distance: 96.7
drag, startPoint x: 897, startPoint y: 217, endPoint x: 859, endPoint y: 219, distance: 37.4
click at [859, 205] on p "（三）執行方式： 1. 第一階段初審上限為 50 組，篩選依據包括：繳交檔案資料齊全、格式正確、主題相關。通過初審後將符合競賽規定之檔案進入第二階段複審。 2…" at bounding box center [890, 151] width 559 height 110
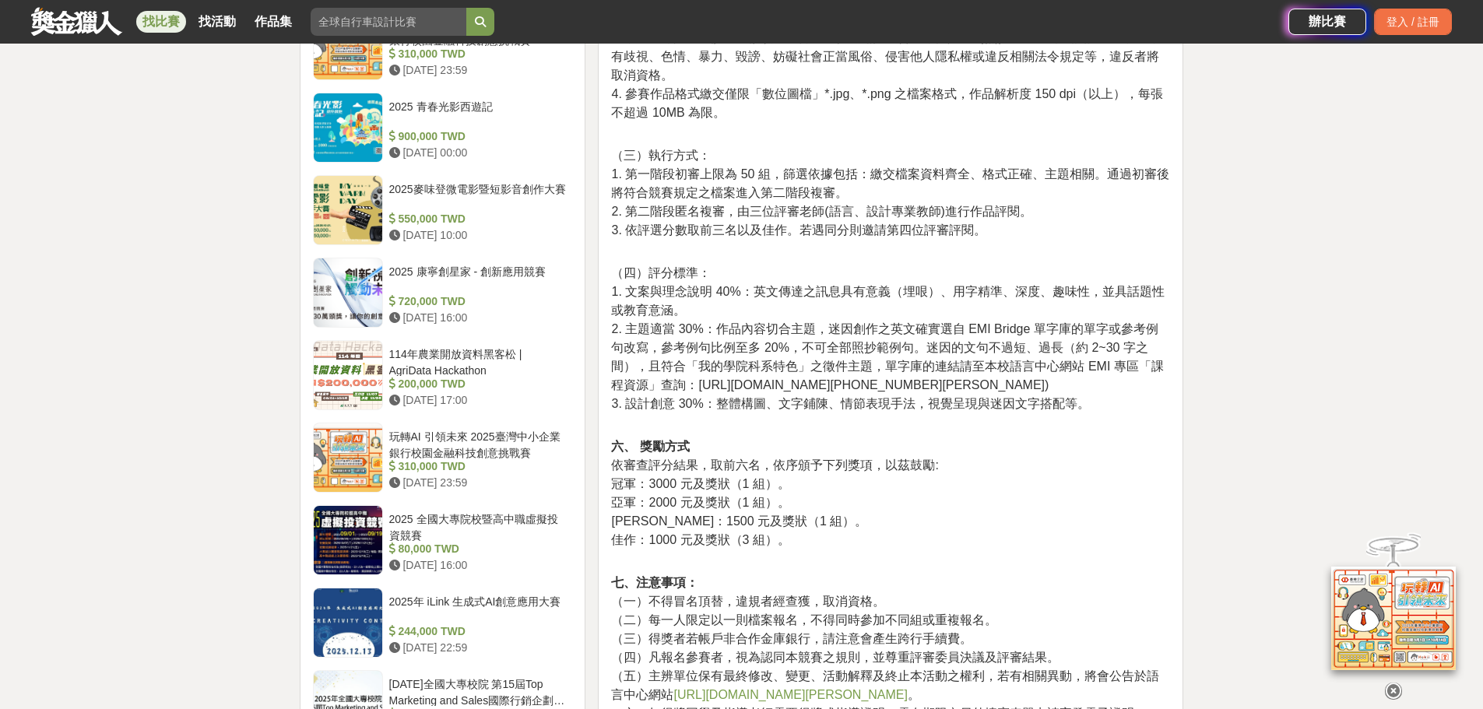
scroll to position [1167, 0]
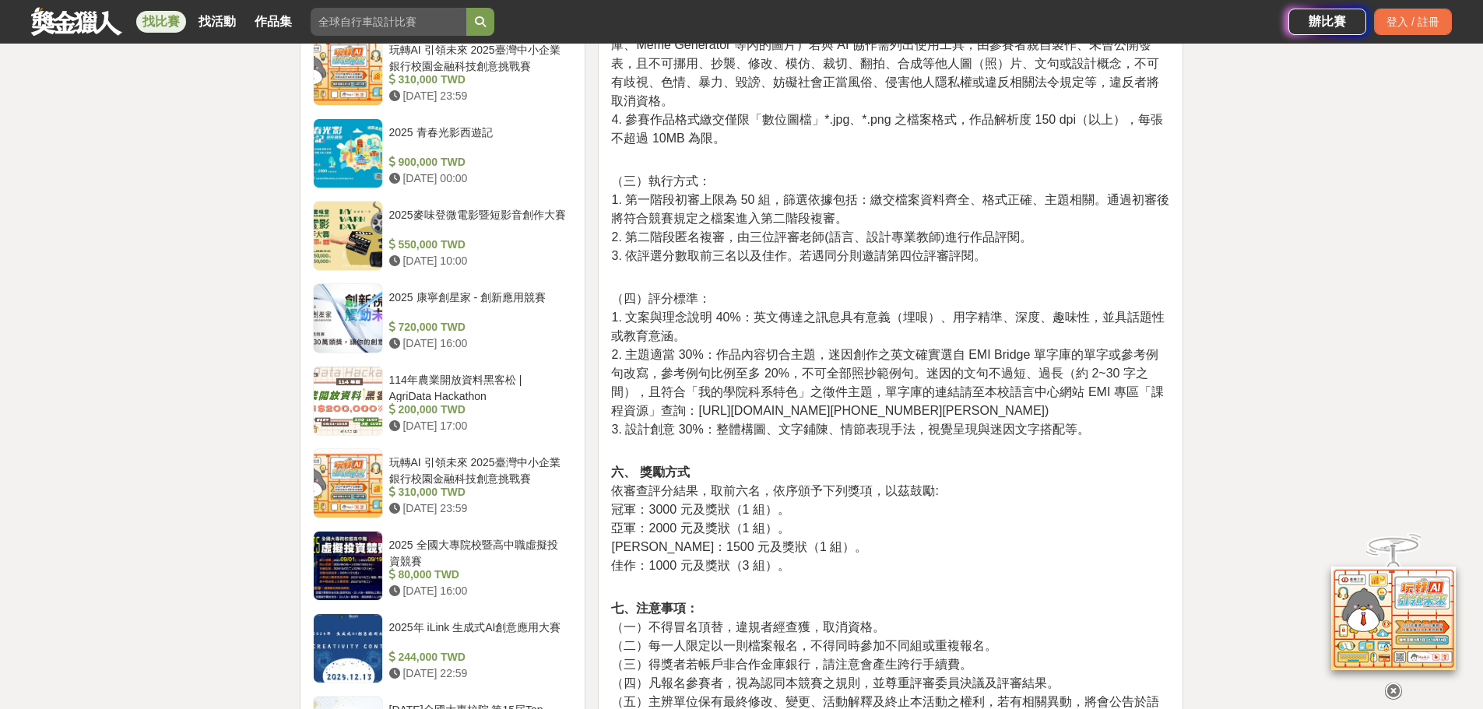
drag, startPoint x: 977, startPoint y: 268, endPoint x: 965, endPoint y: 229, distance: 40.6
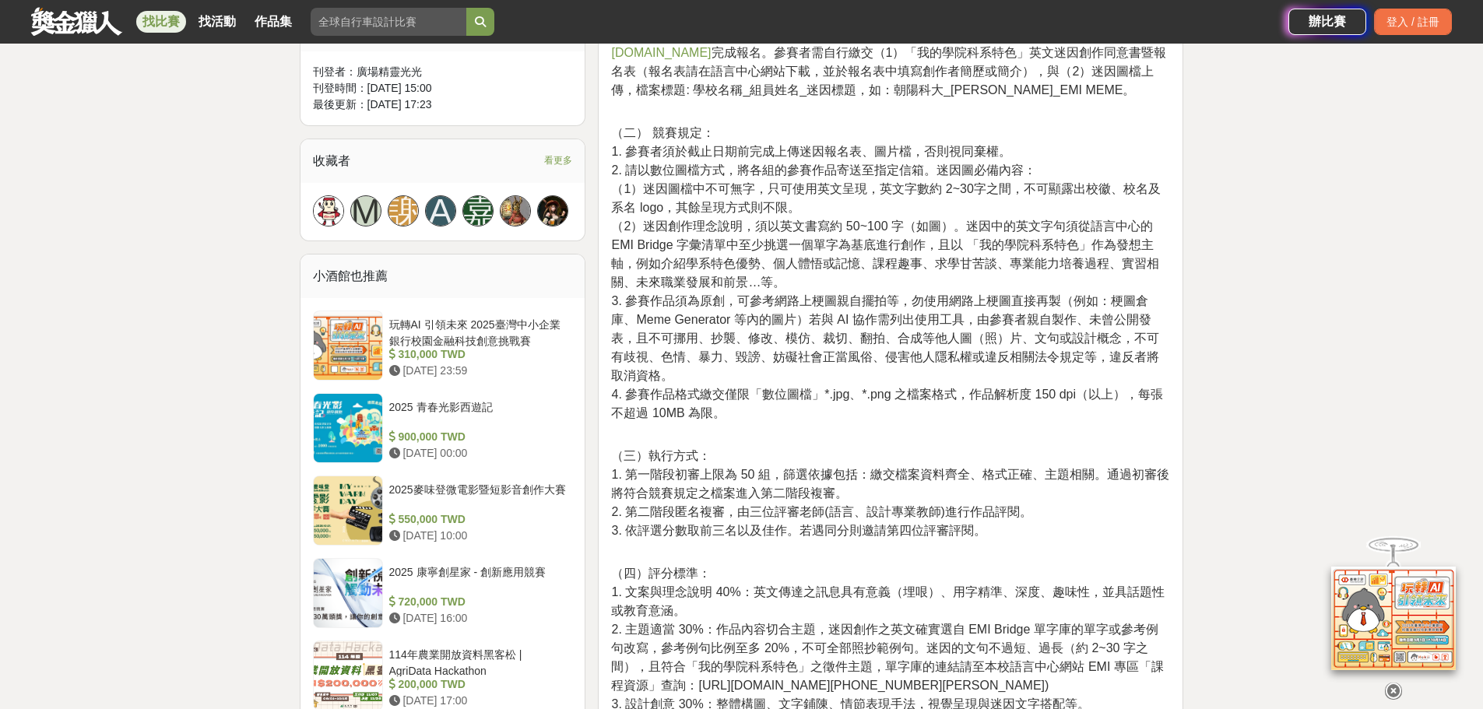
scroll to position [778, 0]
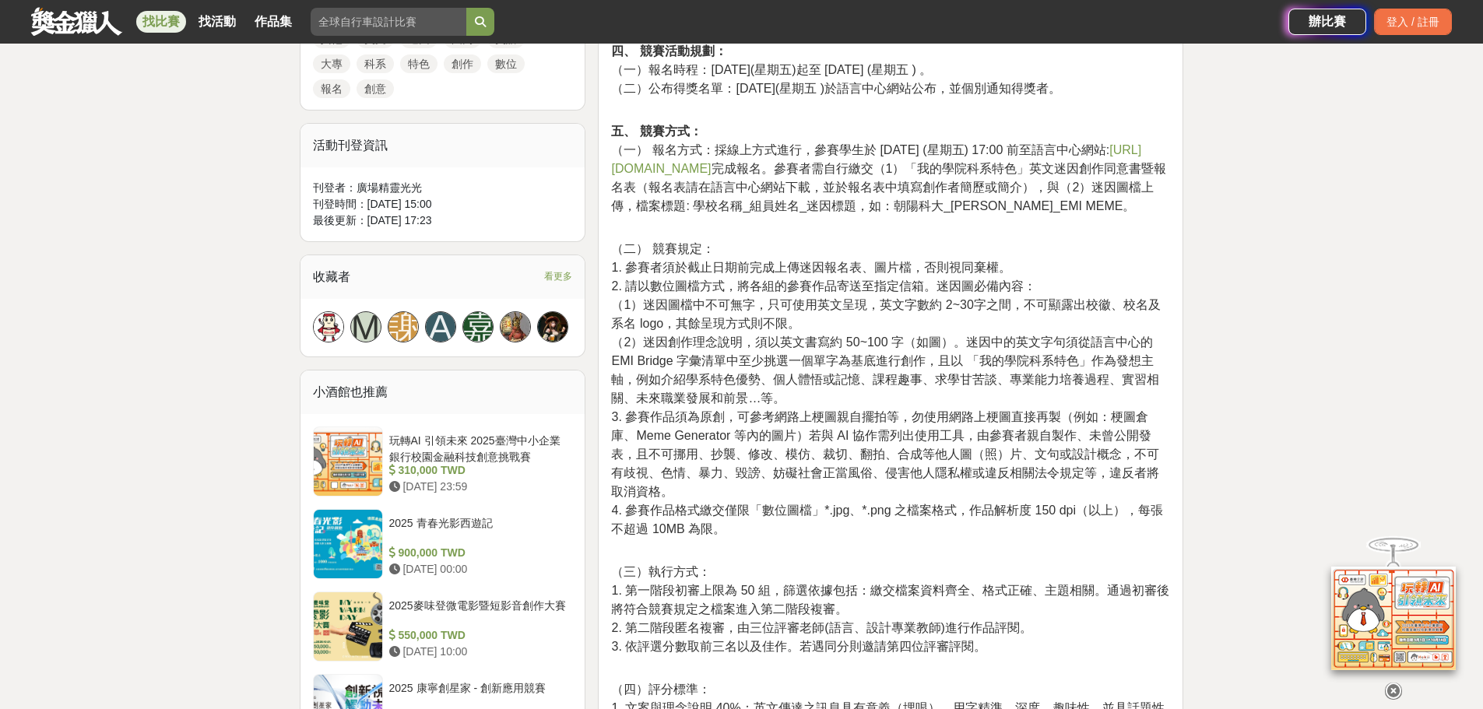
click at [881, 122] on p "五、 競賽方式： （一） 報名方式：採線上方式進行，參賽學生於 2025 年 10 月 24 日 (星期五) 17:00 前至語言中心網站: https://…" at bounding box center [890, 177] width 559 height 110
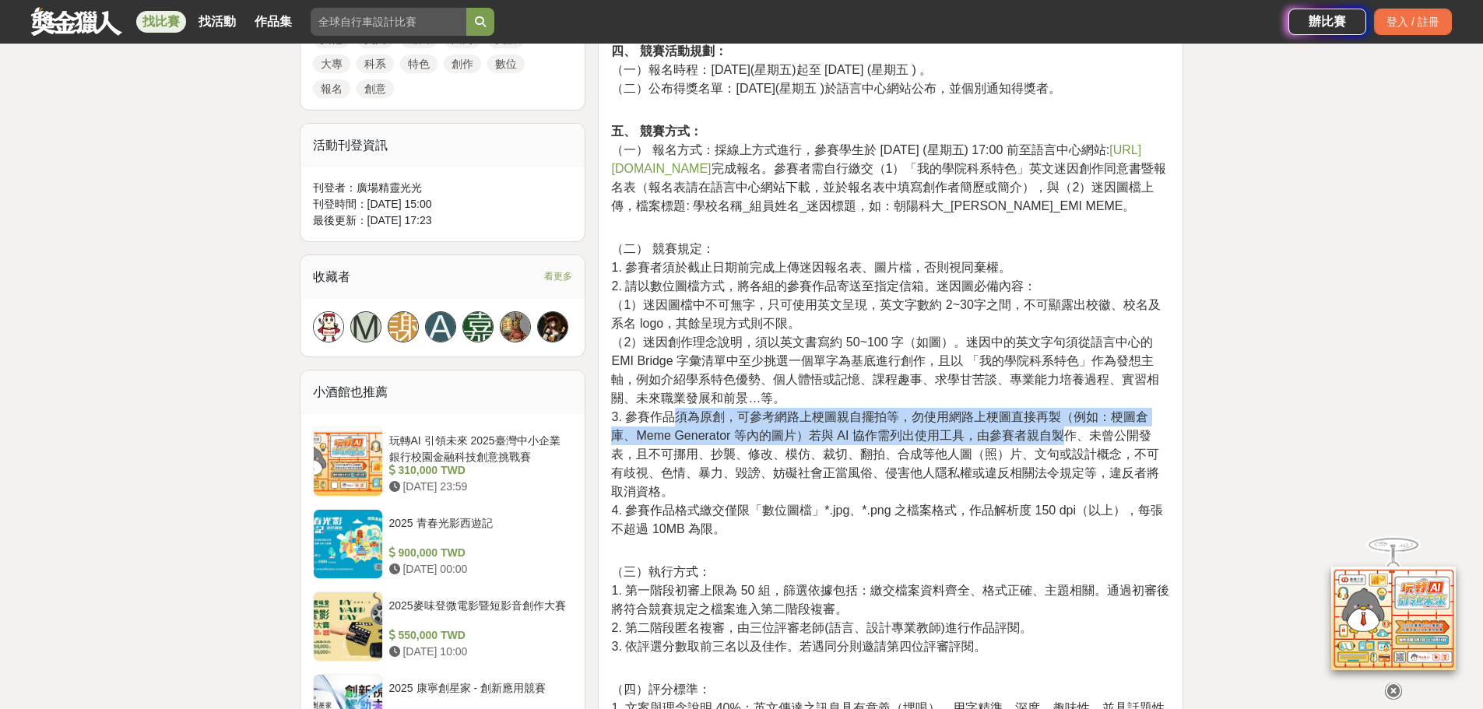
drag, startPoint x: 678, startPoint y: 437, endPoint x: 1065, endPoint y: 452, distance: 387.1
click at [1065, 452] on span "3. 參賽作品須為原創，可參考網路上梗圖親自擺拍等，勿使用網路上梗圖直接再製（例如：梗圖倉庫、Meme Generator 等內的圖片）若與 AI 協作需列出…" at bounding box center [885, 454] width 548 height 88
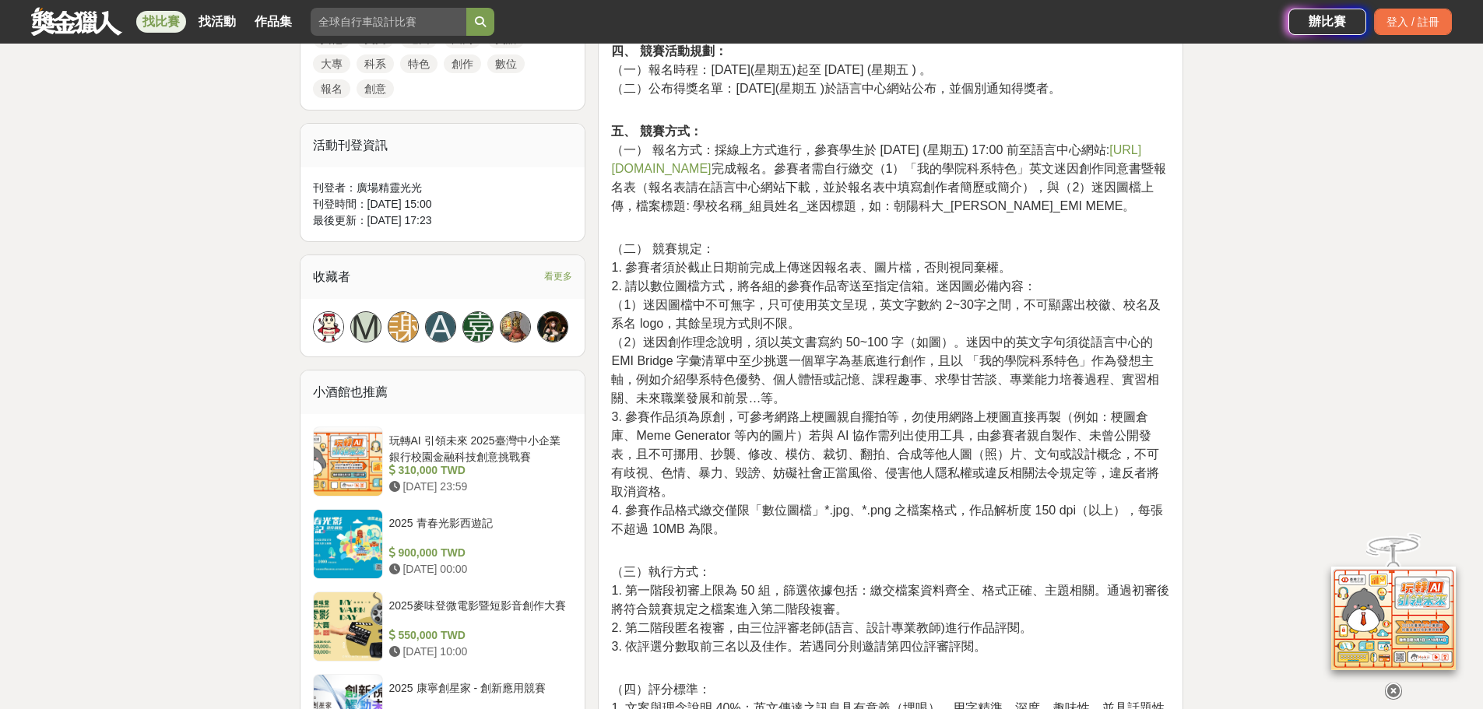
click at [931, 485] on span "3. 參賽作品須為原創，可參考網路上梗圖親自擺拍等，勿使用網路上梗圖直接再製（例如：梗圖倉庫、Meme Generator 等內的圖片）若與 AI 協作需列出…" at bounding box center [885, 454] width 548 height 88
drag, startPoint x: 876, startPoint y: 457, endPoint x: 1007, endPoint y: 458, distance: 131.5
click at [1007, 458] on span "3. 參賽作品須為原創，可參考網路上梗圖親自擺拍等，勿使用網路上梗圖直接再製（例如：梗圖倉庫、Meme Generator 等內的圖片）若與 AI 協作需列出…" at bounding box center [885, 454] width 548 height 88
click at [888, 481] on span "3. 參賽作品須為原創，可參考網路上梗圖親自擺拍等，勿使用網路上梗圖直接再製（例如：梗圖倉庫、Meme Generator 等內的圖片）若與 AI 協作需列出…" at bounding box center [885, 454] width 548 height 88
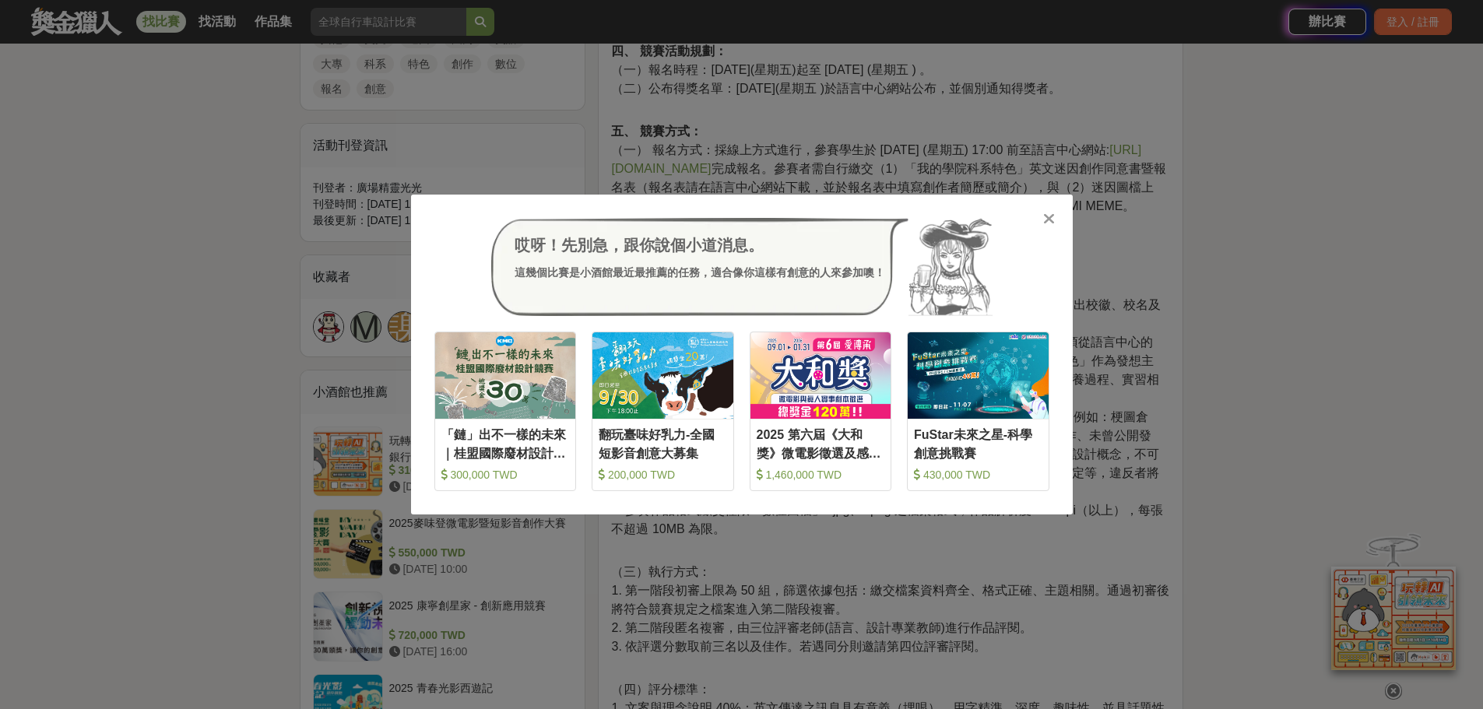
click at [1049, 221] on icon at bounding box center [1049, 219] width 12 height 16
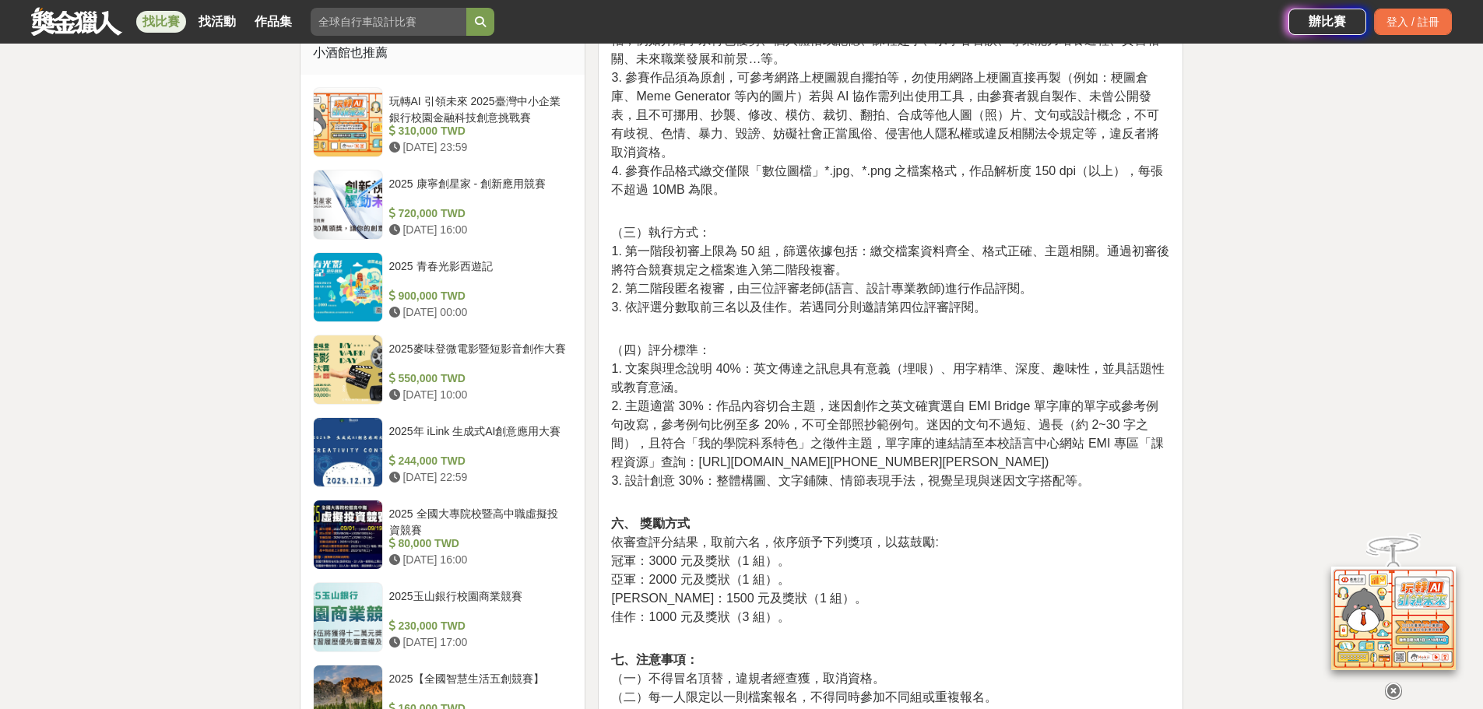
scroll to position [1090, 0]
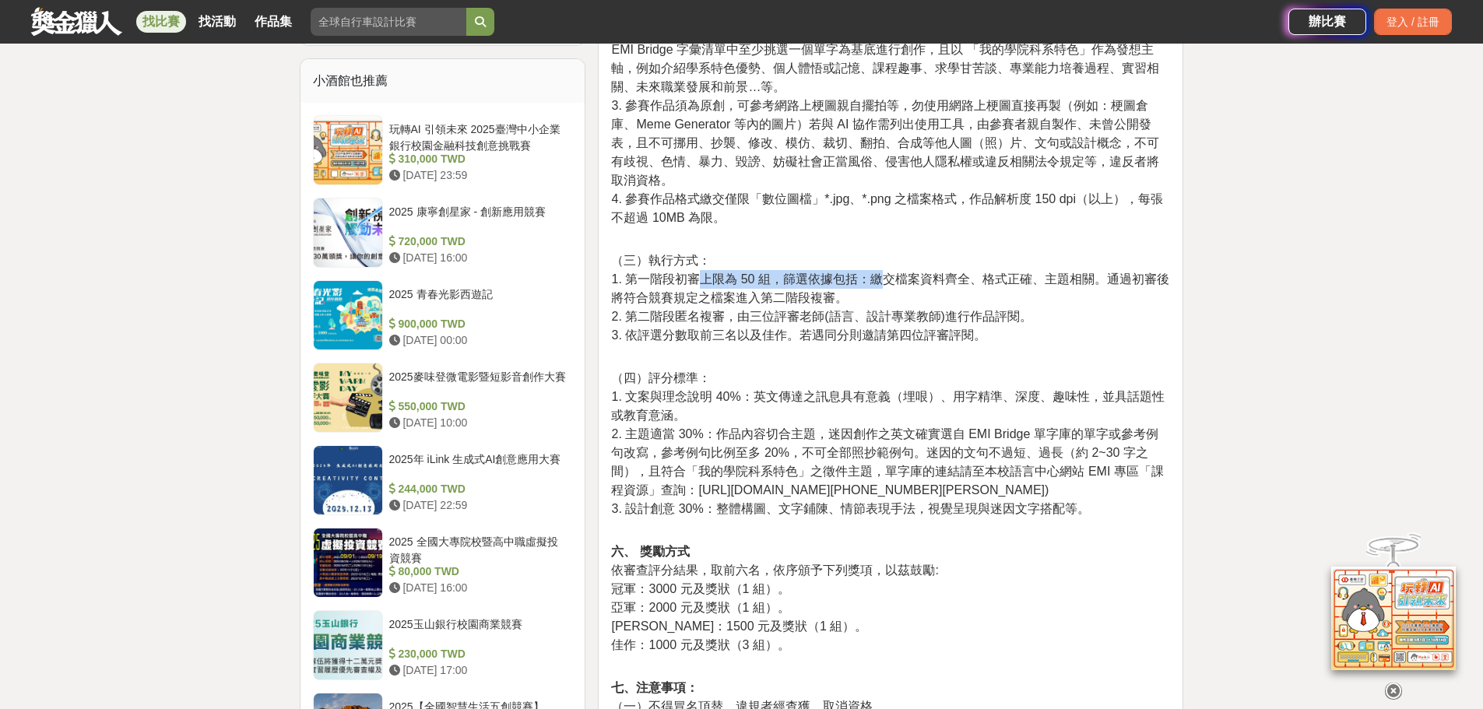
drag, startPoint x: 700, startPoint y: 295, endPoint x: 879, endPoint y: 293, distance: 179.8
click at [879, 293] on span "1. 第一階段初審上限為 50 組，篩選依據包括：繳交檔案資料齊全、格式正確、主題相關。通過初審後將符合競賽規定之檔案進入第二階段複審。" at bounding box center [889, 288] width 557 height 32
click at [830, 268] on p "（三）執行方式： 1. 第一階段初審上限為 50 組，篩選依據包括：繳交檔案資料齊全、格式正確、主題相關。通過初審後將符合競賽規定之檔案進入第二階段複審。 2…" at bounding box center [890, 306] width 559 height 110
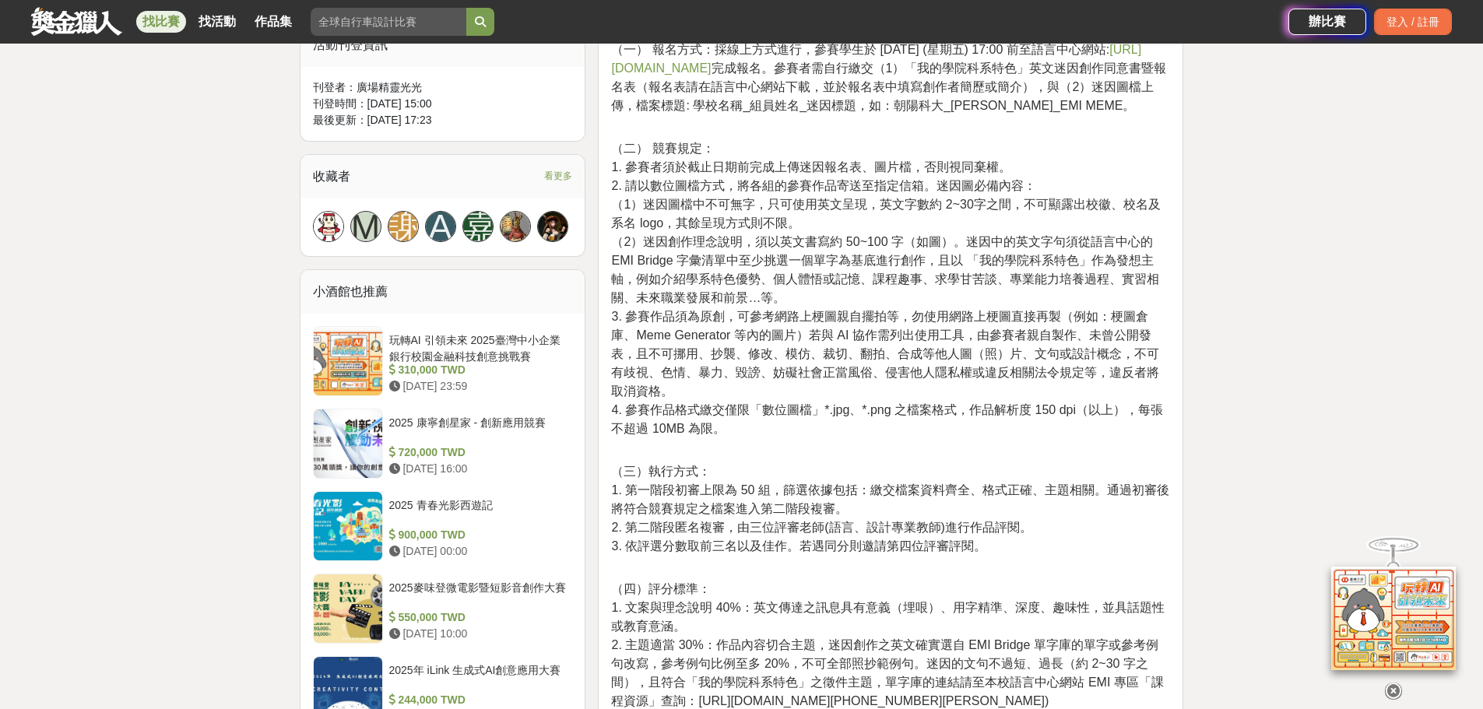
scroll to position [856, 0]
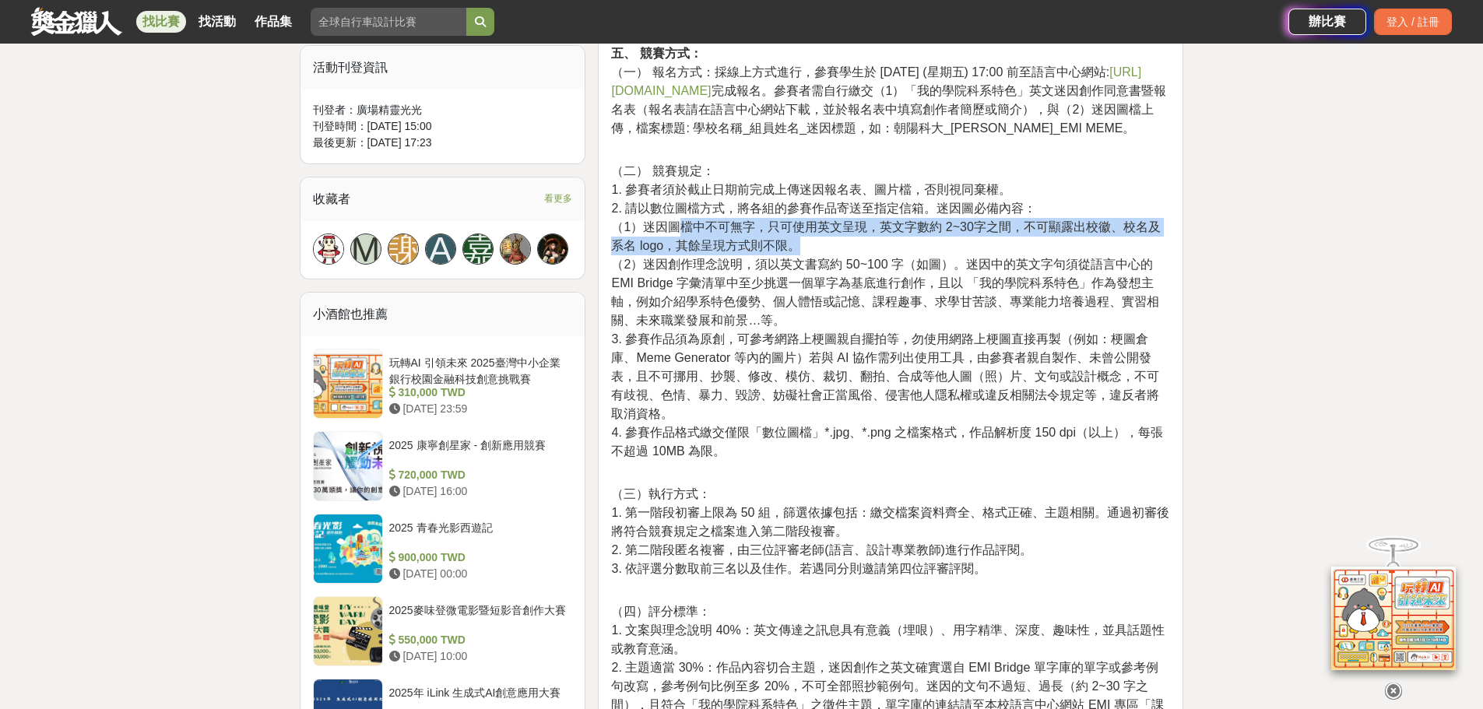
drag, startPoint x: 680, startPoint y: 251, endPoint x: 862, endPoint y: 256, distance: 181.4
click at [862, 256] on p "（二） 競賽規定： 1. 參賽者須於截止日期前完成上傳迷因報名表、圖片檔，否則視同棄權。 2. 請以數位圖檔方式，將各組的參賽作品寄送至指定信箱。迷因圖必備內…" at bounding box center [890, 319] width 559 height 315
click at [966, 265] on p "（二） 競賽規定： 1. 參賽者須於截止日期前完成上傳迷因報名表、圖片檔，否則視同棄權。 2. 請以數位圖檔方式，將各組的參賽作品寄送至指定信箱。迷因圖必備內…" at bounding box center [890, 319] width 559 height 315
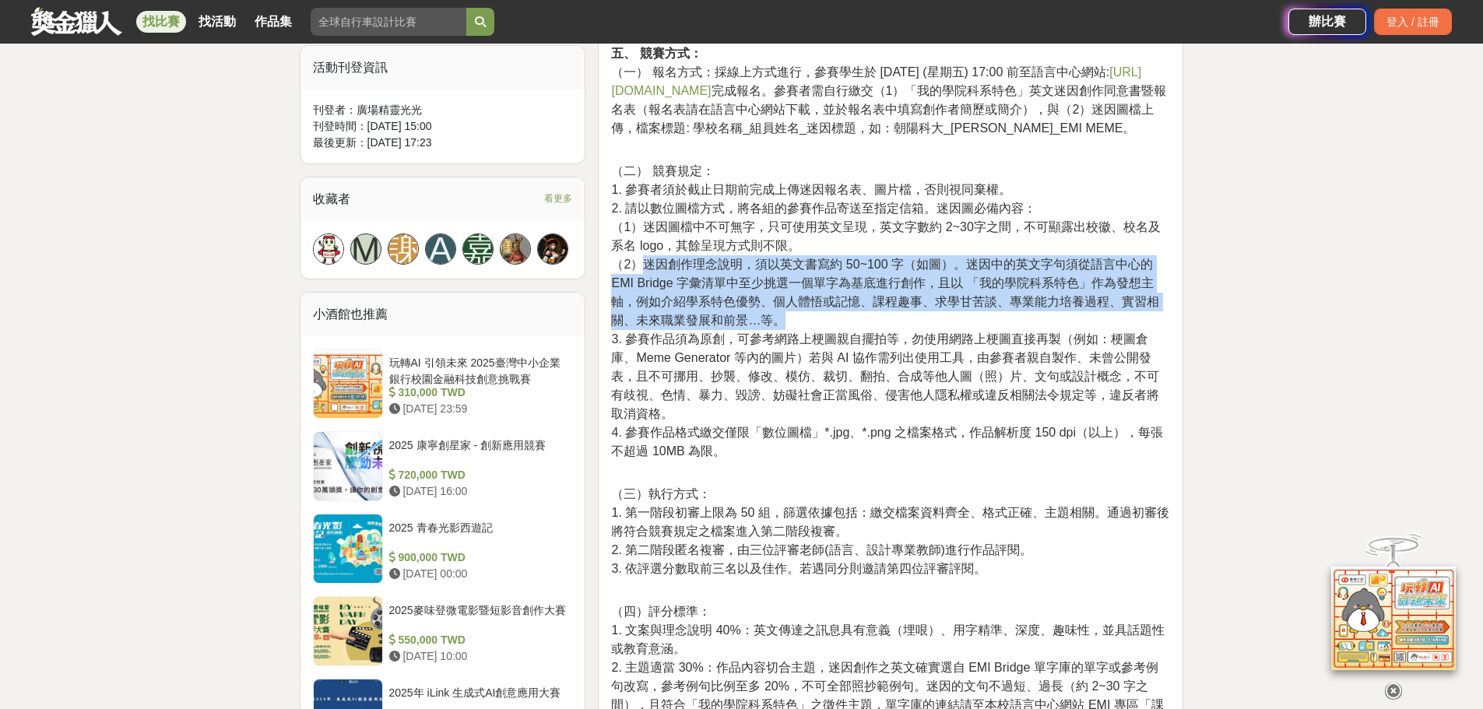
drag, startPoint x: 648, startPoint y: 288, endPoint x: 830, endPoint y: 332, distance: 187.4
click at [830, 332] on p "（二） 競賽規定： 1. 參賽者須於截止日期前完成上傳迷因報名表、圖片檔，否則視同棄權。 2. 請以數位圖檔方式，將各組的參賽作品寄送至指定信箱。迷因圖必備內…" at bounding box center [890, 319] width 559 height 315
click at [1002, 335] on p "（二） 競賽規定： 1. 參賽者須於截止日期前完成上傳迷因報名表、圖片檔，否則視同棄權。 2. 請以數位圖檔方式，將各組的參賽作品寄送至指定信箱。迷因圖必備內…" at bounding box center [890, 319] width 559 height 315
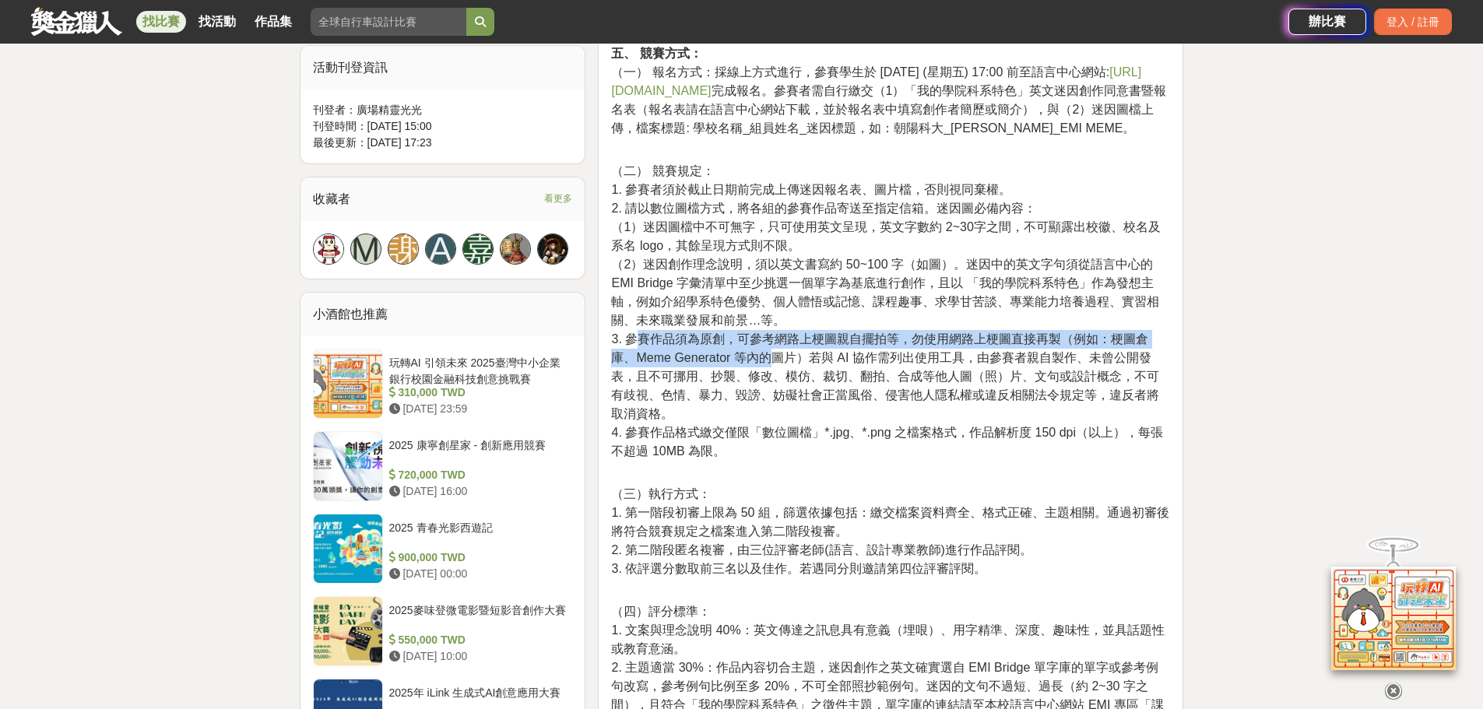
drag, startPoint x: 636, startPoint y: 359, endPoint x: 774, endPoint y: 383, distance: 139.8
click at [770, 383] on span "3. 參賽作品須為原創，可參考網路上梗圖親自擺拍等，勿使用網路上梗圖直接再製（例如：梗圖倉庫、Meme Generator 等內的圖片）若與 AI 協作需列出…" at bounding box center [885, 376] width 548 height 88
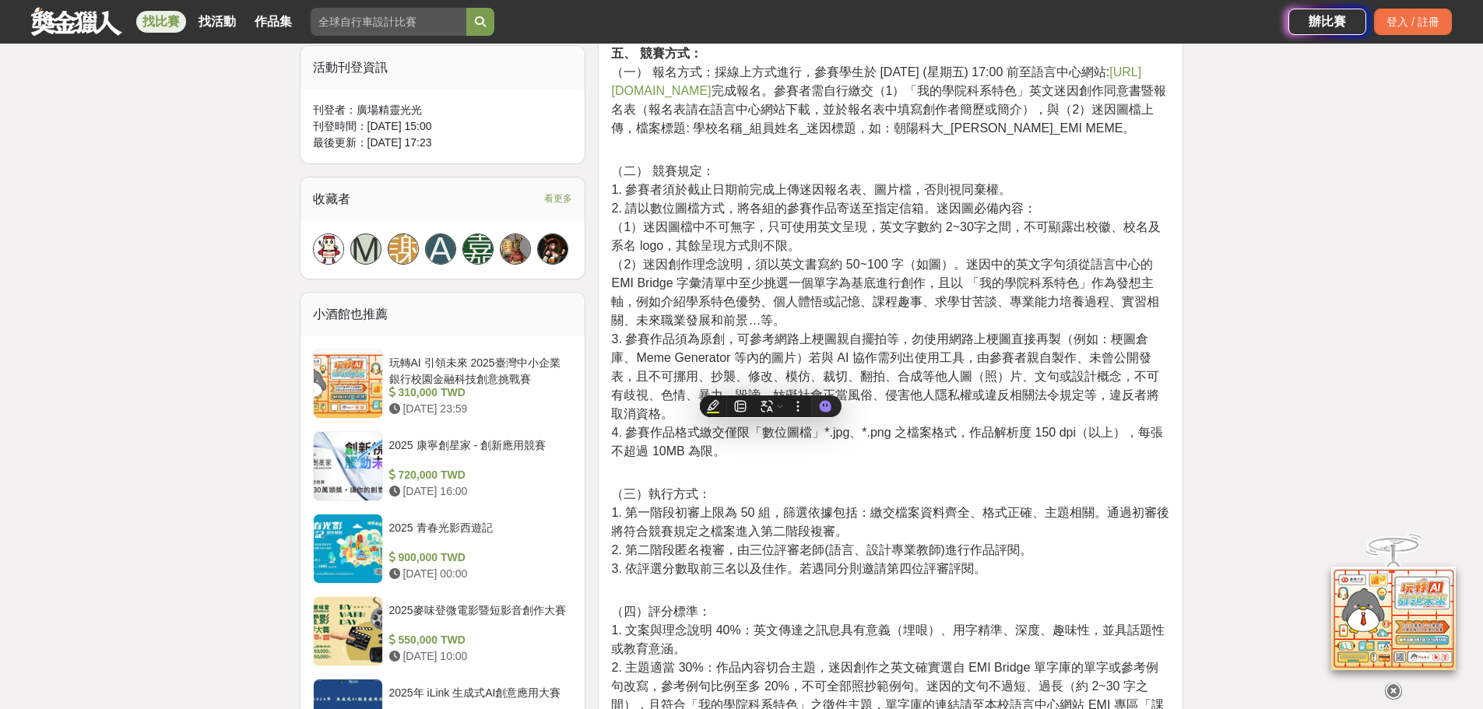
click at [883, 383] on span "3. 參賽作品須為原創，可參考網路上梗圖親自擺拍等，勿使用網路上梗圖直接再製（例如：梗圖倉庫、Meme Generator 等內的圖片）若與 AI 協作需列出…" at bounding box center [885, 376] width 548 height 88
drag, startPoint x: 809, startPoint y: 377, endPoint x: 825, endPoint y: 378, distance: 15.6
click at [825, 378] on span "3. 參賽作品須為原創，可參考網路上梗圖親自擺拍等，勿使用網路上梗圖直接再製（例如：梗圖倉庫、Meme Generator 等內的圖片）若與 AI 協作需列出…" at bounding box center [885, 376] width 548 height 88
click at [883, 371] on span "3. 參賽作品須為原創，可參考網路上梗圖親自擺拍等，勿使用網路上梗圖直接再製（例如：梗圖倉庫、Meme Generator 等內的圖片）若與 AI 協作需列出…" at bounding box center [885, 376] width 548 height 88
drag, startPoint x: 352, startPoint y: 0, endPoint x: 869, endPoint y: 337, distance: 617.6
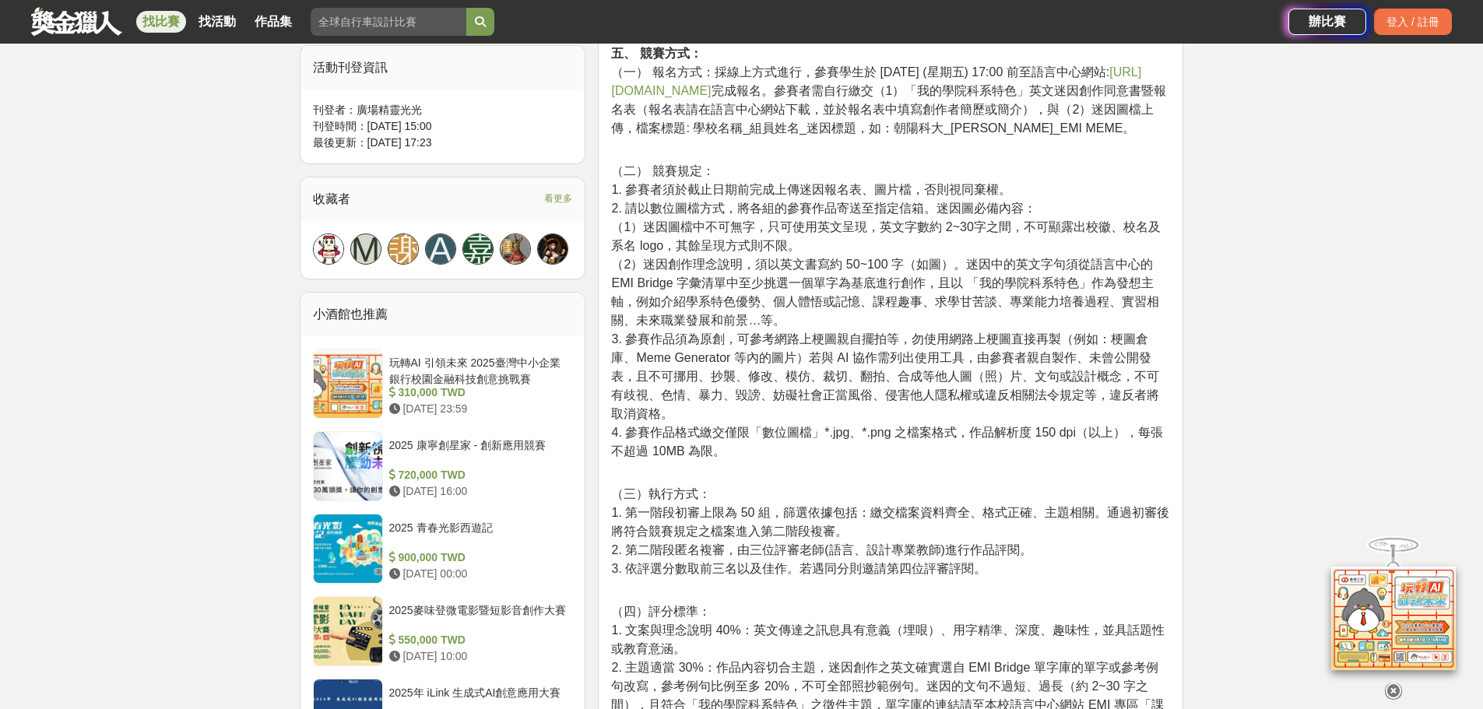
click at [869, 337] on p "（二） 競賽規定： 1. 參賽者須於截止日期前完成上傳迷因報名表、圖片檔，否則視同棄權。 2. 請以數位圖檔方式，將各組的參賽作品寄送至指定信箱。迷因圖必備內…" at bounding box center [890, 319] width 559 height 315
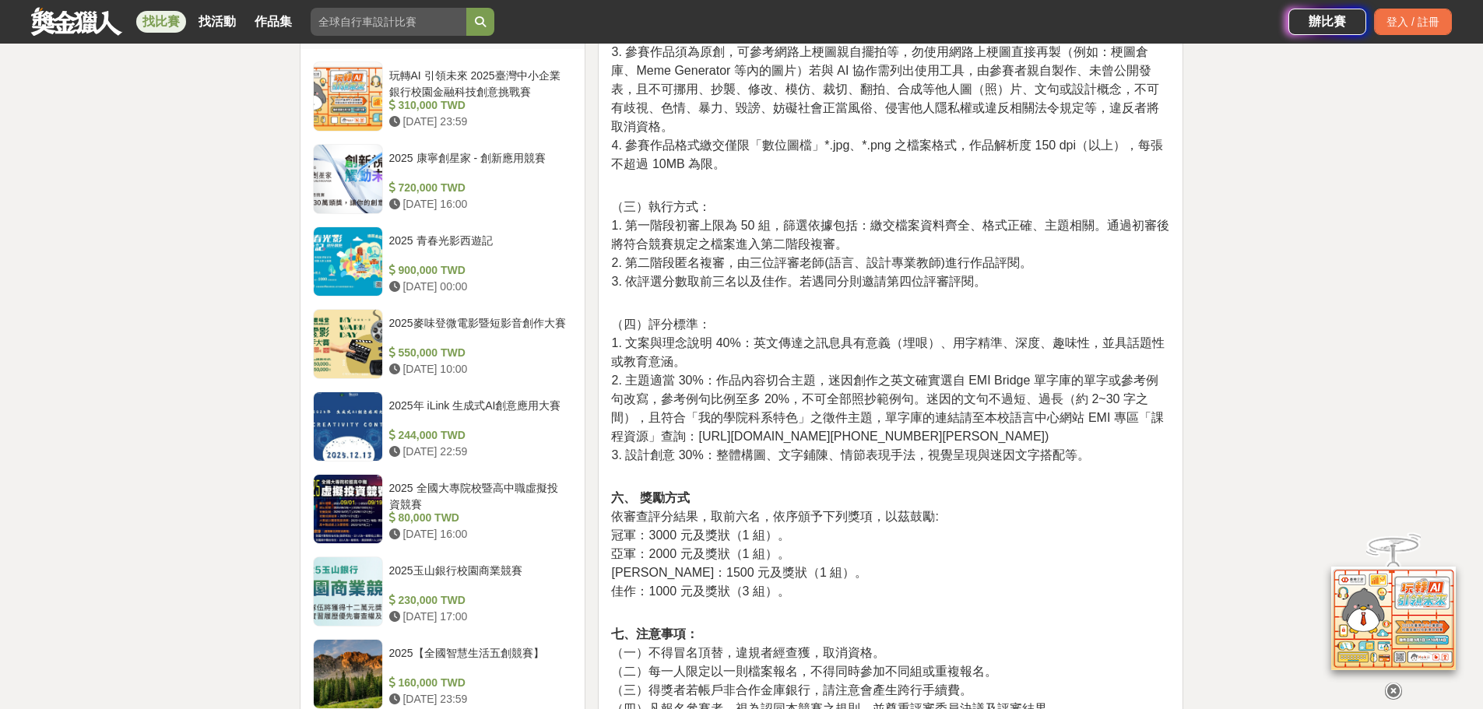
scroll to position [1167, 0]
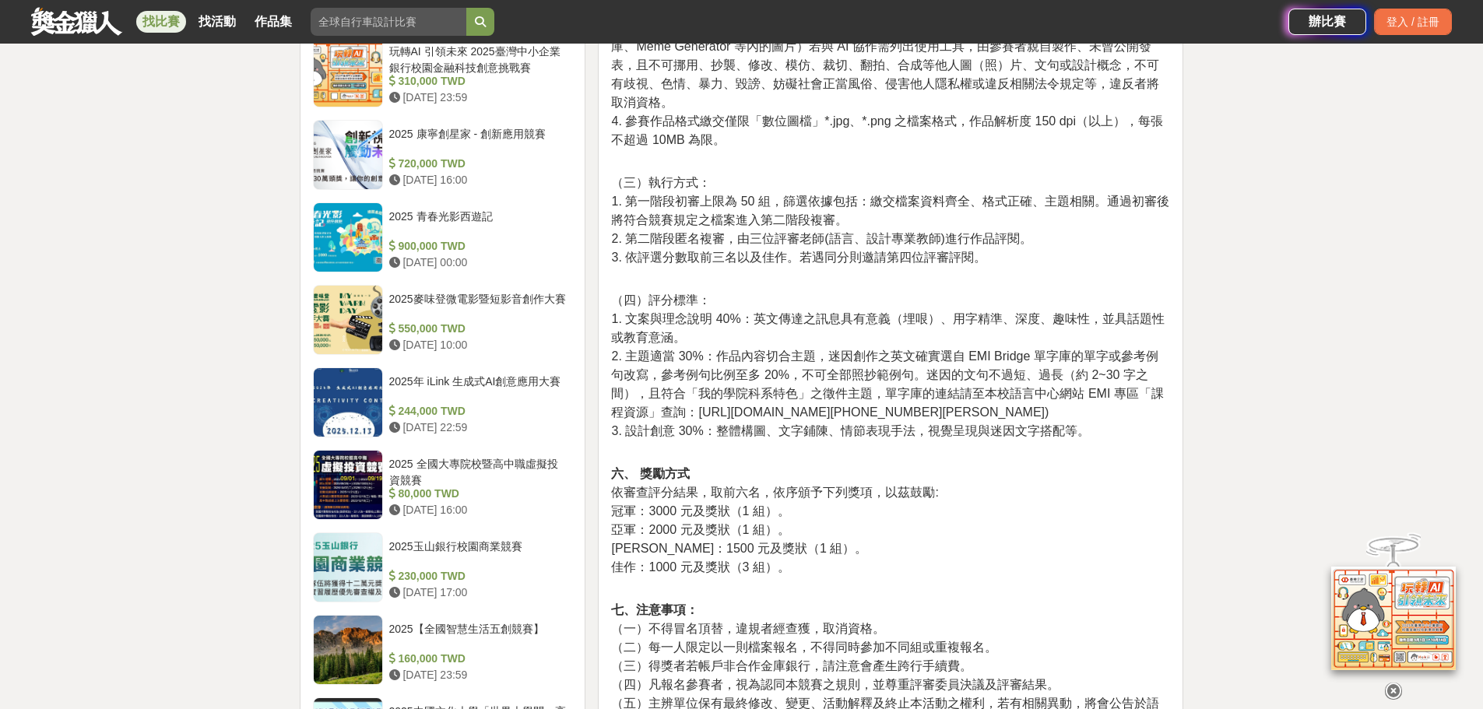
drag, startPoint x: 646, startPoint y: 433, endPoint x: 1018, endPoint y: 426, distance: 372.1
click at [1018, 426] on p "（四）評分標準： 1. 文案與理念說明 40%：英文傳達之訊息具有意義（埋哏）、用字精準、深度、趣味性，並具話題性或教育意涵。 2. 主題適當 30%：作品內…" at bounding box center [890, 374] width 559 height 166
copy span "https://lc1.cyut.edu.tw/p/404-1062-47795.php?Lang=zh-tw)"
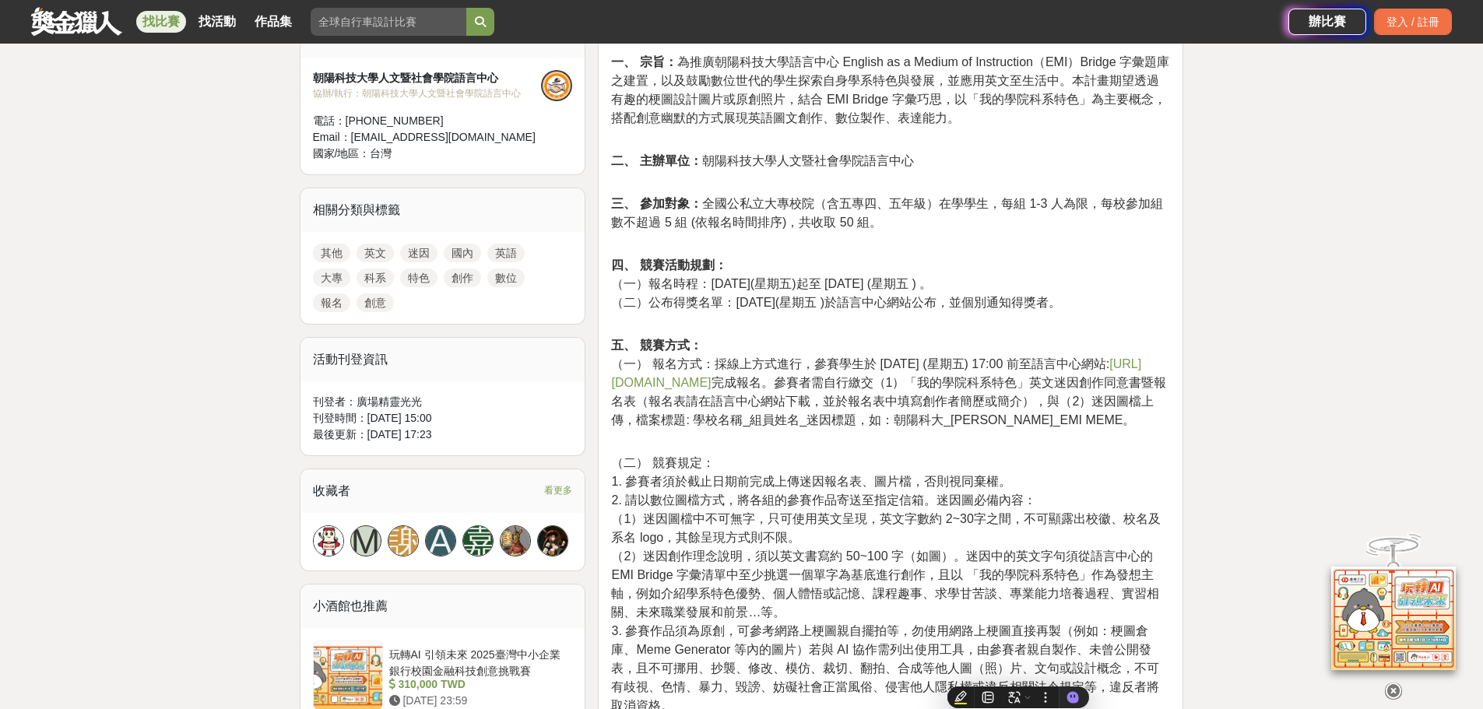
scroll to position [545, 0]
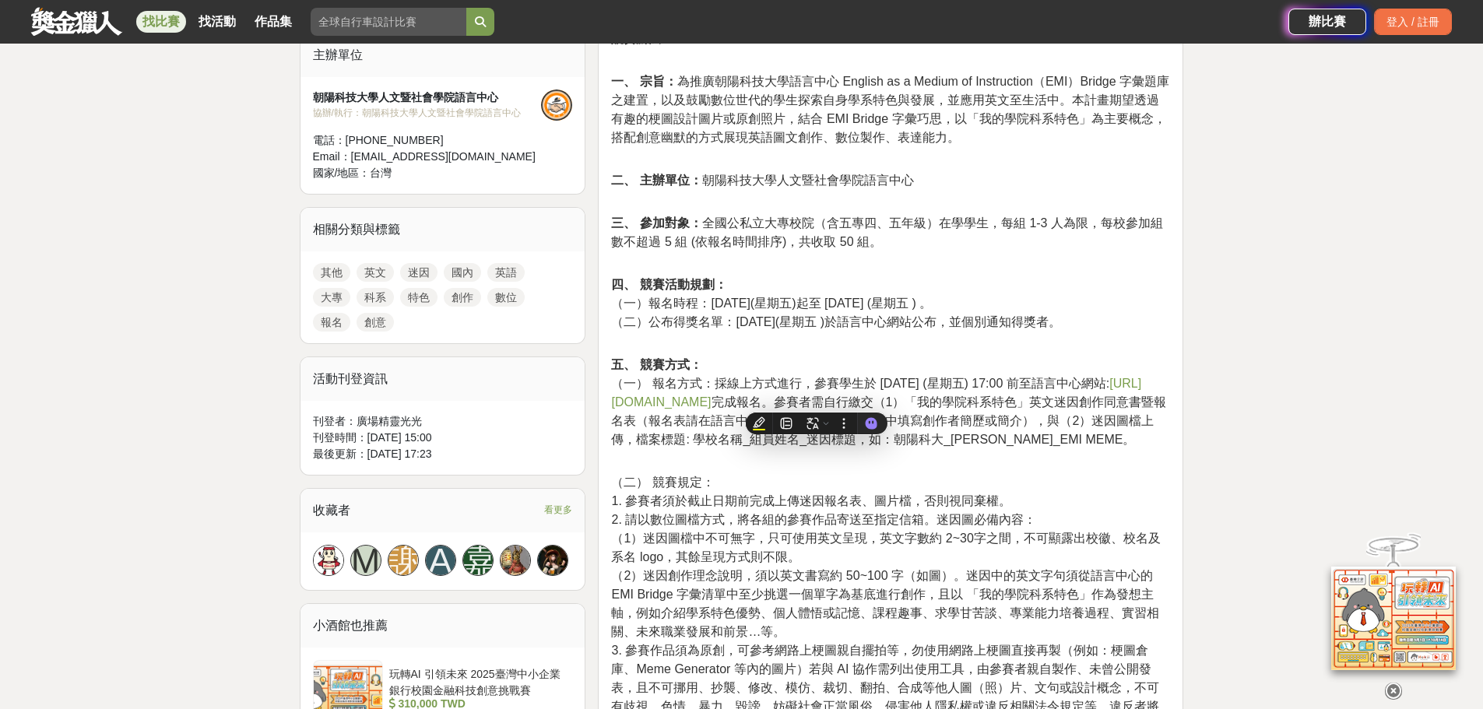
click at [1102, 433] on span "（一） 報名方式：採線上方式進行，參賽學生於 2025 年 10 月 24 日 (星期五) 17:00 前至語言中心網站: https://forms.gle…" at bounding box center [888, 411] width 555 height 69
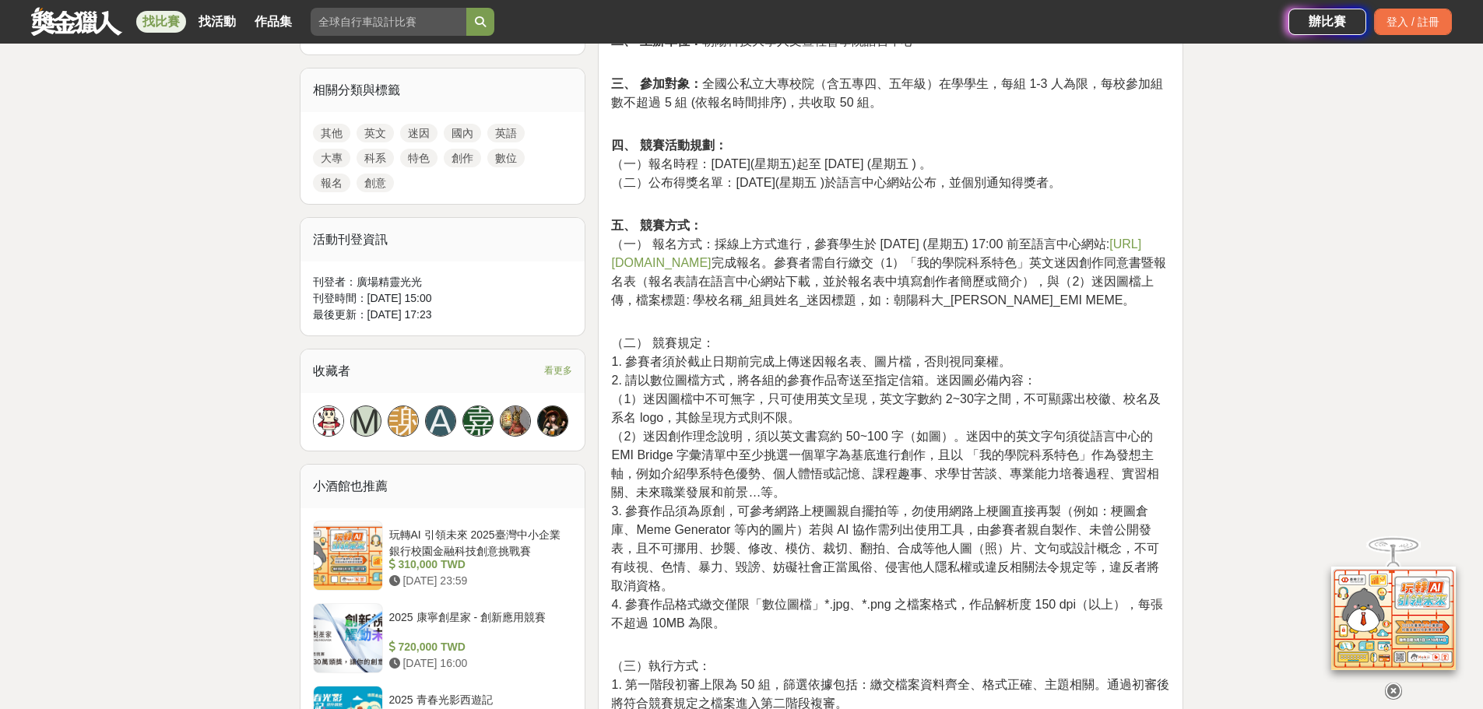
scroll to position [778, 0]
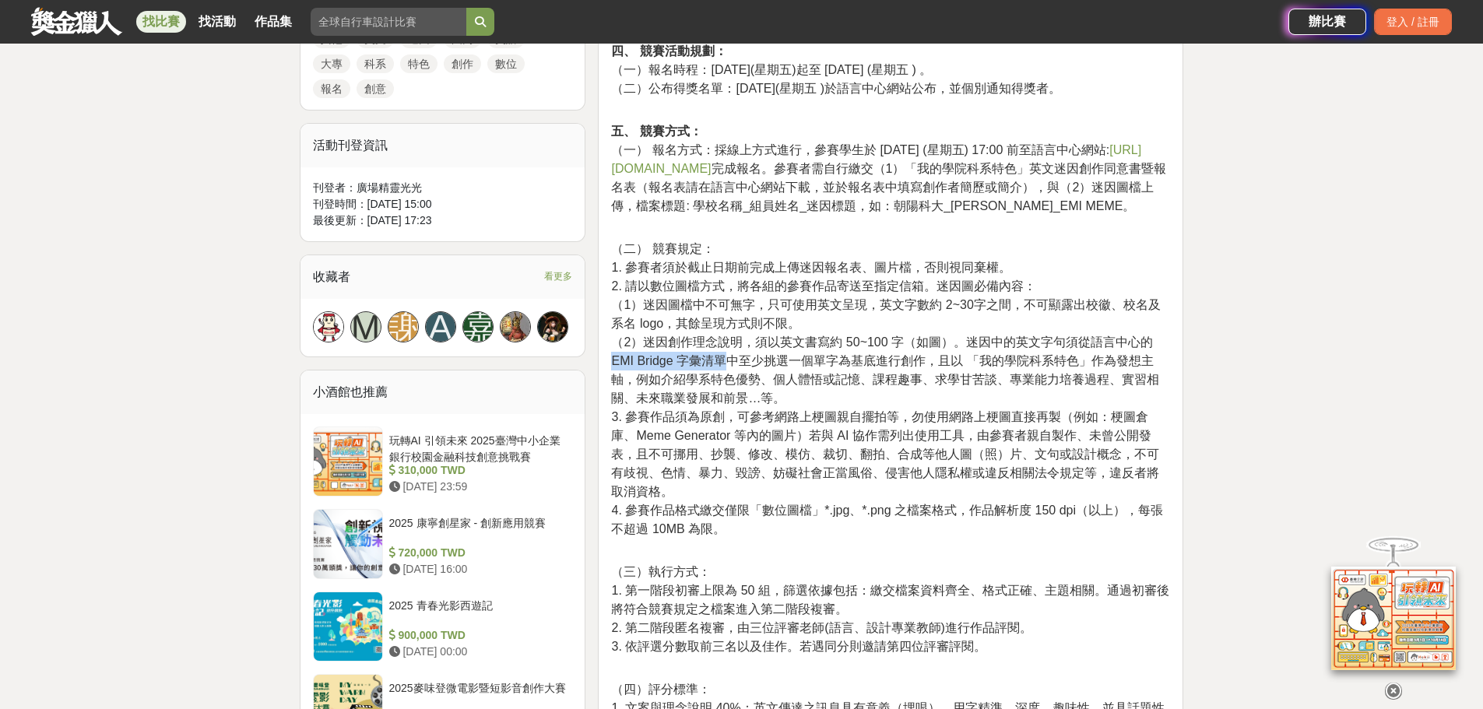
drag, startPoint x: 1142, startPoint y: 363, endPoint x: 704, endPoint y: 377, distance: 438.4
click at [704, 377] on span "（2）迷因創作理念說明，須以英文書寫約 50~100 字（如圖）。迷因中的英文字句須從語言中心的 EMI Bridge 字彙清單中至少挑選一個單字為基底進行創…" at bounding box center [885, 369] width 548 height 69
copy span "EMI Bridge 字彙清單"
click at [776, 232] on p "五、 競賽方式： （一） 報名方式：採線上方式進行，參賽學生於 2025 年 10 月 24 日 (星期五) 17:00 前至語言中心網站: https://…" at bounding box center [890, 177] width 559 height 110
drag, startPoint x: 1085, startPoint y: 362, endPoint x: 1130, endPoint y: 364, distance: 45.2
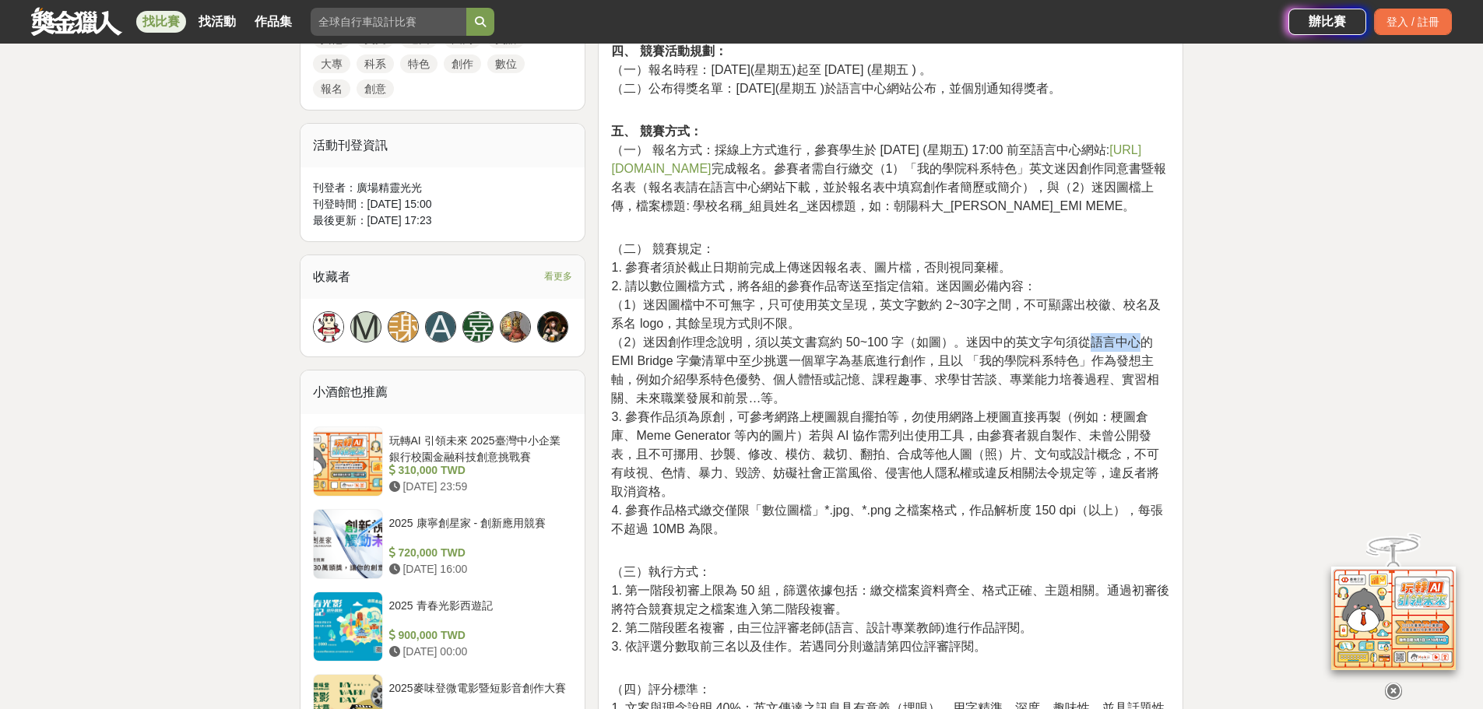
click at [1130, 364] on span "（2）迷因創作理念說明，須以英文書寫約 50~100 字（如圖）。迷因中的英文字句須從語言中心的 EMI Bridge 字彙清單中至少挑選一個單字為基底進行創…" at bounding box center [885, 369] width 548 height 69
copy span "語言中心"
click at [982, 325] on span "（1）迷因圖檔中不可無字，只可使用英文呈現，英文字數約 2~30字之間，不可顯露出校徽、校名及系名 logo，其餘呈現方式則不限。" at bounding box center [885, 314] width 549 height 32
drag, startPoint x: 771, startPoint y: 328, endPoint x: 866, endPoint y: 326, distance: 95.0
click at [866, 326] on span "（1）迷因圖檔中不可無字，只可使用英文呈現，英文字數約 2~30字之間，不可顯露出校徽、校名及系名 logo，其餘呈現方式則不限。" at bounding box center [885, 314] width 549 height 32
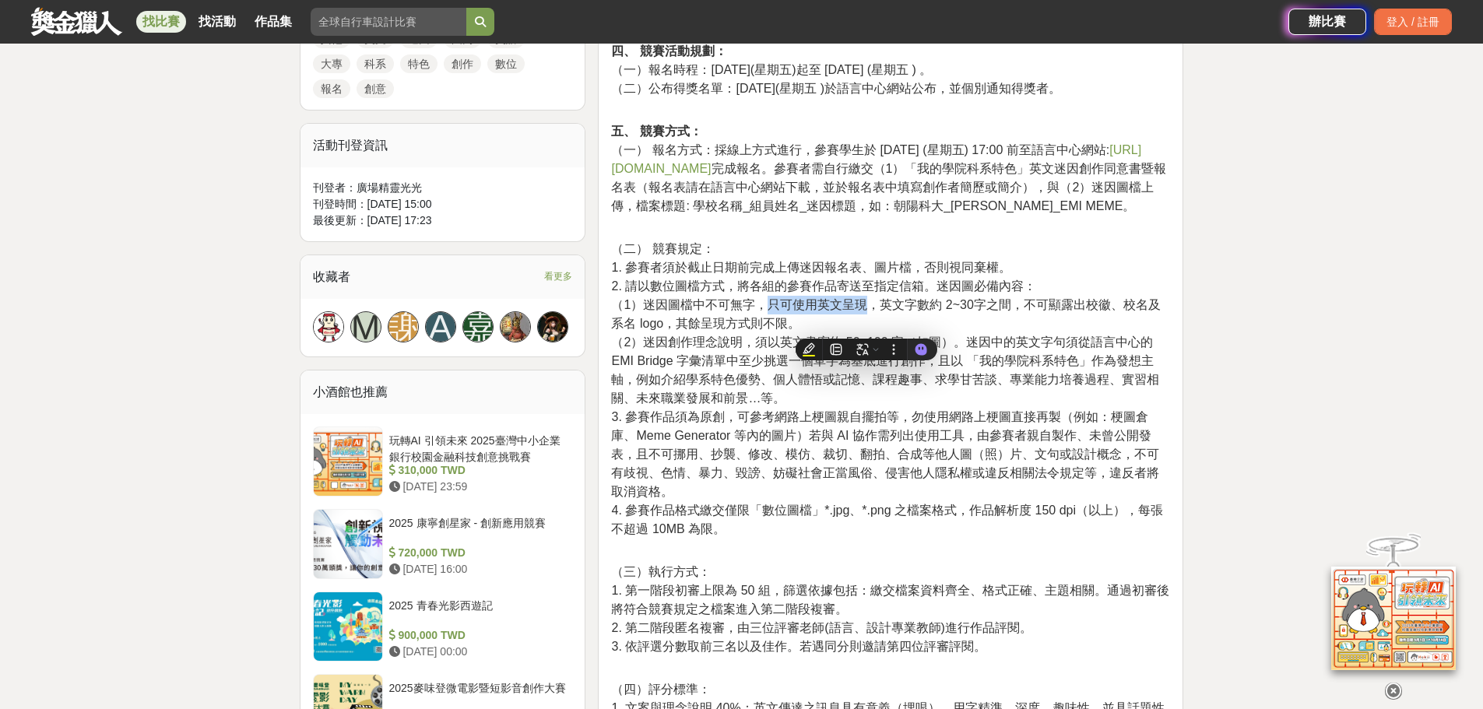
copy span "只可使用英文呈現"
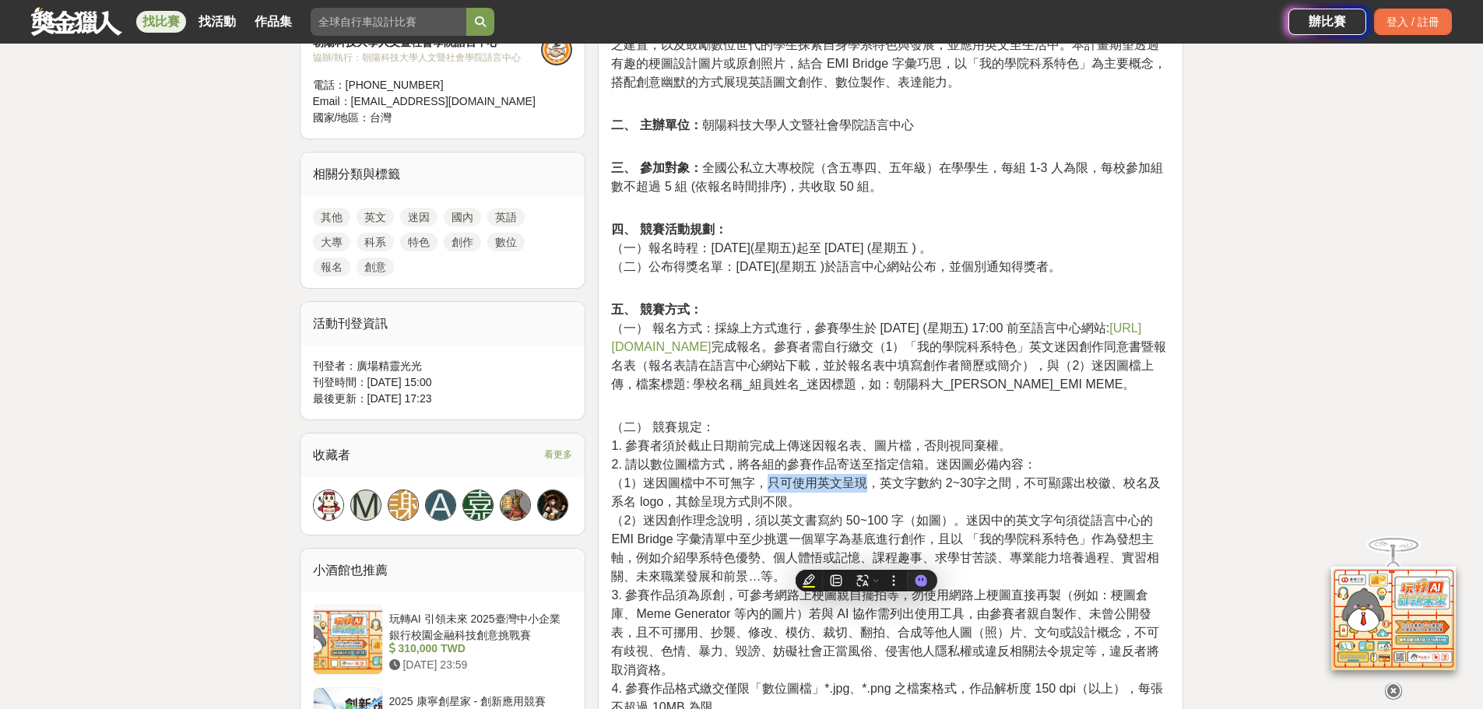
scroll to position [545, 0]
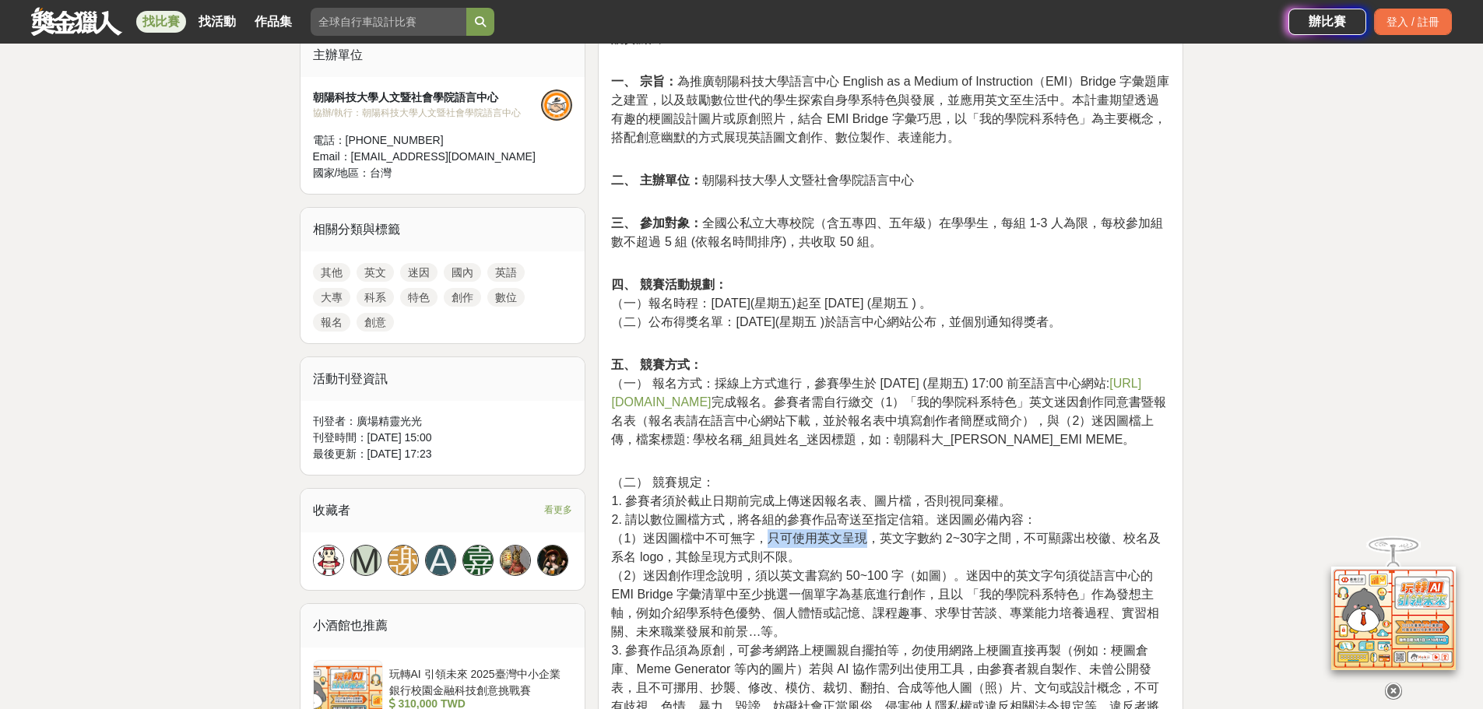
click at [836, 405] on link "https://forms.gle/odPVg92yW9fvYccb9" at bounding box center [876, 393] width 530 height 32
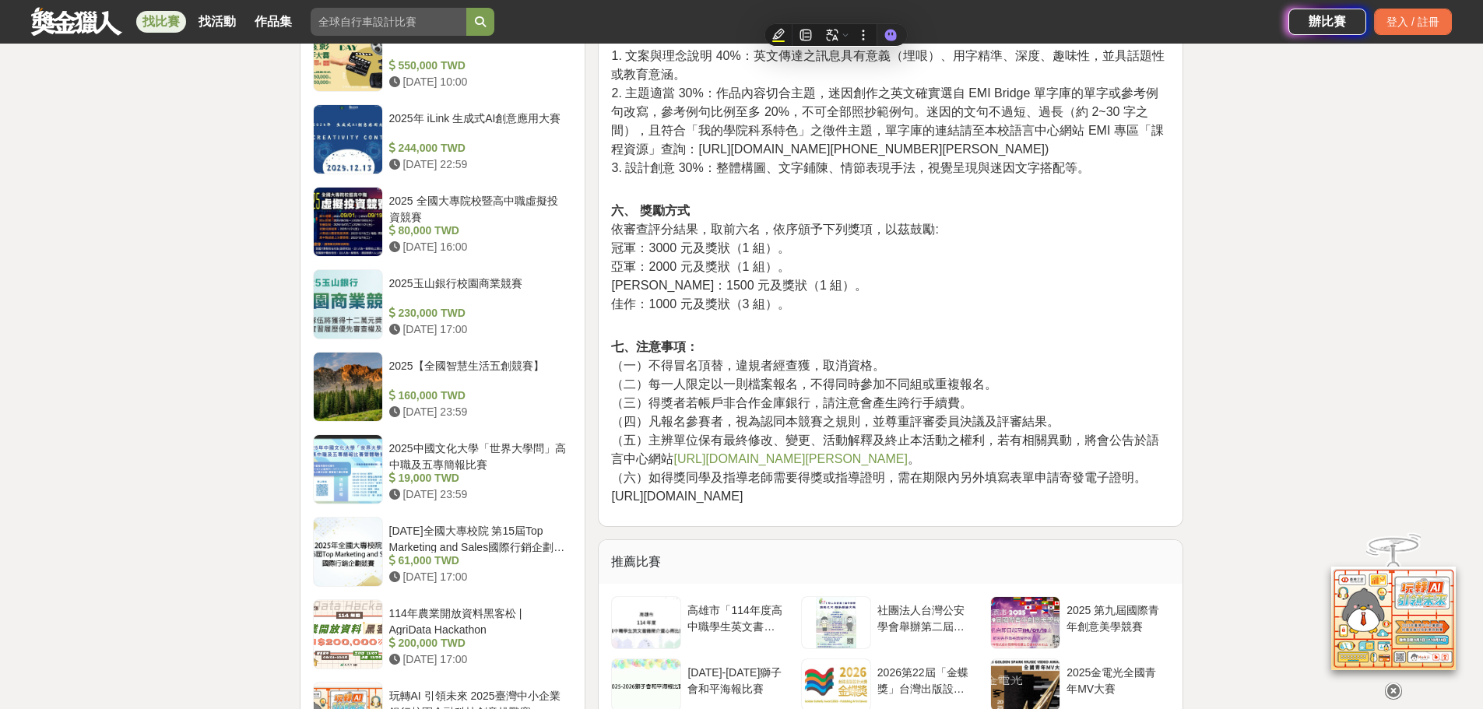
scroll to position [1377, 0]
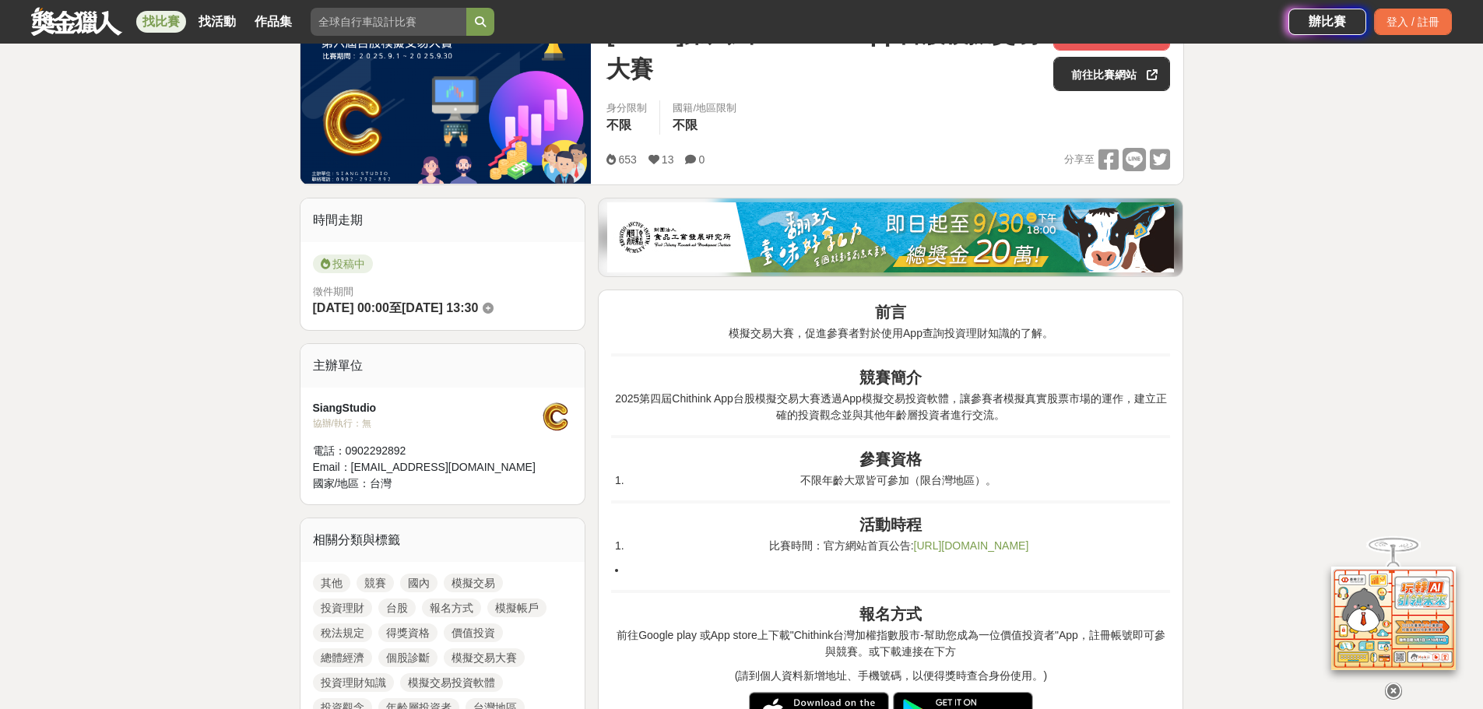
scroll to position [233, 0]
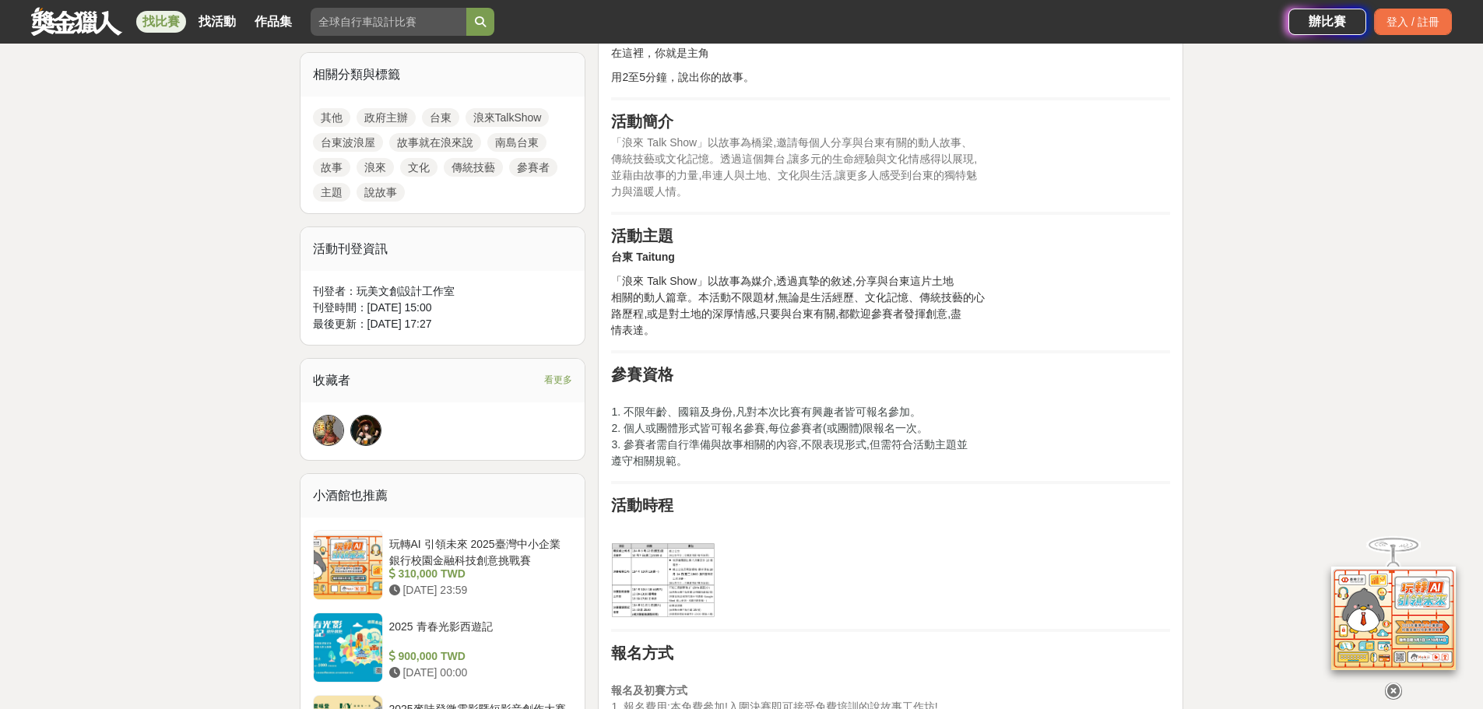
scroll to position [934, 0]
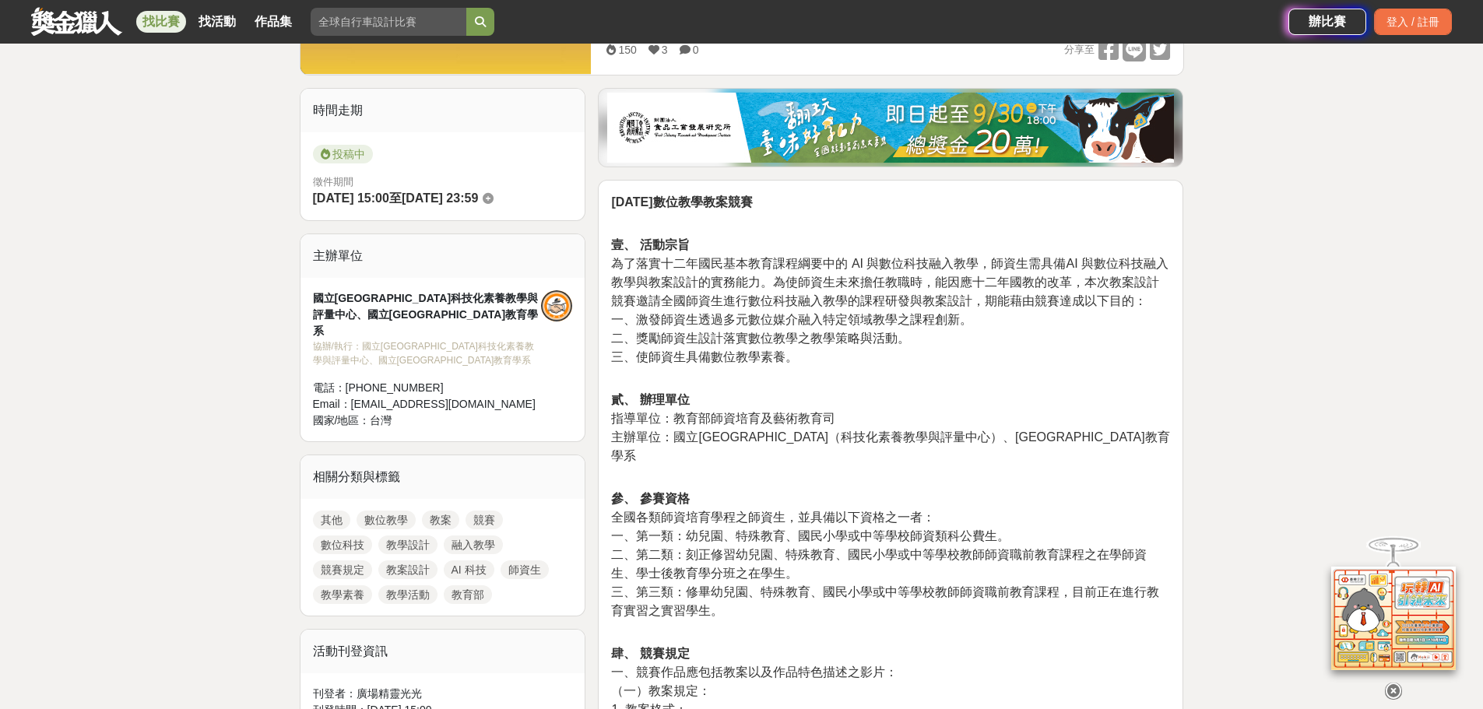
scroll to position [315, 0]
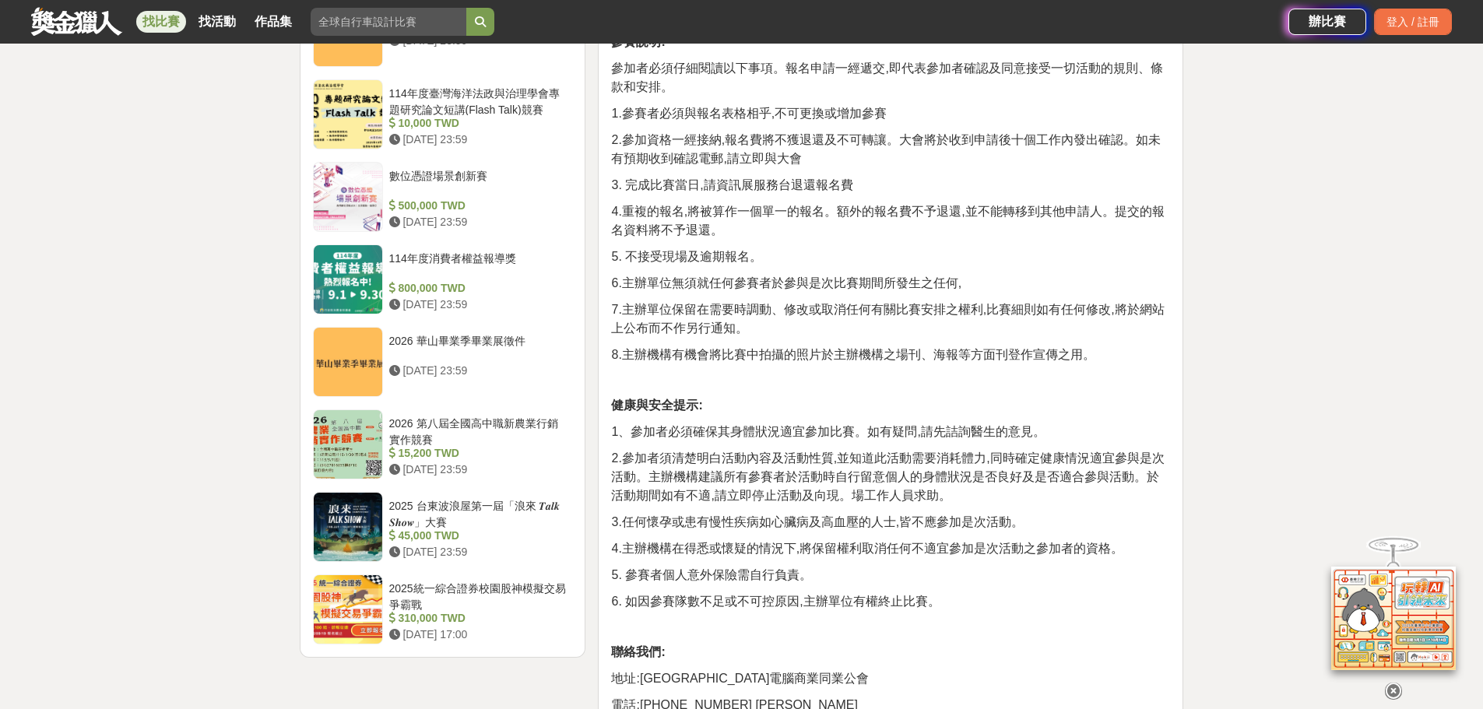
scroll to position [2413, 0]
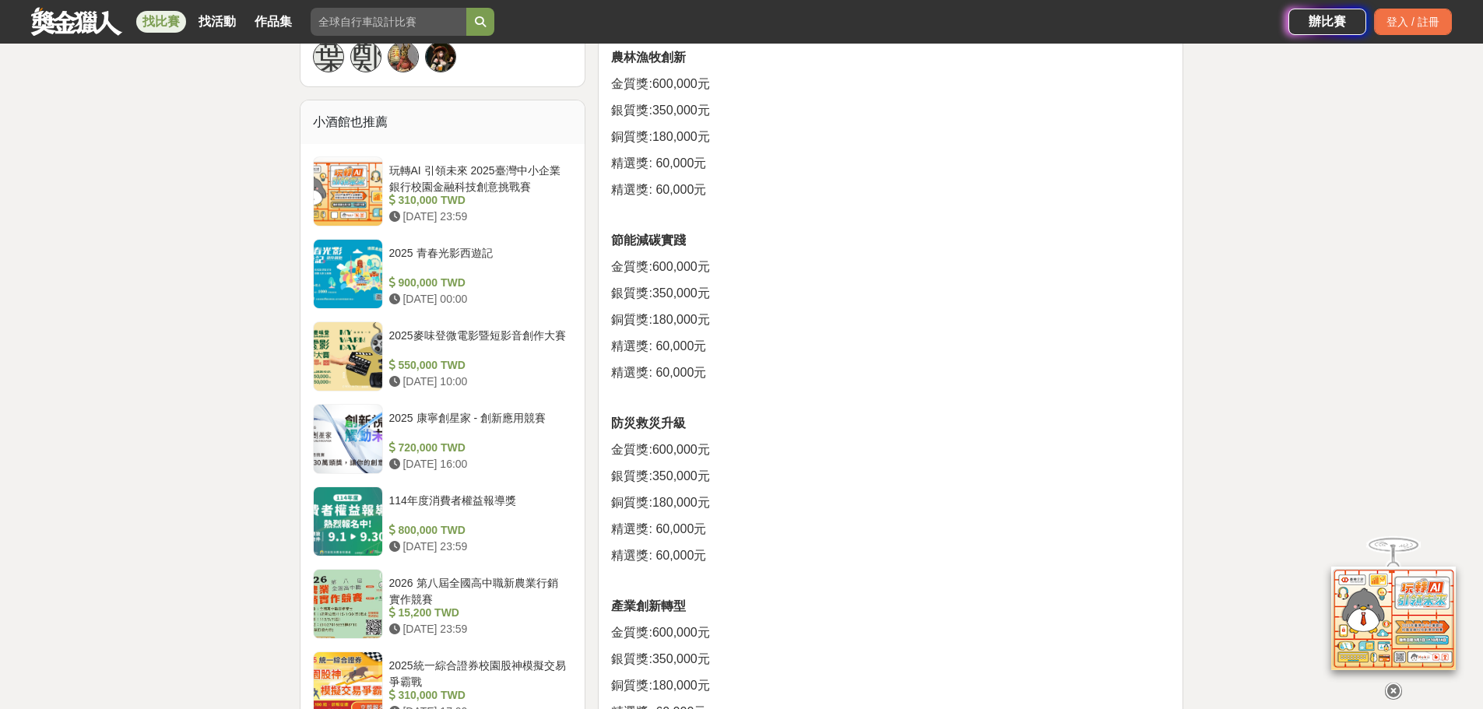
scroll to position [1479, 0]
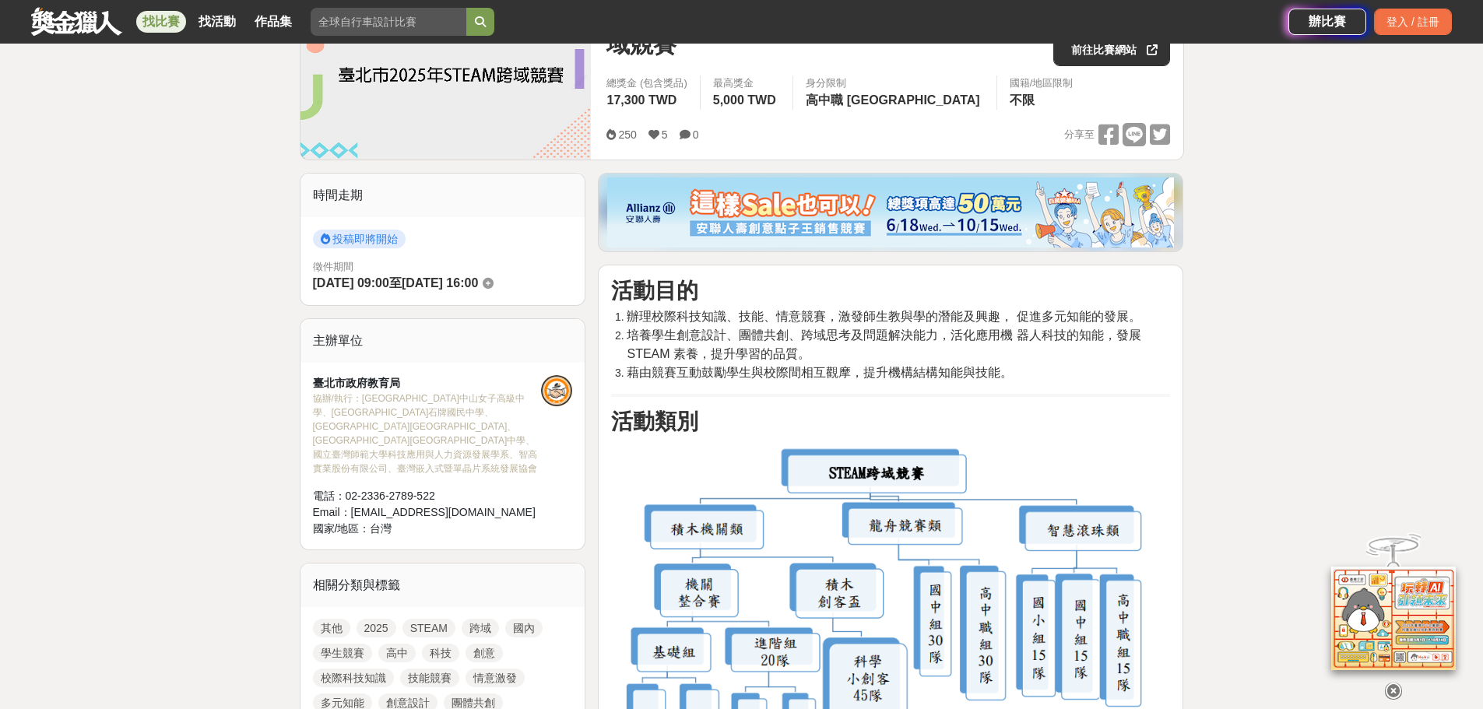
scroll to position [389, 0]
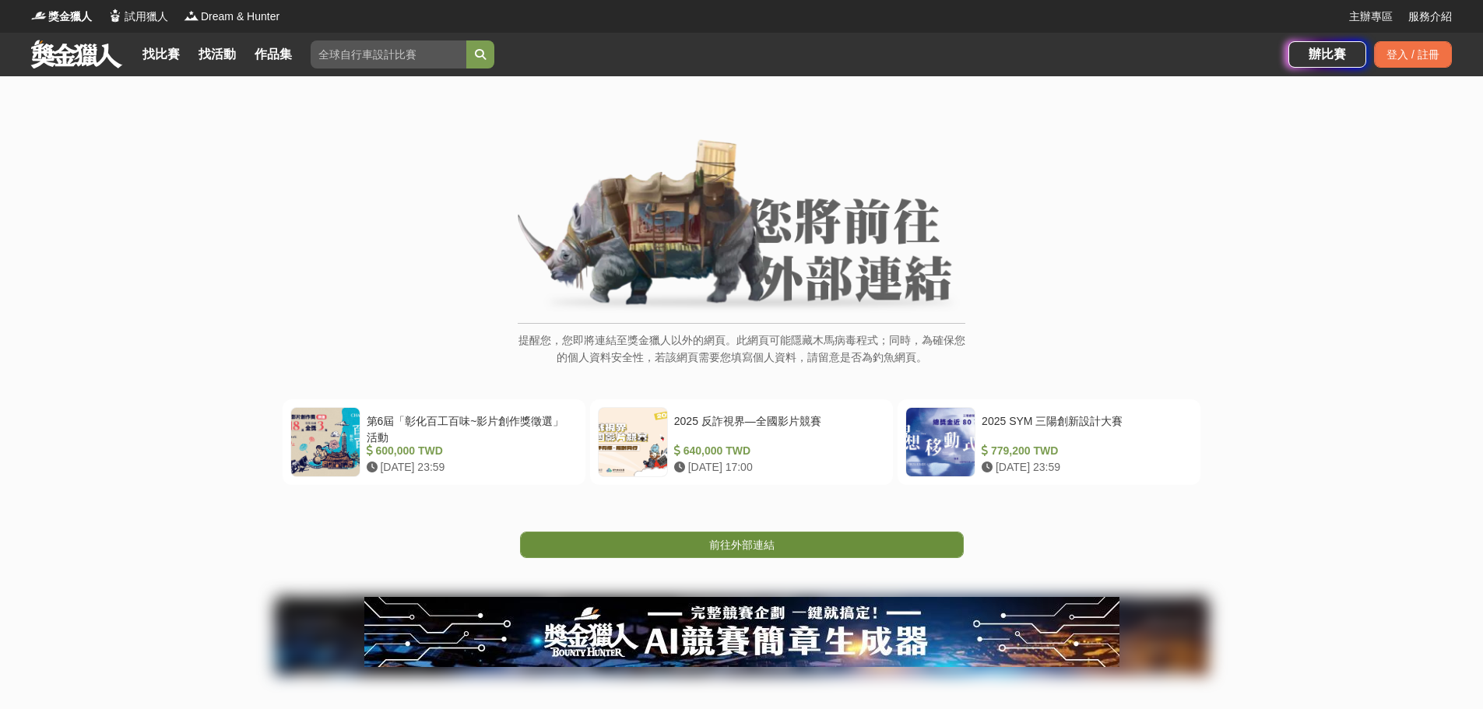
click at [848, 539] on link "前往外部連結" at bounding box center [742, 545] width 444 height 26
